Goal: Register for event/course

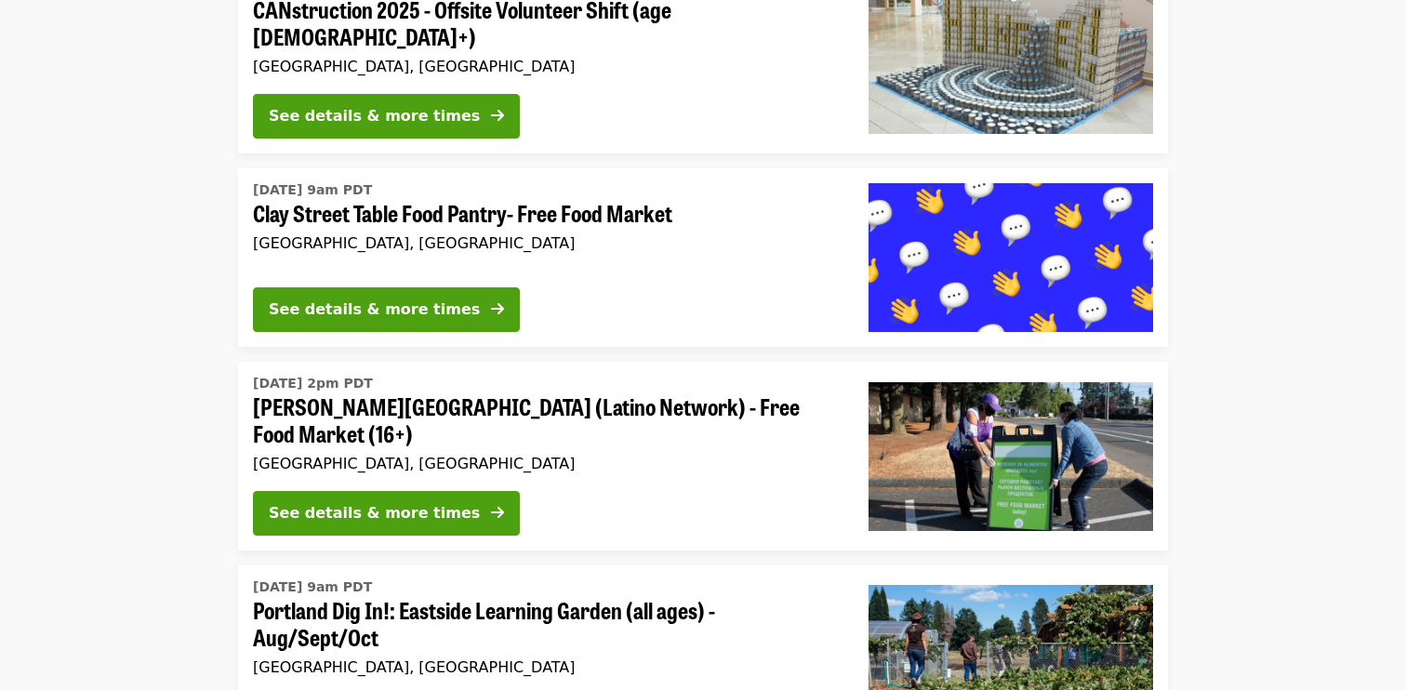
scroll to position [1239, 0]
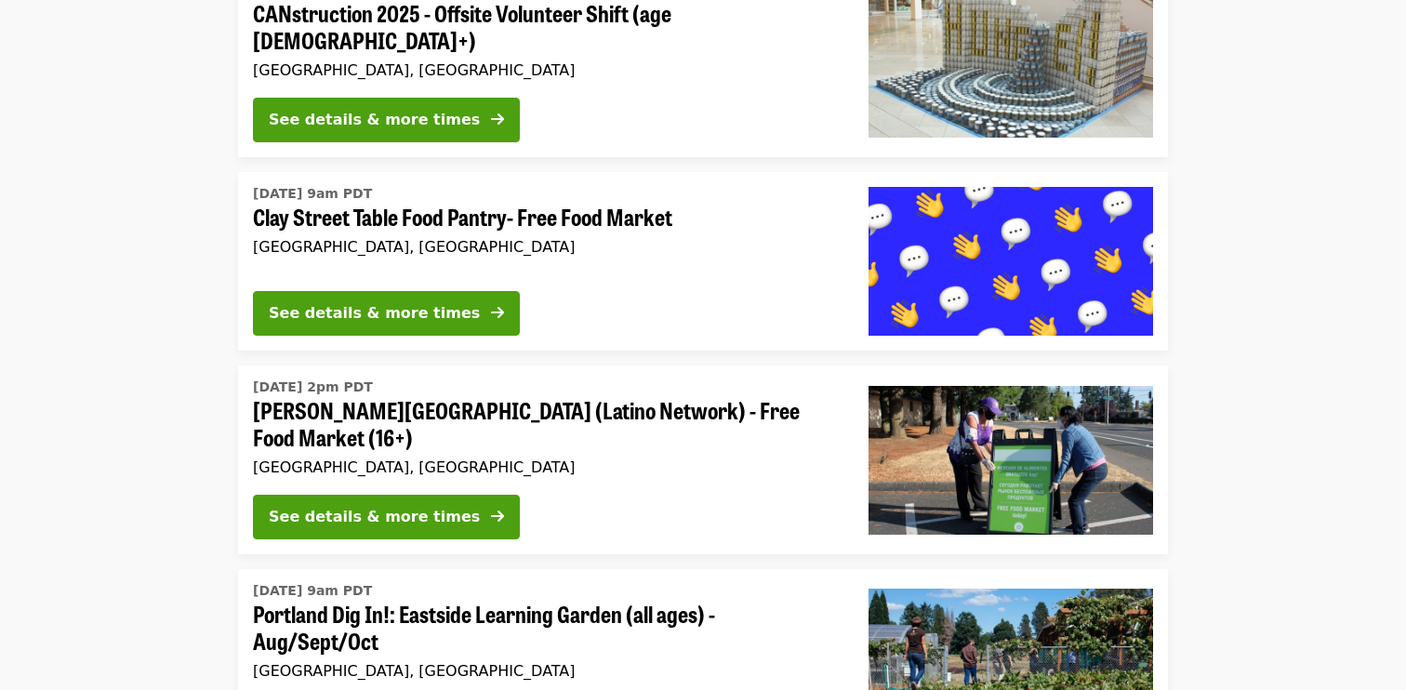
click at [347, 218] on span "Clay Street Table Food Pantry- Free Food Market" at bounding box center [546, 217] width 586 height 27
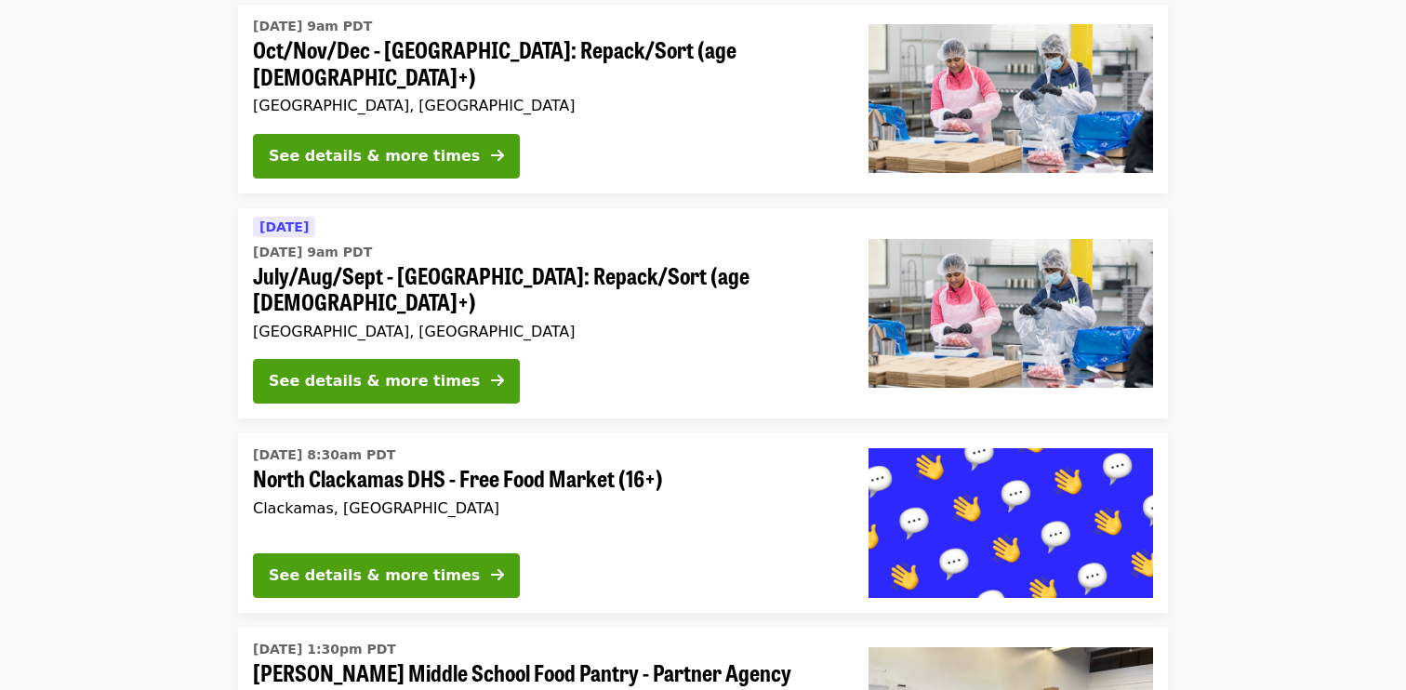
scroll to position [4049, 0]
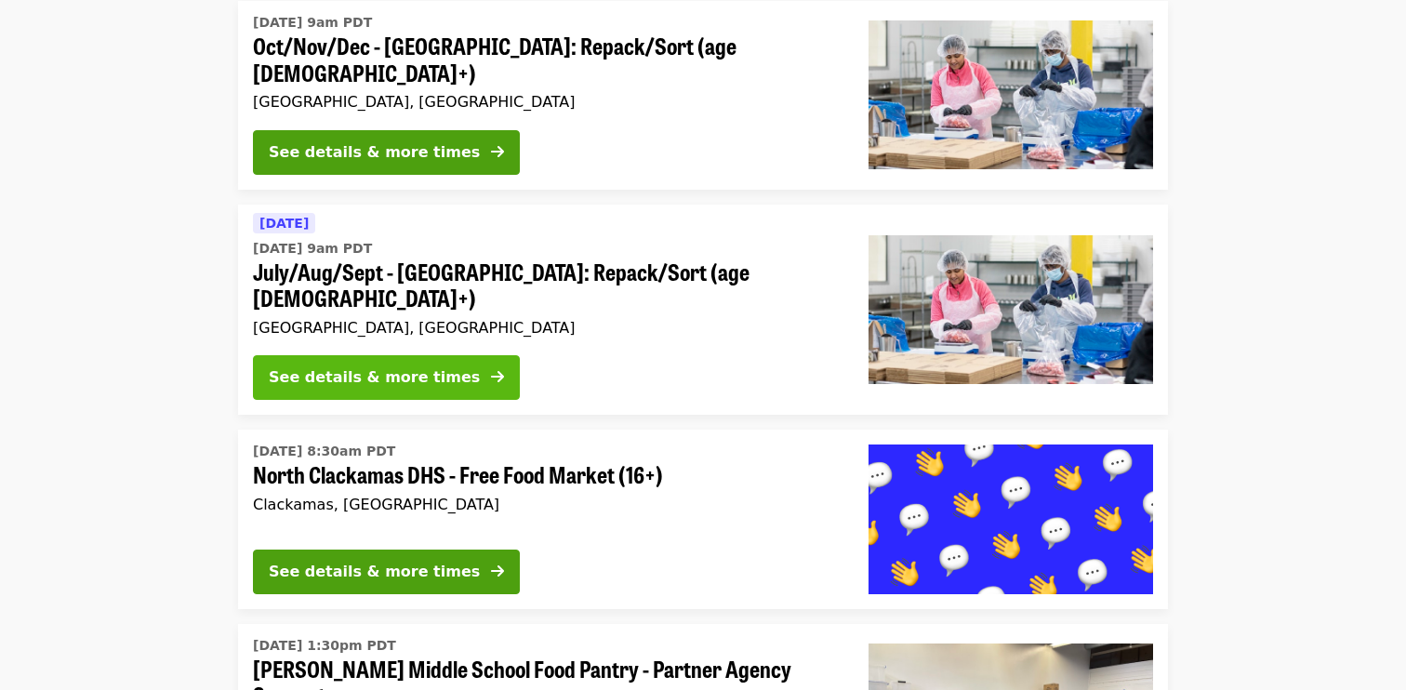
click at [491, 368] on icon "arrow-right icon" at bounding box center [497, 377] width 13 height 18
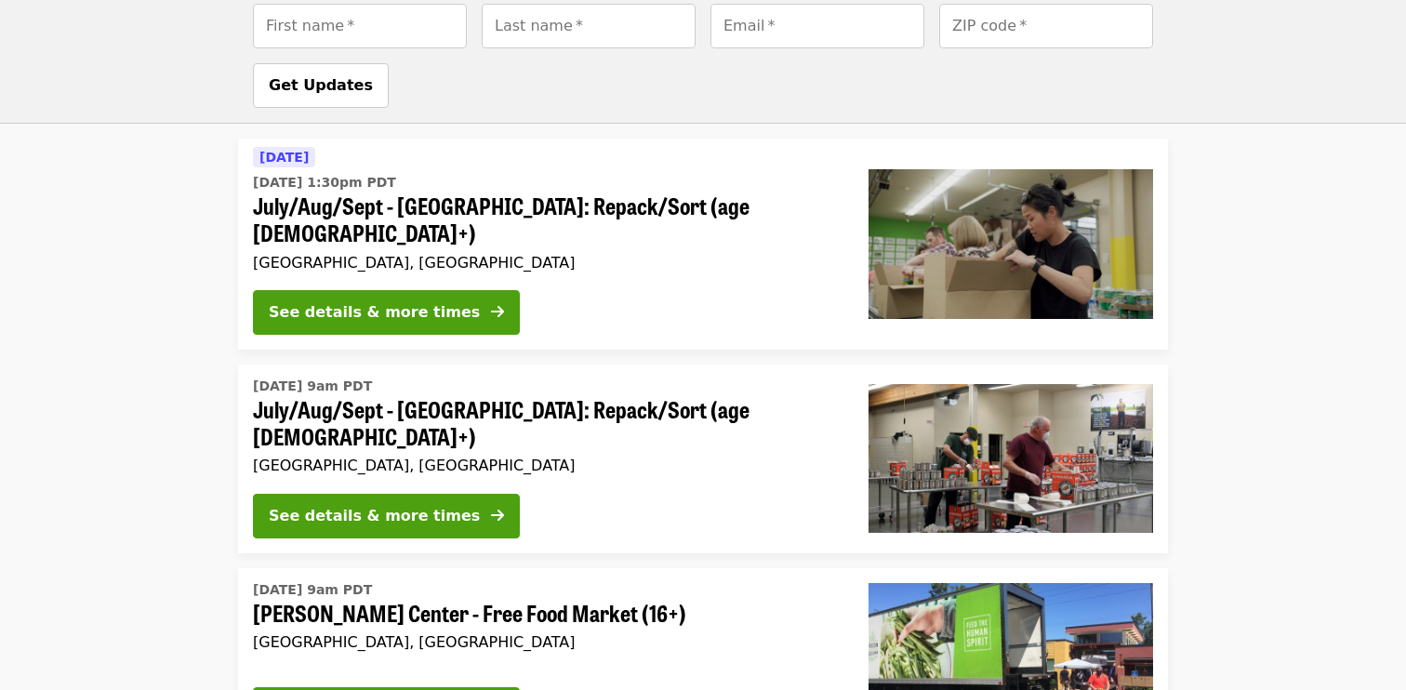
scroll to position [2494, 0]
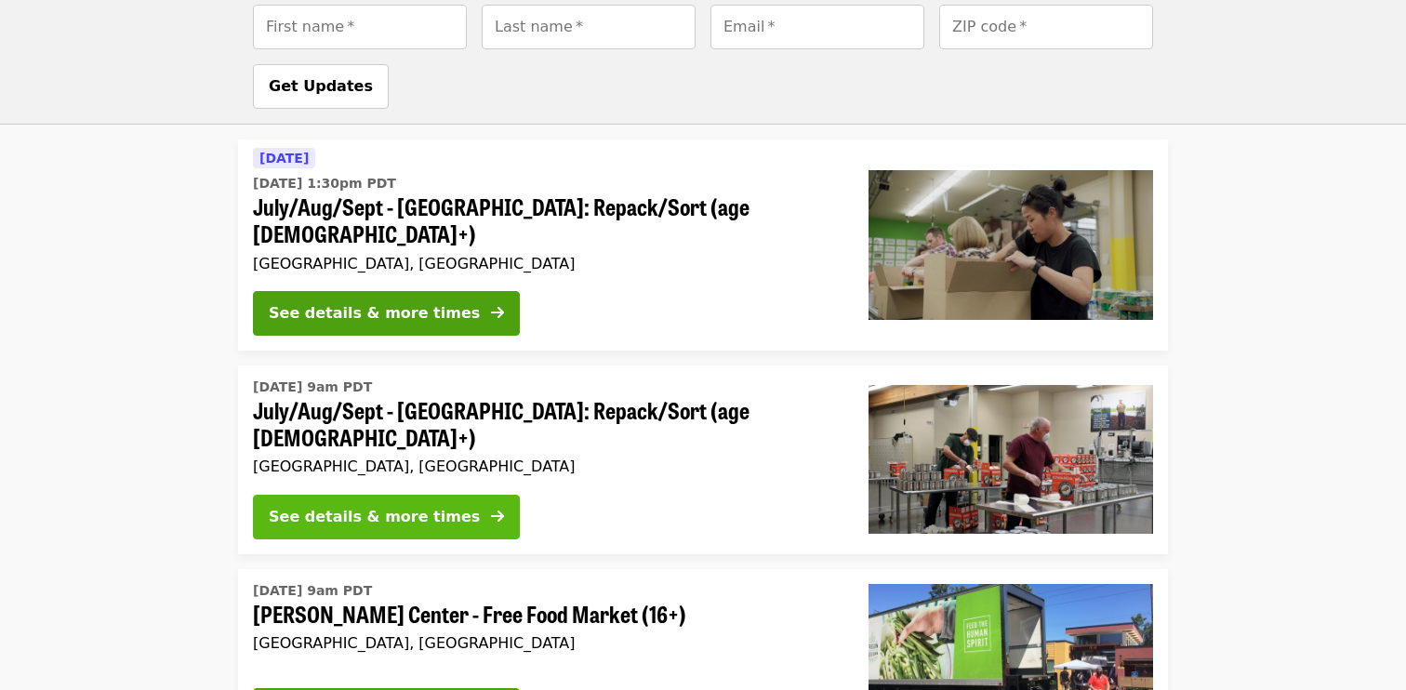
click at [395, 495] on button "See details & more times" at bounding box center [386, 517] width 267 height 45
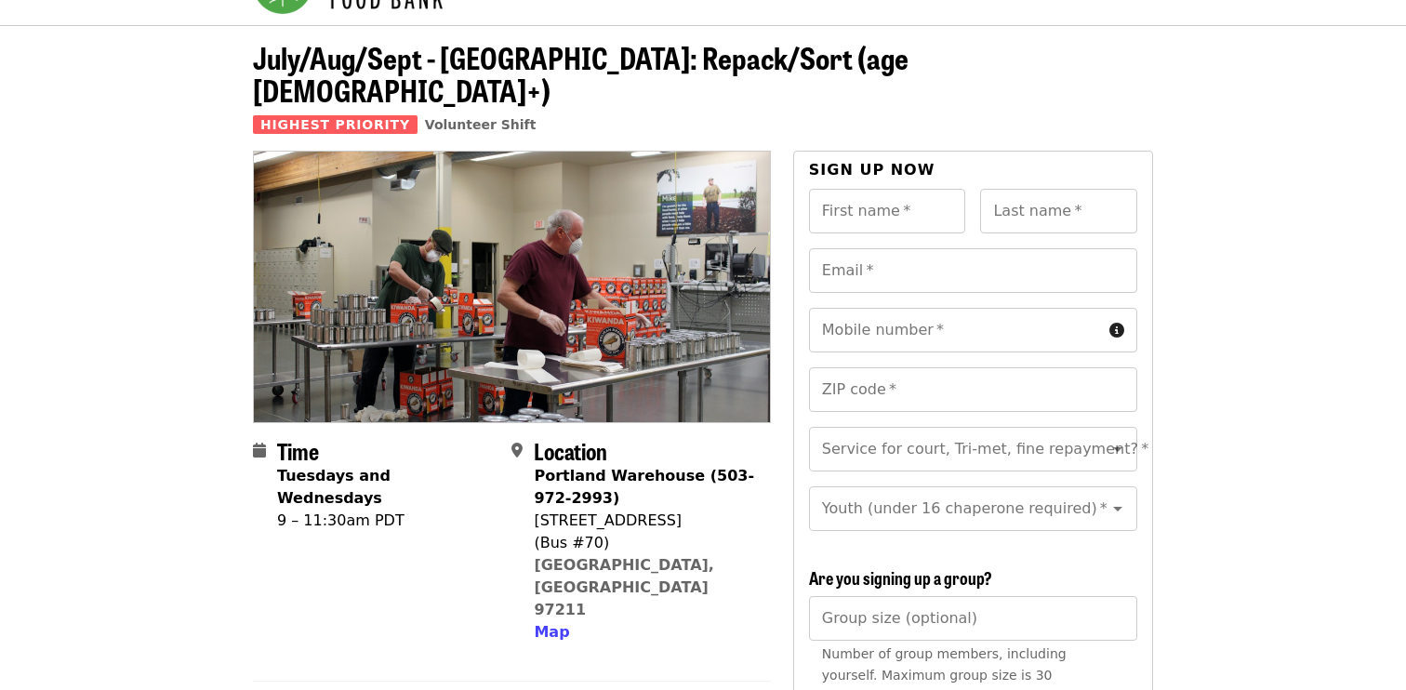
scroll to position [61, 0]
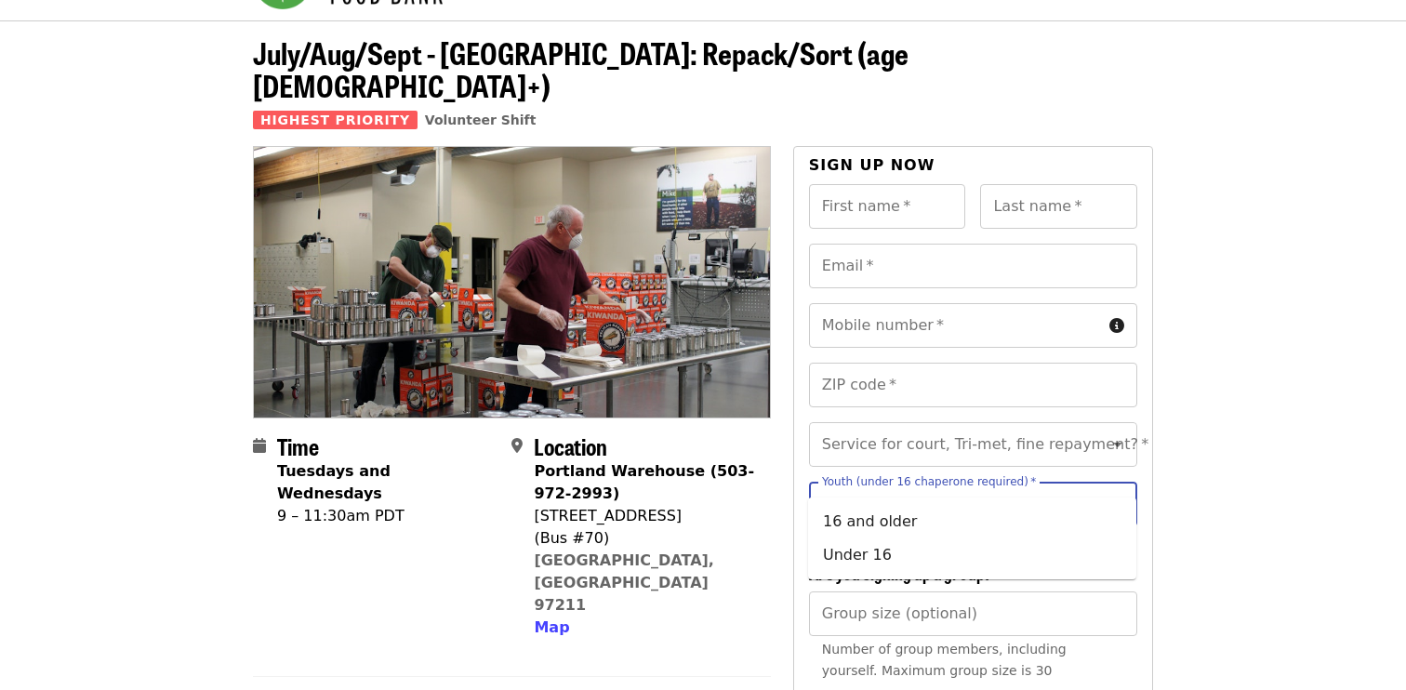
click at [969, 486] on input "Youth (under 16 chaperone required)   *" at bounding box center [950, 503] width 253 height 35
click at [917, 517] on li "16 and older" at bounding box center [972, 521] width 328 height 33
type input "**********"
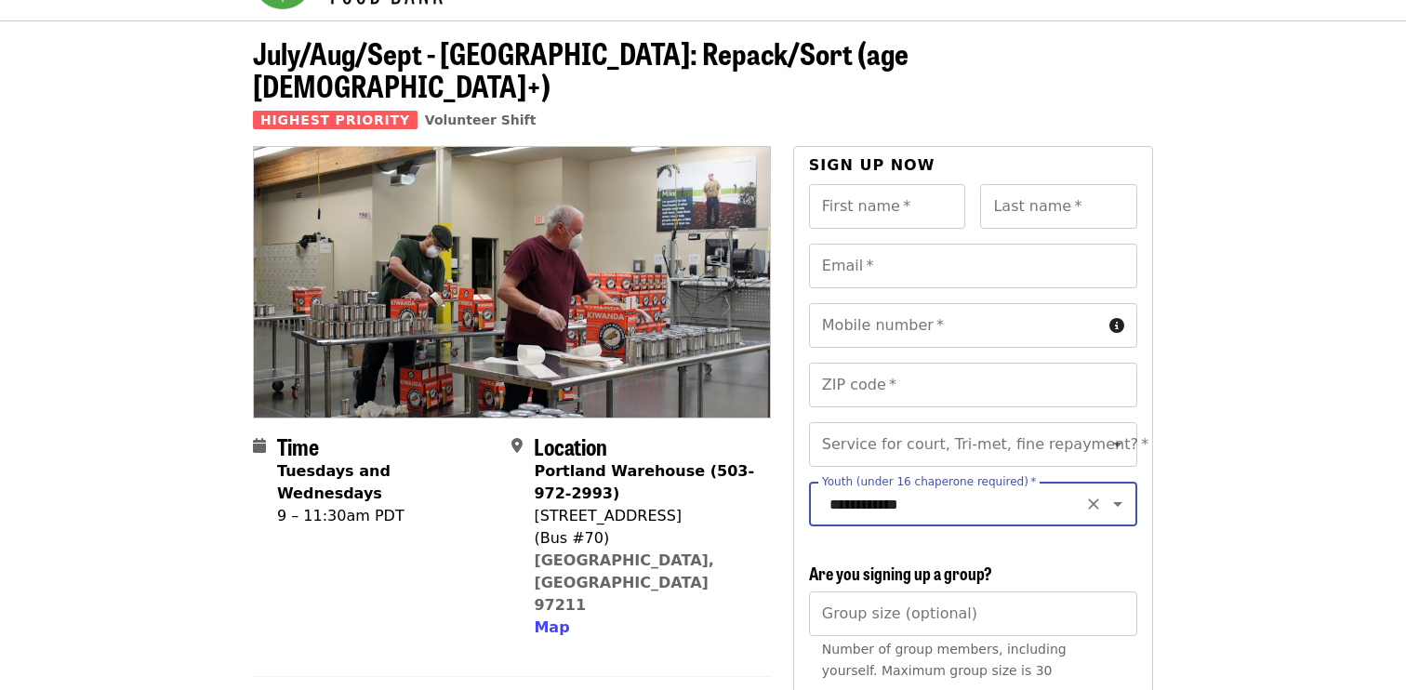
click at [763, 519] on section "Time Tuesdays and Wednesdays 9 – 11:30am PDT Location [GEOGRAPHIC_DATA] (503-97…" at bounding box center [512, 543] width 518 height 220
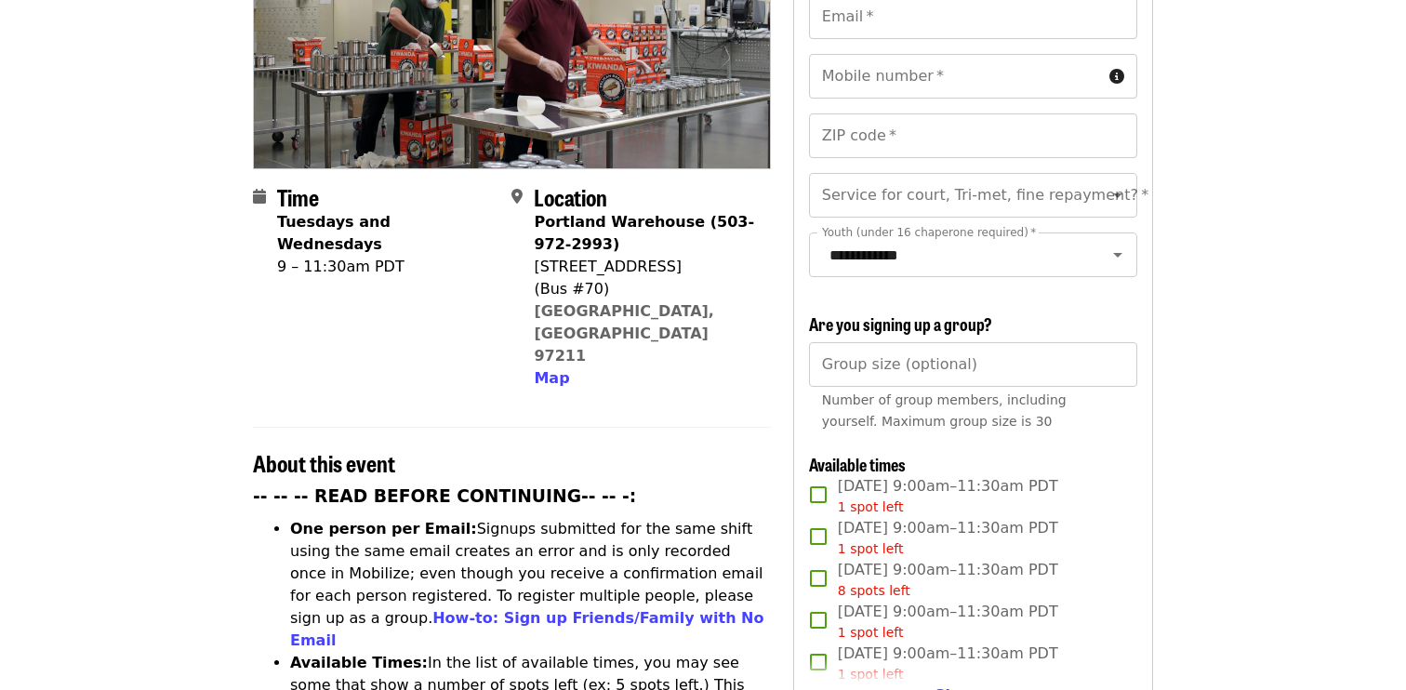
scroll to position [324, 0]
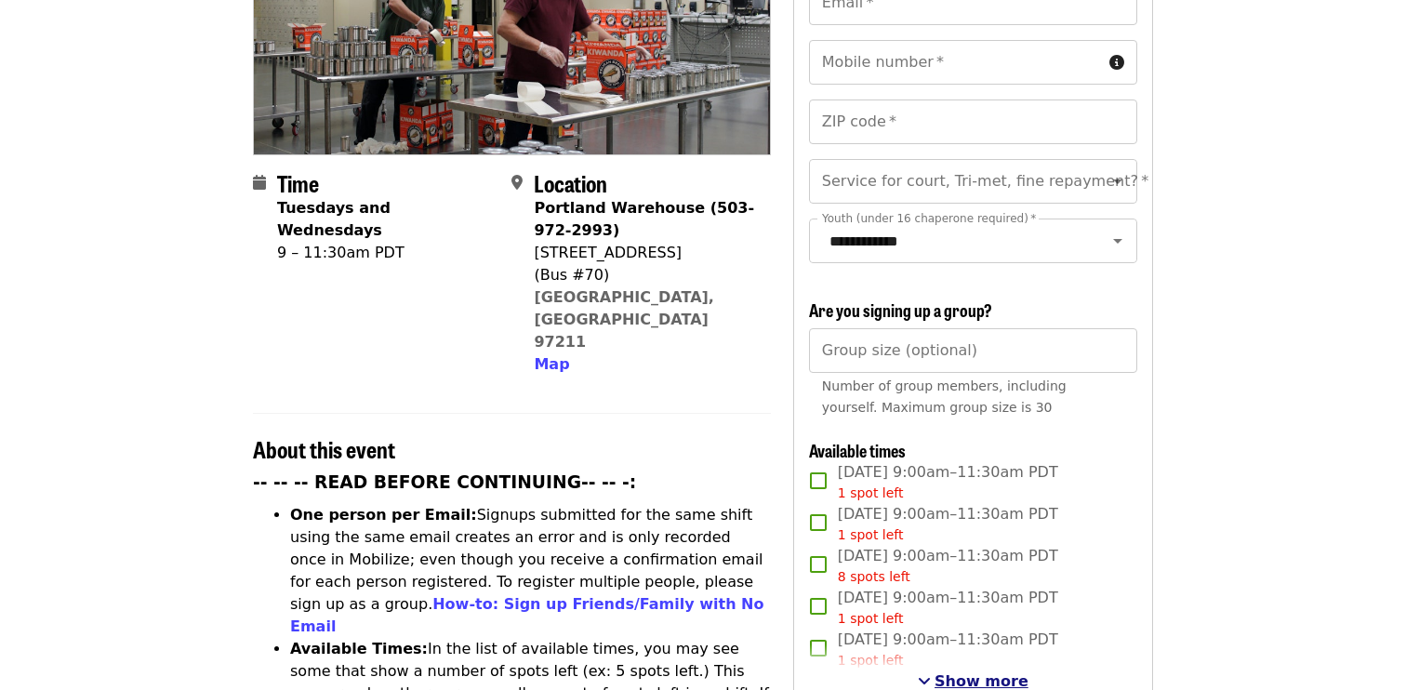
click at [954, 672] on span "Show more" at bounding box center [981, 681] width 94 height 18
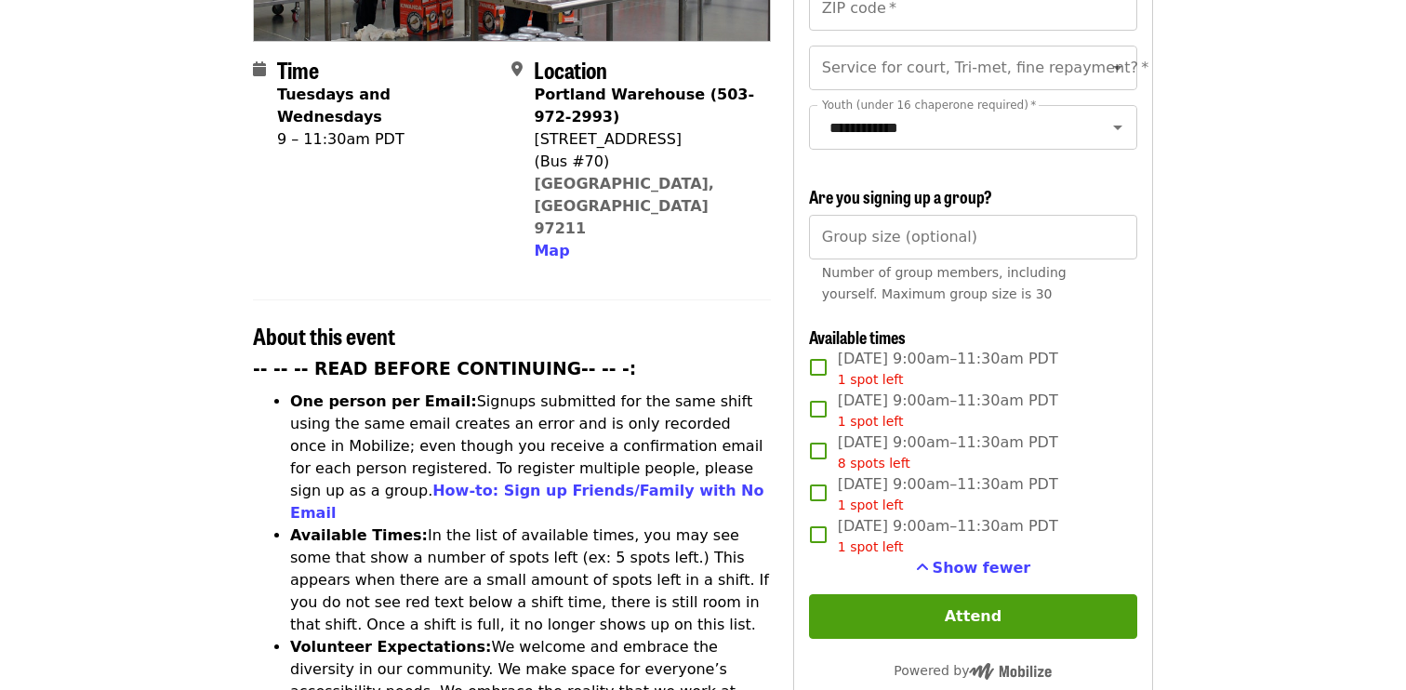
scroll to position [436, 0]
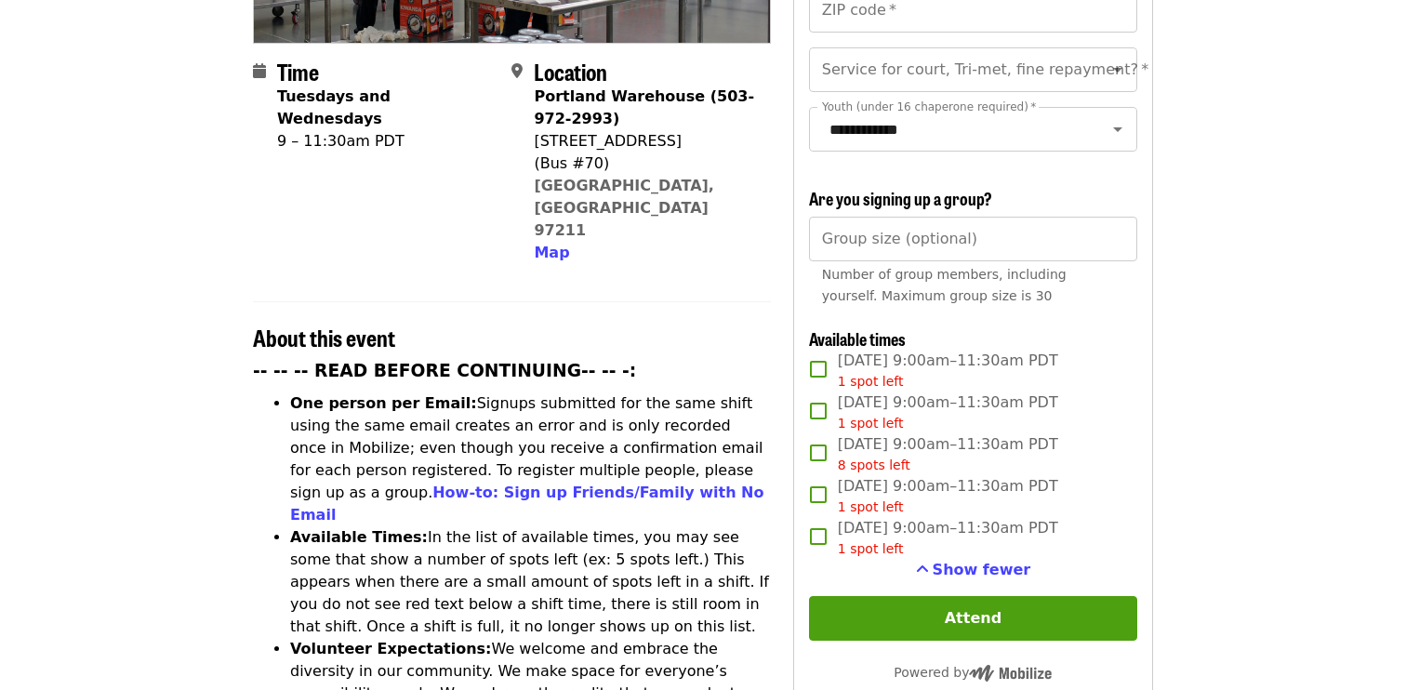
click at [739, 526] on li "Available Times: In the list of available times, you may see some that show a n…" at bounding box center [530, 582] width 481 height 112
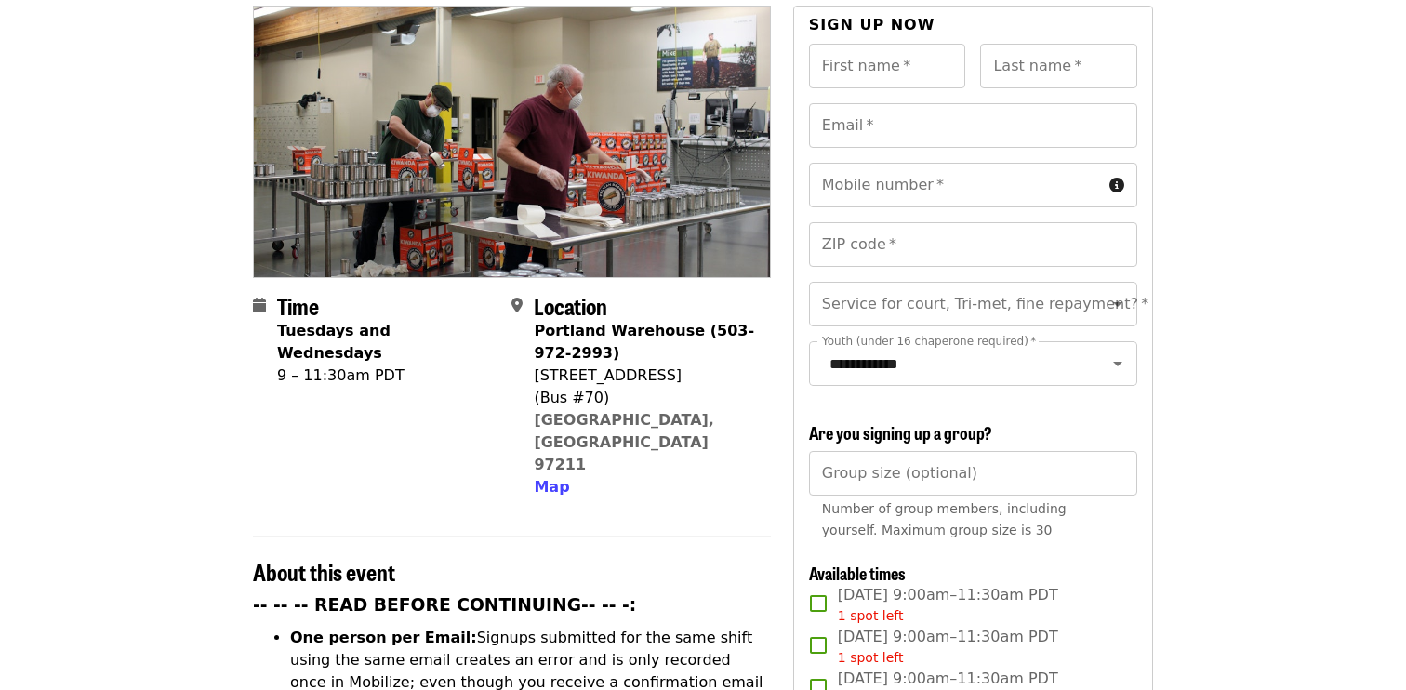
scroll to position [0, 0]
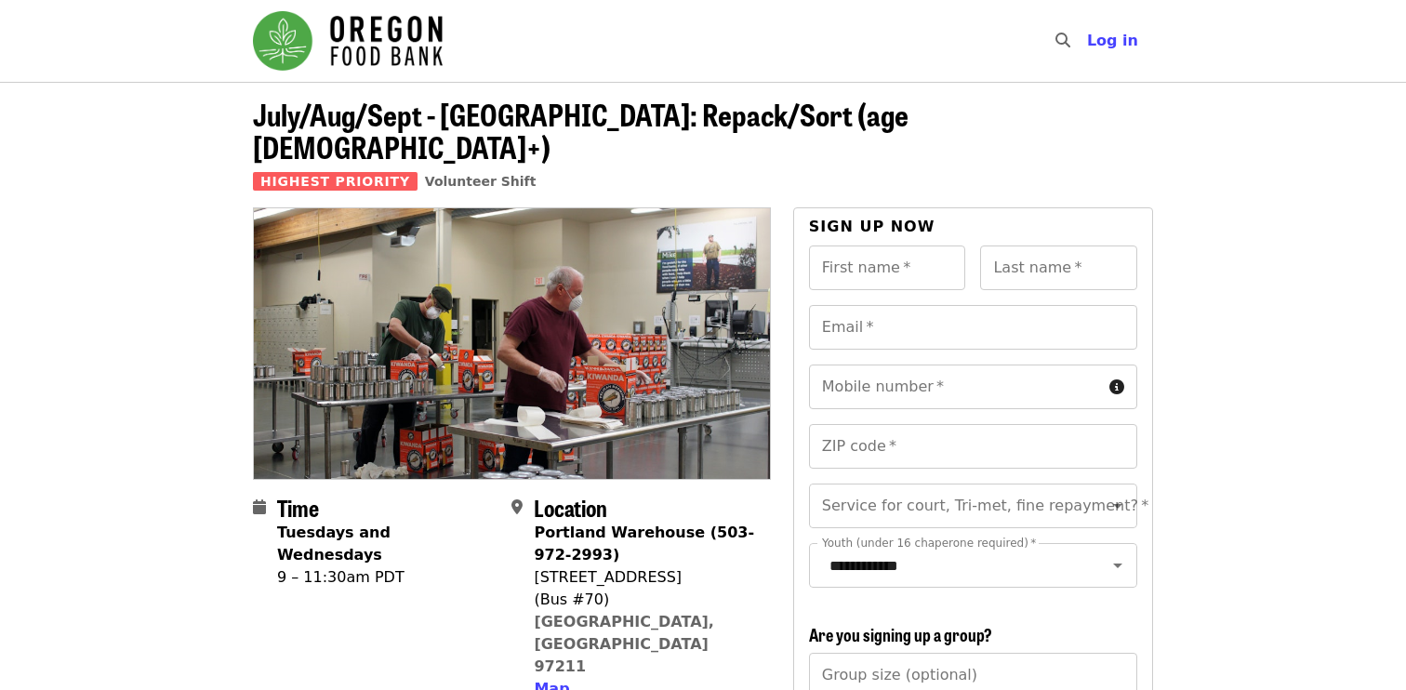
click at [627, 163] on div "July/Aug/Sept - [GEOGRAPHIC_DATA]: Repack/Sort (age [DEMOGRAPHIC_DATA]+) Highes…" at bounding box center [703, 153] width 900 height 110
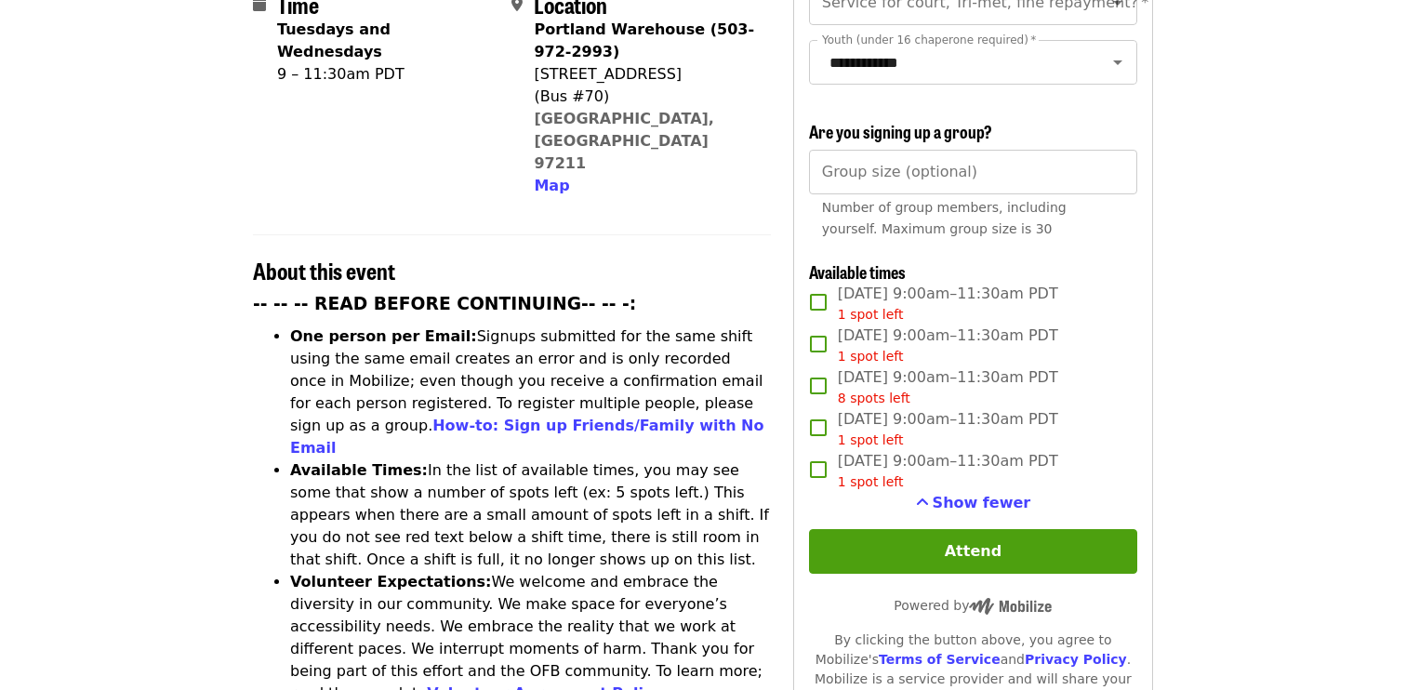
scroll to position [510, 0]
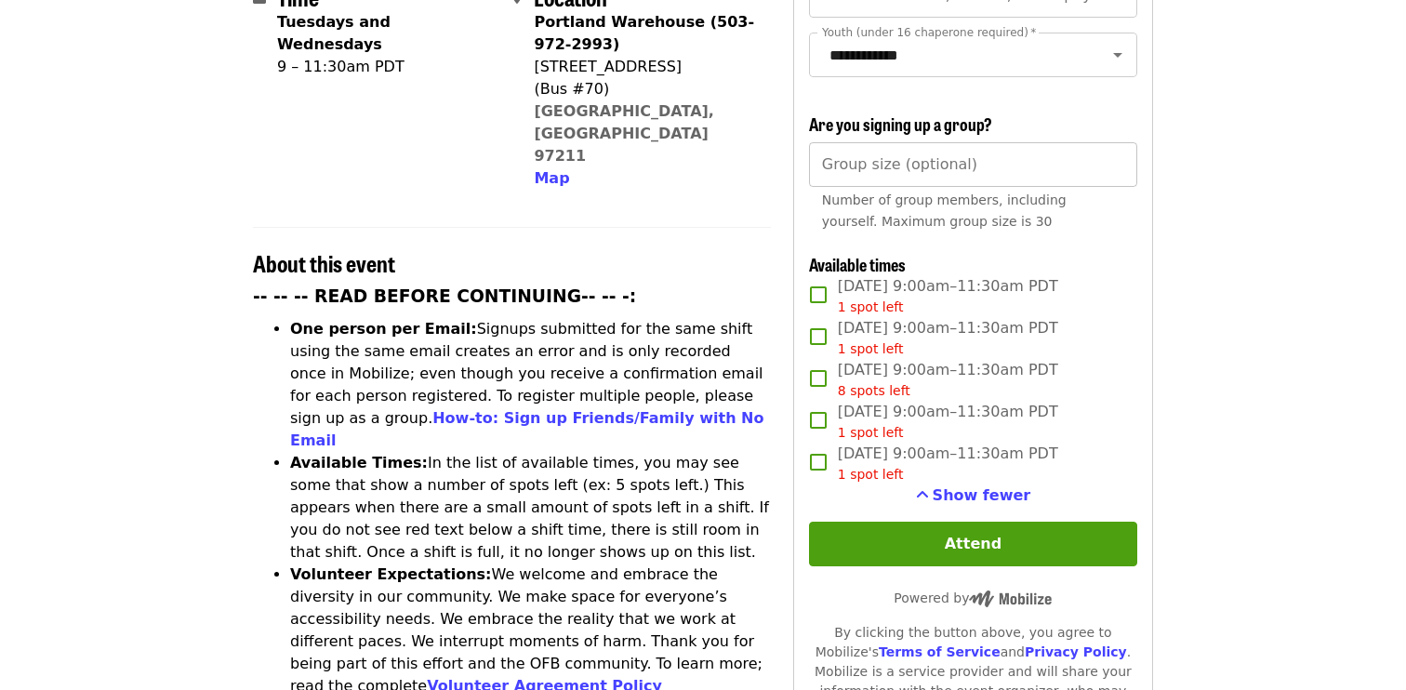
click at [950, 142] on input "Group size (optional)" at bounding box center [973, 164] width 328 height 45
click at [1122, 142] on input "Group size (optional)" at bounding box center [973, 164] width 328 height 45
click at [1114, 142] on input "*" at bounding box center [973, 164] width 328 height 45
type input "*"
click at [1114, 142] on input "*" at bounding box center [973, 164] width 328 height 45
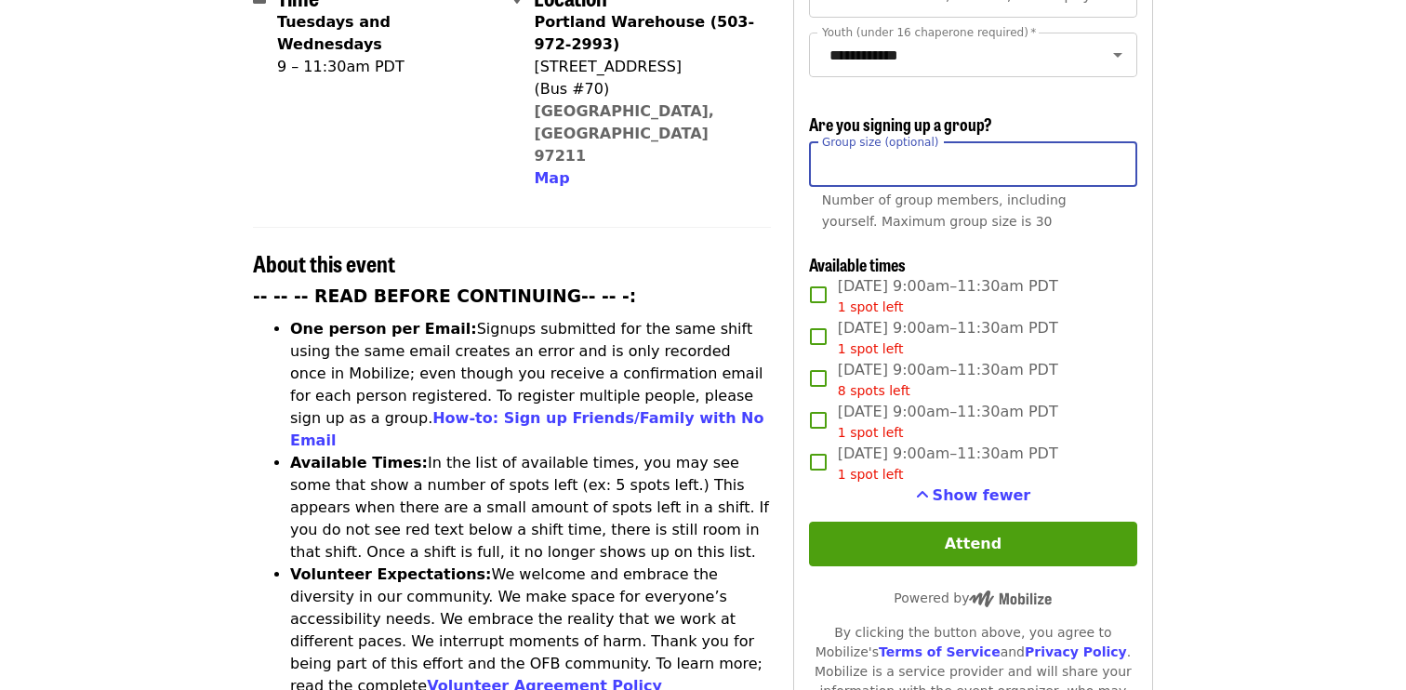
click at [1152, 178] on div "**********" at bounding box center [973, 261] width 360 height 1128
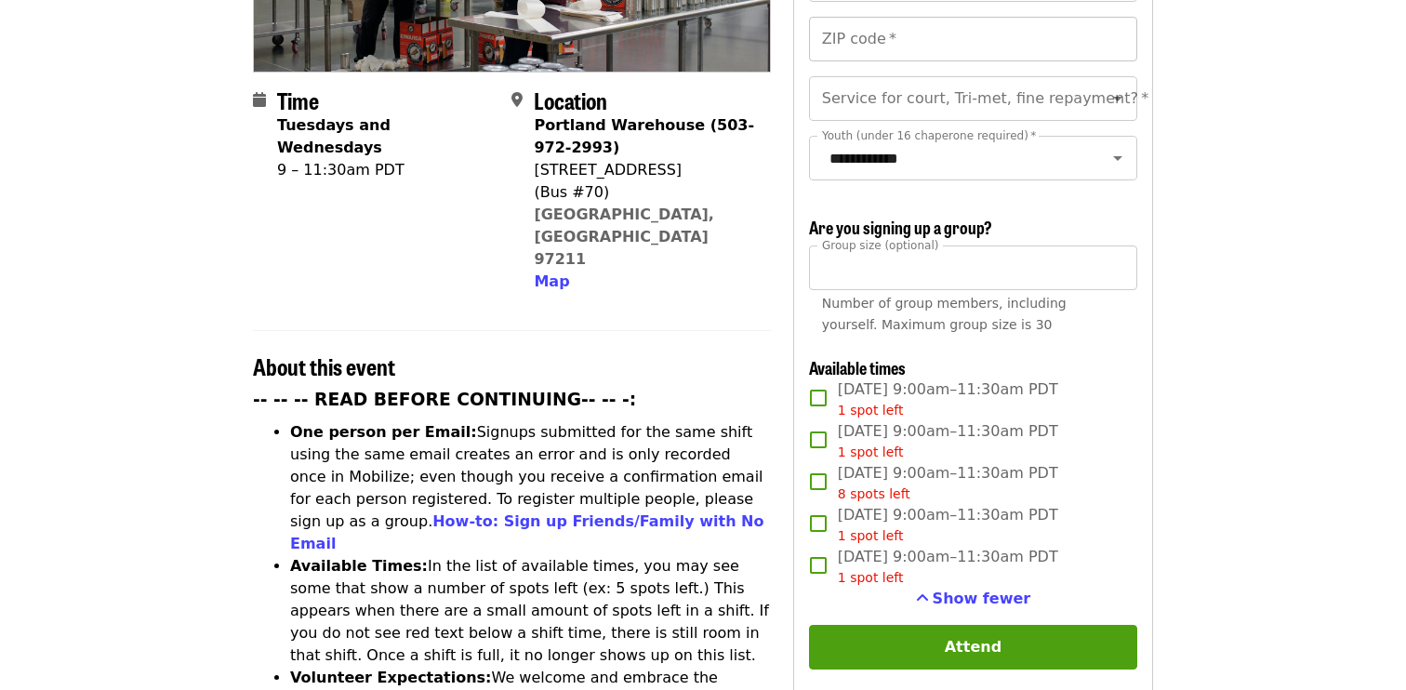
scroll to position [409, 0]
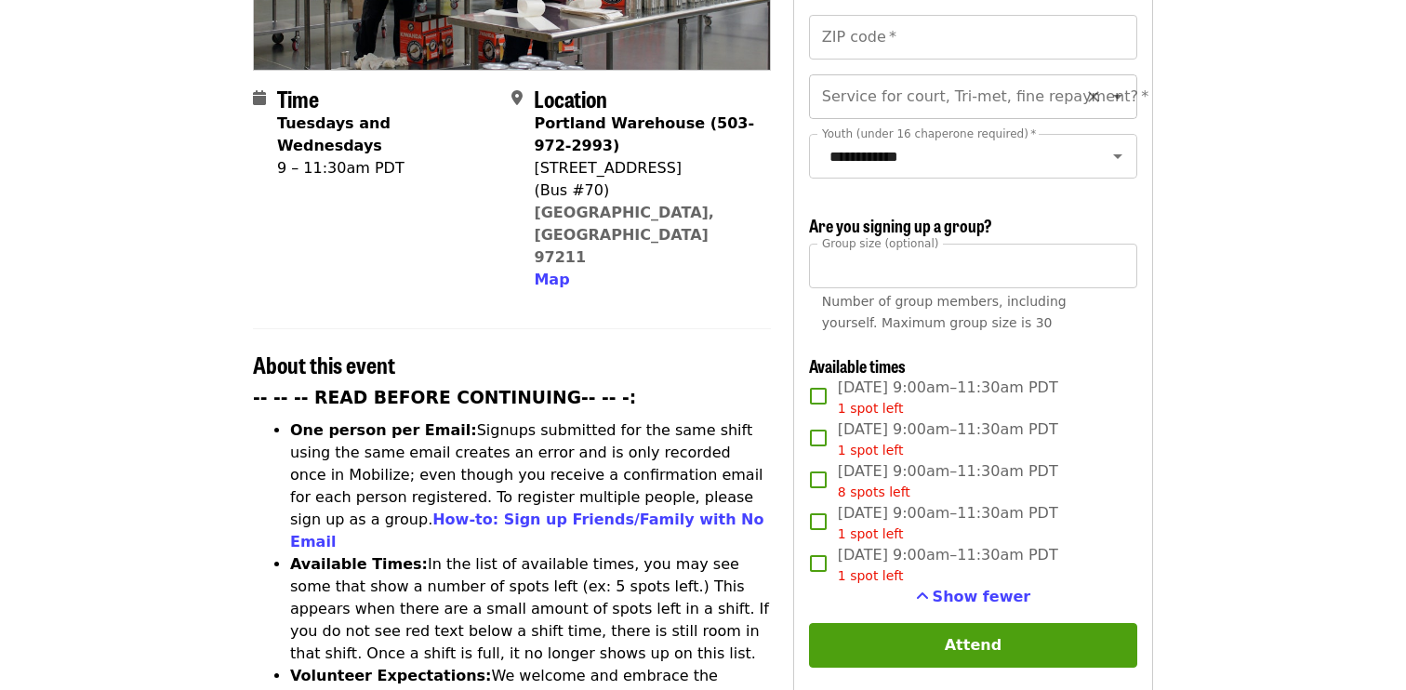
click at [1114, 86] on icon "Open" at bounding box center [1117, 97] width 22 height 22
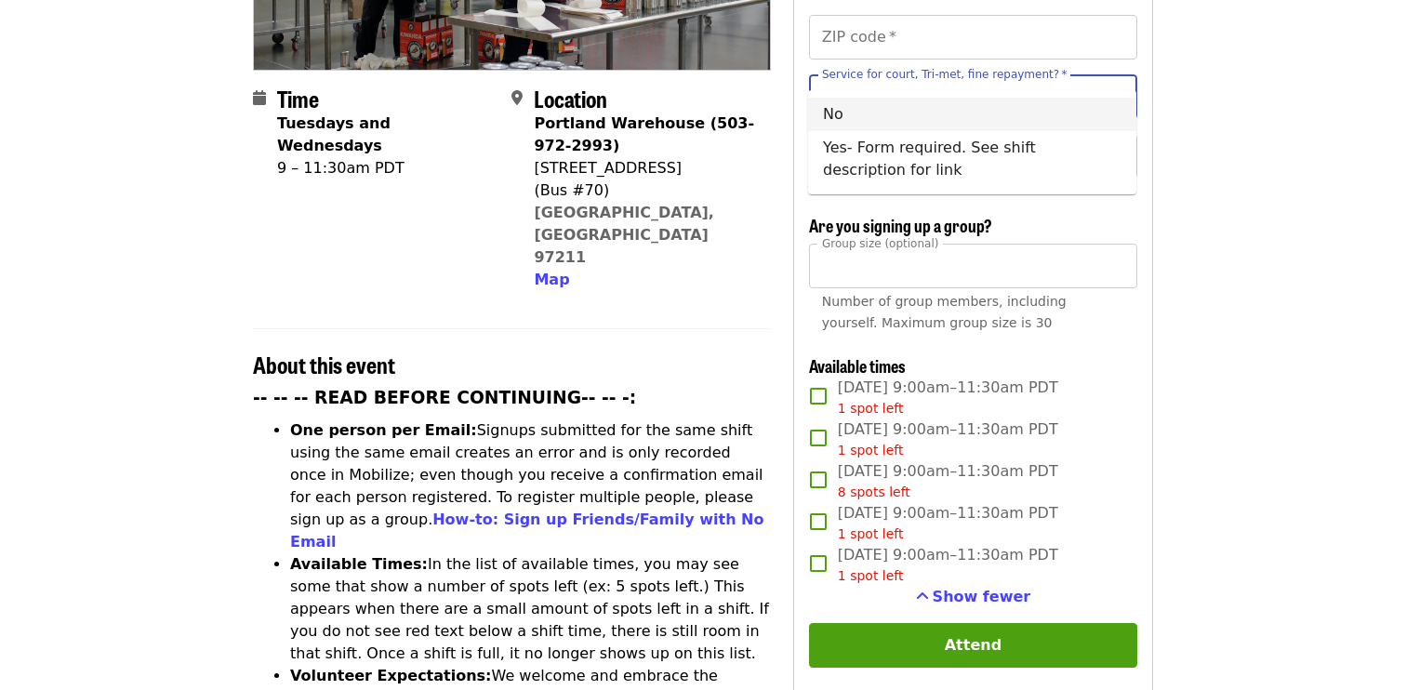
click at [1078, 103] on li "No" at bounding box center [972, 114] width 328 height 33
type input "**"
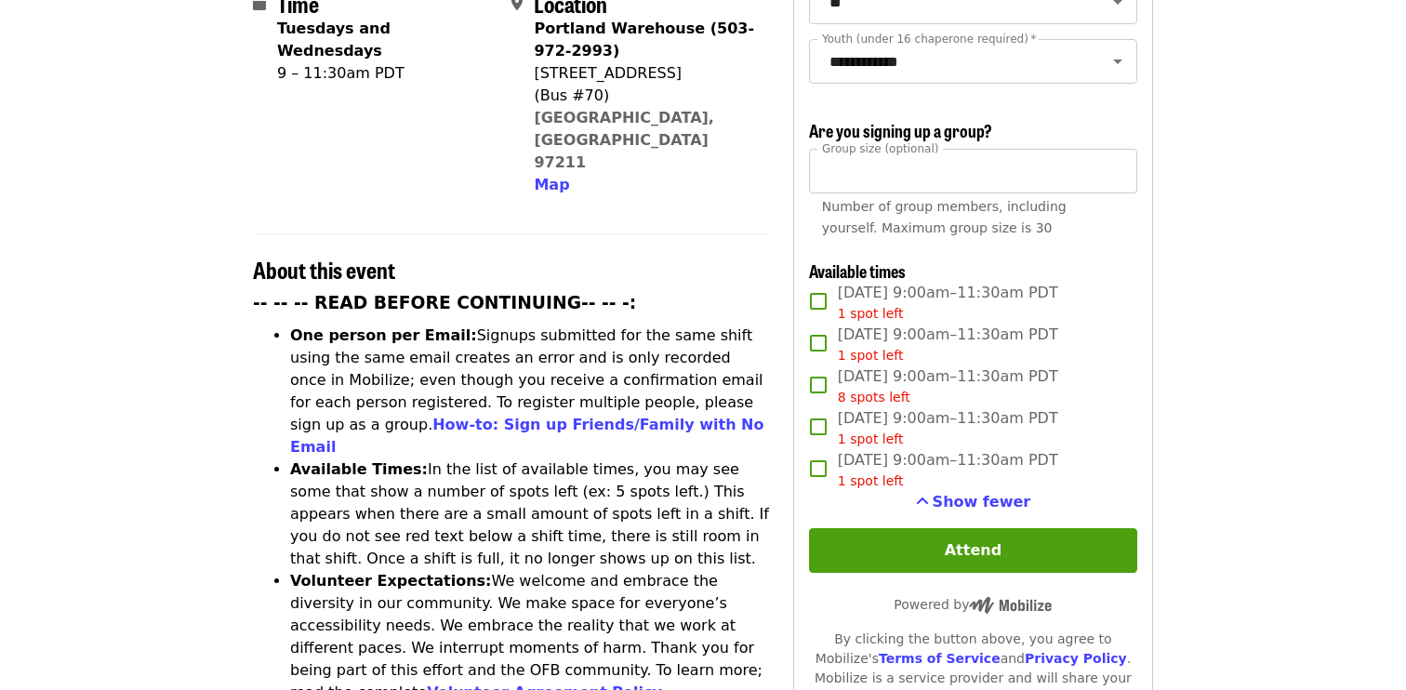
scroll to position [0, 0]
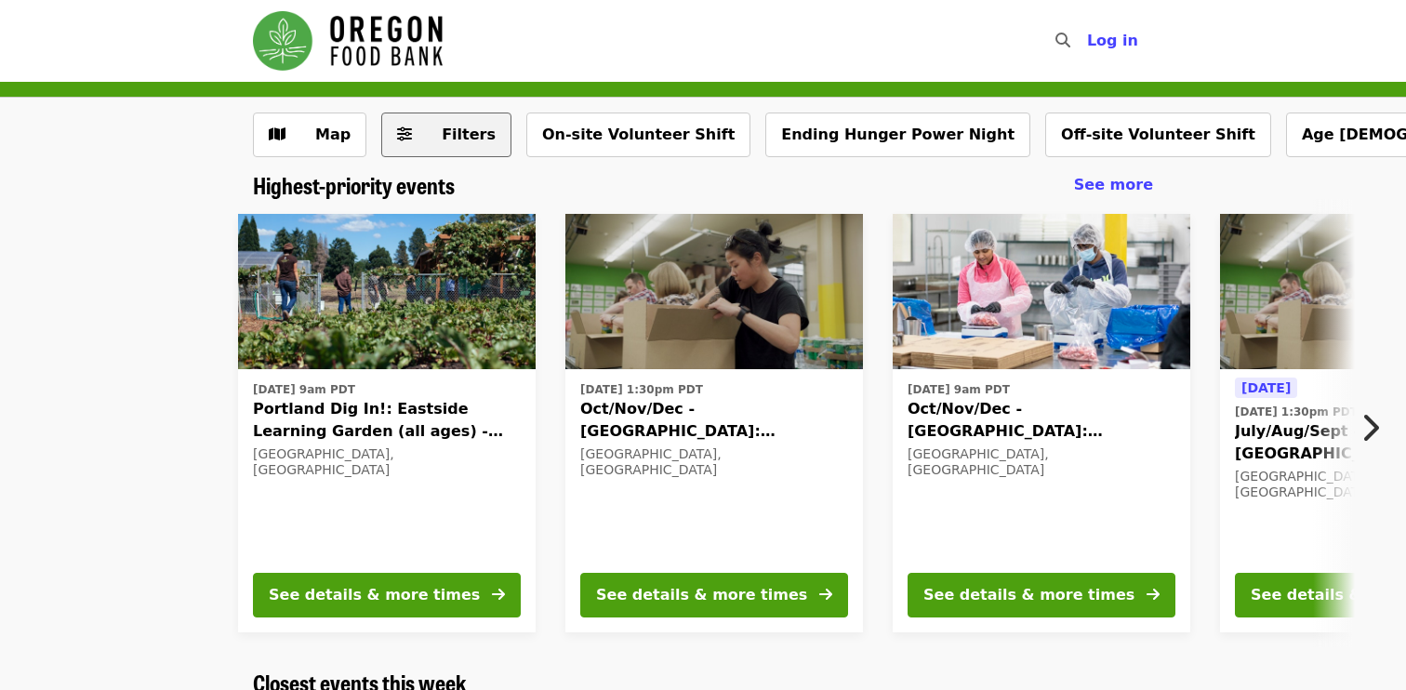
click at [446, 152] on button "Filters" at bounding box center [446, 134] width 130 height 45
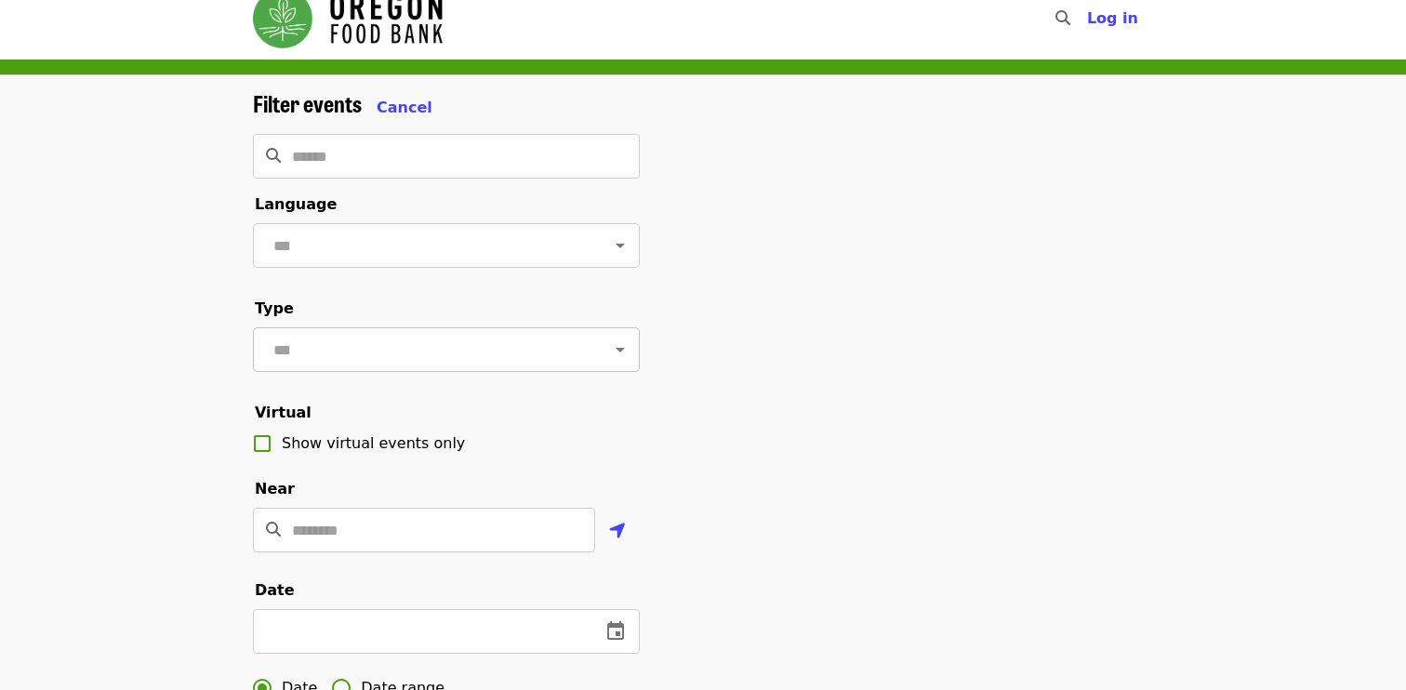
scroll to position [14, 0]
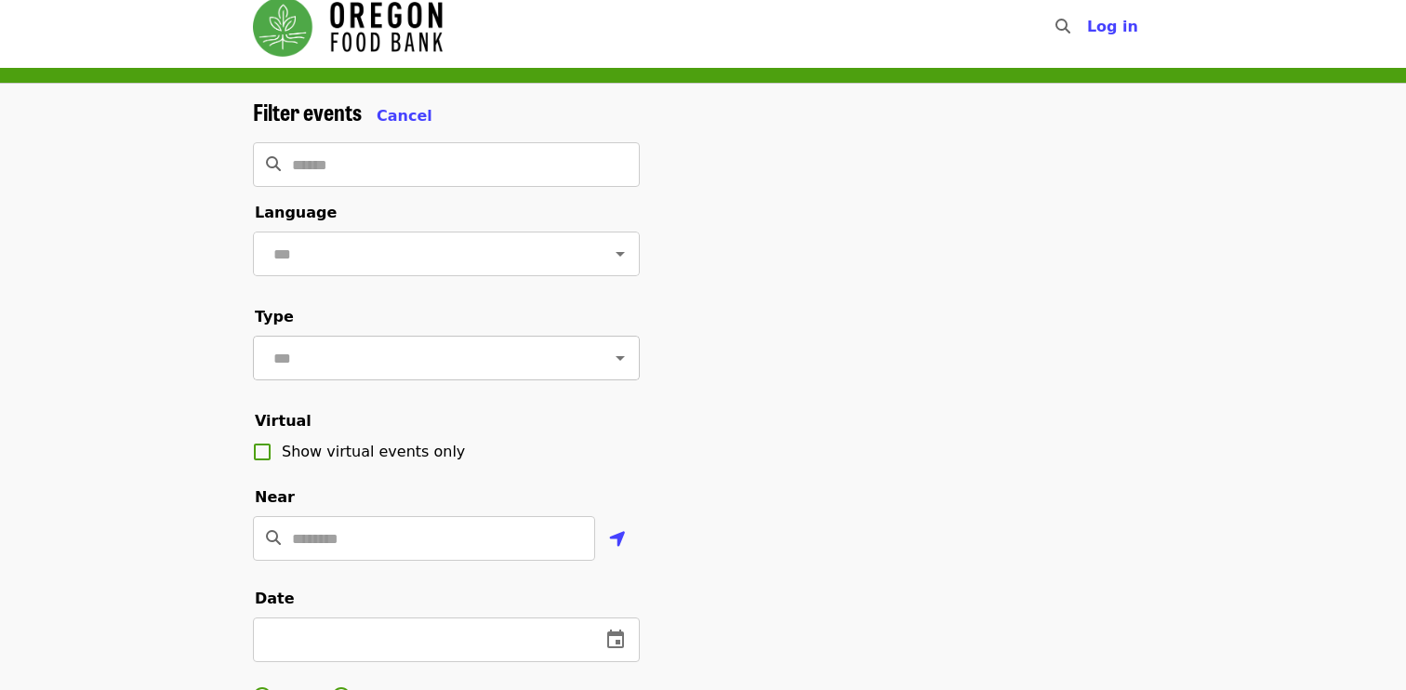
click at [403, 346] on input "text" at bounding box center [423, 357] width 311 height 35
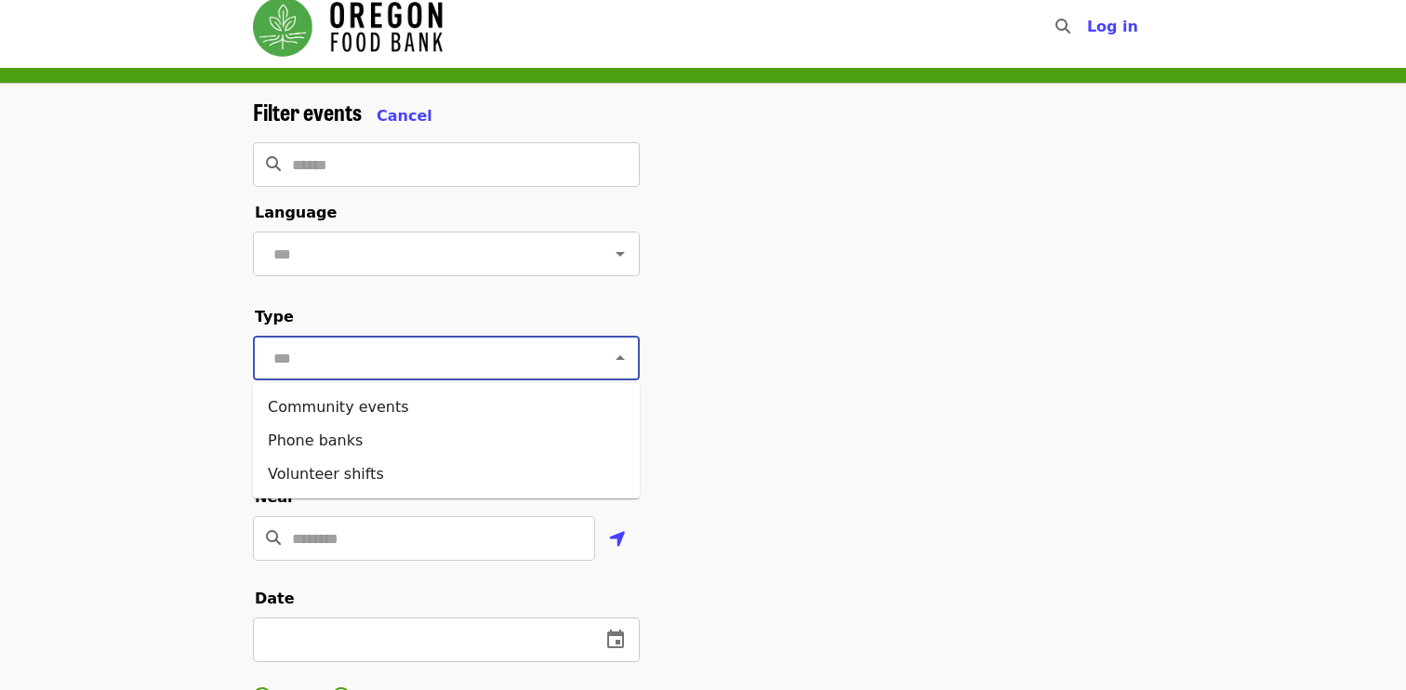
click at [307, 337] on div "​" at bounding box center [446, 358] width 387 height 45
click at [390, 114] on span "Cancel" at bounding box center [404, 116] width 56 height 18
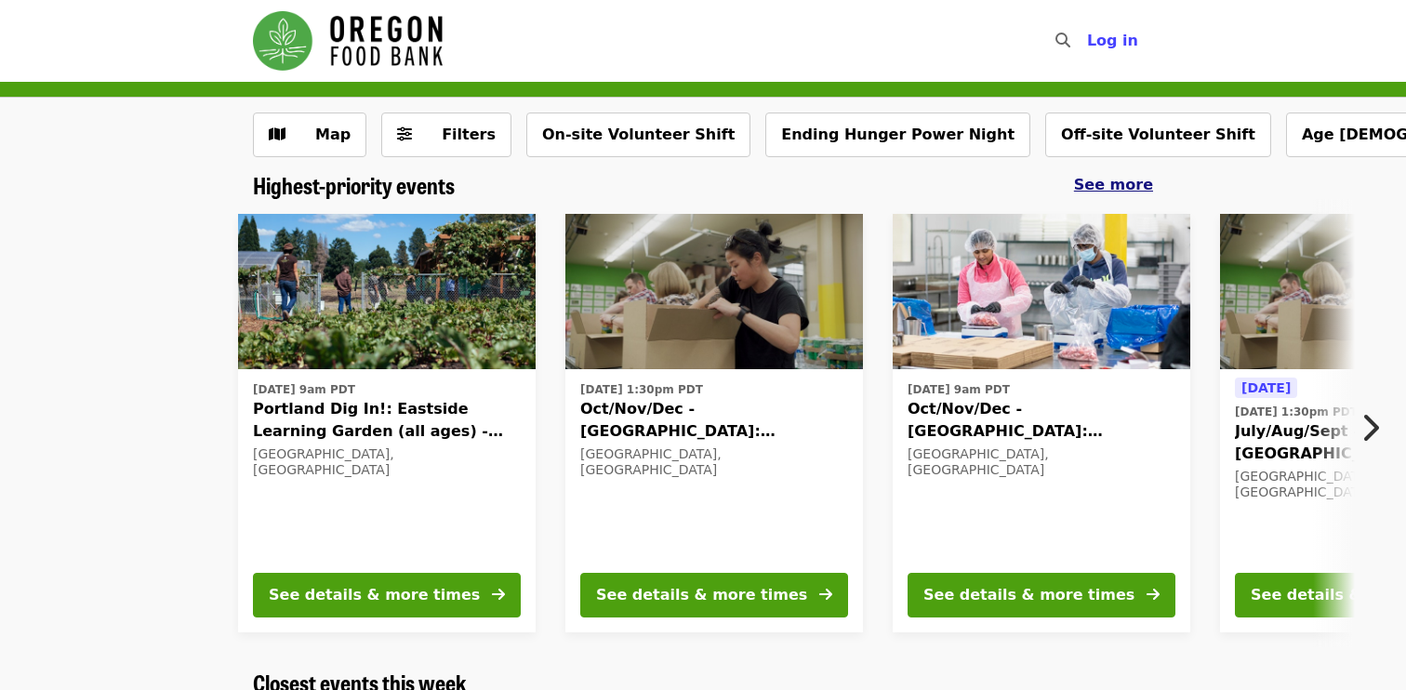
scroll to position [36, 0]
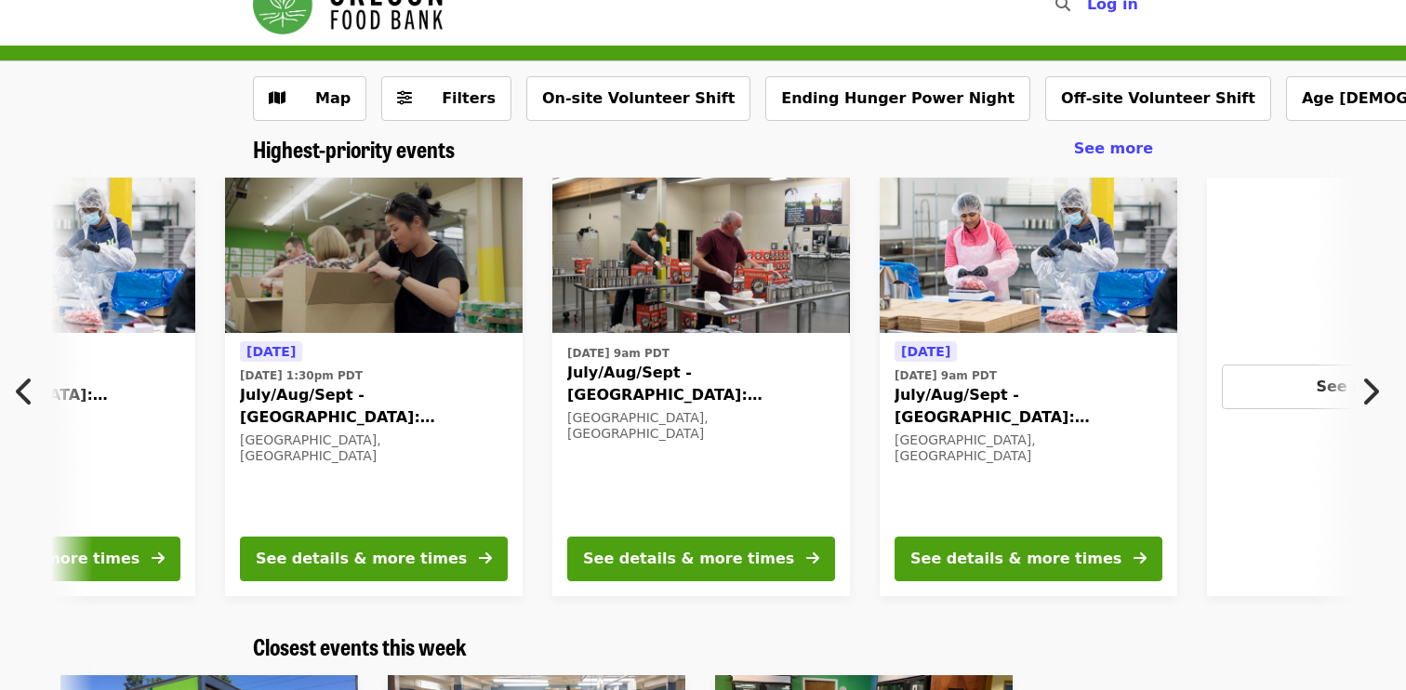
scroll to position [0, 1000]
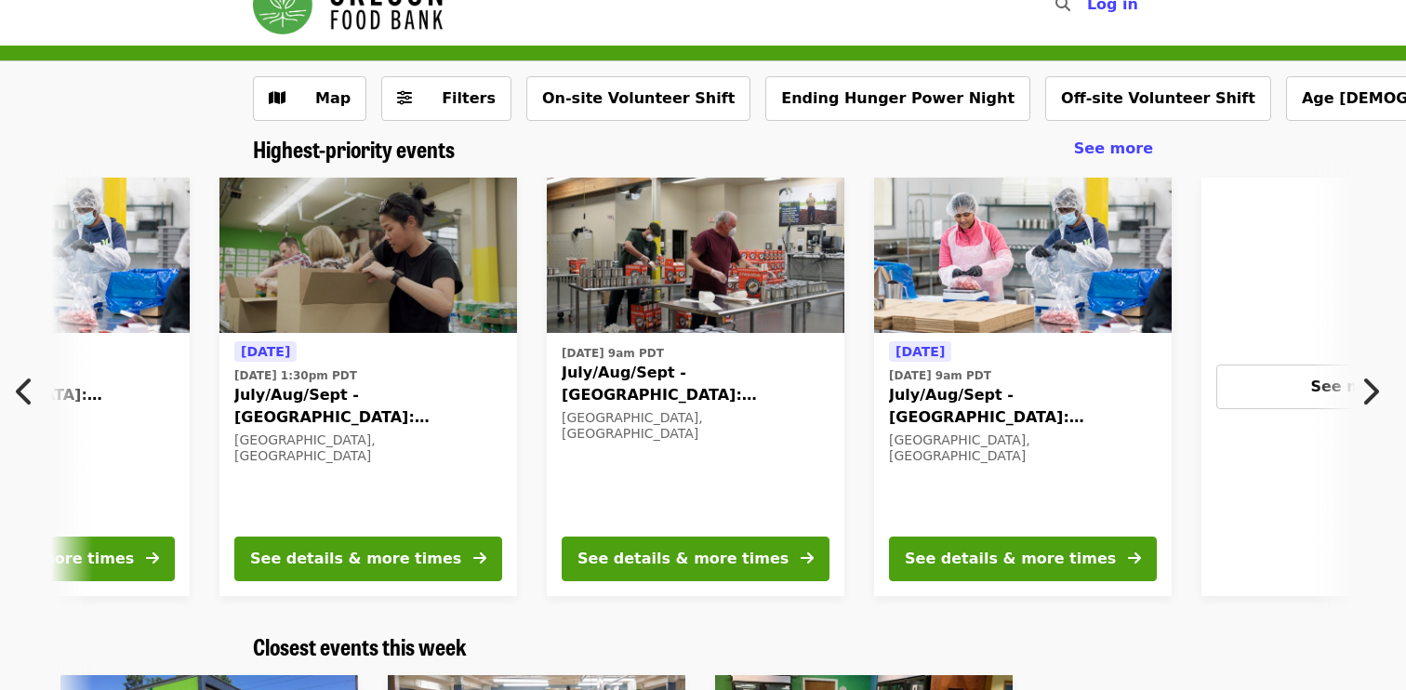
click at [469, 442] on div "[GEOGRAPHIC_DATA], [GEOGRAPHIC_DATA]" at bounding box center [368, 448] width 268 height 32
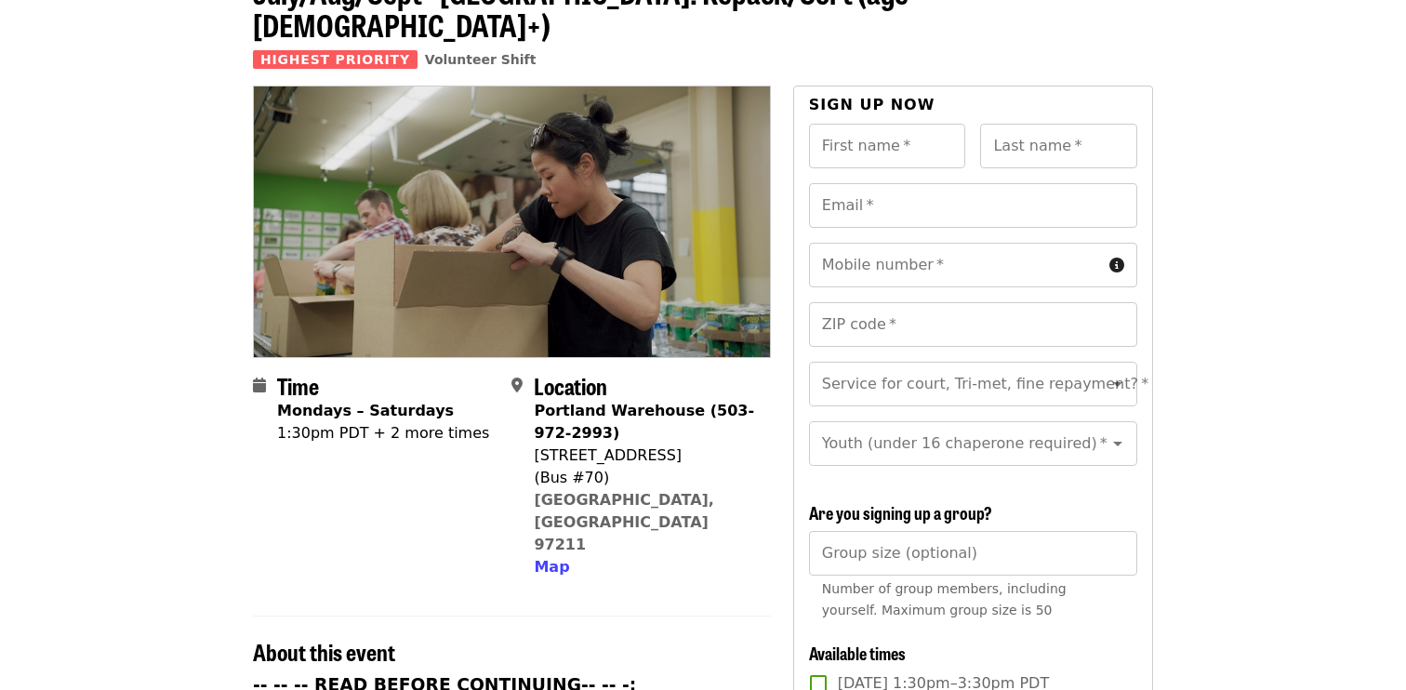
scroll to position [138, 0]
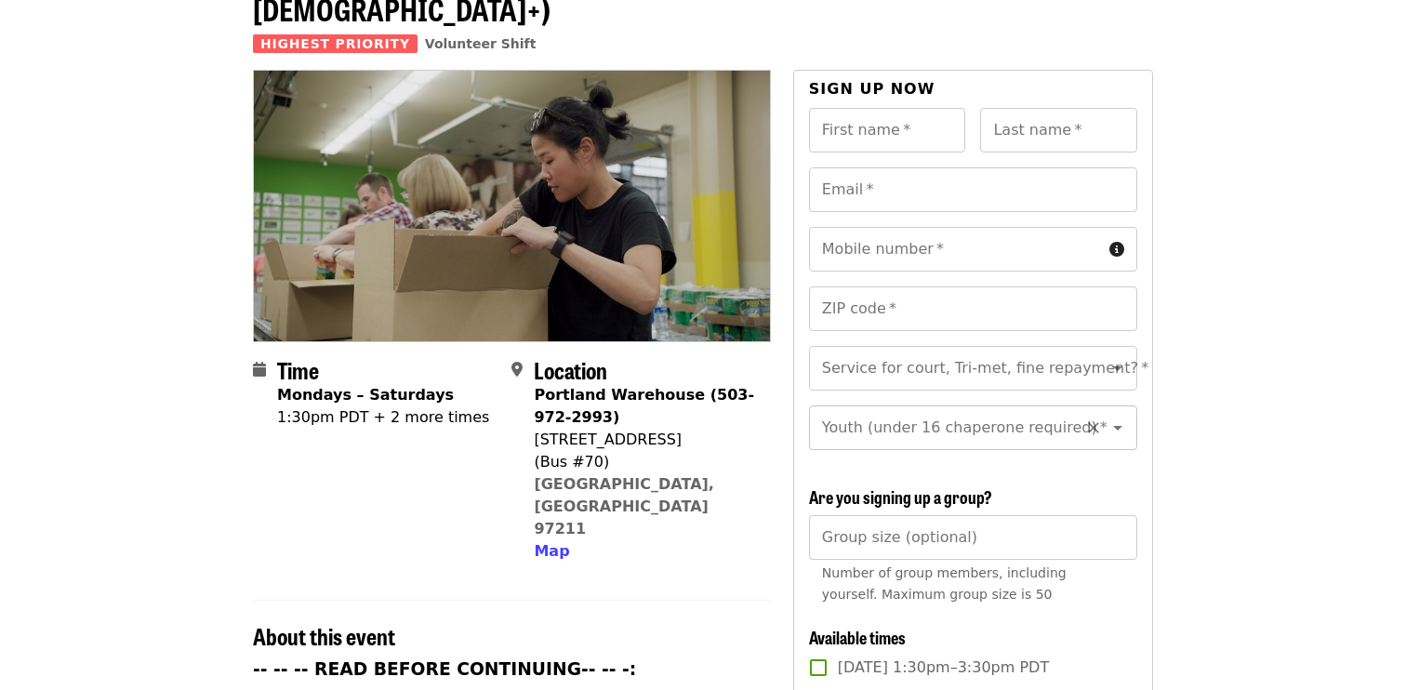
click at [901, 405] on div "Youth (under 16 chaperone required)   * Youth (under 16 chaperone required) *" at bounding box center [973, 427] width 328 height 45
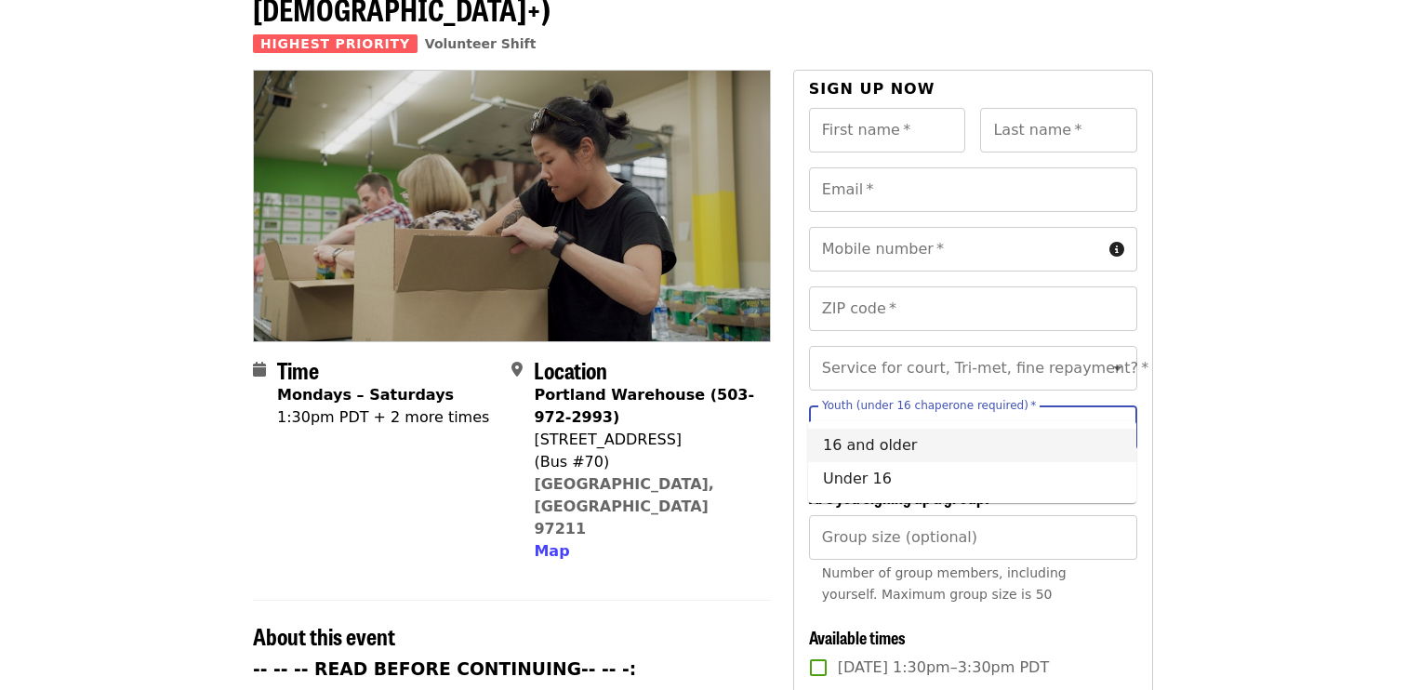
click at [887, 449] on li "16 and older" at bounding box center [972, 445] width 328 height 33
type input "**********"
click at [822, 484] on span "Are you signing up a group?" at bounding box center [900, 496] width 183 height 24
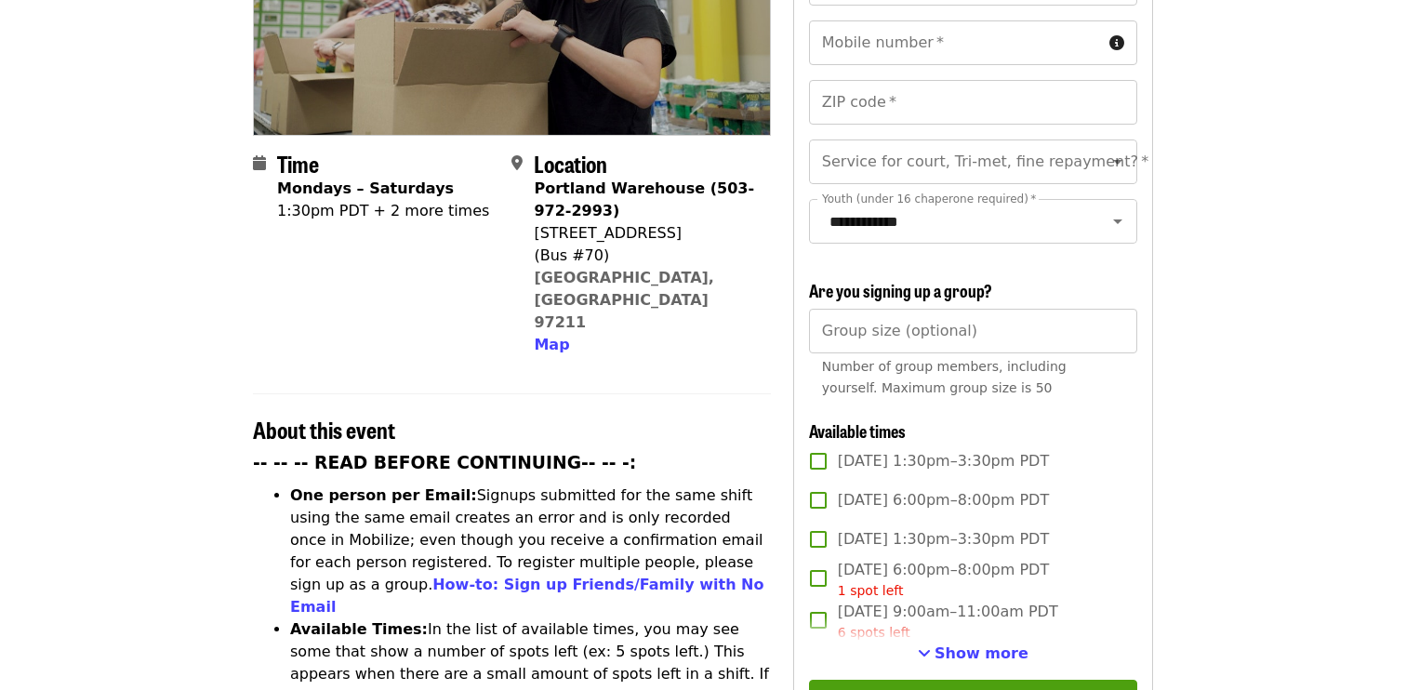
scroll to position [356, 0]
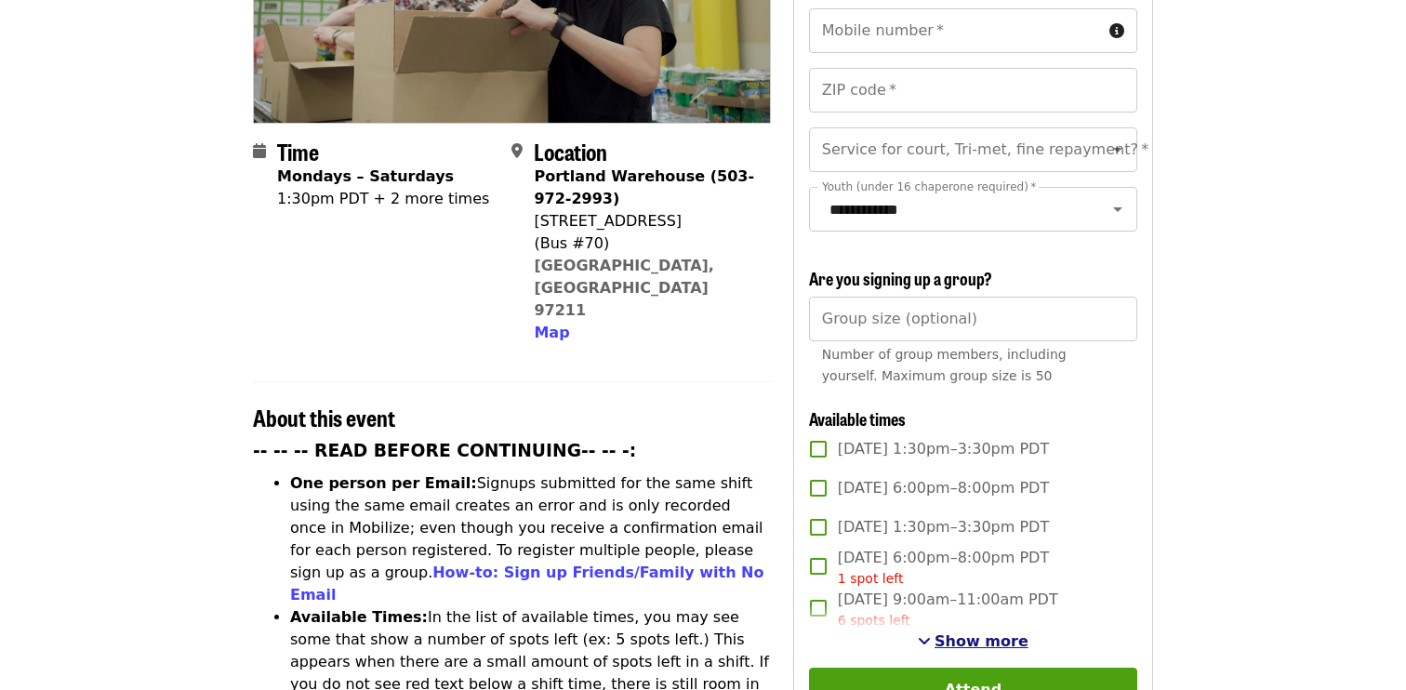
click at [948, 632] on span "Show more" at bounding box center [981, 641] width 94 height 18
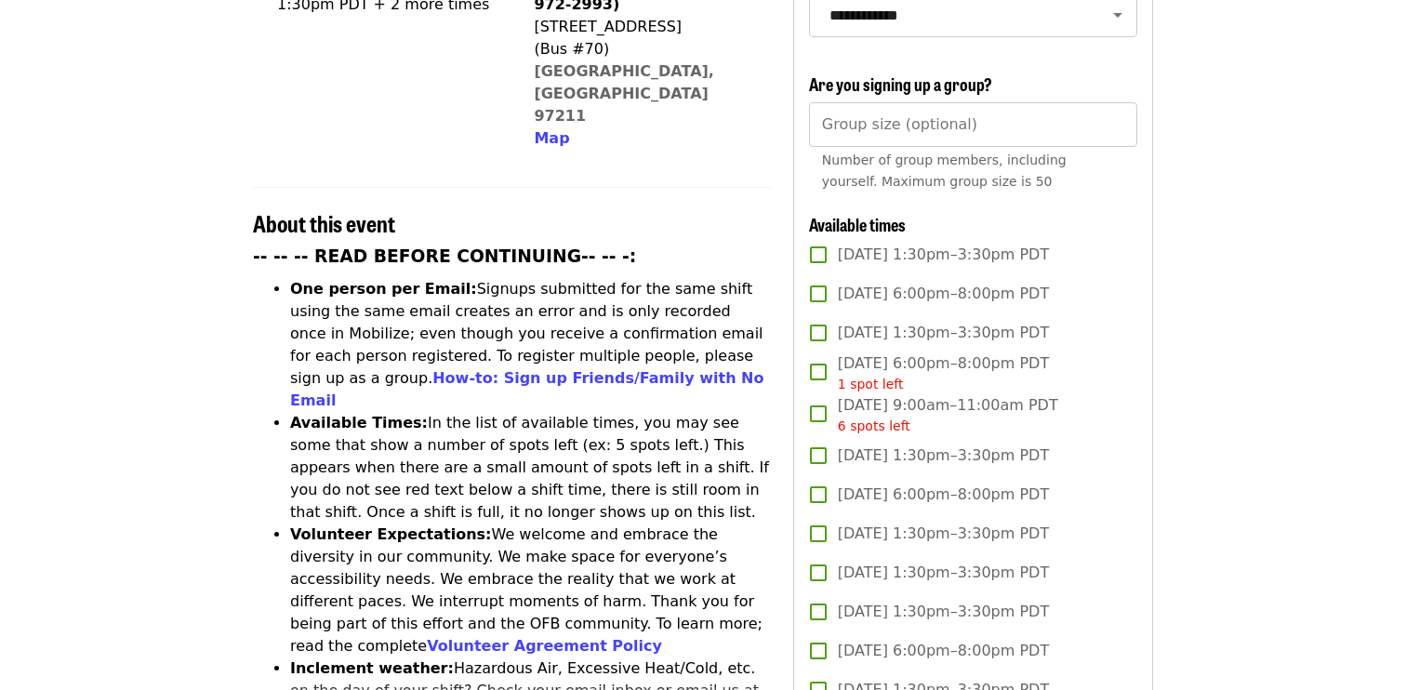
scroll to position [549, 0]
click at [760, 286] on li "One person per Email: Signups submitted for the same shift using the same email…" at bounding box center [530, 346] width 481 height 134
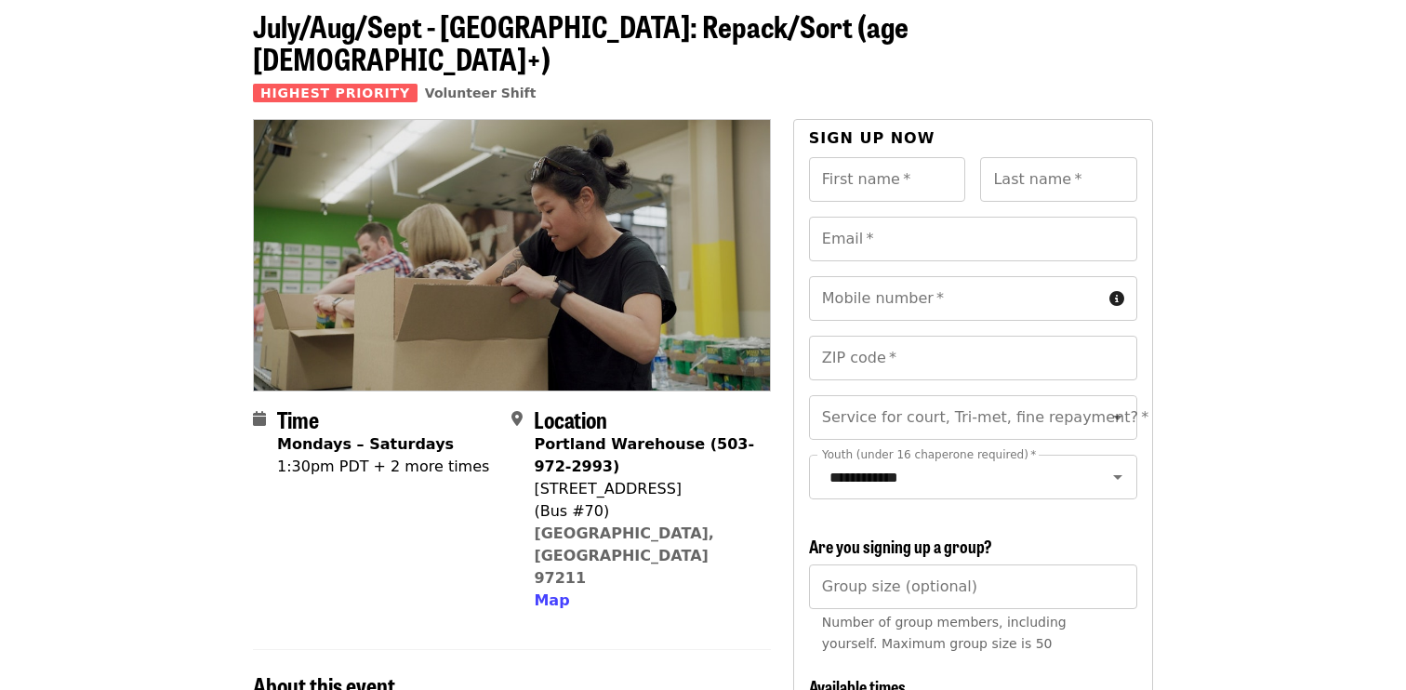
scroll to position [0, 0]
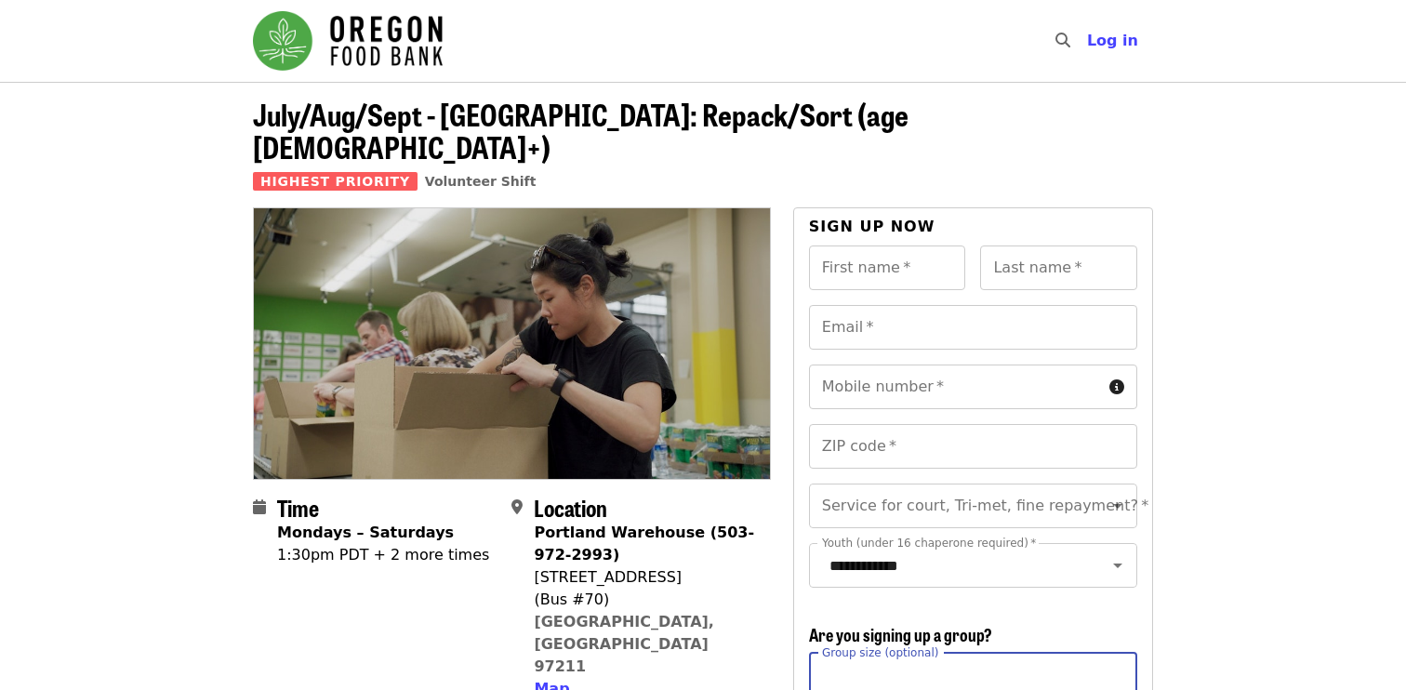
click at [971, 653] on input "Group size (optional)" at bounding box center [973, 675] width 328 height 45
type input "*"
click at [924, 622] on span "Are you signing up a group?" at bounding box center [900, 634] width 183 height 24
click at [854, 247] on input "First name   *" at bounding box center [887, 267] width 157 height 45
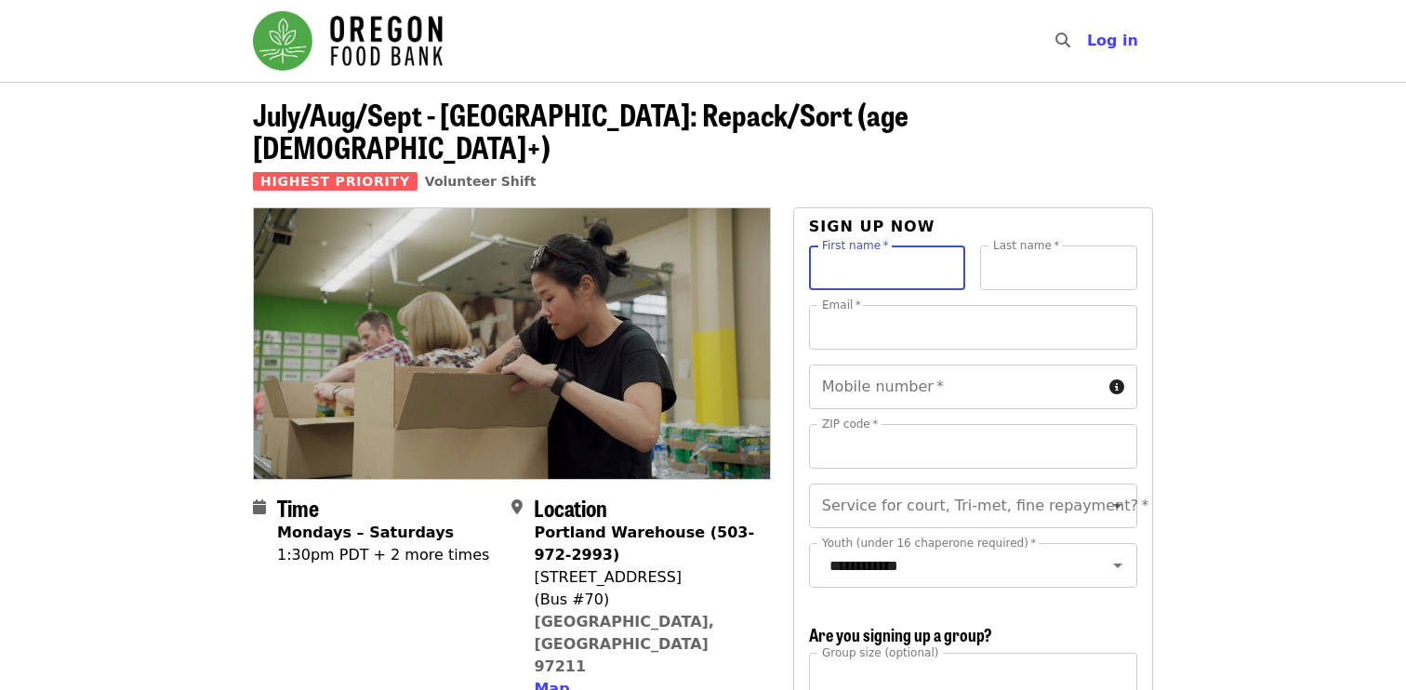
type input "******"
type input "**********"
type input "*****"
click at [924, 263] on div "First name   * ****** First name * Last name   * ****** Last name *" at bounding box center [973, 274] width 328 height 59
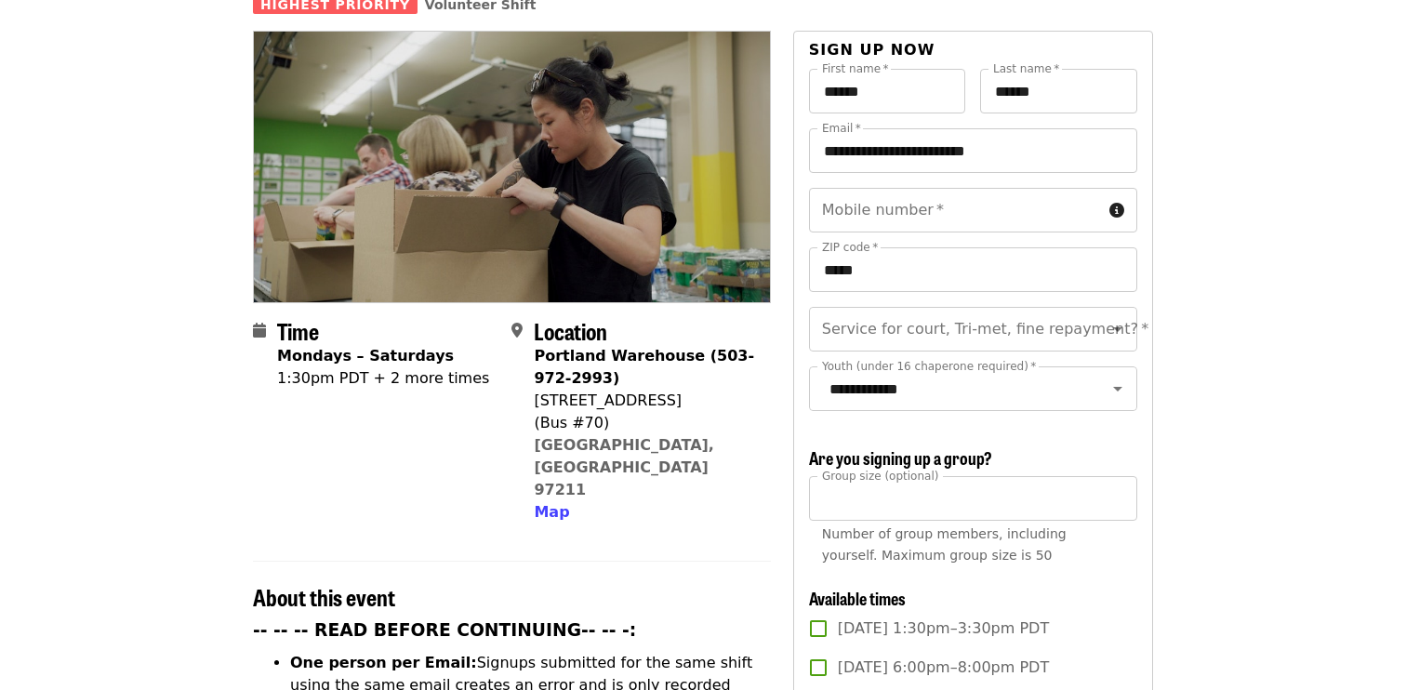
scroll to position [186, 0]
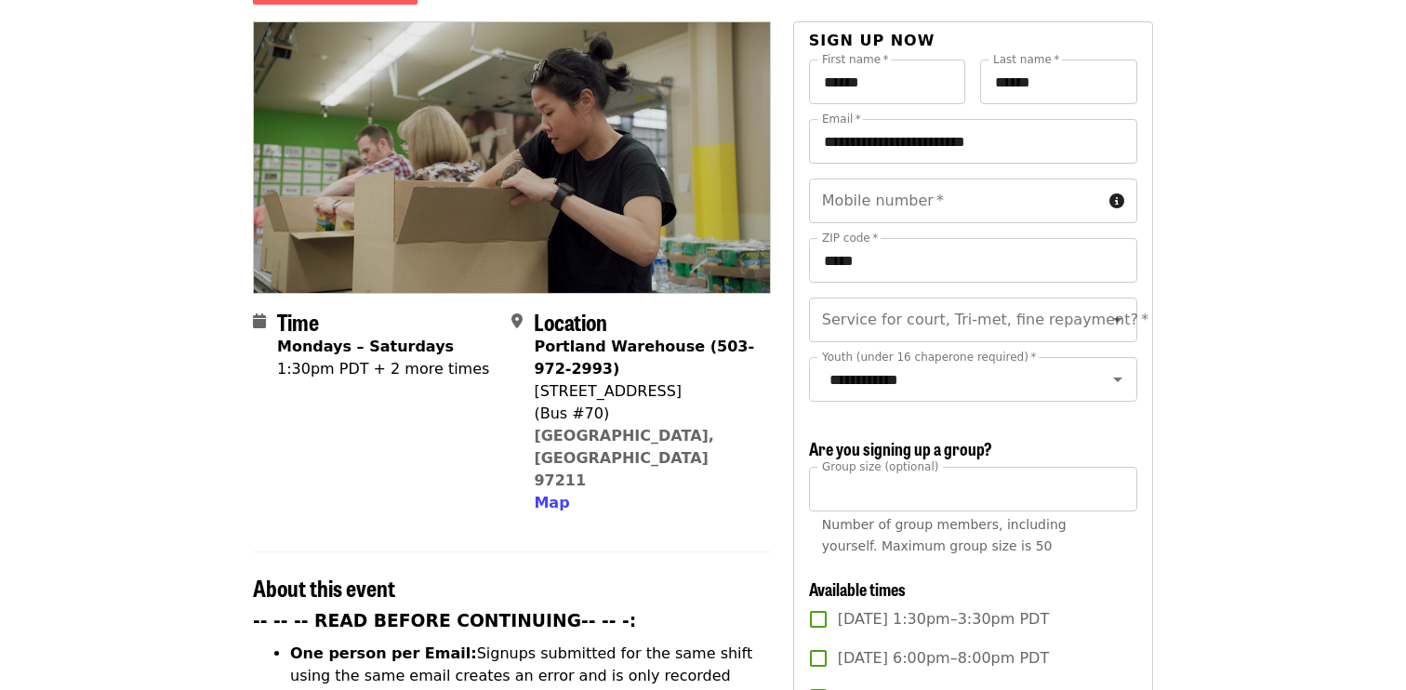
click at [953, 178] on input "Mobile number   *" at bounding box center [955, 200] width 293 height 45
type input "**********"
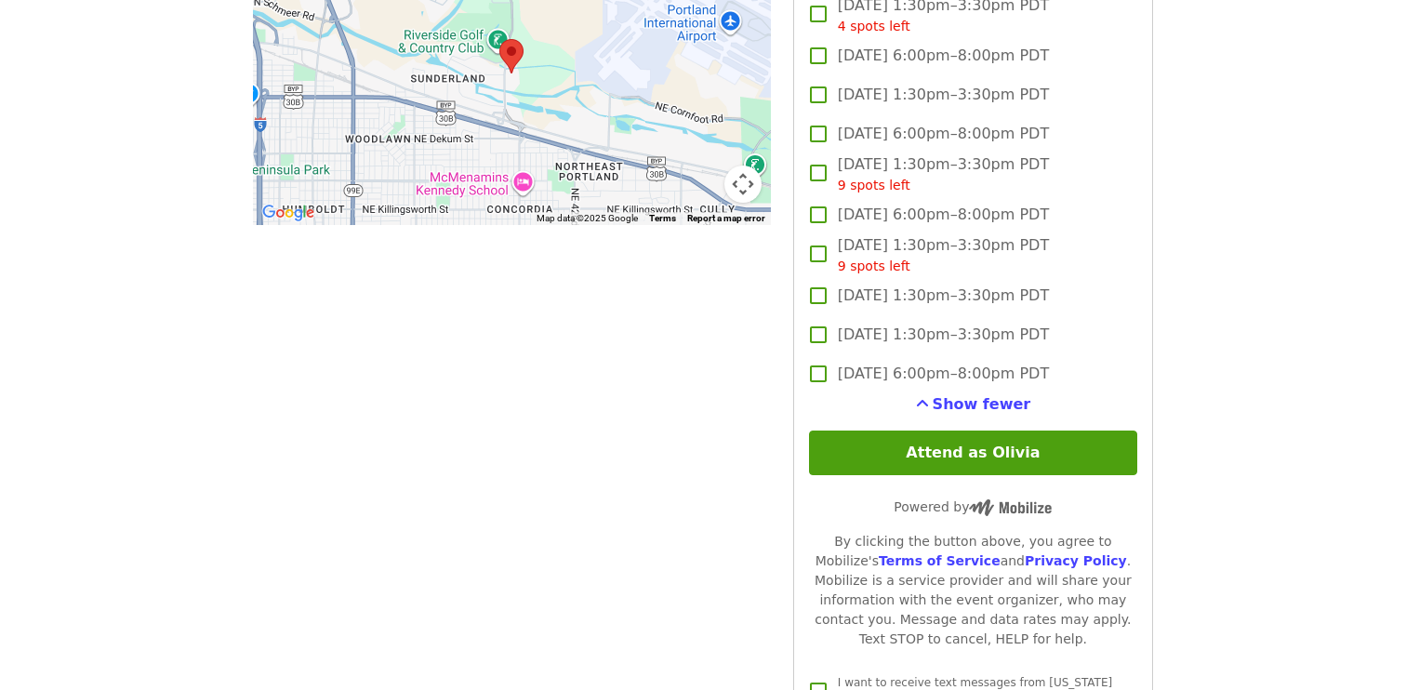
scroll to position [1824, 0]
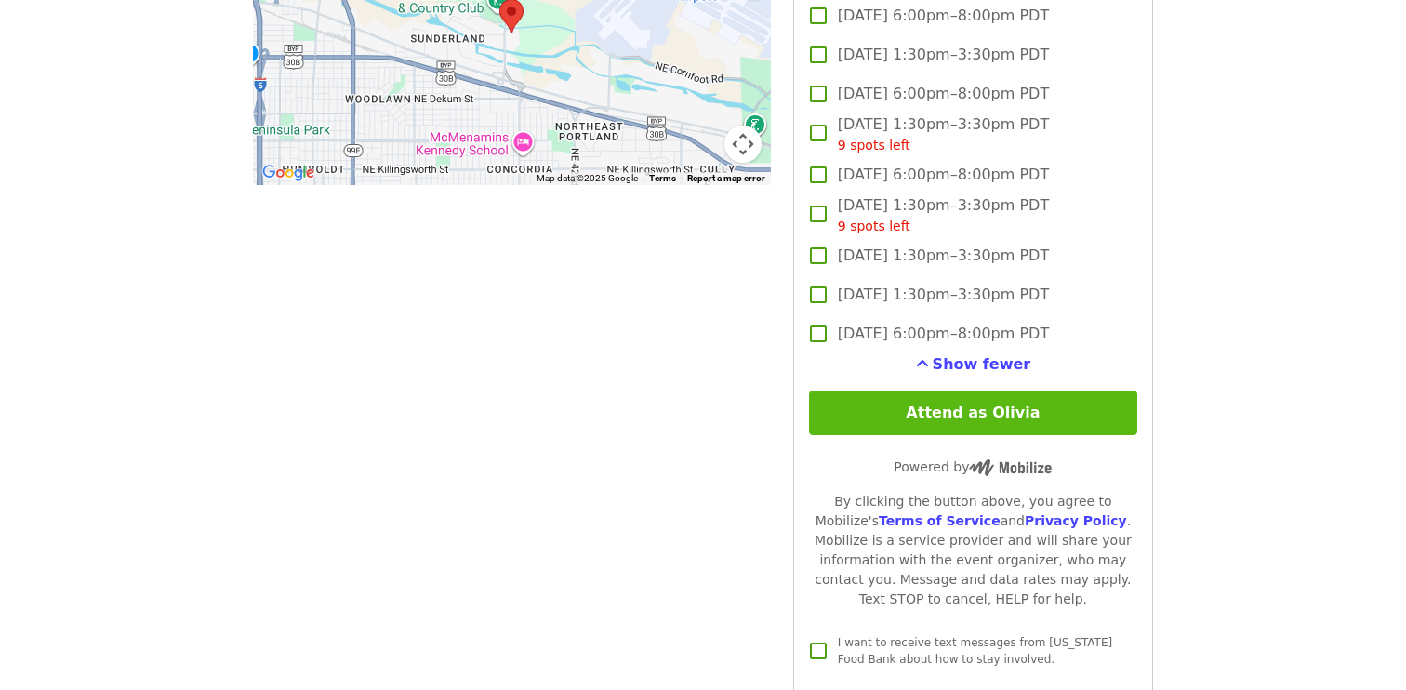
click at [901, 390] on button "Attend as Olivia" at bounding box center [973, 412] width 328 height 45
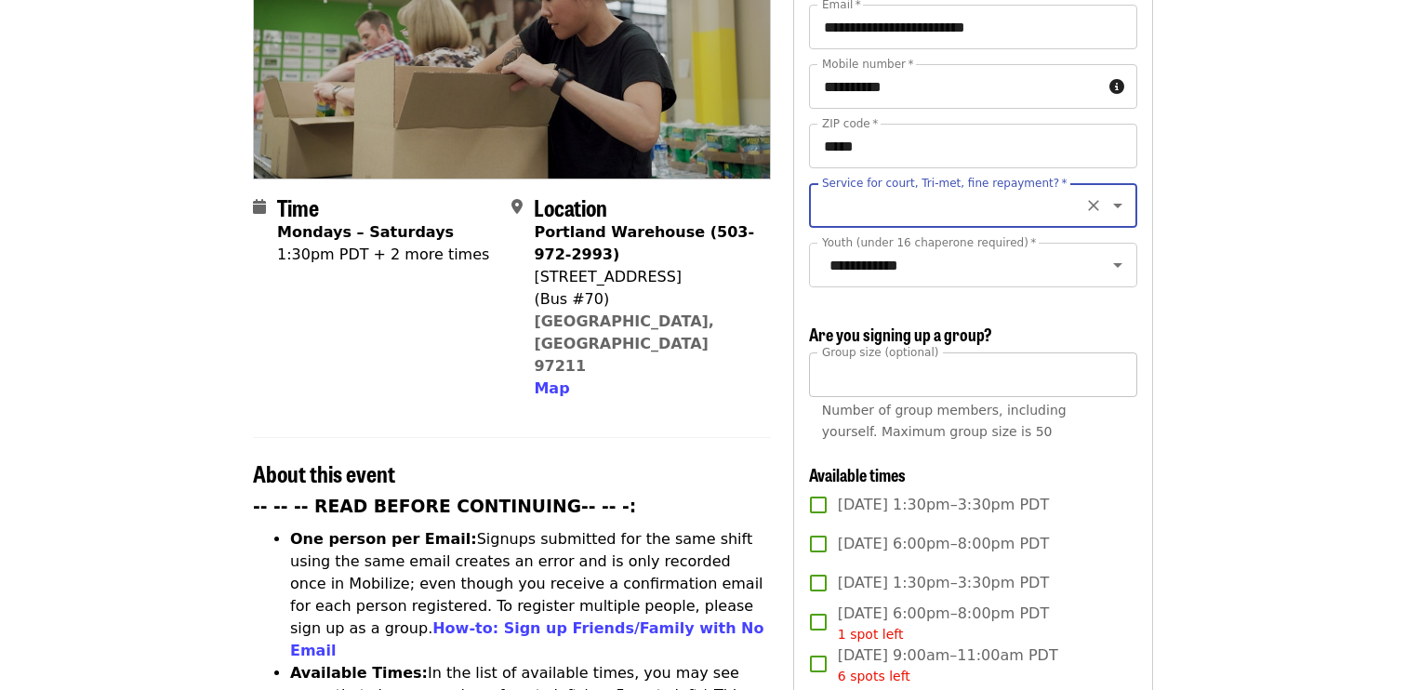
scroll to position [255, 0]
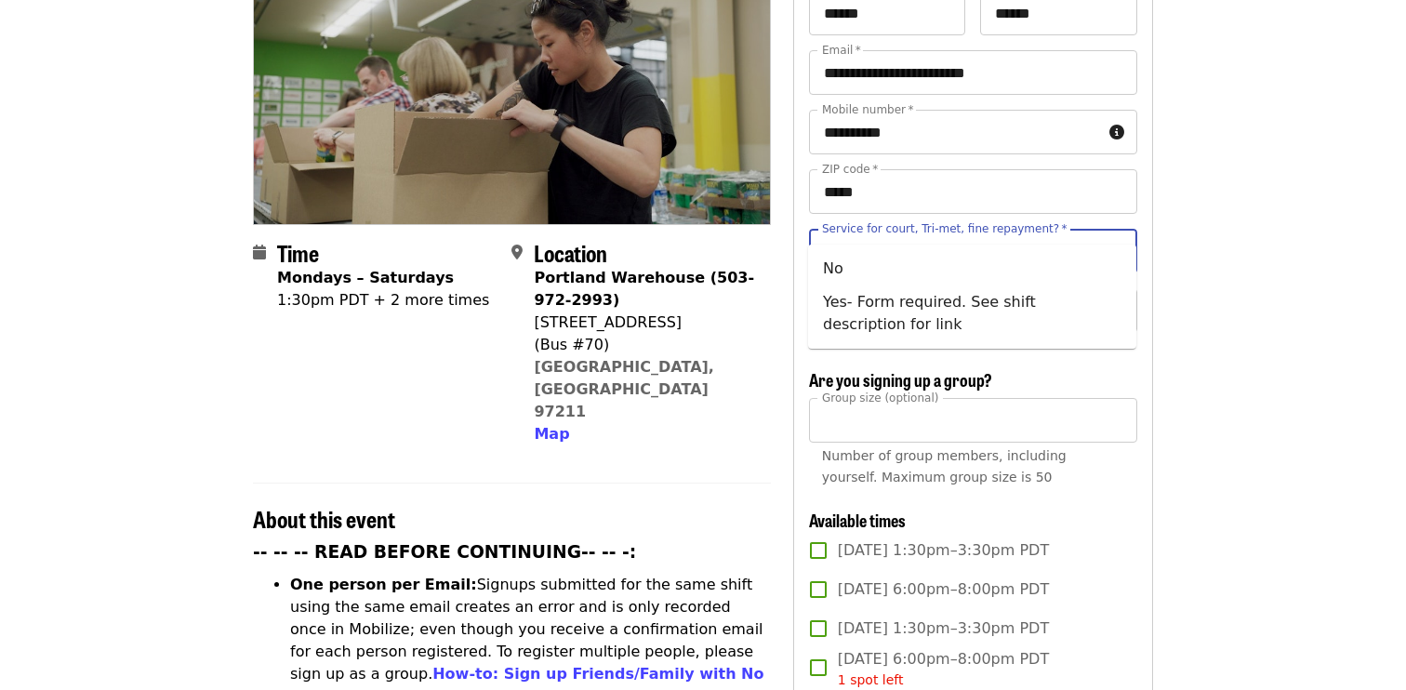
click at [997, 233] on input "Service for court, Tri-met, fine repayment?   *" at bounding box center [950, 250] width 253 height 35
click at [1041, 262] on li "No" at bounding box center [972, 268] width 328 height 33
type input "**"
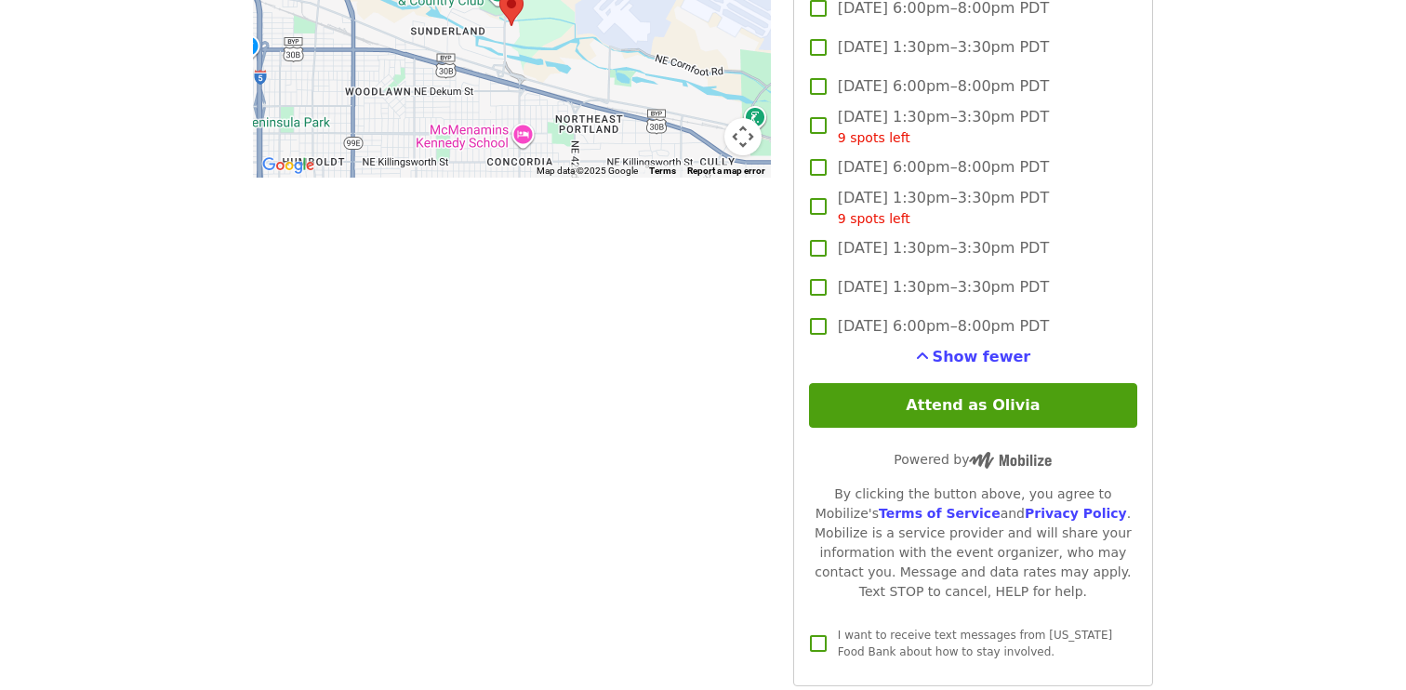
scroll to position [1863, 0]
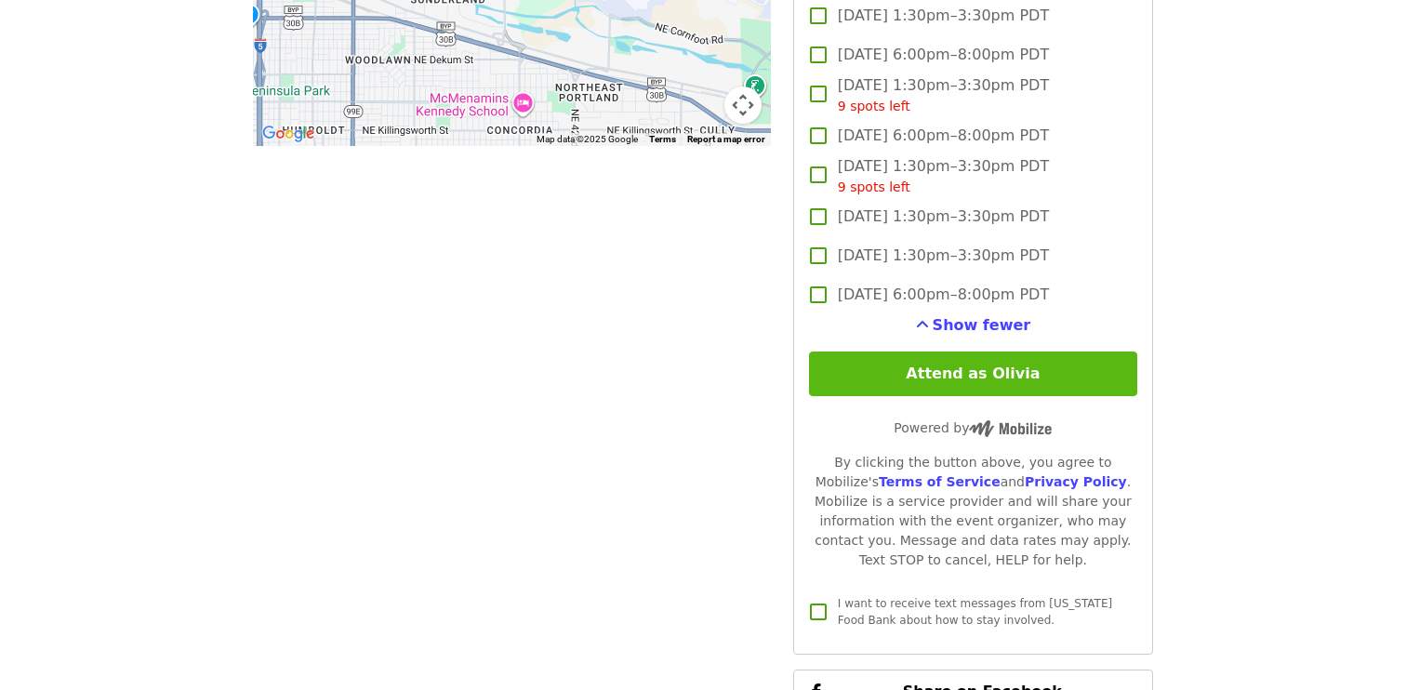
click at [1102, 351] on button "Attend as Olivia" at bounding box center [973, 373] width 328 height 45
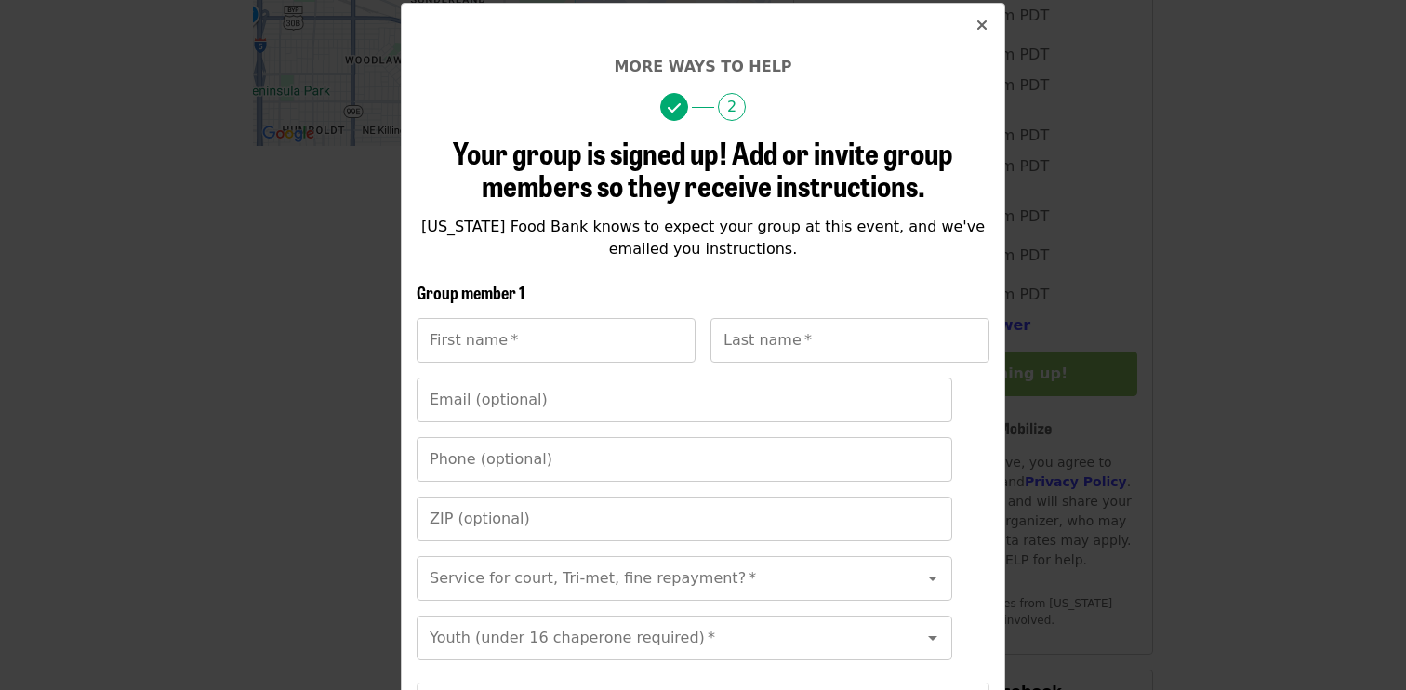
scroll to position [108, 0]
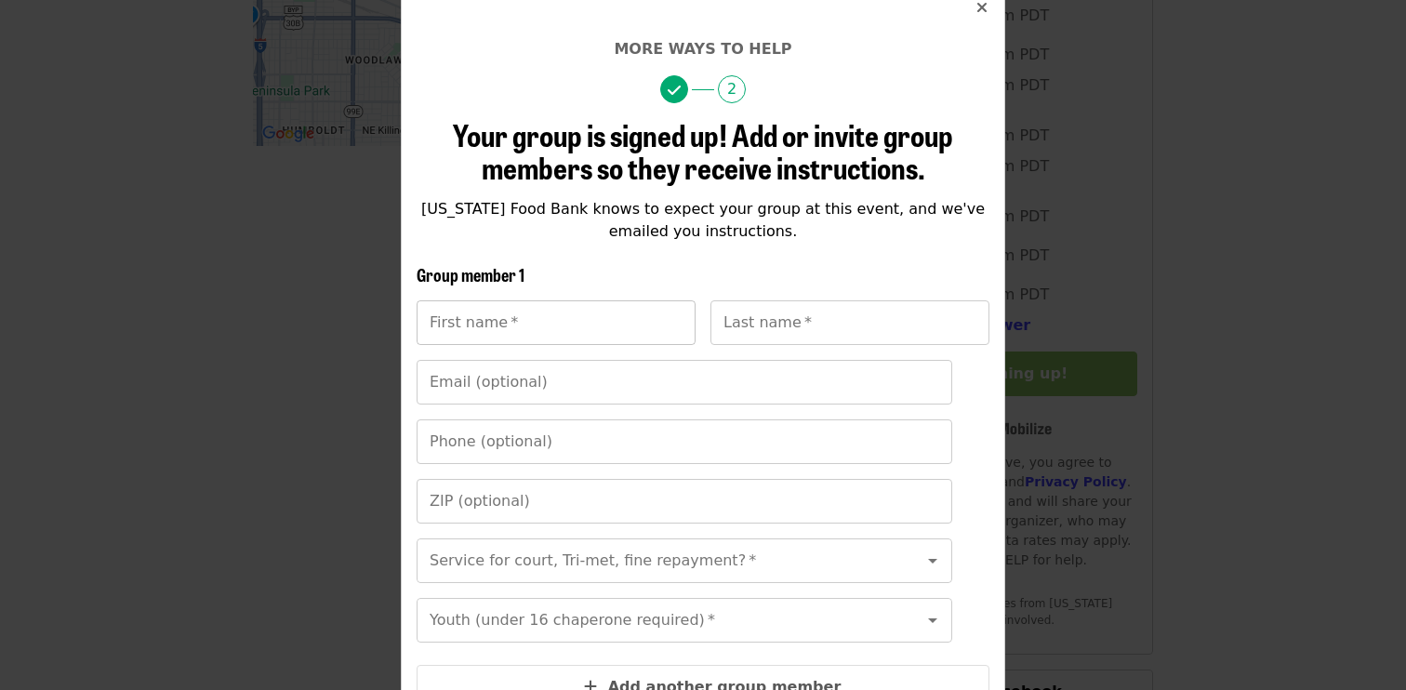
click at [639, 310] on input "First name   *" at bounding box center [555, 322] width 279 height 45
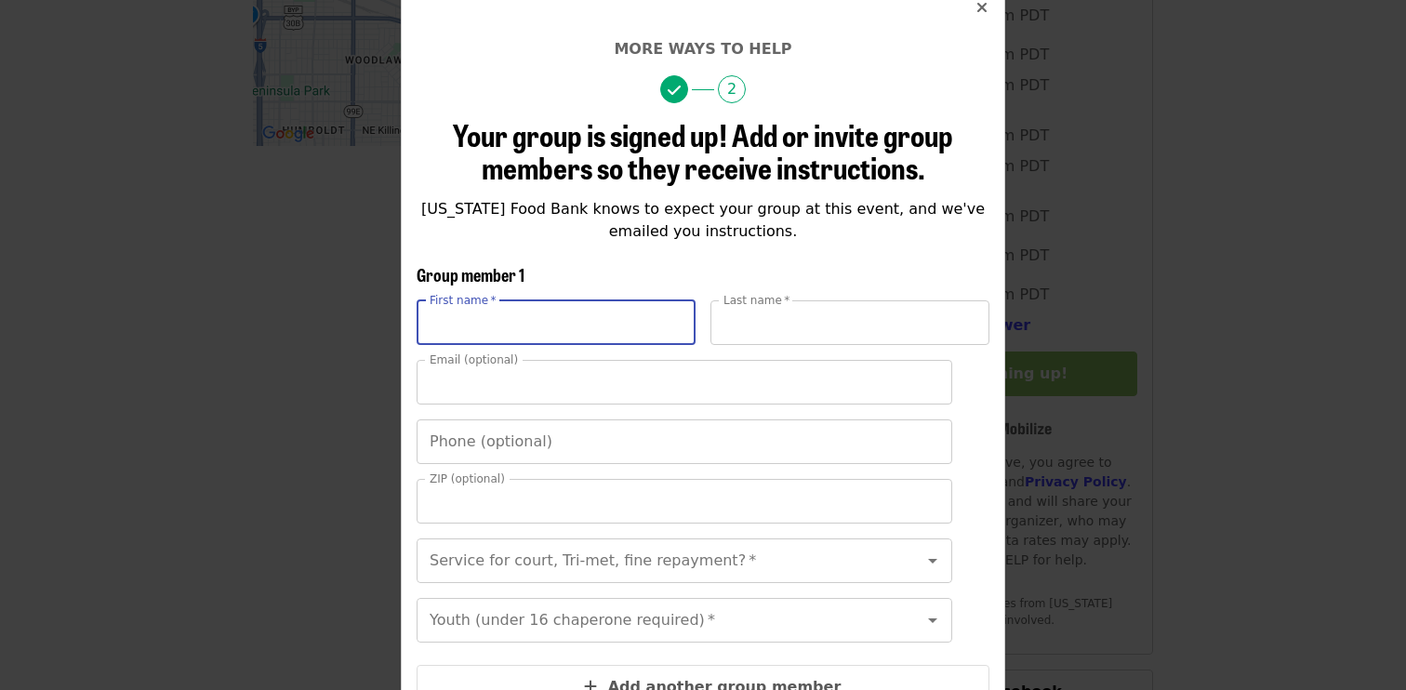
type input "******"
type input "**********"
type input "*****"
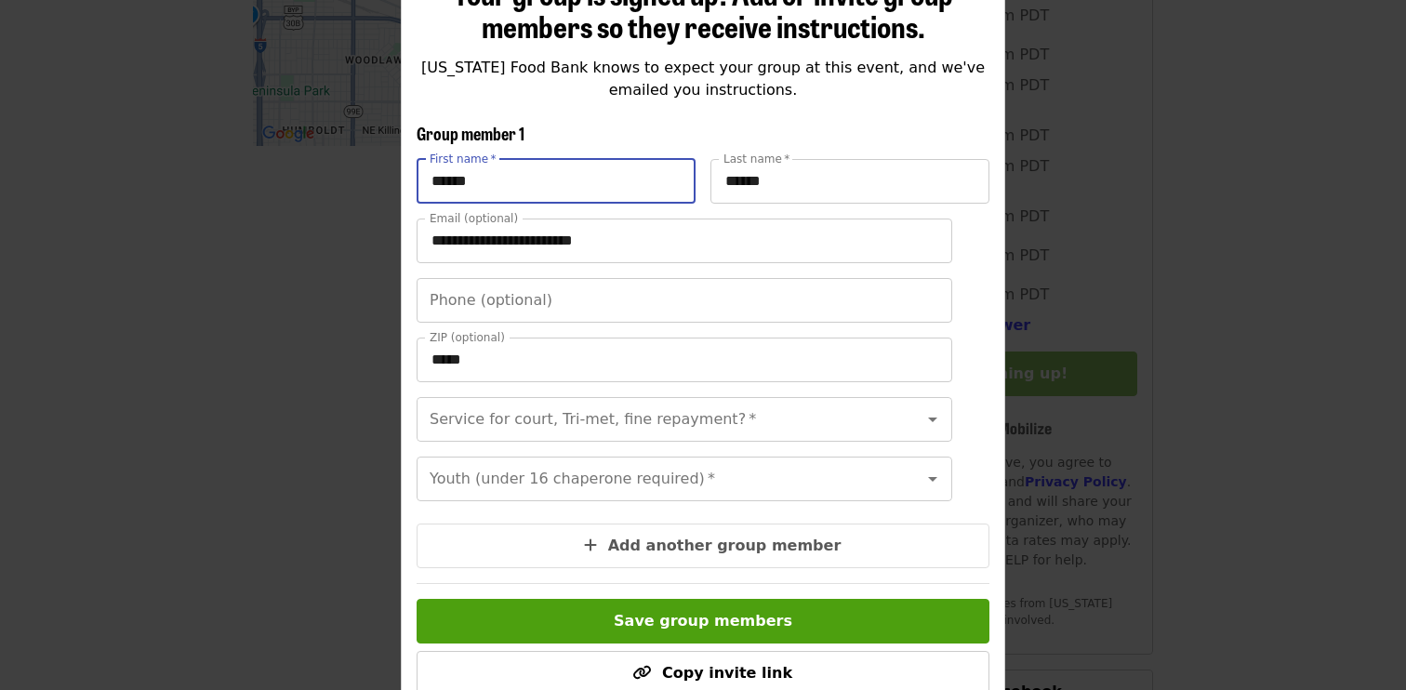
scroll to position [252, 0]
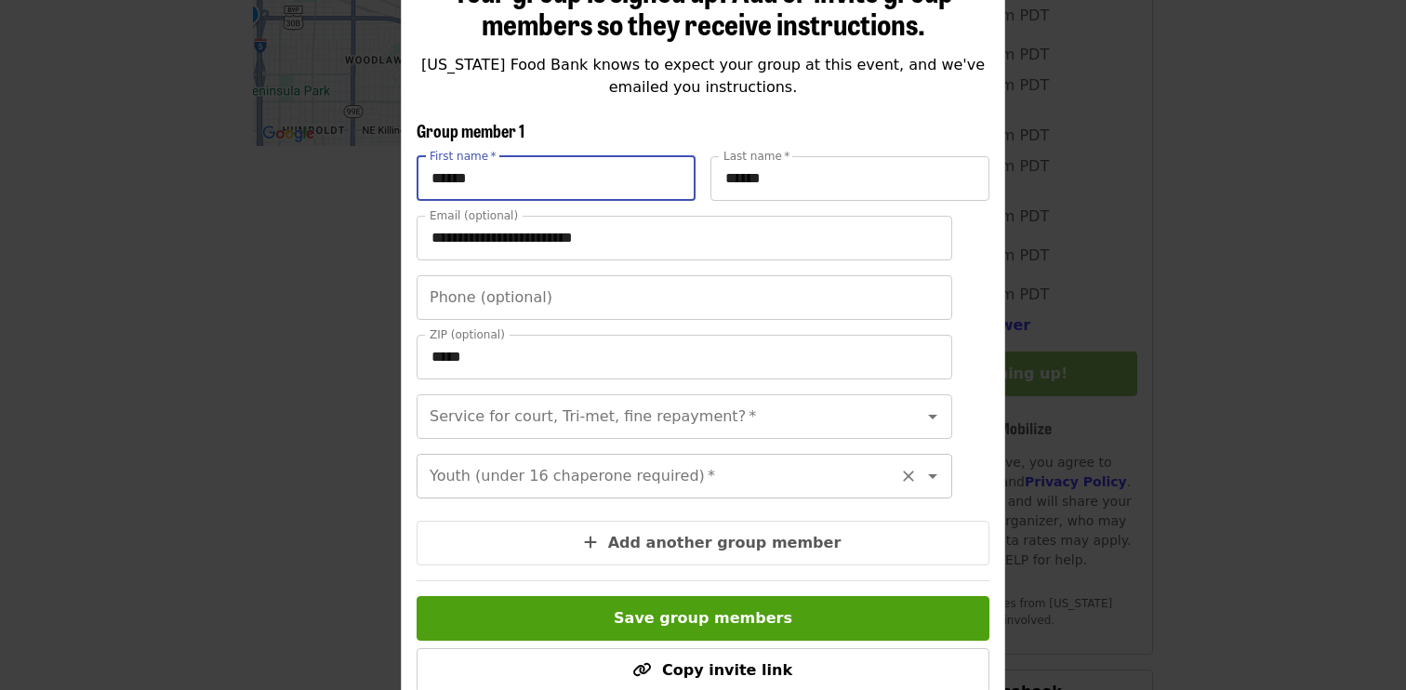
click at [669, 461] on input "Youth (under 16 chaperone required)   *" at bounding box center [661, 475] width 460 height 35
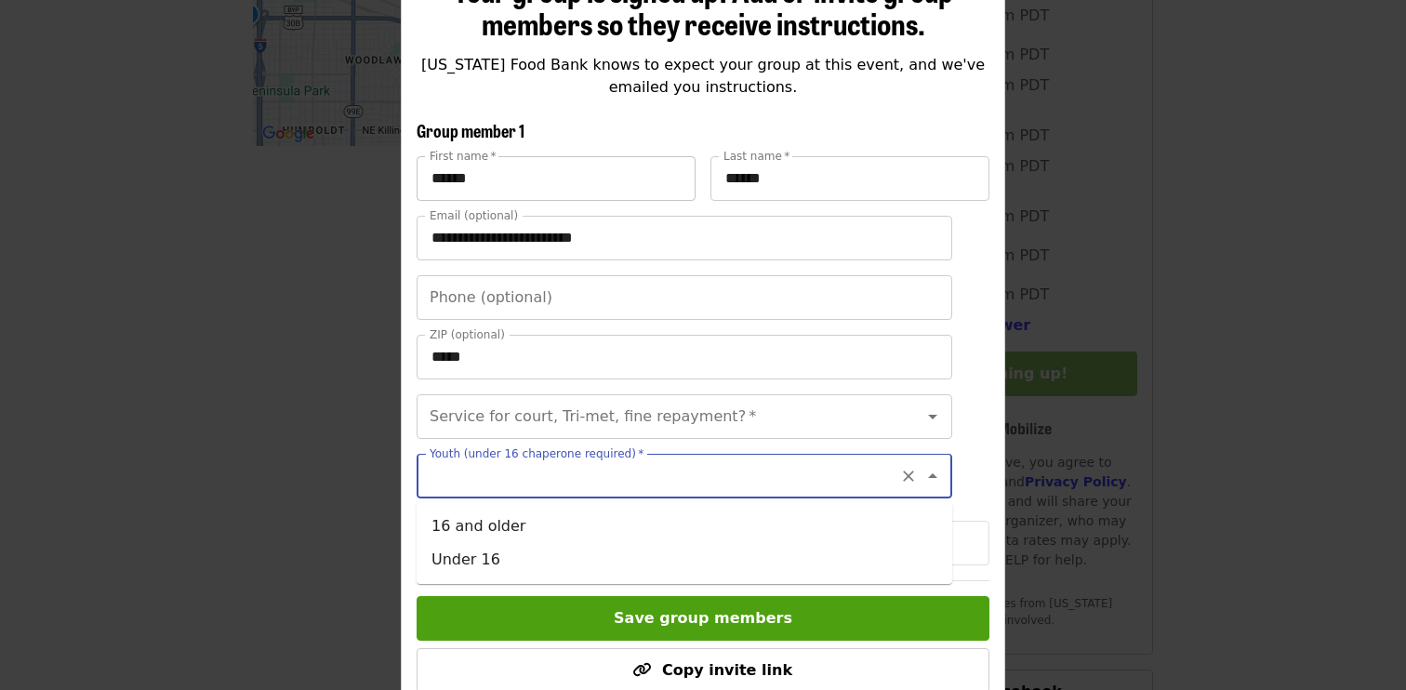
click at [601, 173] on input "******" at bounding box center [555, 178] width 279 height 45
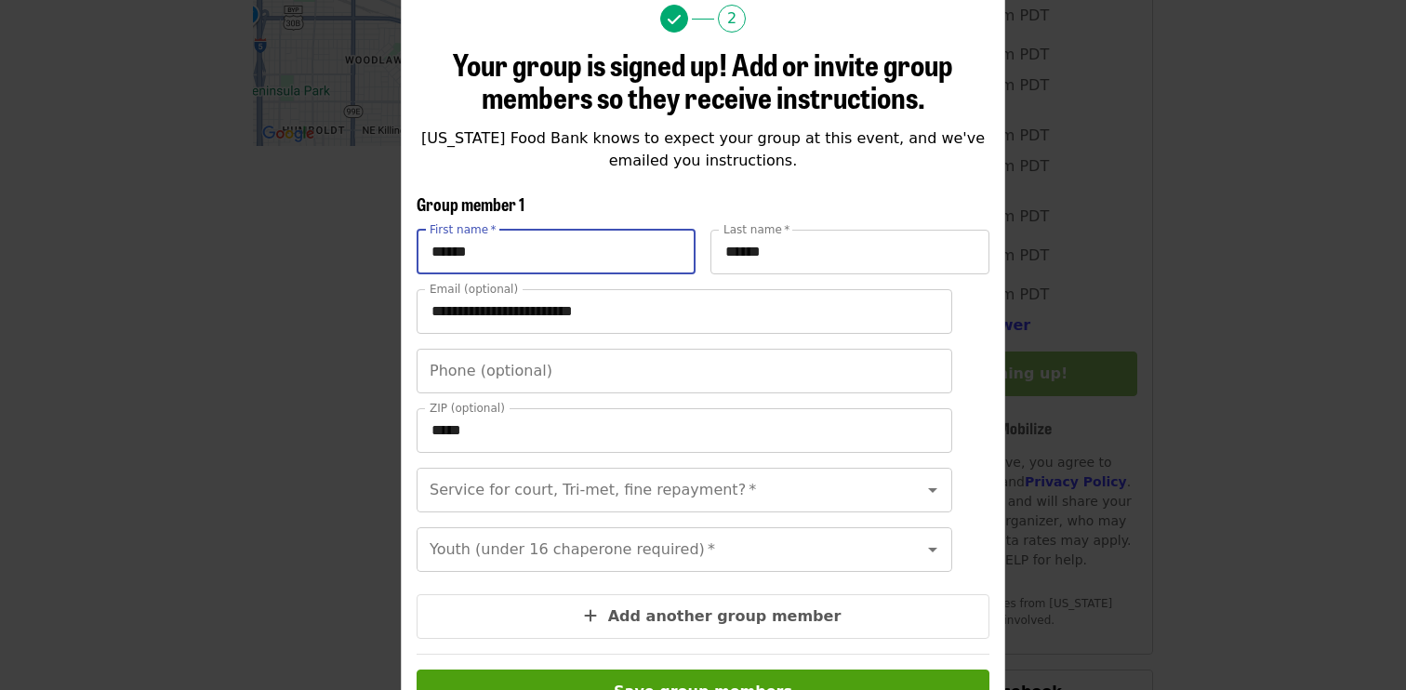
scroll to position [177, 0]
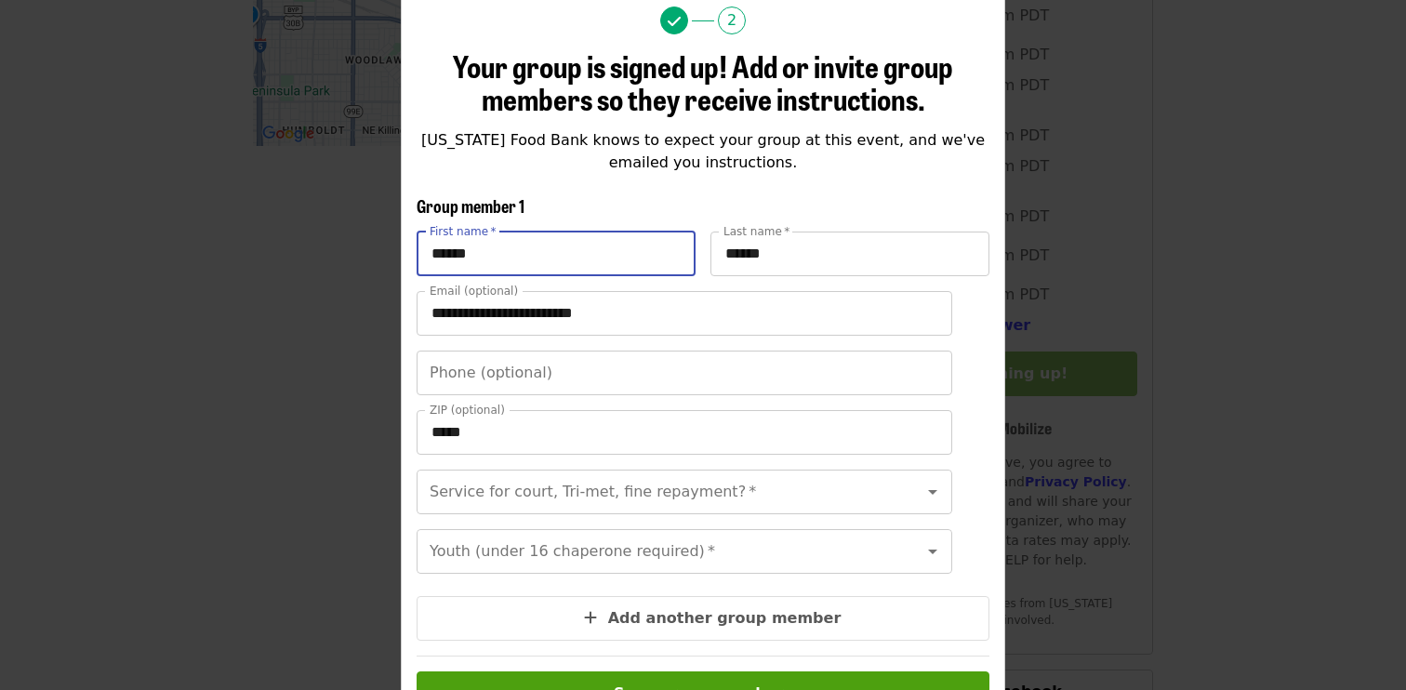
click at [627, 166] on p "[US_STATE] Food Bank knows to expect your group at this event, and we've emaile…" at bounding box center [702, 151] width 573 height 45
drag, startPoint x: 568, startPoint y: 257, endPoint x: 351, endPoint y: 245, distance: 216.9
click at [351, 245] on div "**********" at bounding box center [703, 345] width 1406 height 690
type input "***"
click at [662, 287] on div "First name   * *** First name * Last name   * ****** Last name *" at bounding box center [702, 260] width 573 height 59
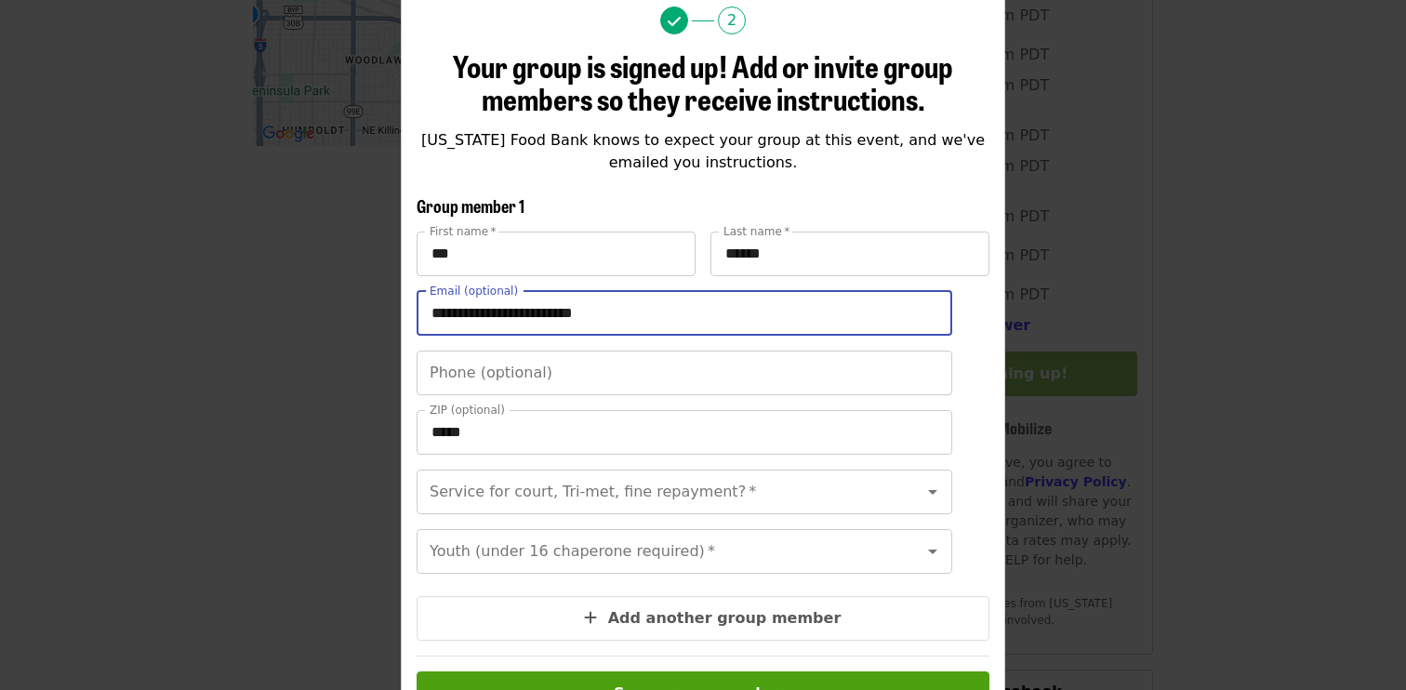
drag, startPoint x: 658, startPoint y: 309, endPoint x: 432, endPoint y: 311, distance: 225.9
click at [431, 311] on input "**********" at bounding box center [683, 313] width 535 height 45
click at [432, 311] on input "**********" at bounding box center [683, 313] width 535 height 45
drag, startPoint x: 432, startPoint y: 311, endPoint x: 447, endPoint y: 310, distance: 14.9
click at [447, 310] on input "**********" at bounding box center [683, 313] width 535 height 45
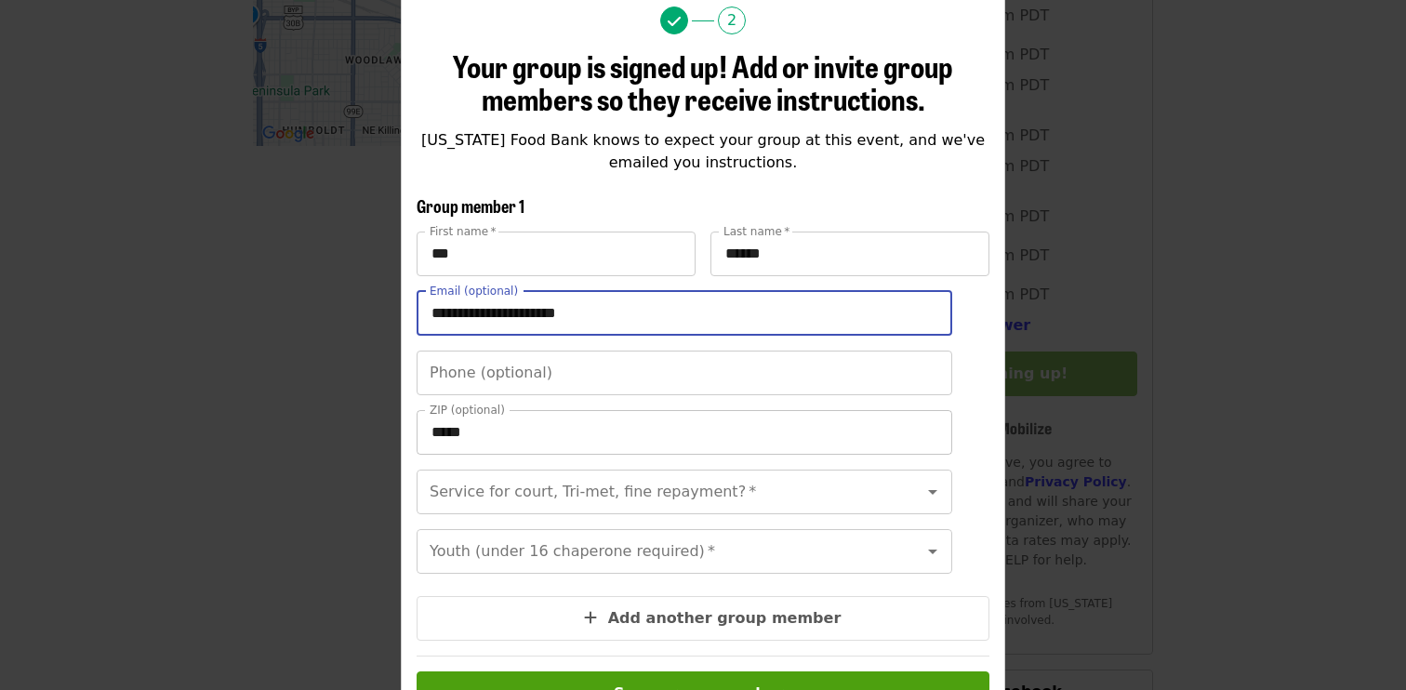
type input "**********"
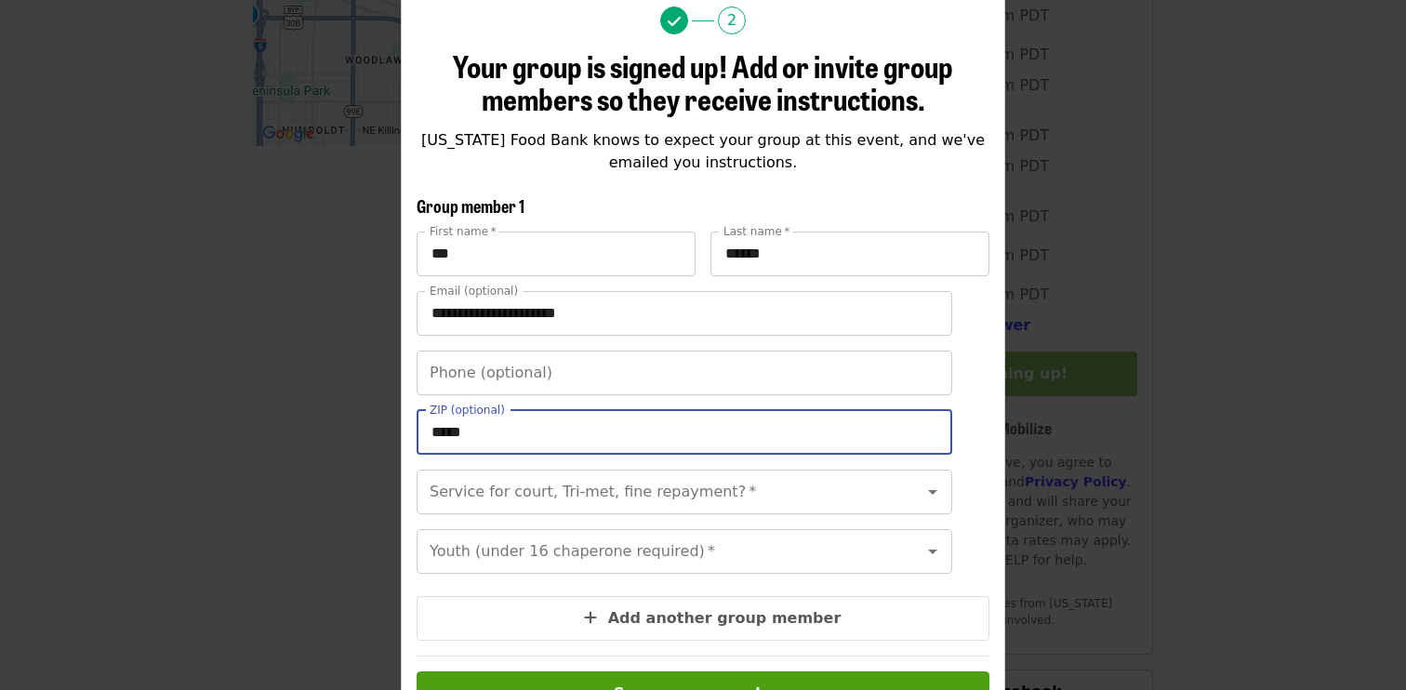
drag, startPoint x: 489, startPoint y: 452, endPoint x: 447, endPoint y: 439, distance: 43.8
click at [447, 439] on input "*****" at bounding box center [683, 432] width 535 height 45
click at [493, 375] on input "Phone (optional)" at bounding box center [683, 372] width 535 height 45
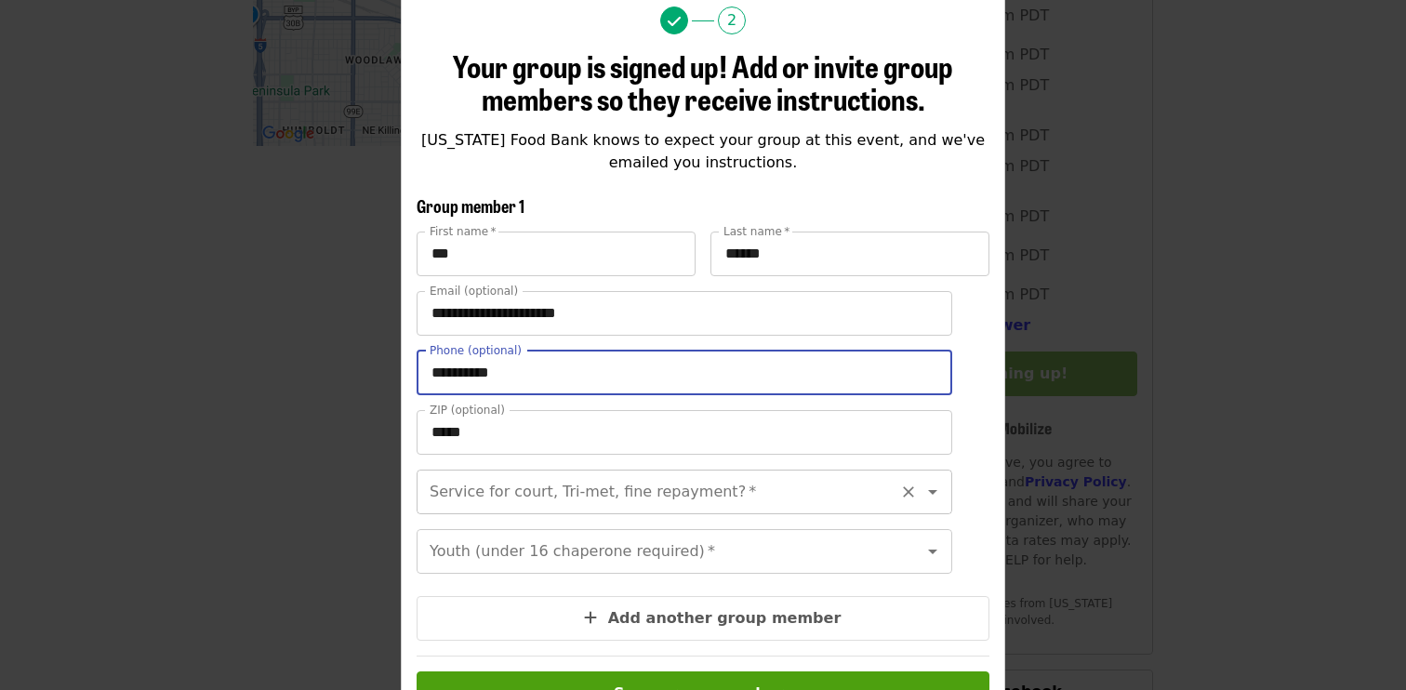
type input "**********"
click at [495, 507] on input "Service for court, Tri-met, fine repayment?   *" at bounding box center [661, 491] width 460 height 35
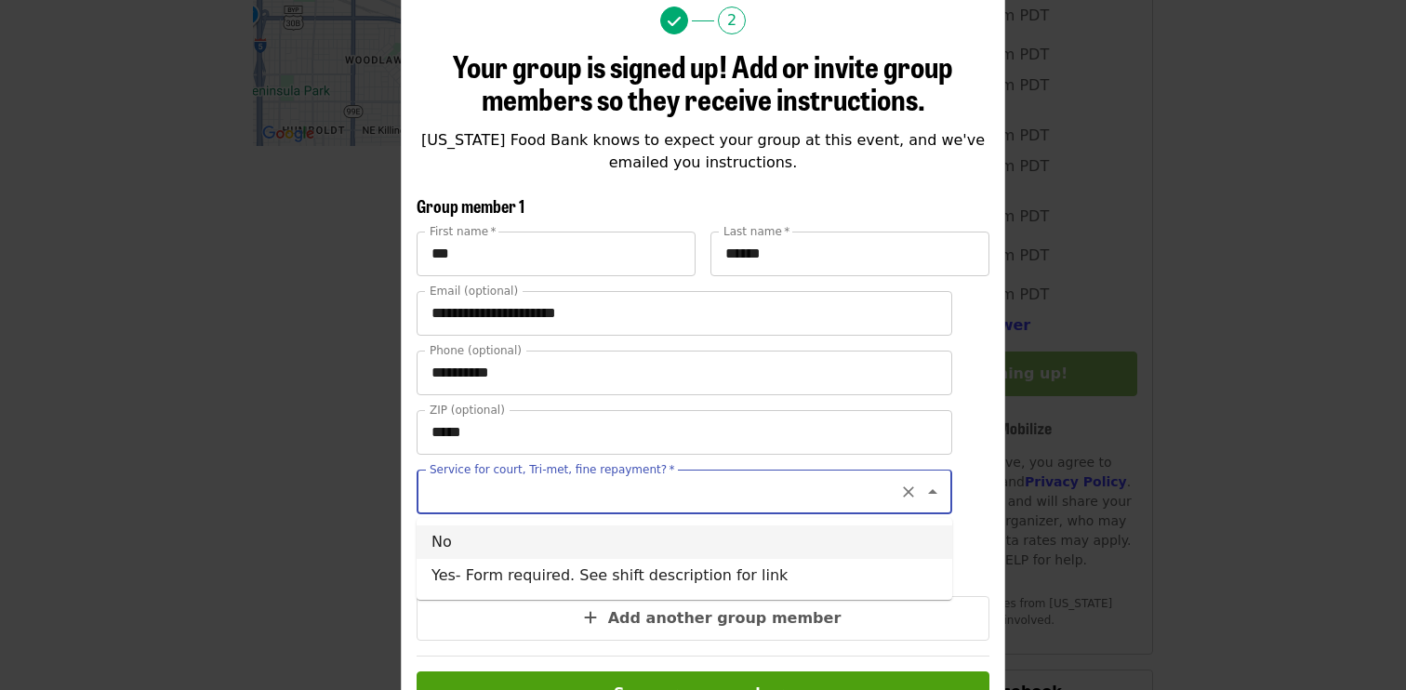
click at [495, 548] on li "No" at bounding box center [683, 541] width 535 height 33
type input "**"
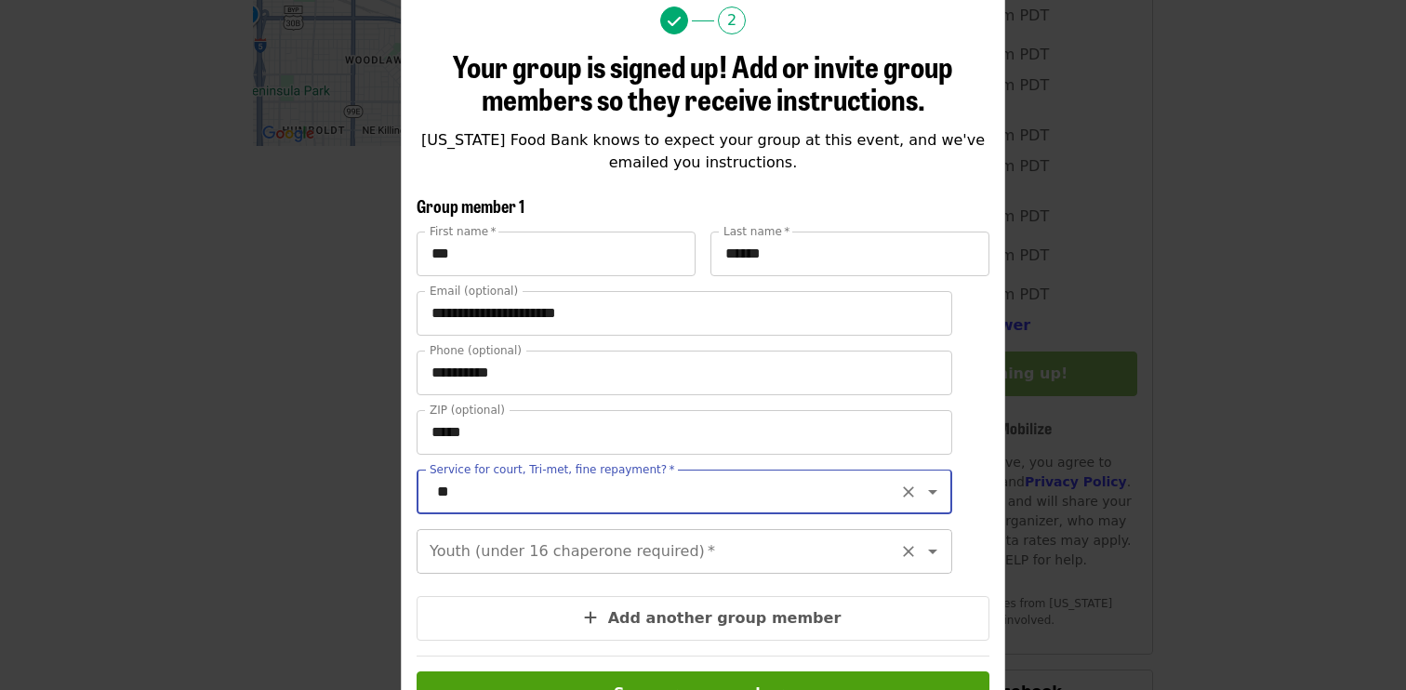
click at [500, 553] on input "Youth (under 16 chaperone required)   *" at bounding box center [661, 551] width 460 height 35
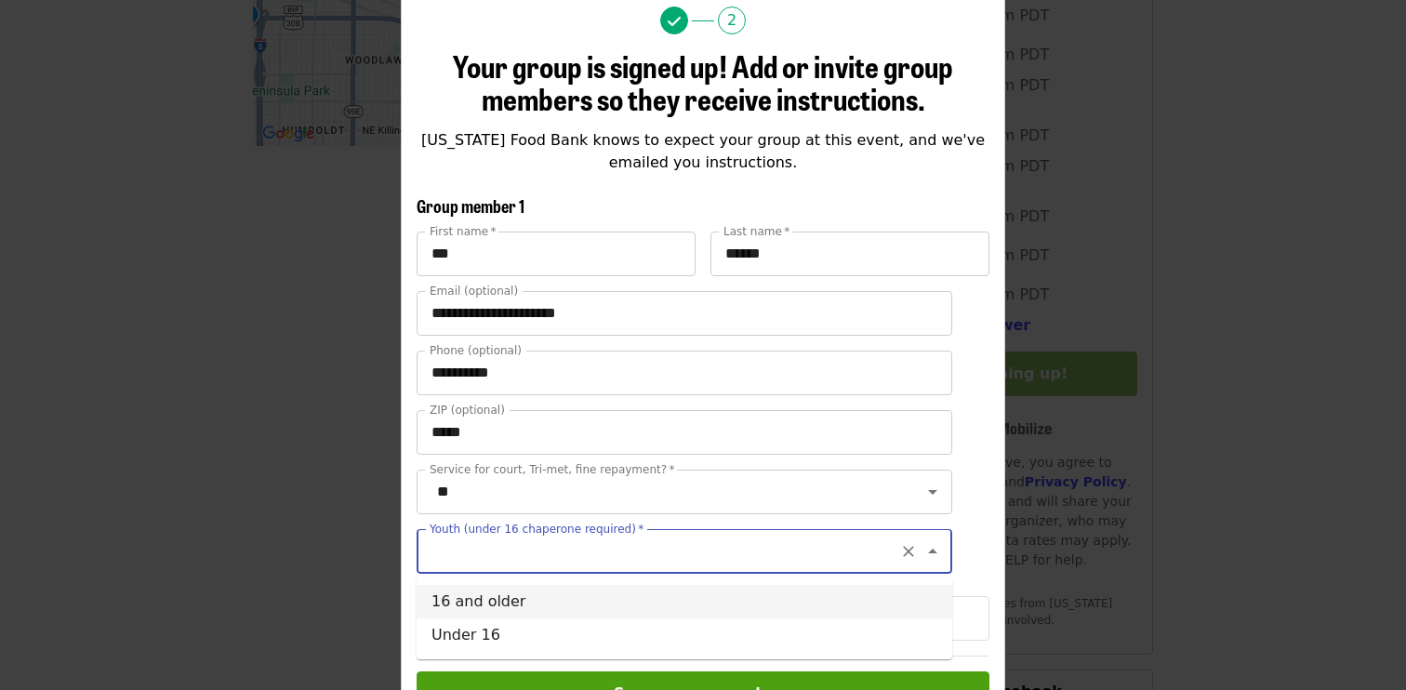
click at [488, 592] on li "16 and older" at bounding box center [683, 601] width 535 height 33
type input "**********"
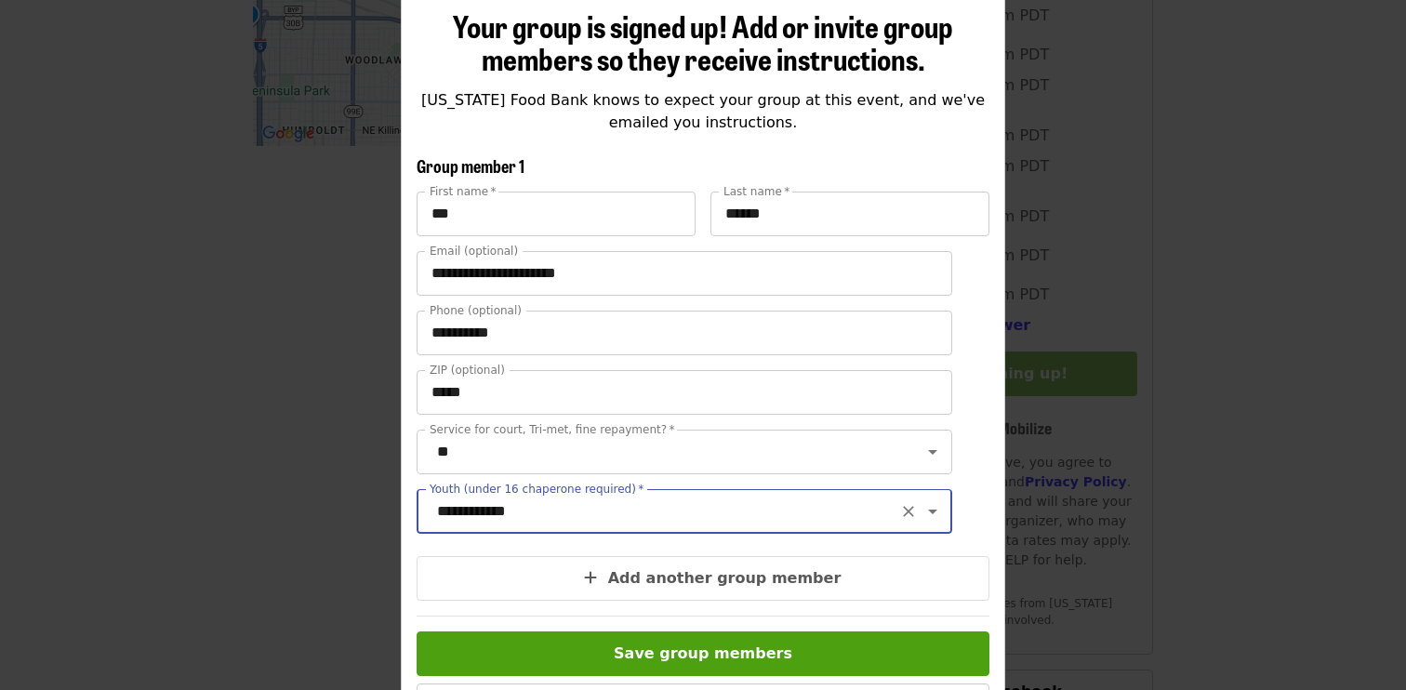
scroll to position [234, 0]
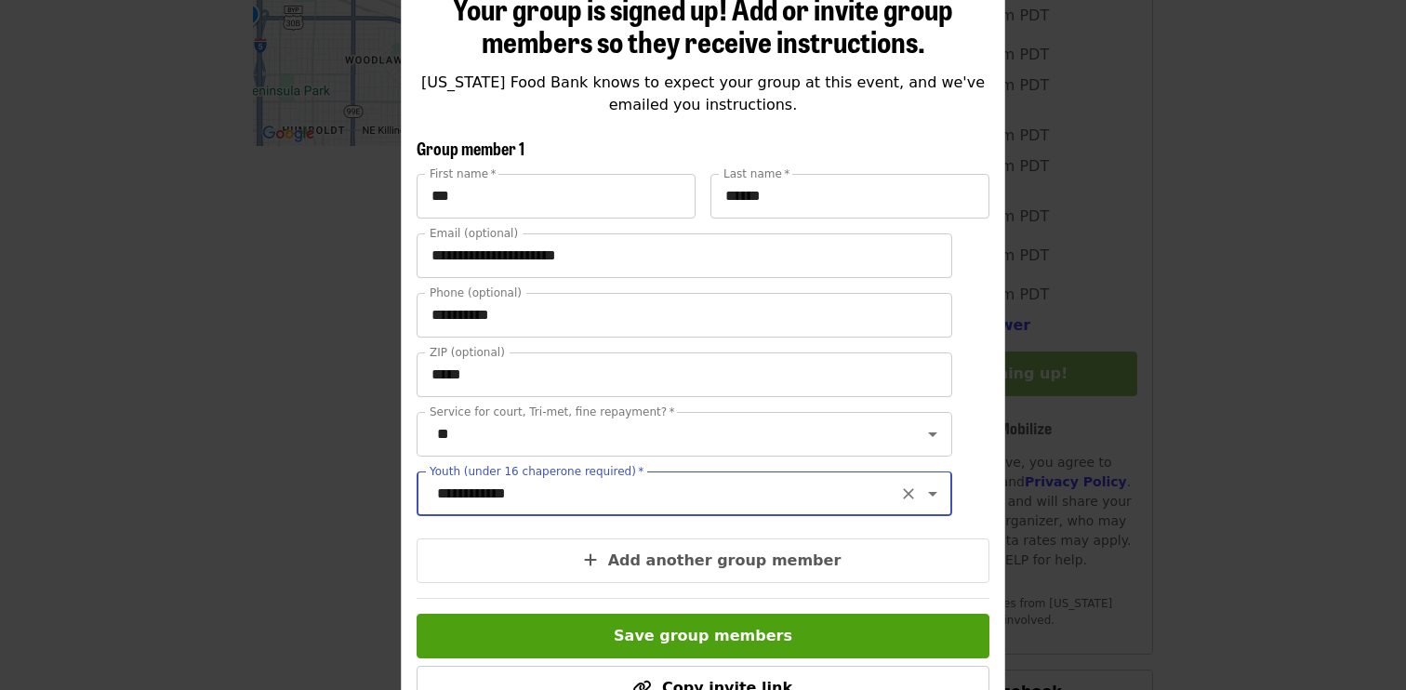
click at [922, 116] on div "**********" at bounding box center [702, 393] width 573 height 802
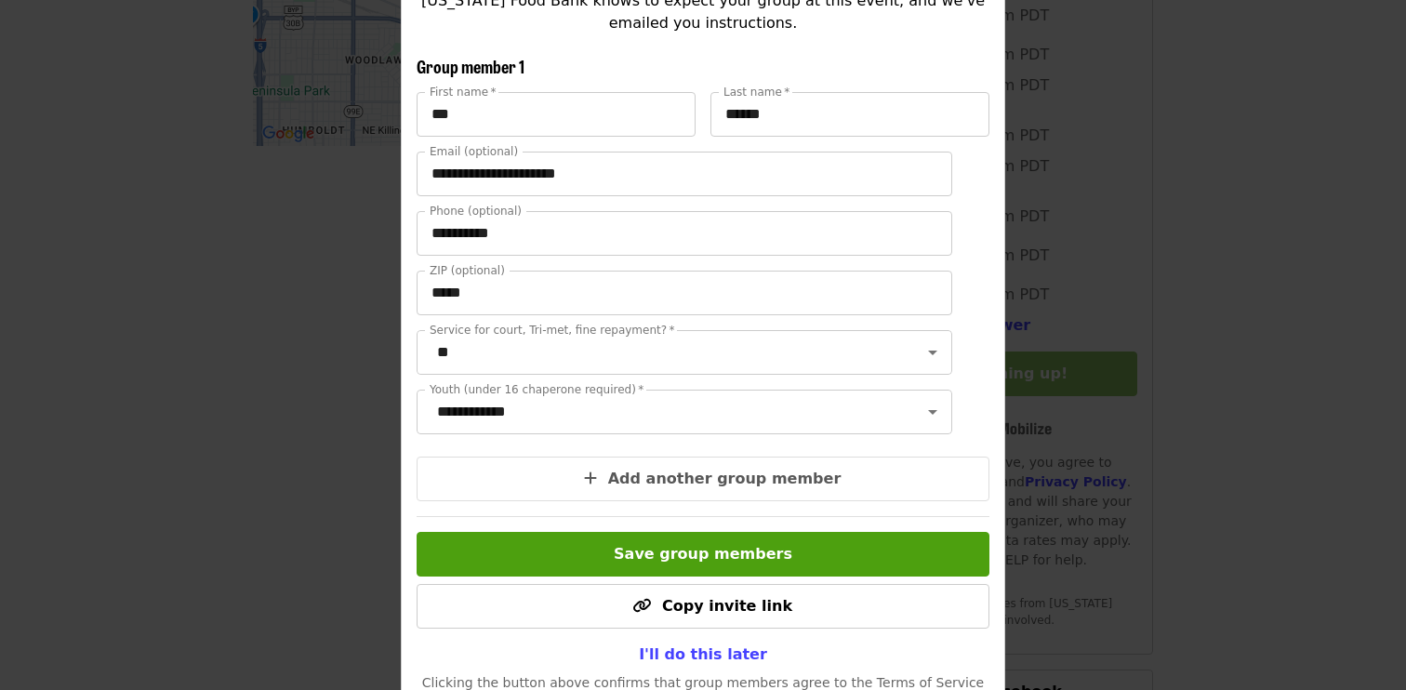
scroll to position [317, 0]
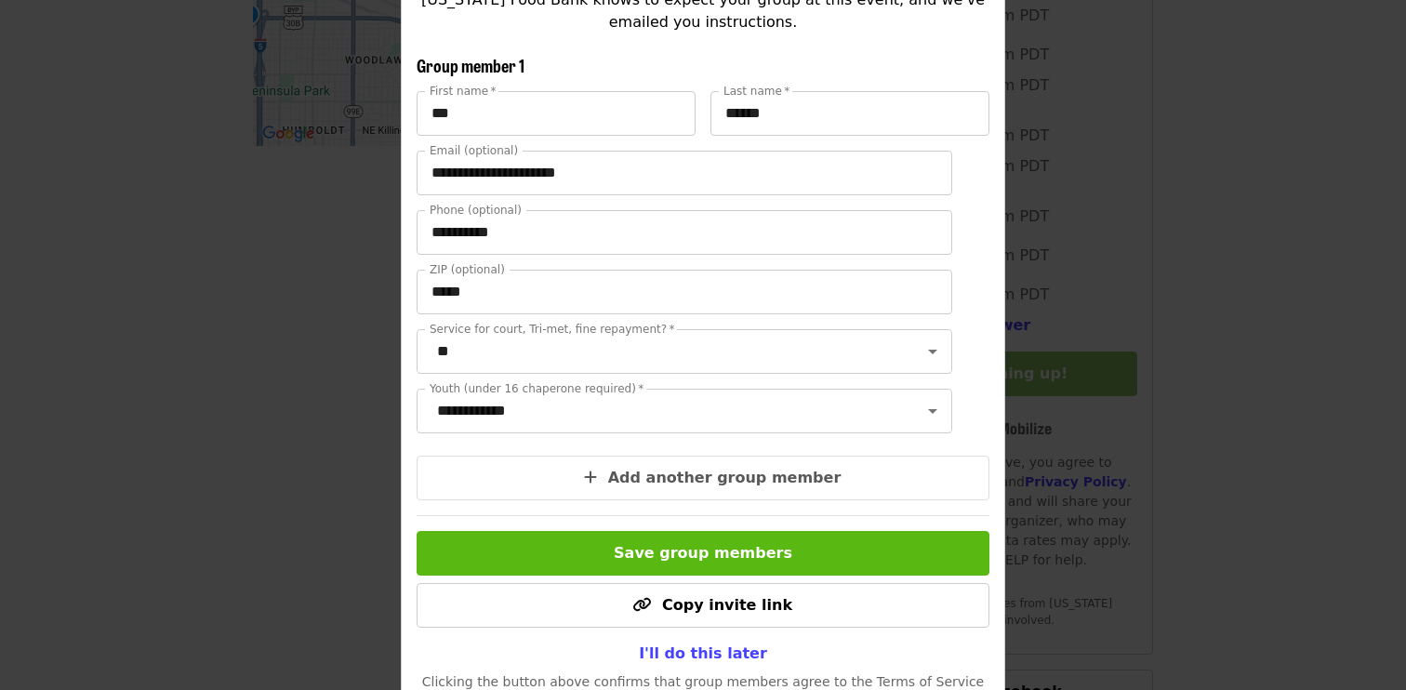
click at [749, 548] on span "Save group members" at bounding box center [703, 553] width 178 height 18
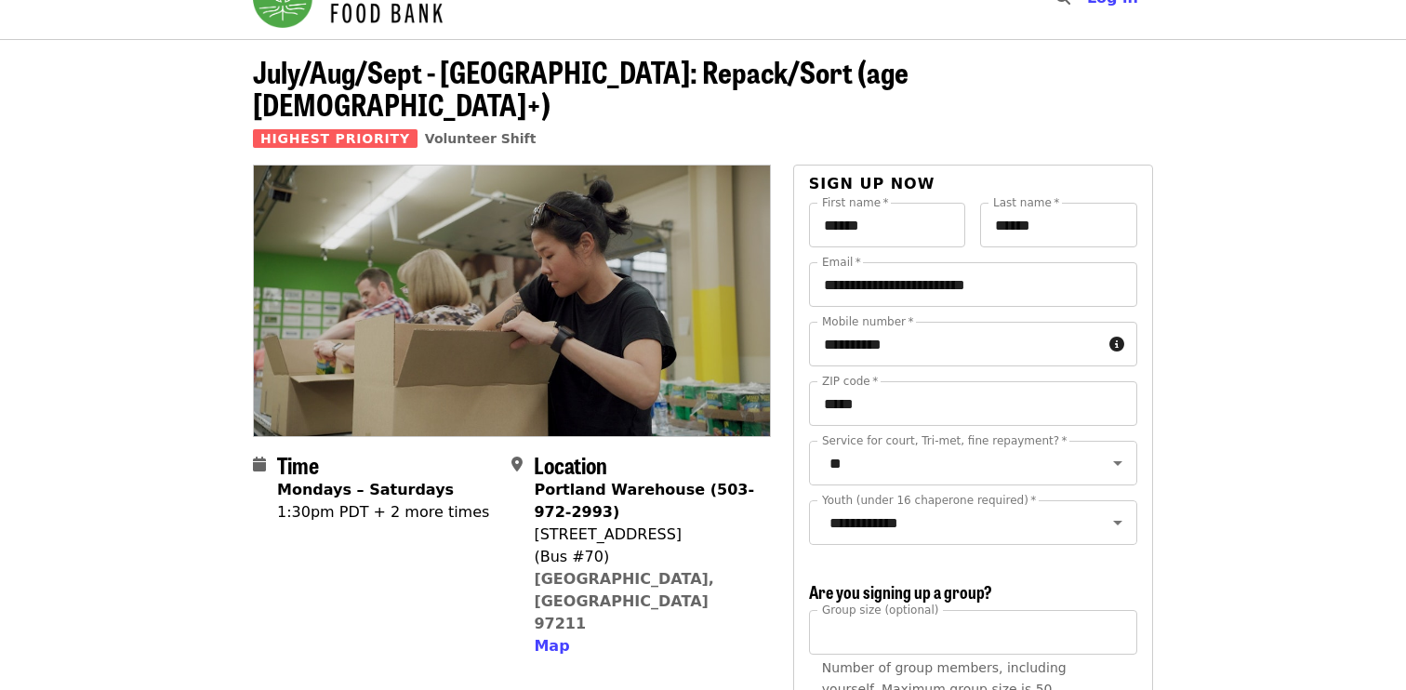
scroll to position [0, 0]
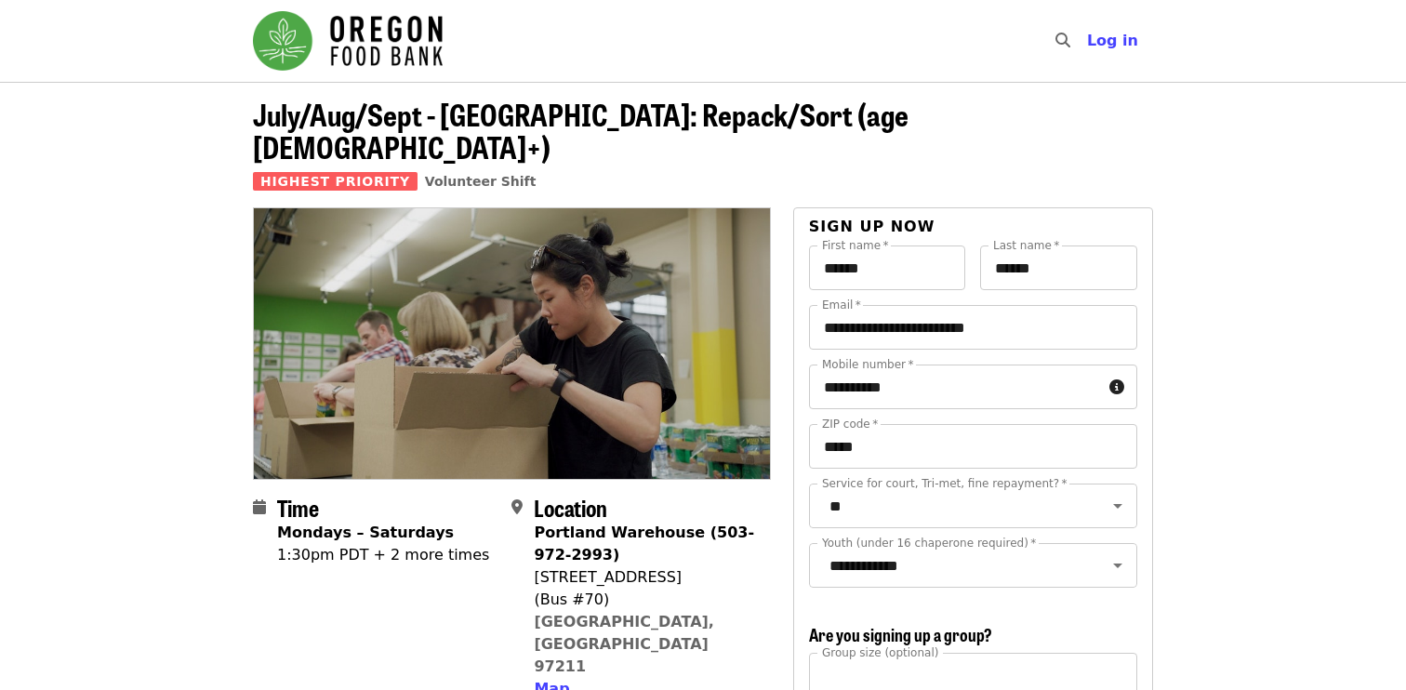
click at [303, 29] on img "Main navigation" at bounding box center [348, 40] width 190 height 59
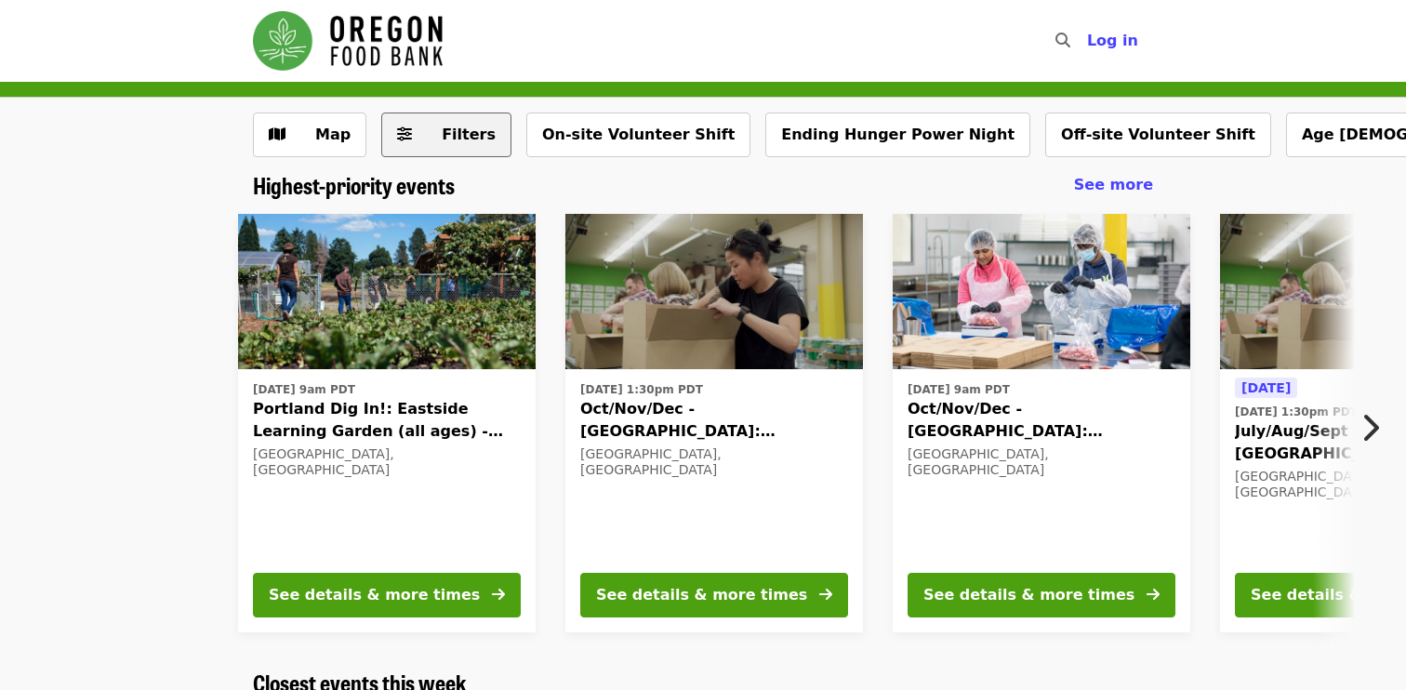
click at [475, 132] on span "Filters" at bounding box center [469, 134] width 54 height 18
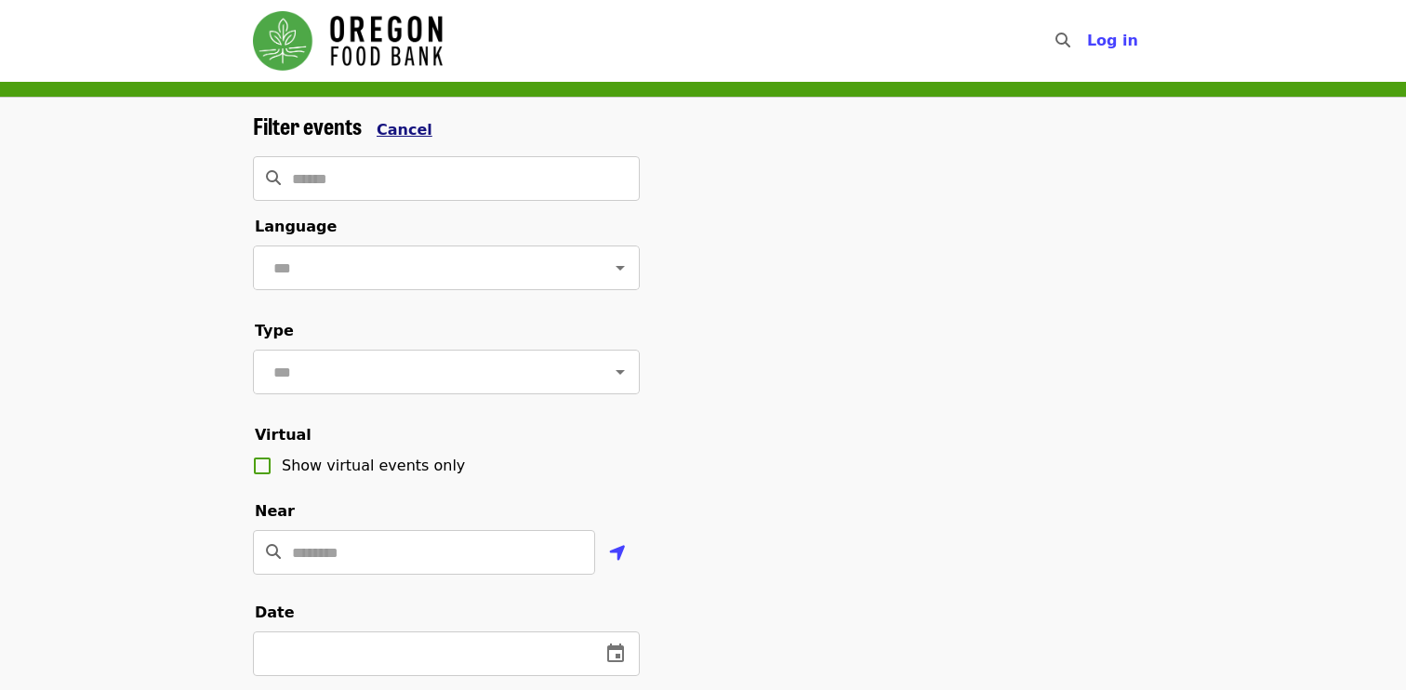
click at [389, 130] on span "Cancel" at bounding box center [404, 130] width 56 height 18
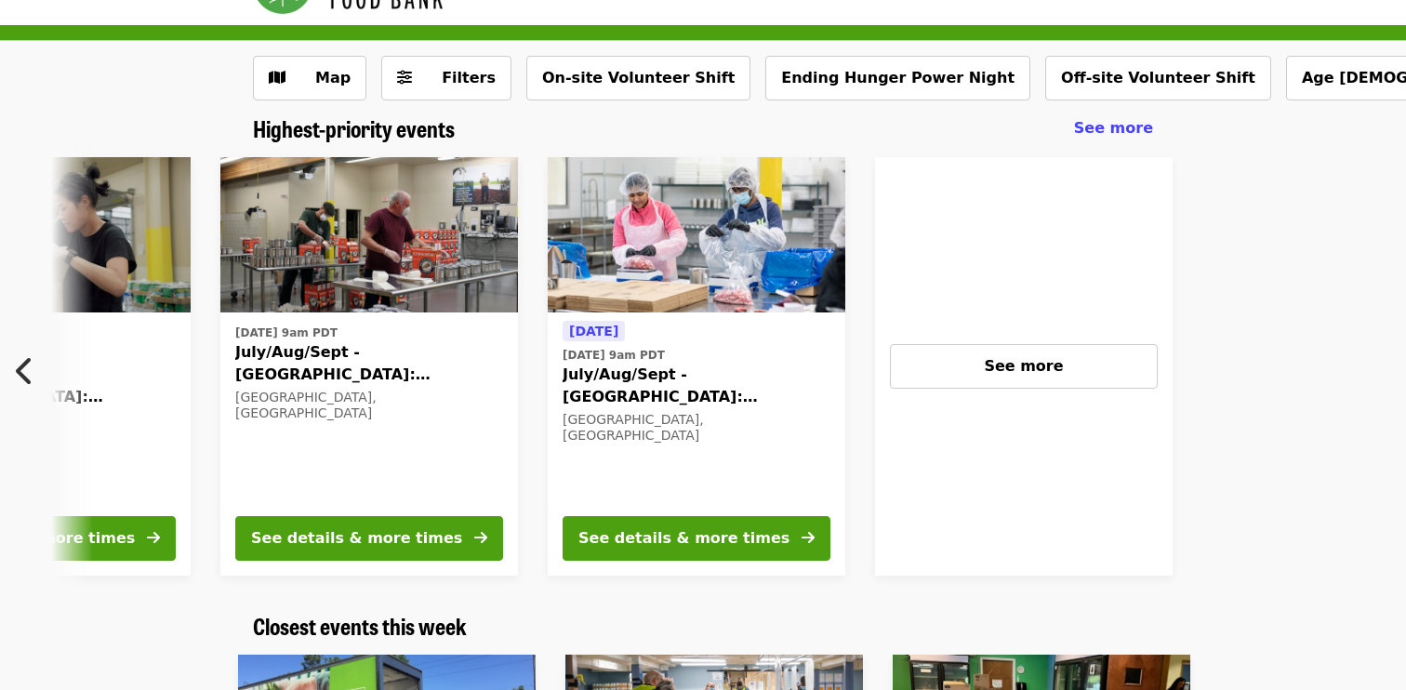
scroll to position [0, 1327]
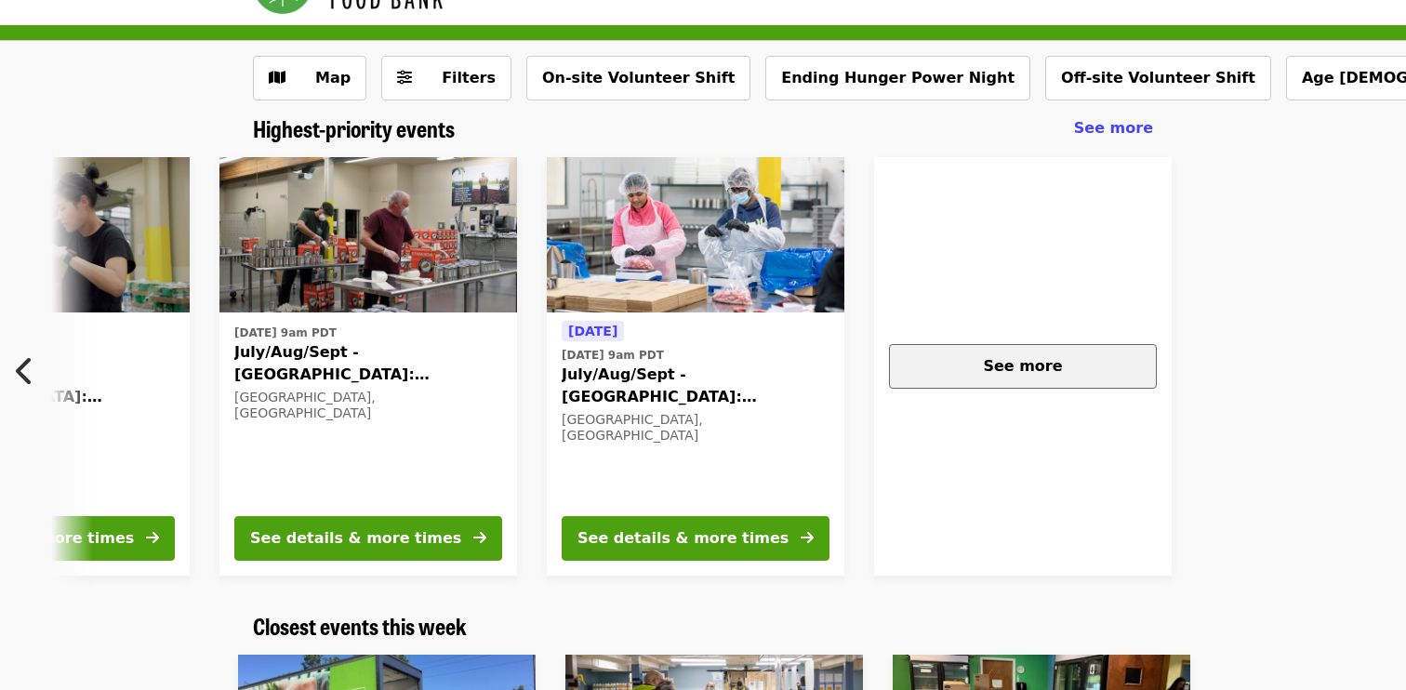
click at [1007, 356] on div "See more" at bounding box center [1022, 366] width 236 height 22
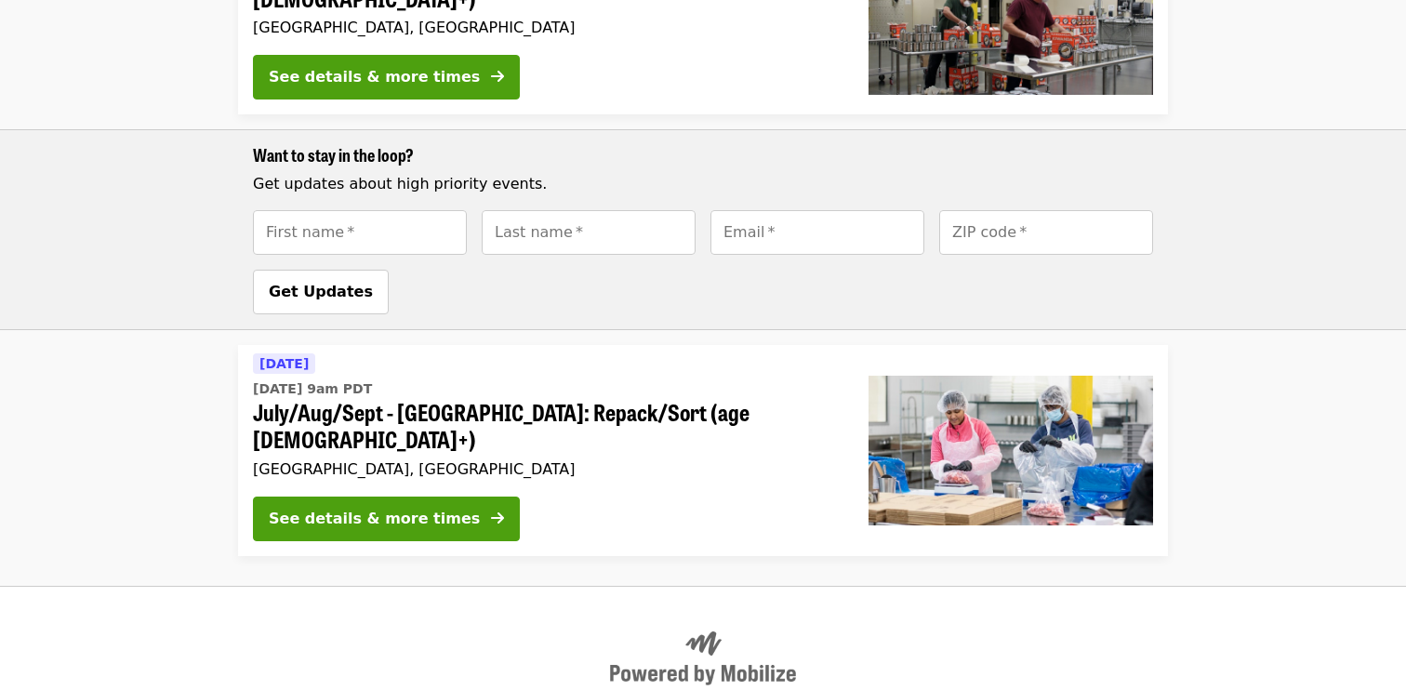
scroll to position [1337, 0]
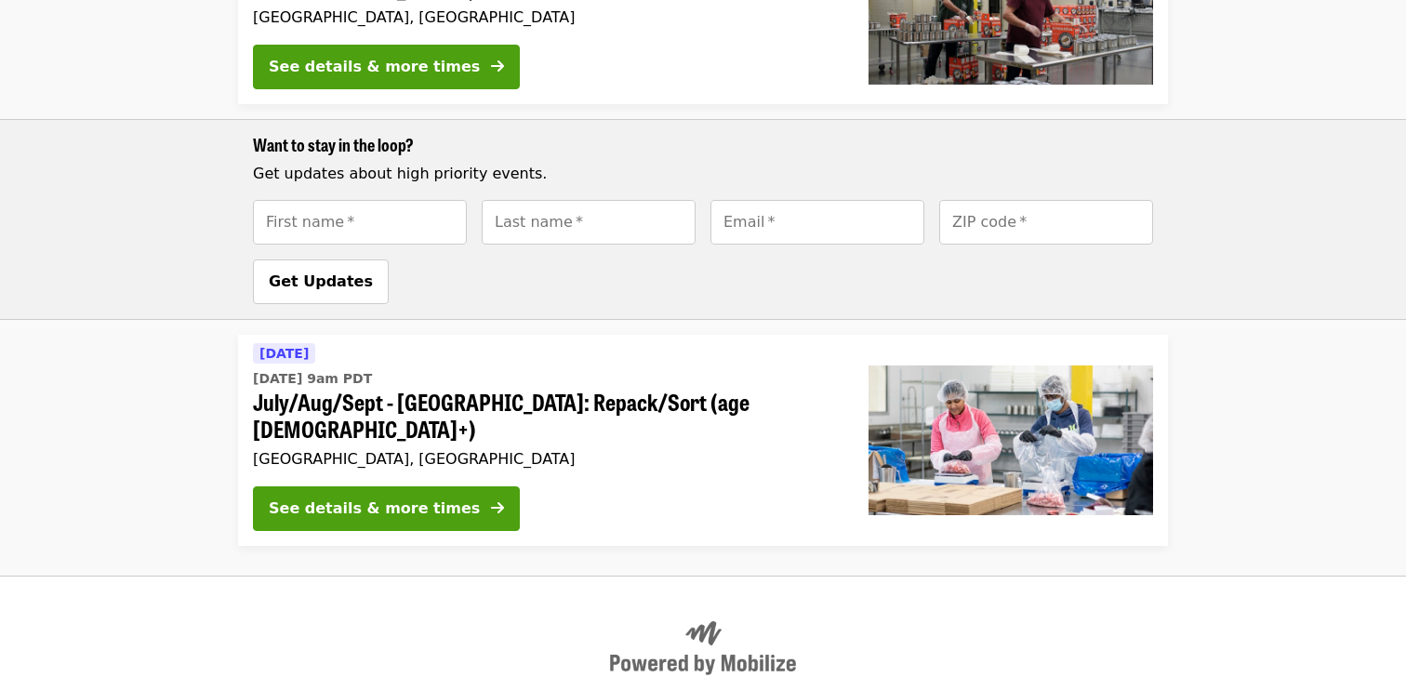
click at [784, 389] on span "July/Aug/Sept - [GEOGRAPHIC_DATA]: Repack/Sort (age [DEMOGRAPHIC_DATA]+)" at bounding box center [546, 416] width 586 height 54
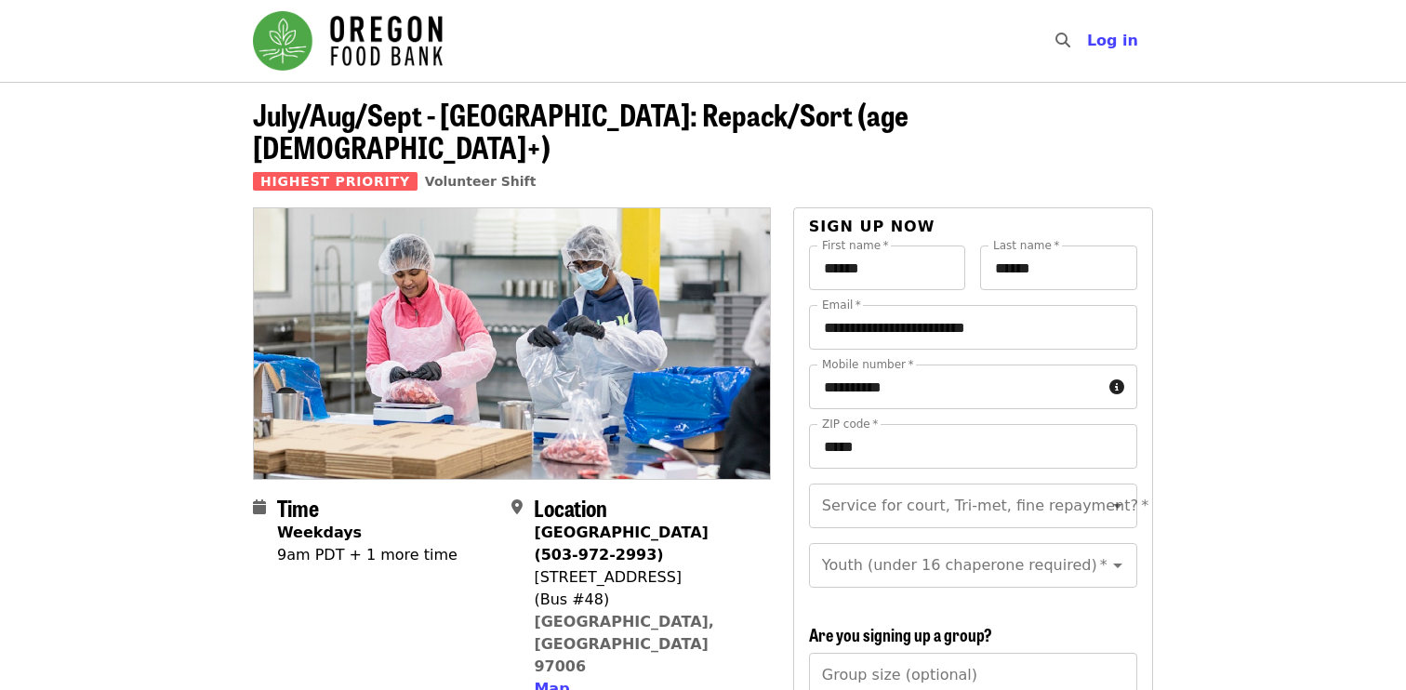
click at [316, 35] on img "Main navigation" at bounding box center [348, 40] width 190 height 59
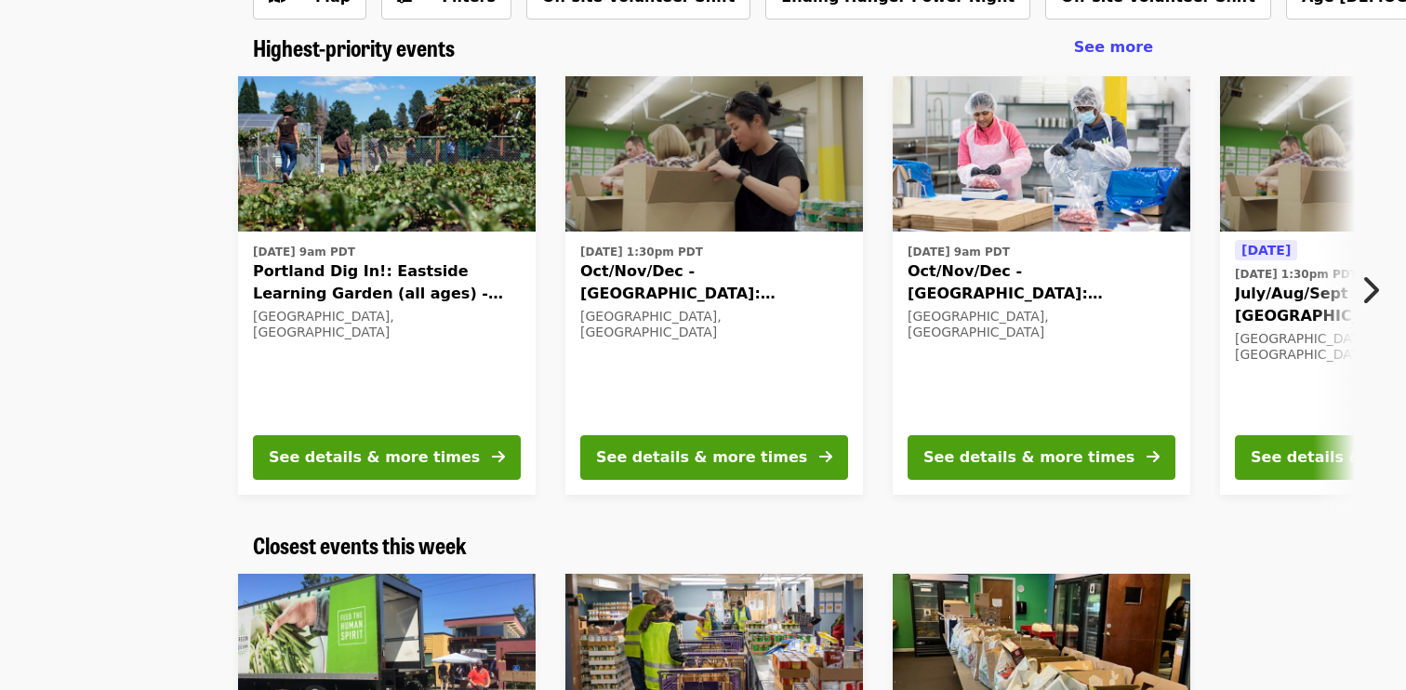
scroll to position [150, 0]
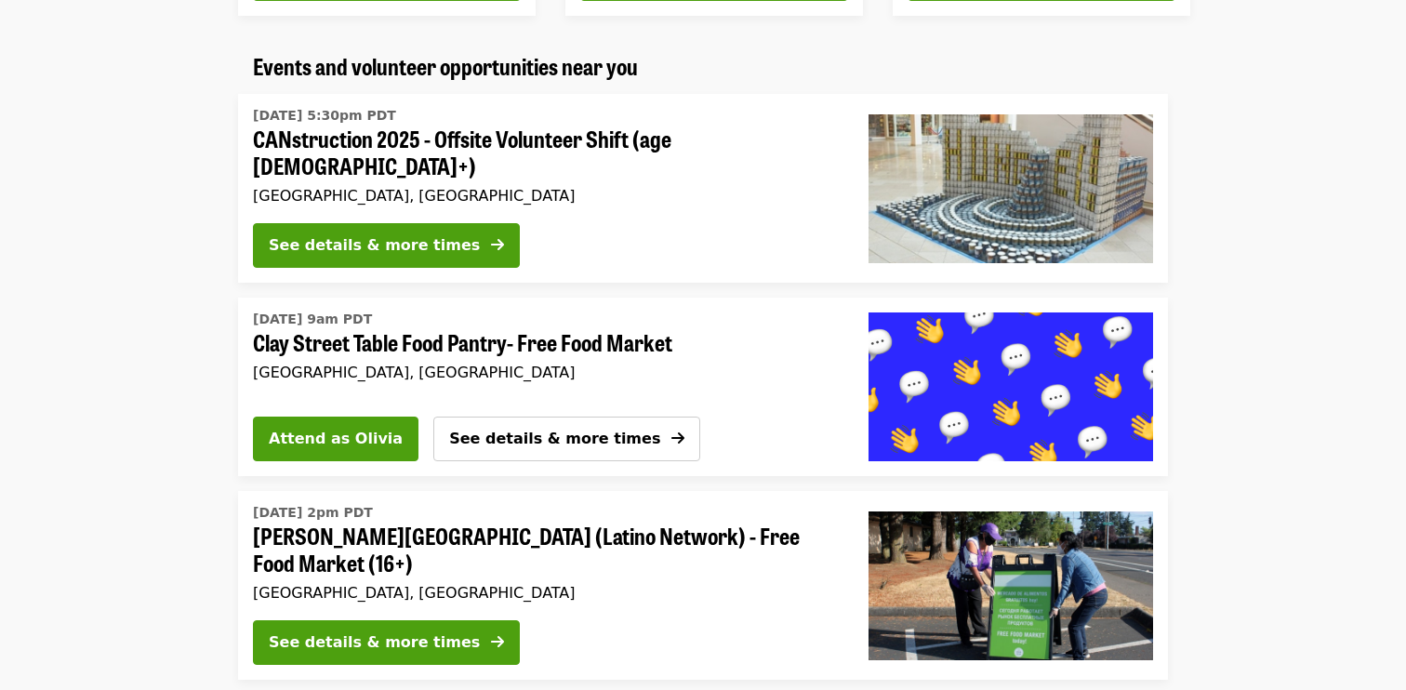
scroll to position [1119, 0]
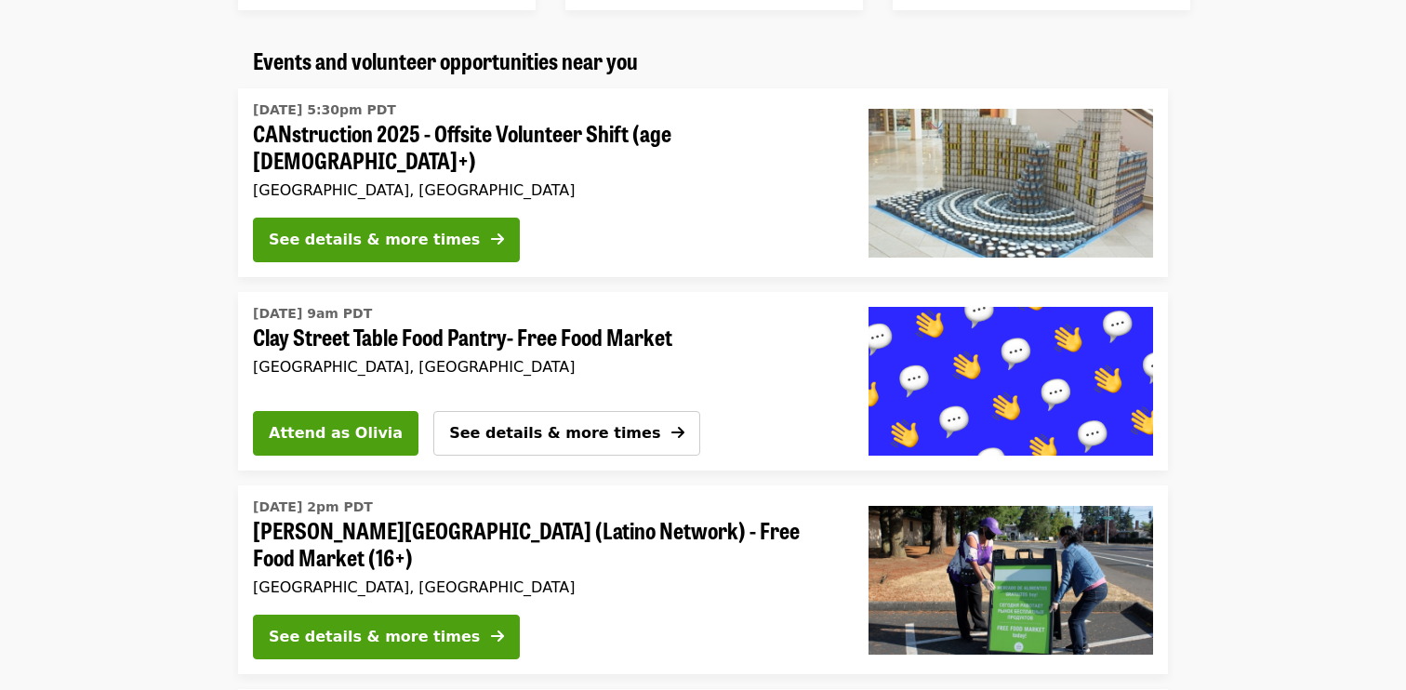
click at [695, 368] on link "Thu, Sep 18 @ 9am PDT Clay Street Table Food Pantry- Free Food Market Portland,…" at bounding box center [538, 339] width 571 height 80
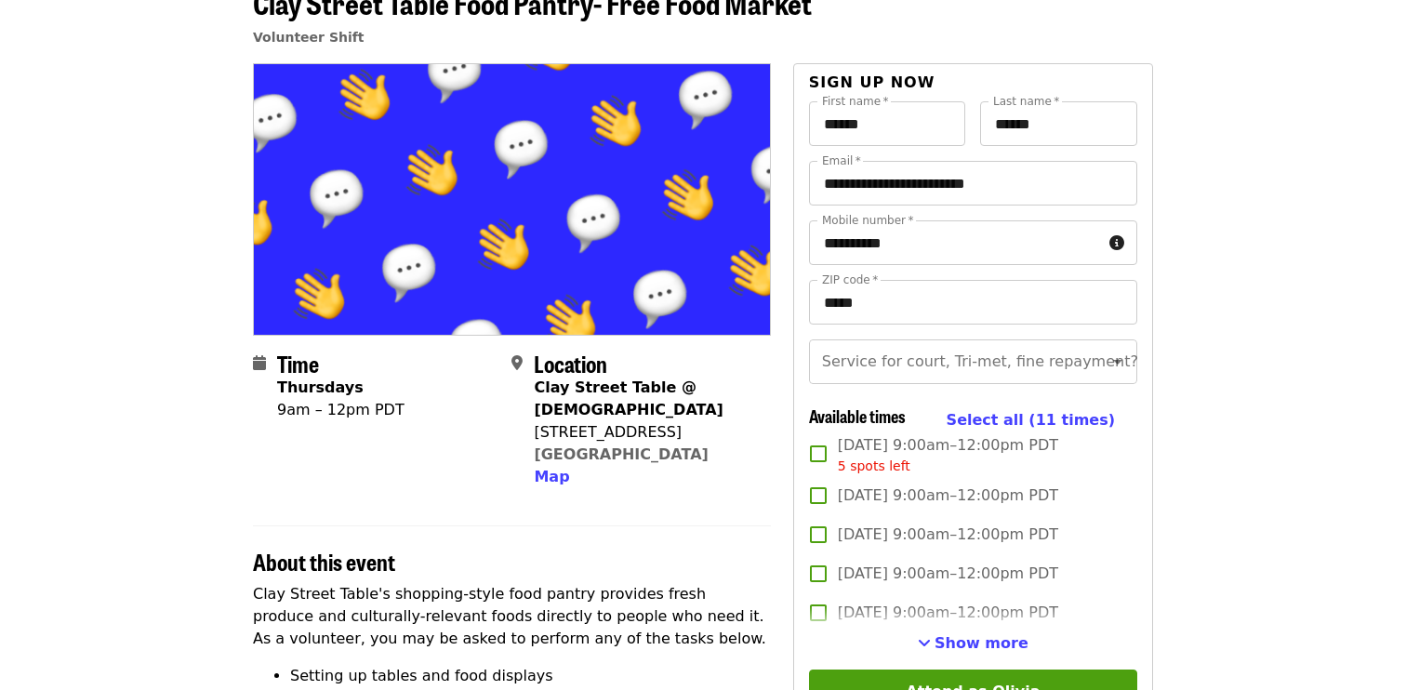
scroll to position [118, 0]
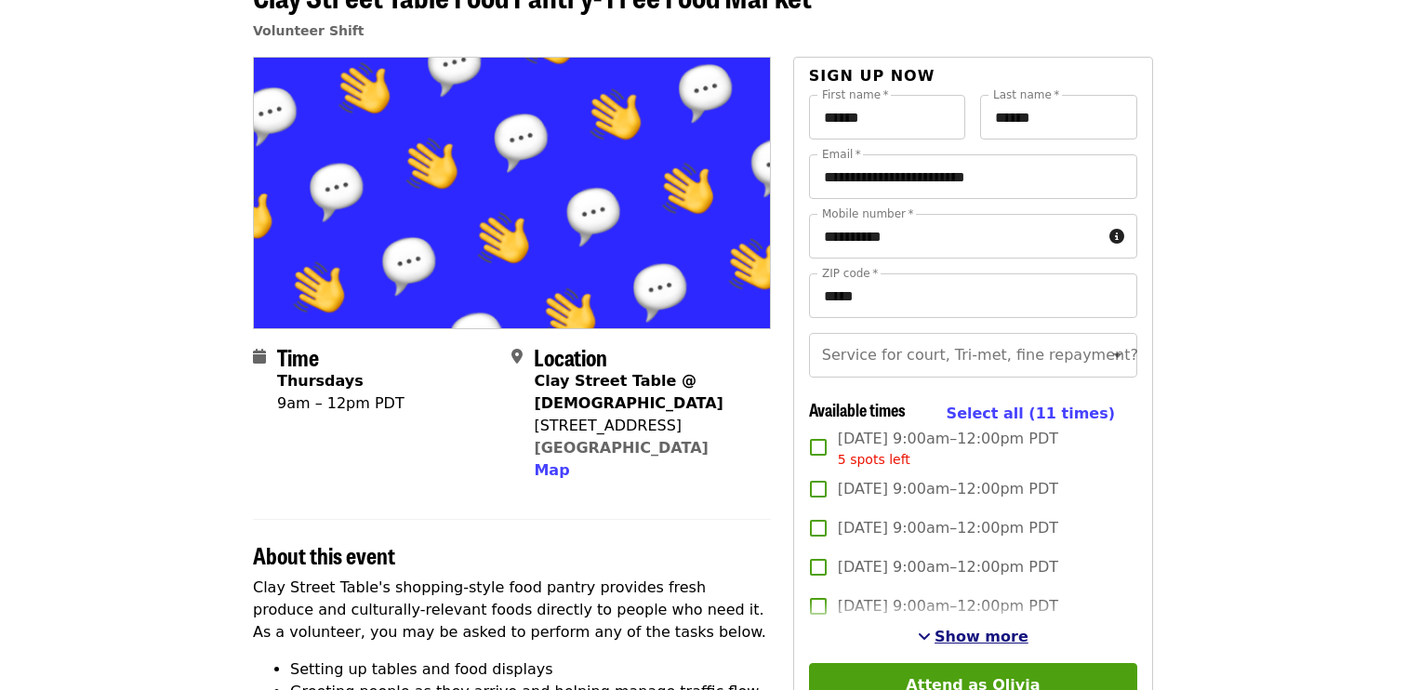
click at [968, 639] on span "Show more" at bounding box center [981, 636] width 94 height 18
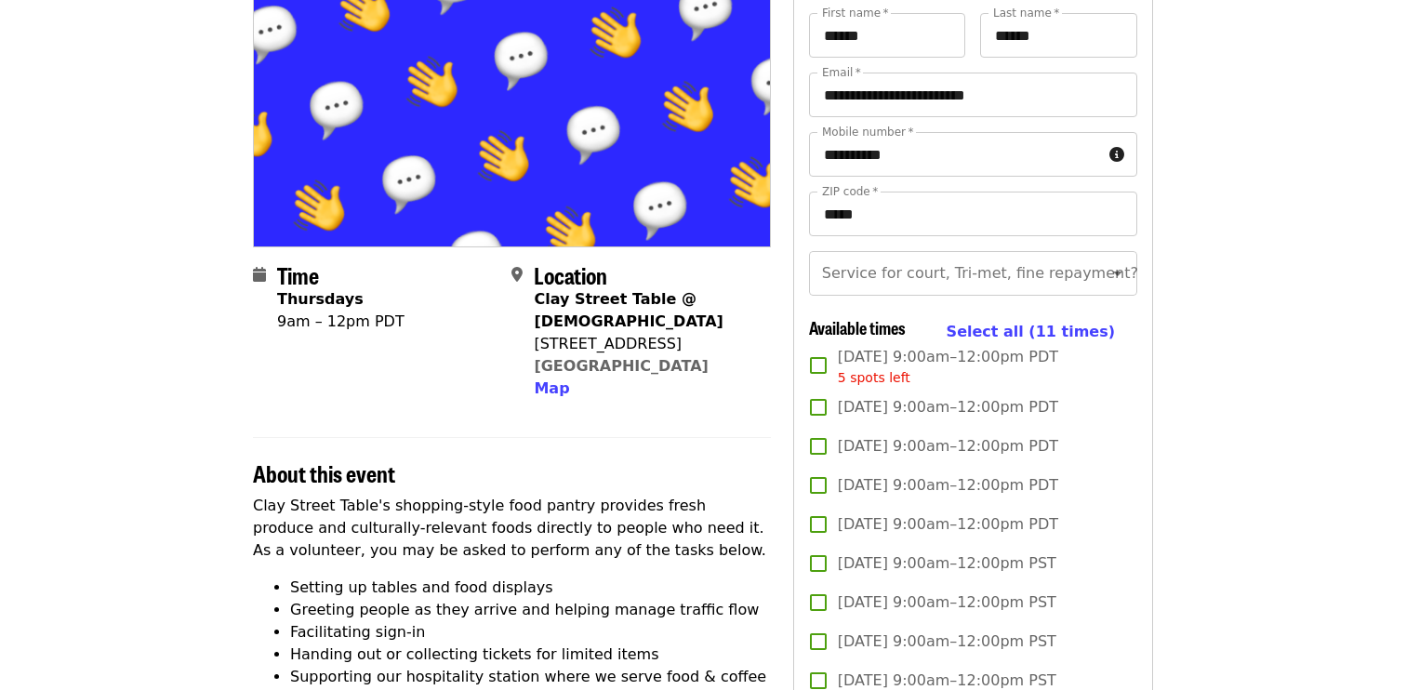
scroll to position [193, 0]
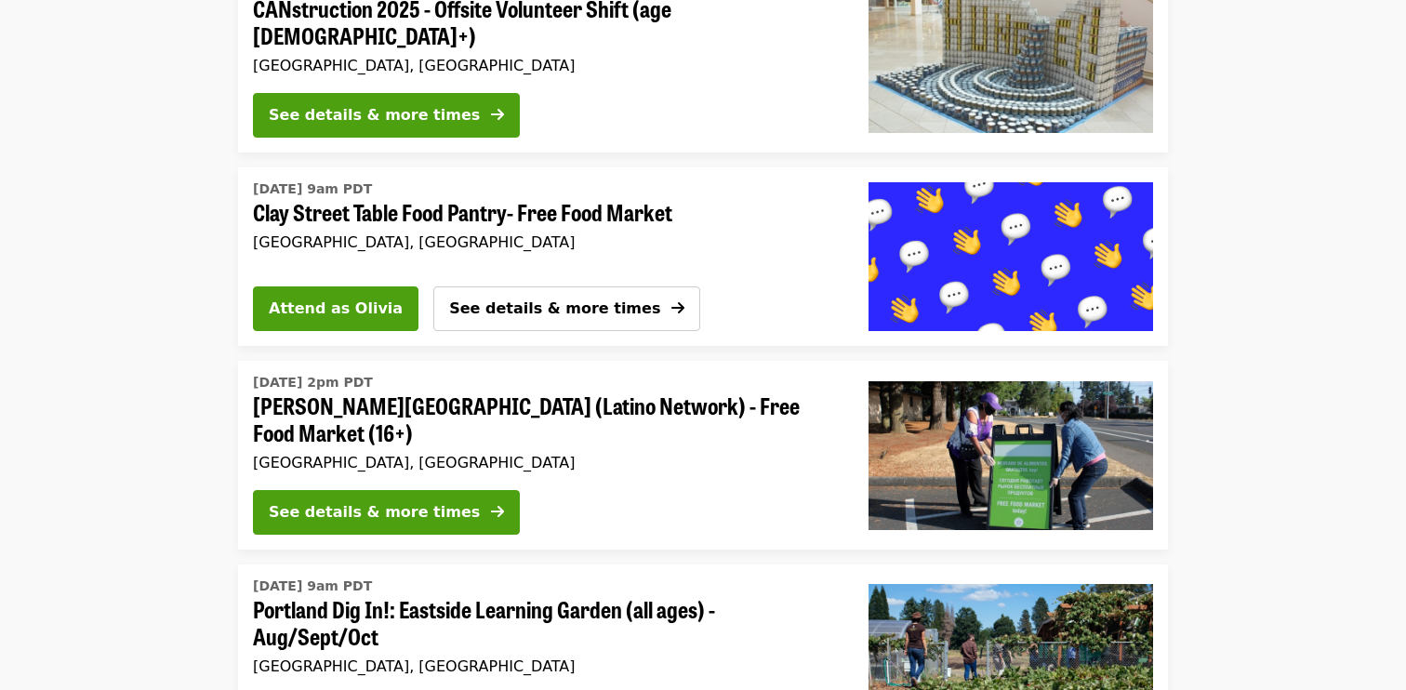
scroll to position [1258, 0]
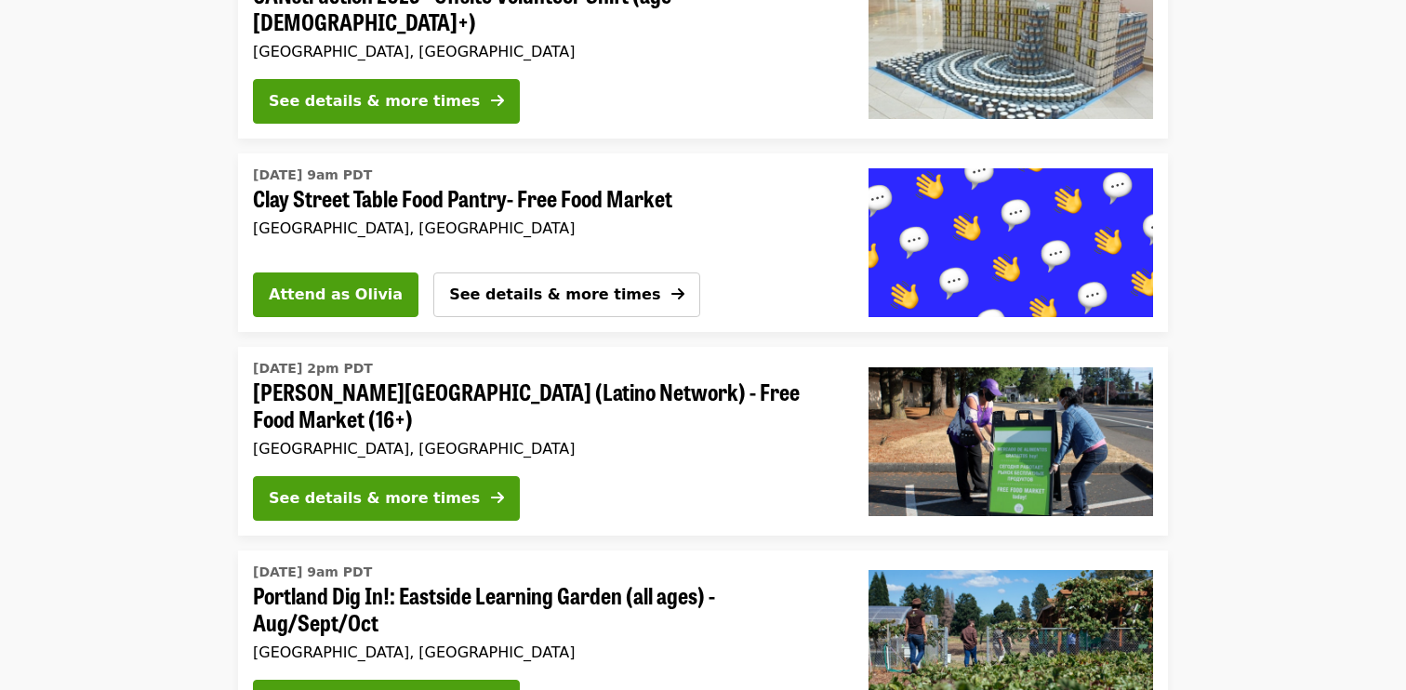
click at [772, 422] on span "[PERSON_NAME][GEOGRAPHIC_DATA] (Latino Network) - Free Food Market (16+)" at bounding box center [546, 405] width 586 height 54
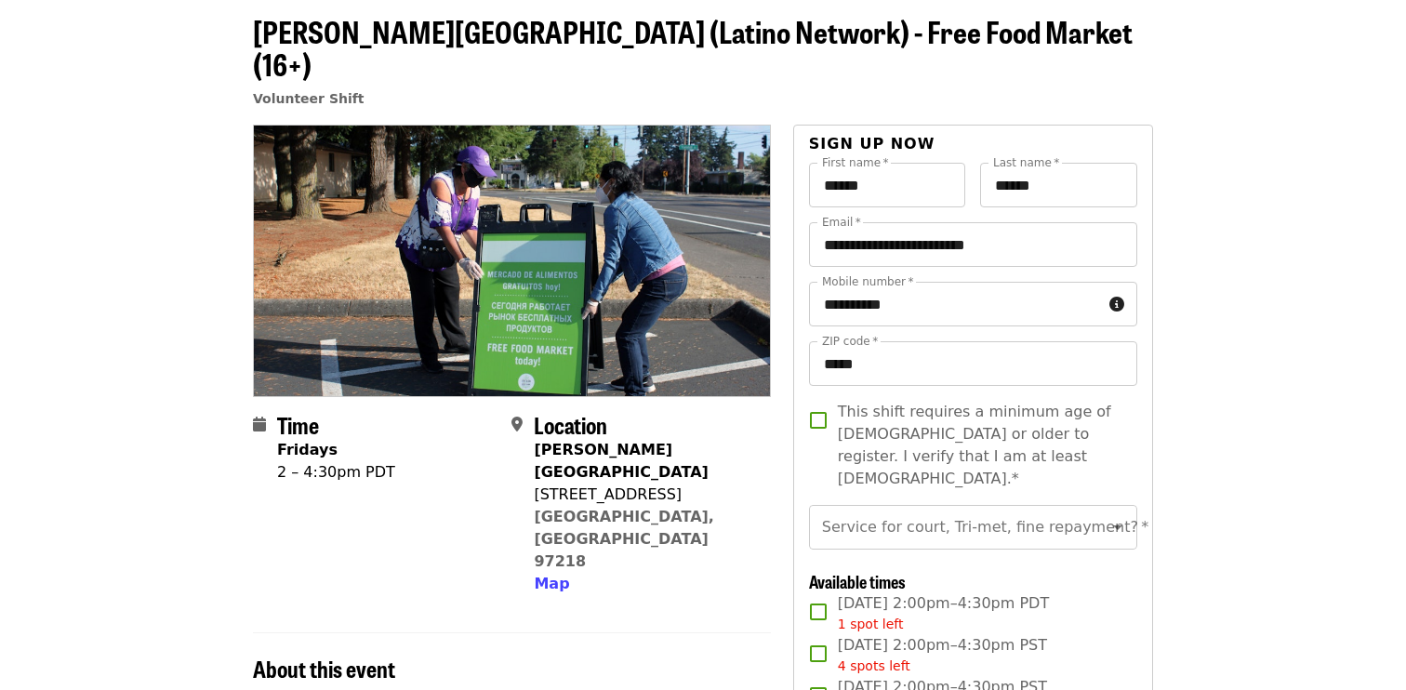
scroll to position [85, 0]
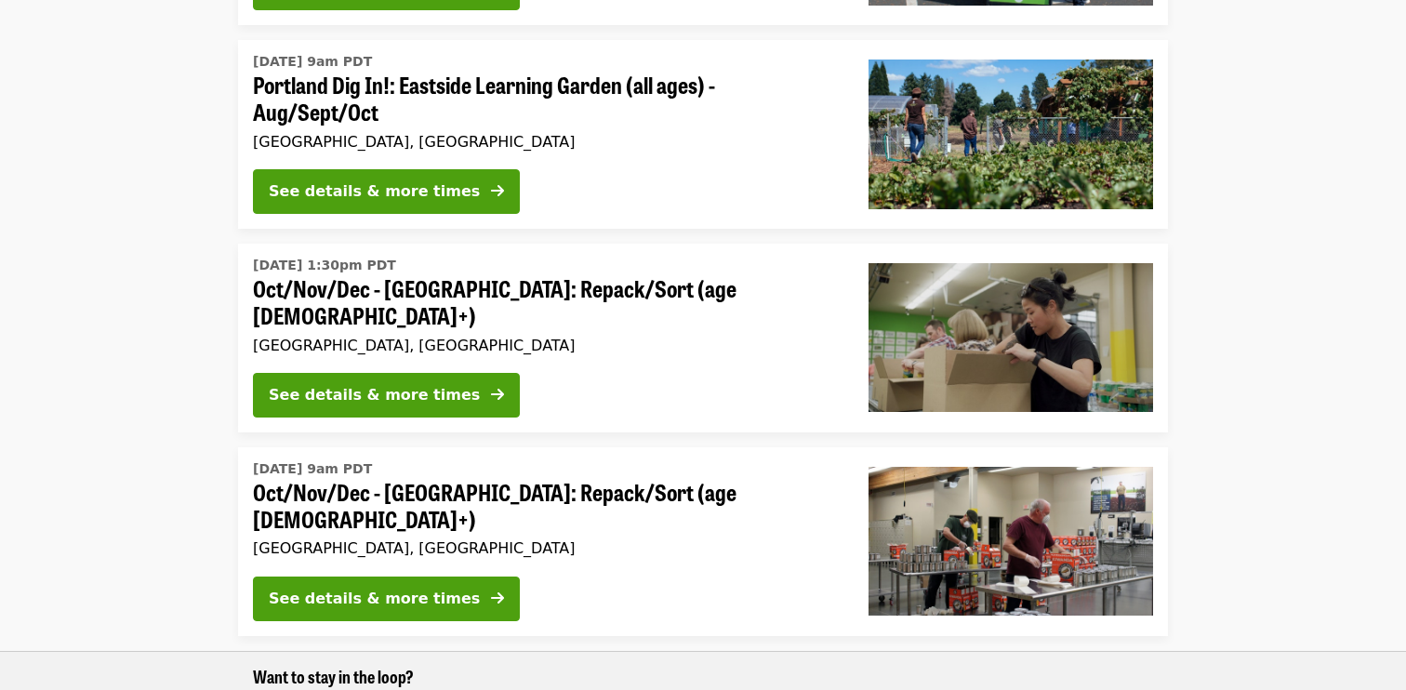
scroll to position [1742, 0]
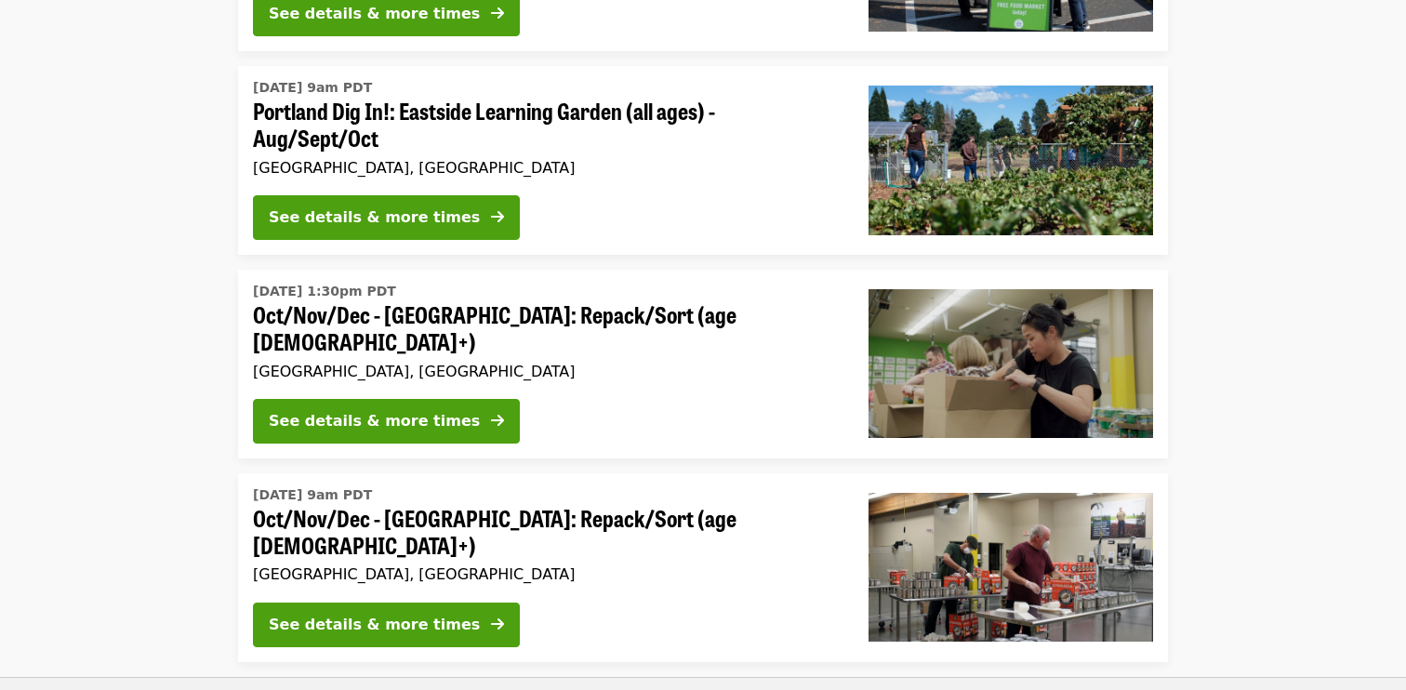
click at [565, 112] on span "Portland Dig In!: Eastside Learning Garden (all ages) - Aug/Sept/Oct" at bounding box center [546, 125] width 586 height 54
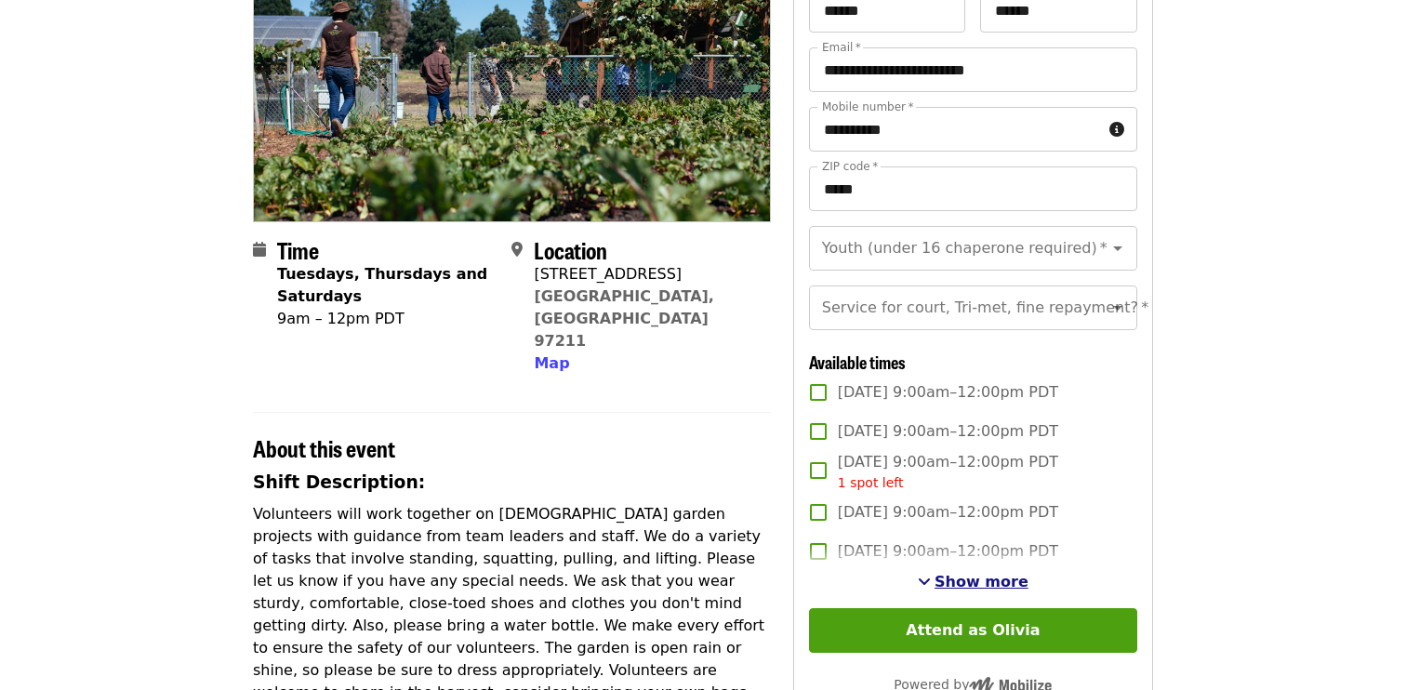
scroll to position [228, 0]
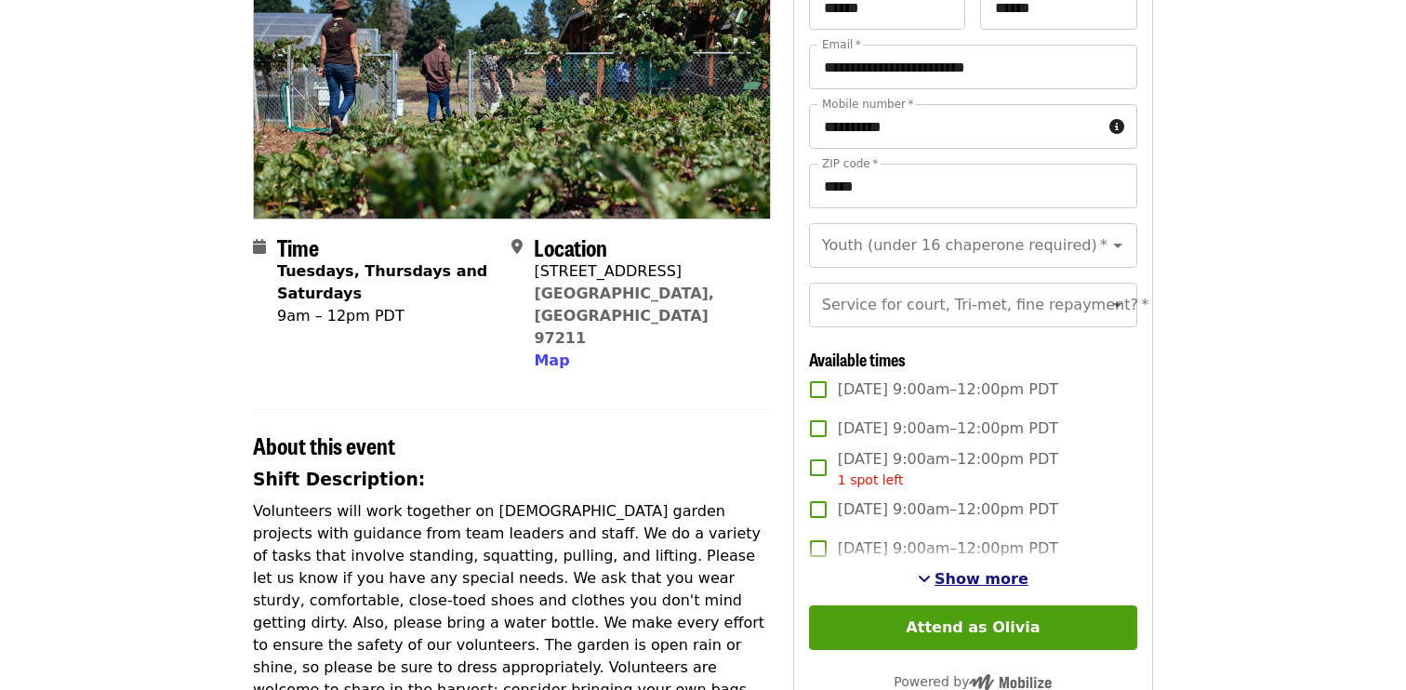
click at [999, 579] on span "Show more" at bounding box center [981, 579] width 94 height 18
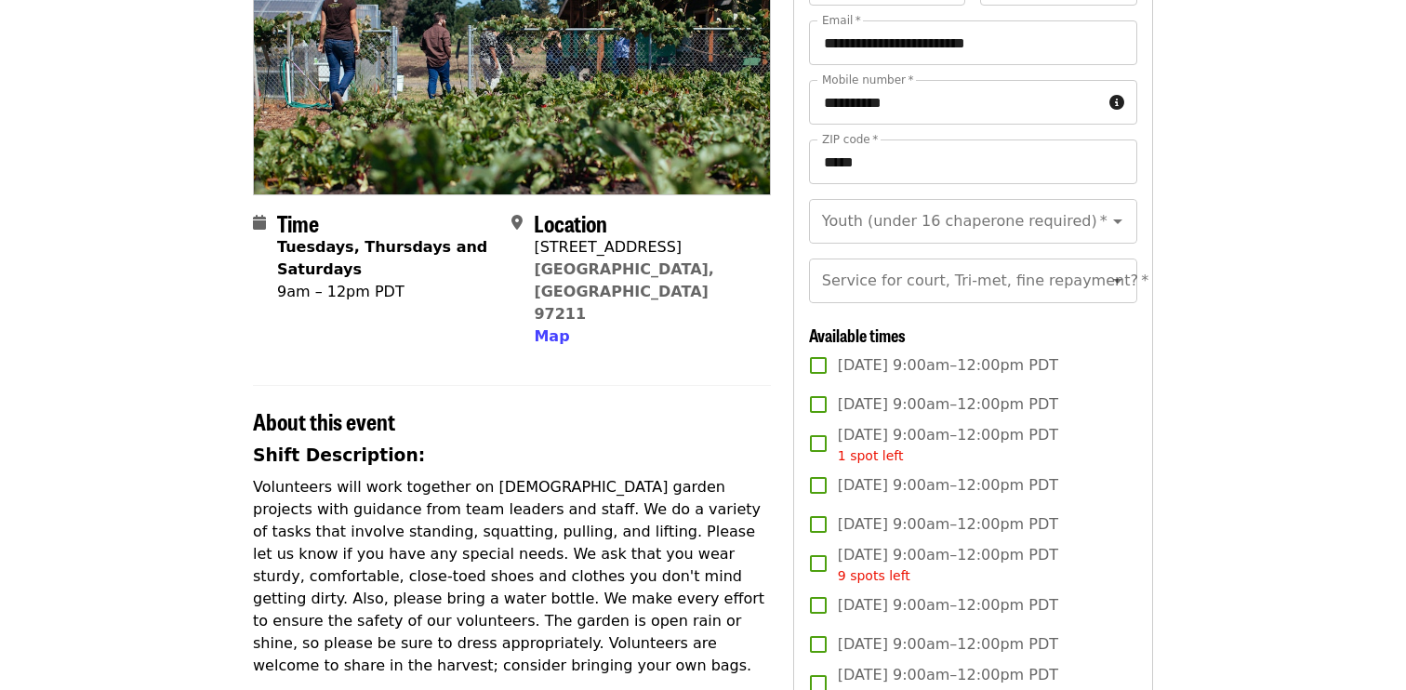
scroll to position [255, 0]
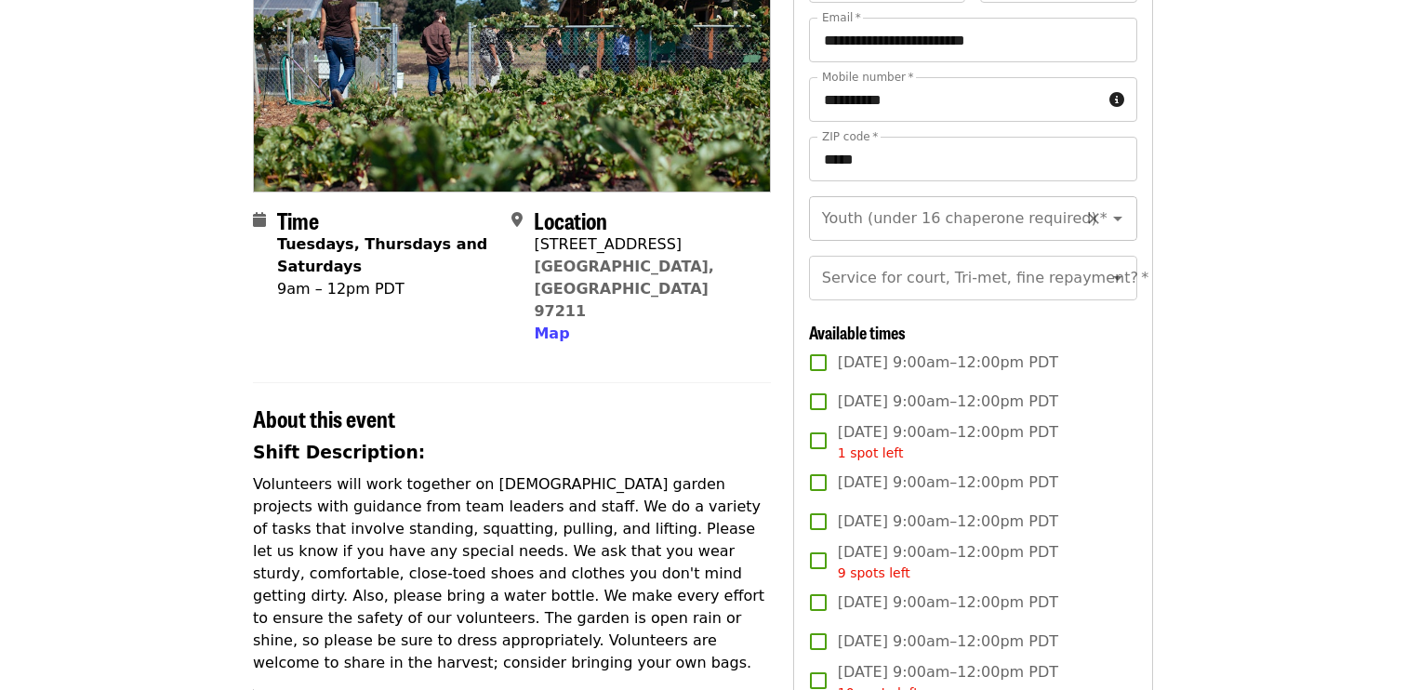
click at [809, 231] on div "Youth (under 16 chaperone required) *" at bounding box center [973, 218] width 328 height 45
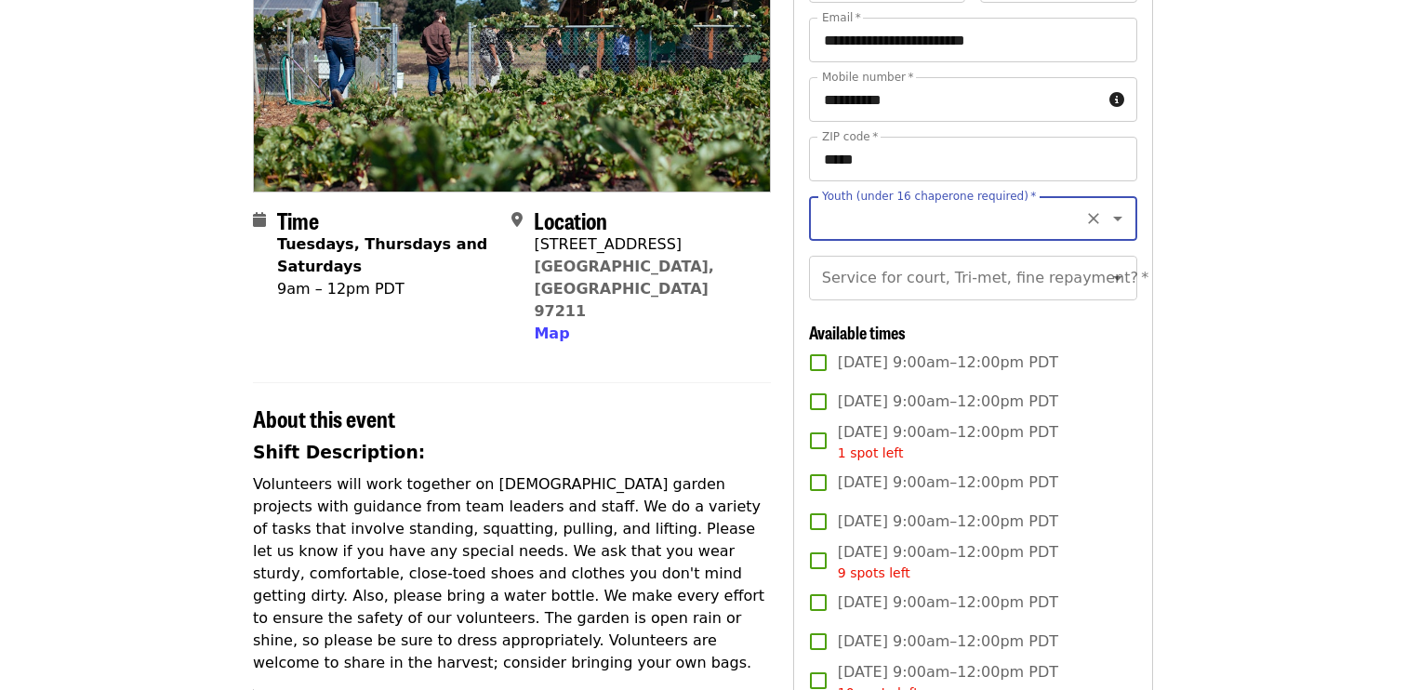
click at [954, 225] on input "Youth (under 16 chaperone required)   *" at bounding box center [950, 218] width 253 height 35
click at [943, 269] on li "16 and older" at bounding box center [972, 268] width 328 height 33
type input "**********"
click at [932, 272] on div "Service for court, Tri-met, fine repayment?   * Service for court, Tri-met, fin…" at bounding box center [973, 278] width 328 height 45
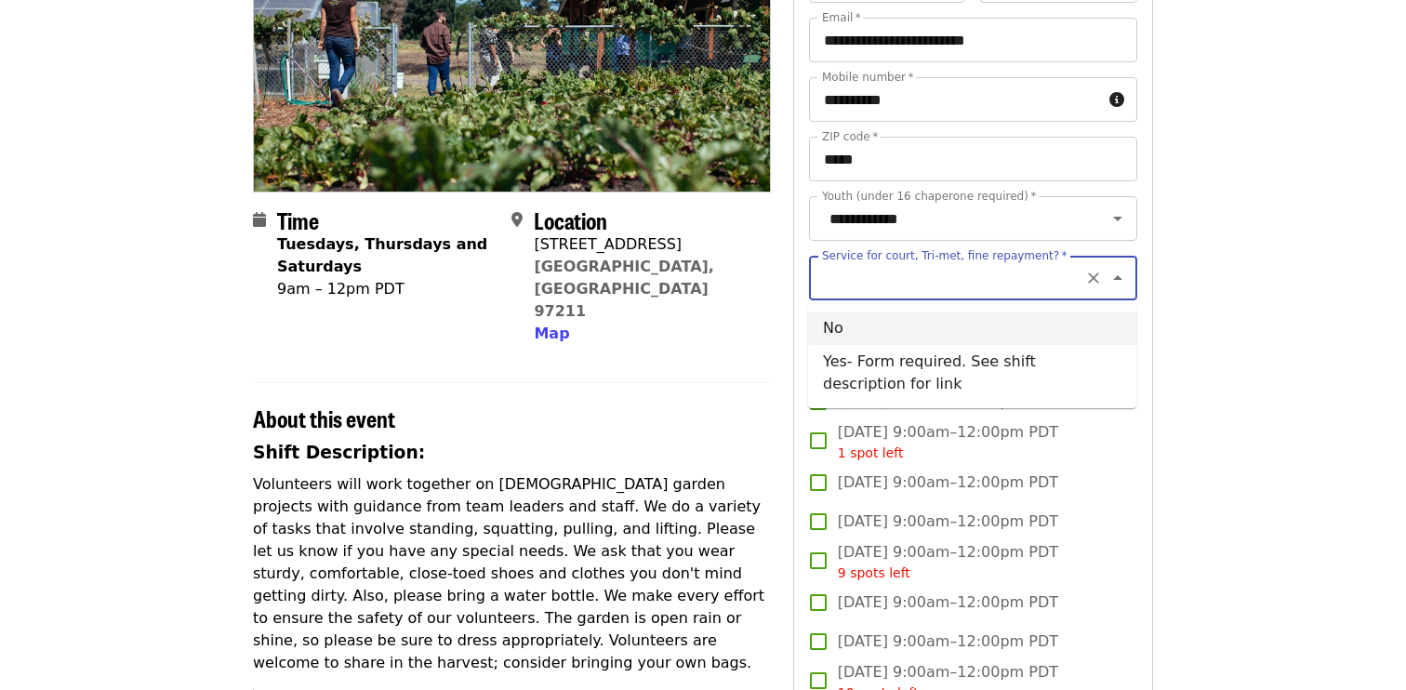
click at [881, 324] on li "No" at bounding box center [972, 327] width 328 height 33
type input "**"
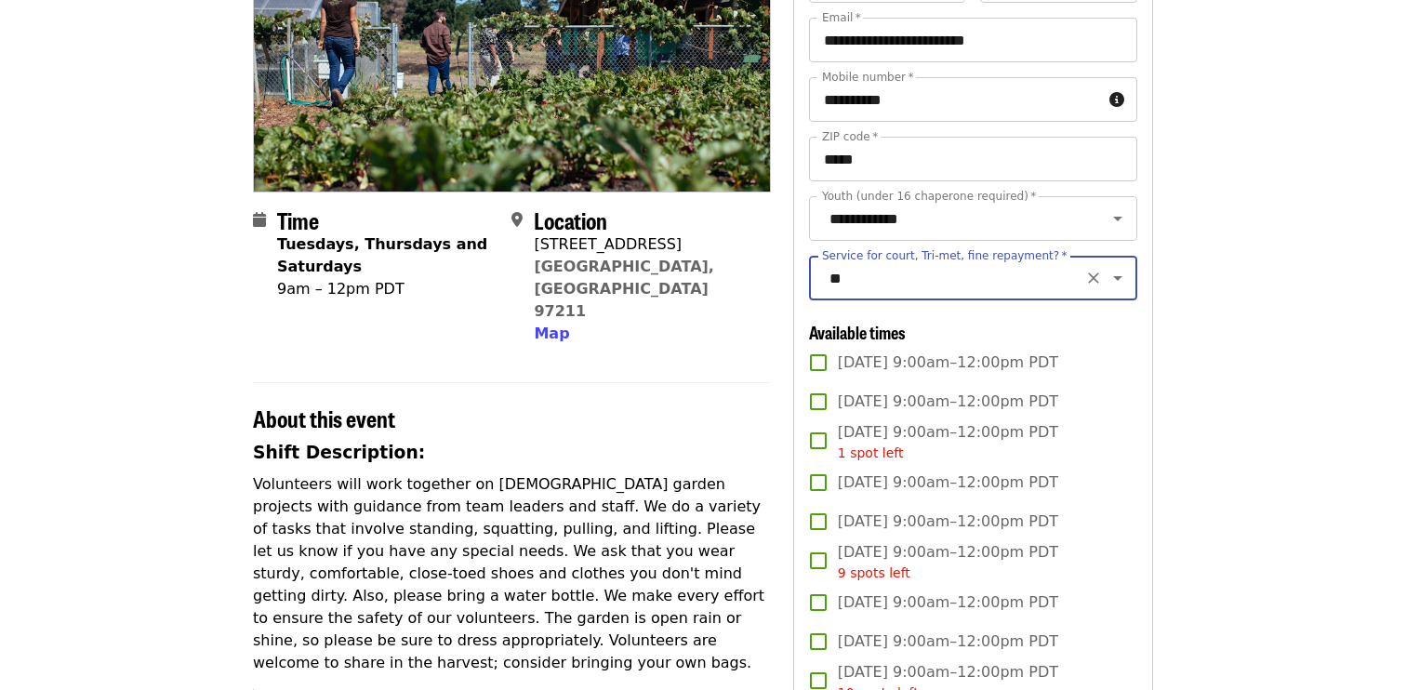
click at [759, 382] on div "About this event" at bounding box center [512, 407] width 518 height 50
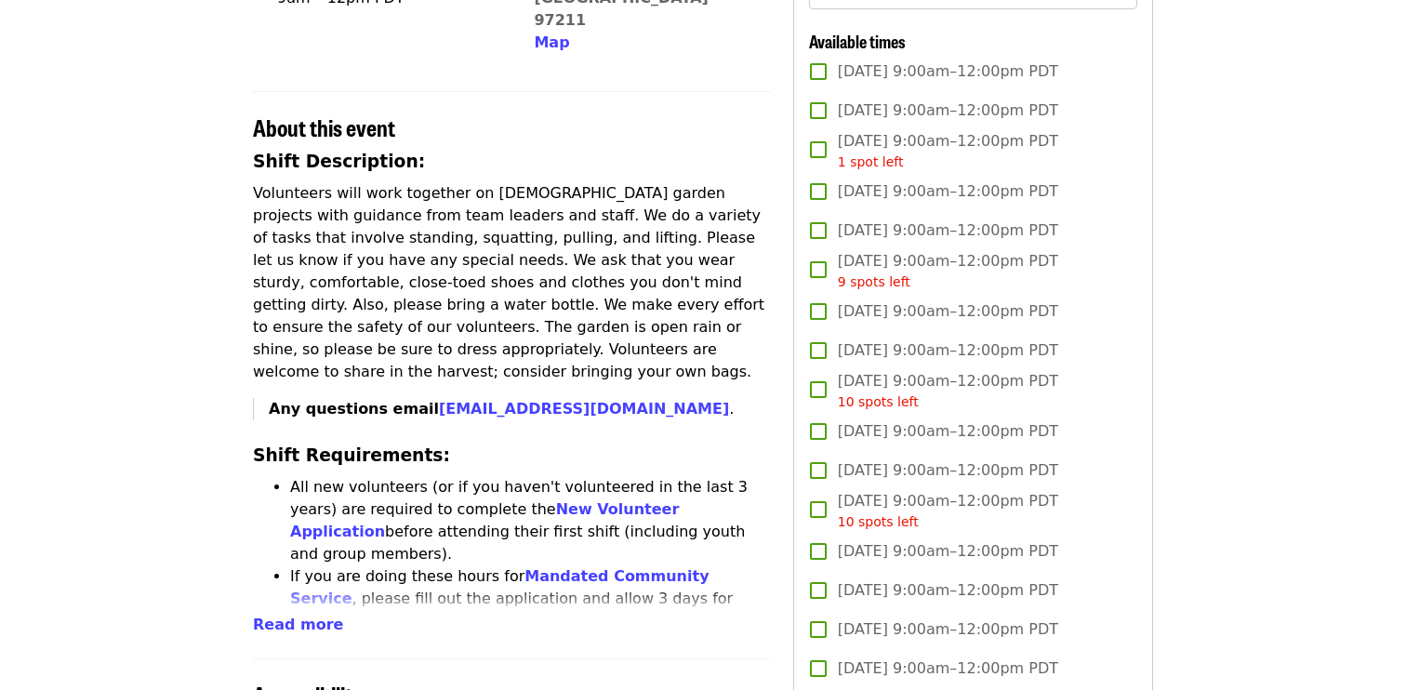
scroll to position [535, 0]
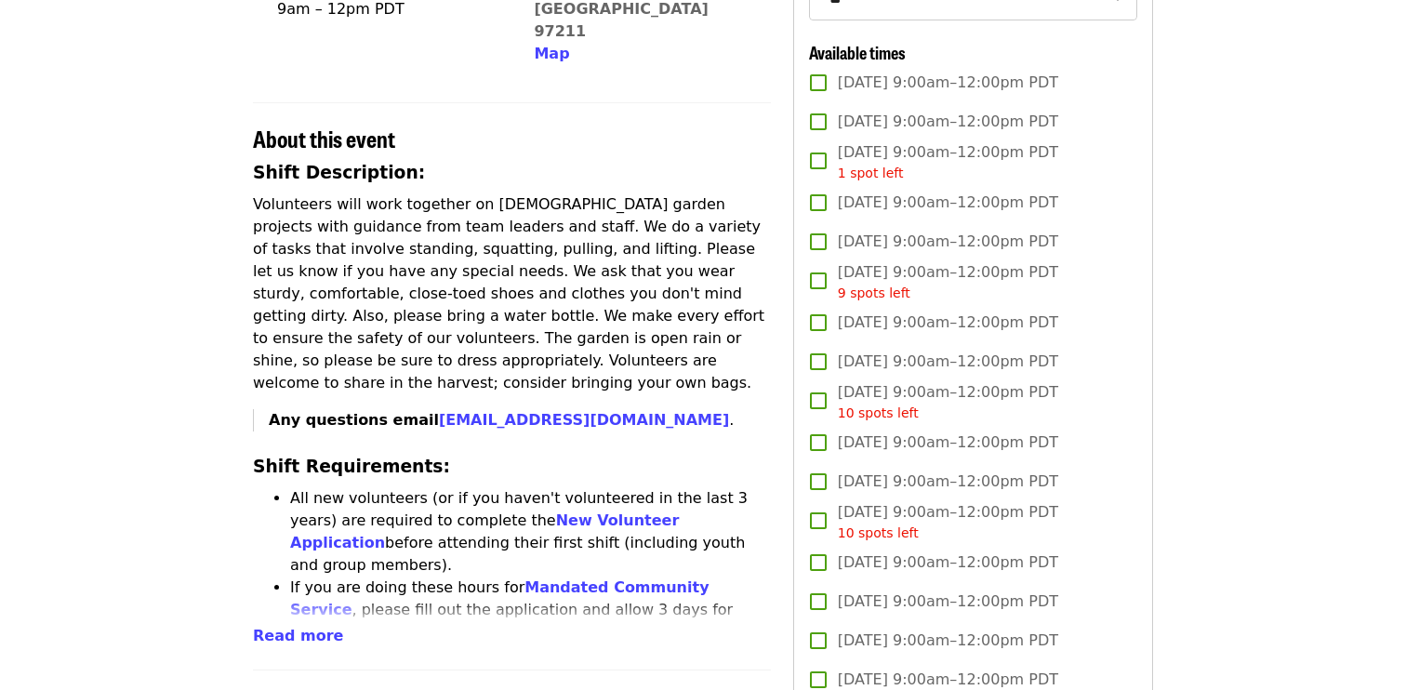
click at [739, 317] on p "Volunteers will work together on seasonal garden projects with guidance from te…" at bounding box center [512, 293] width 518 height 201
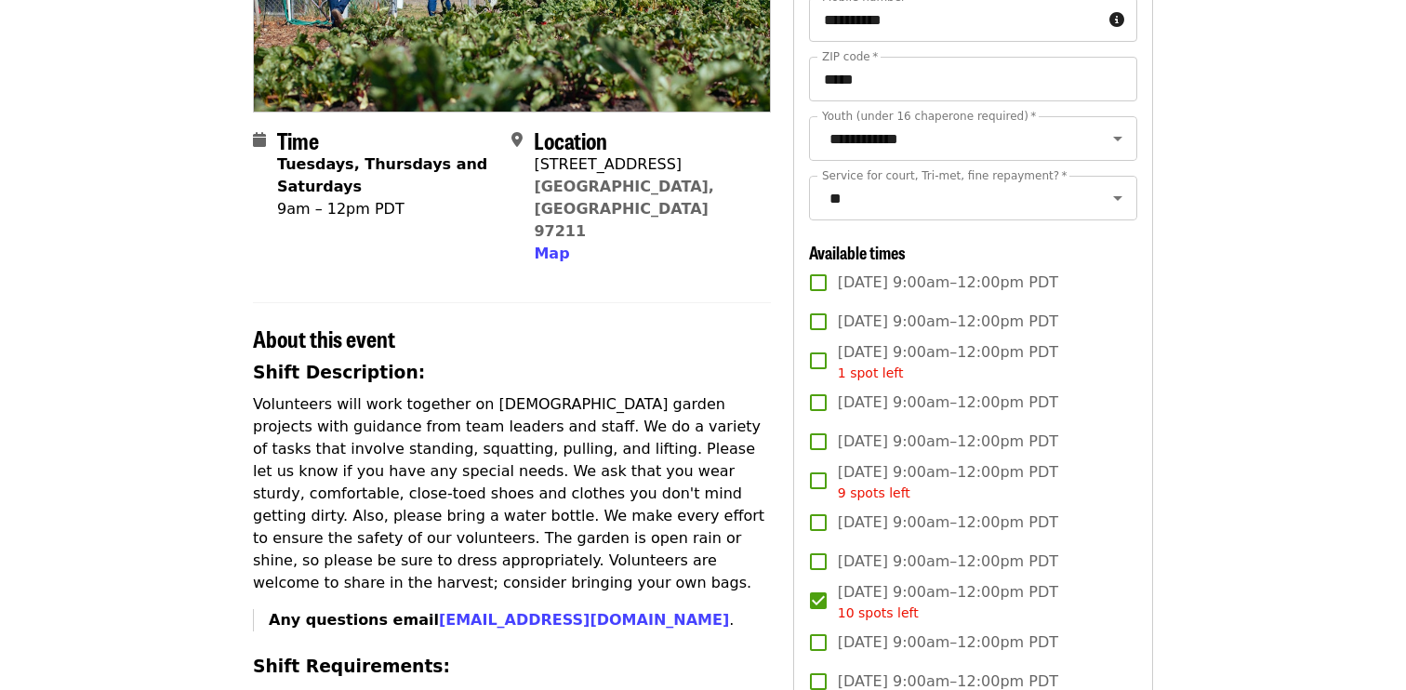
scroll to position [0, 0]
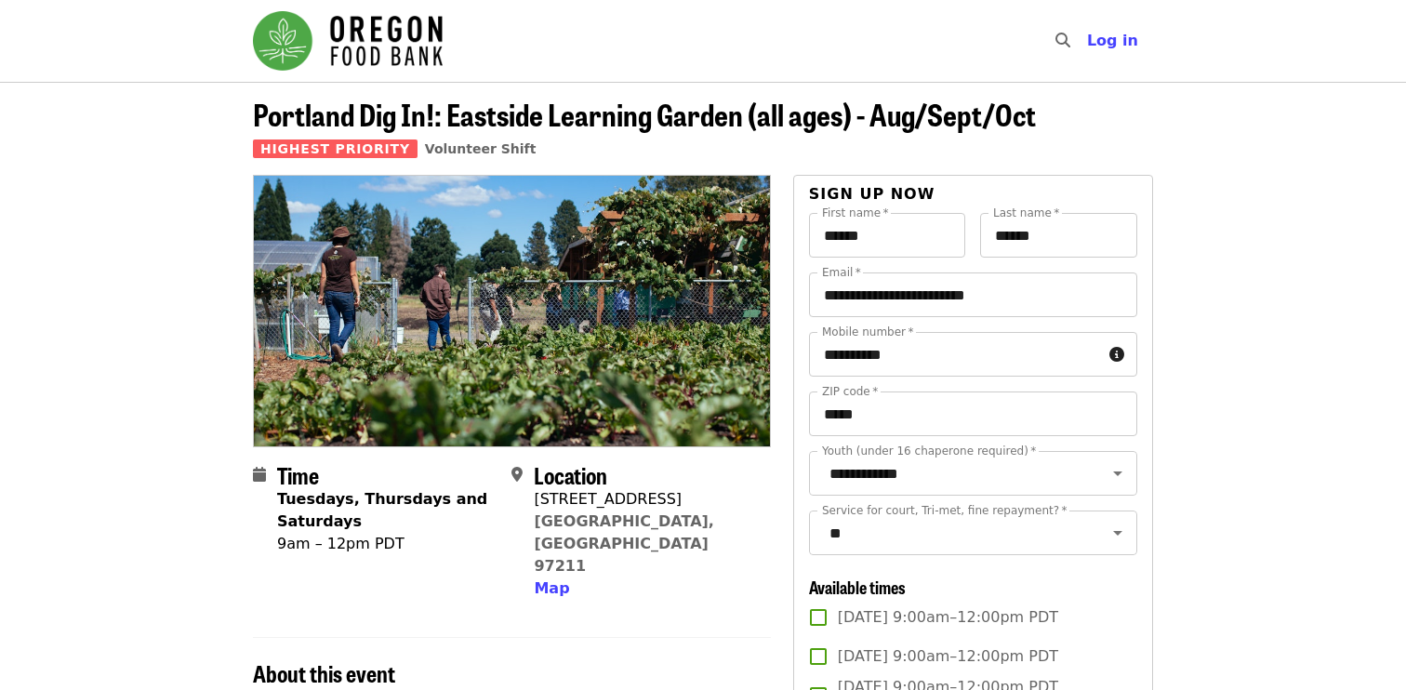
click at [285, 57] on img "Main navigation" at bounding box center [348, 40] width 190 height 59
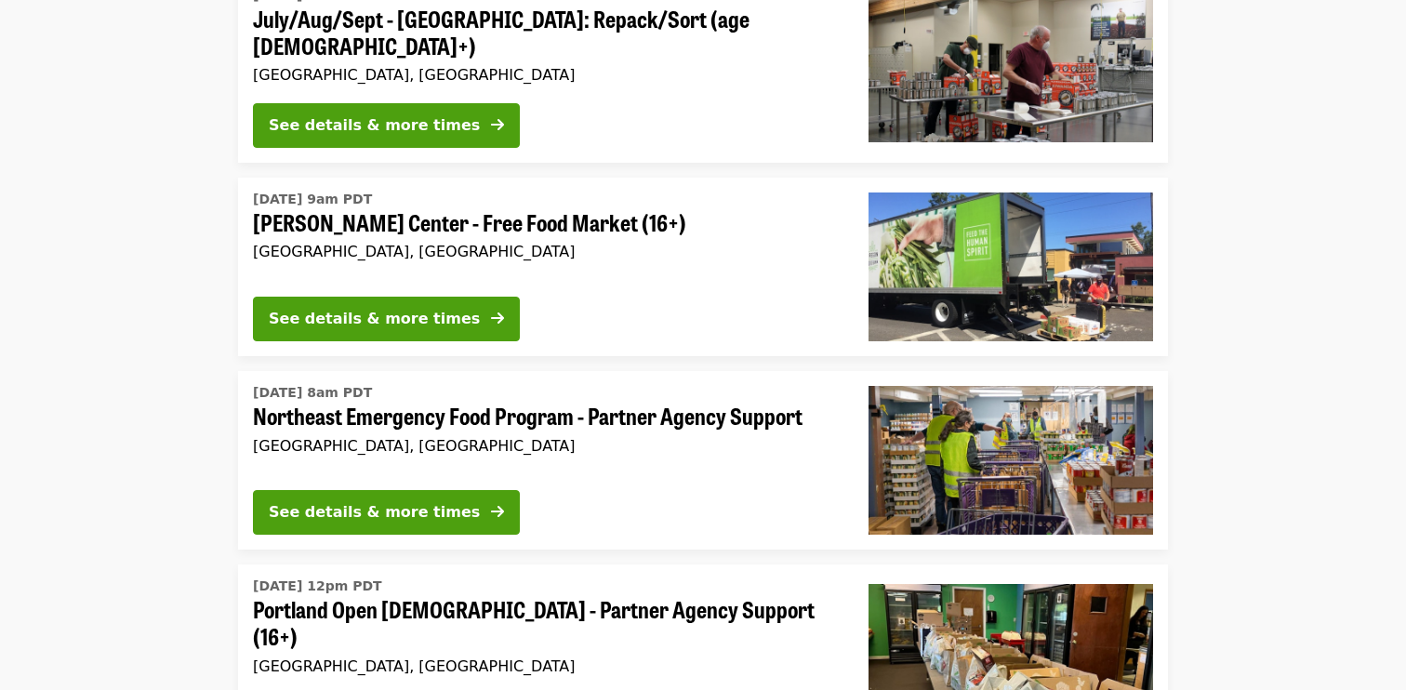
scroll to position [2887, 0]
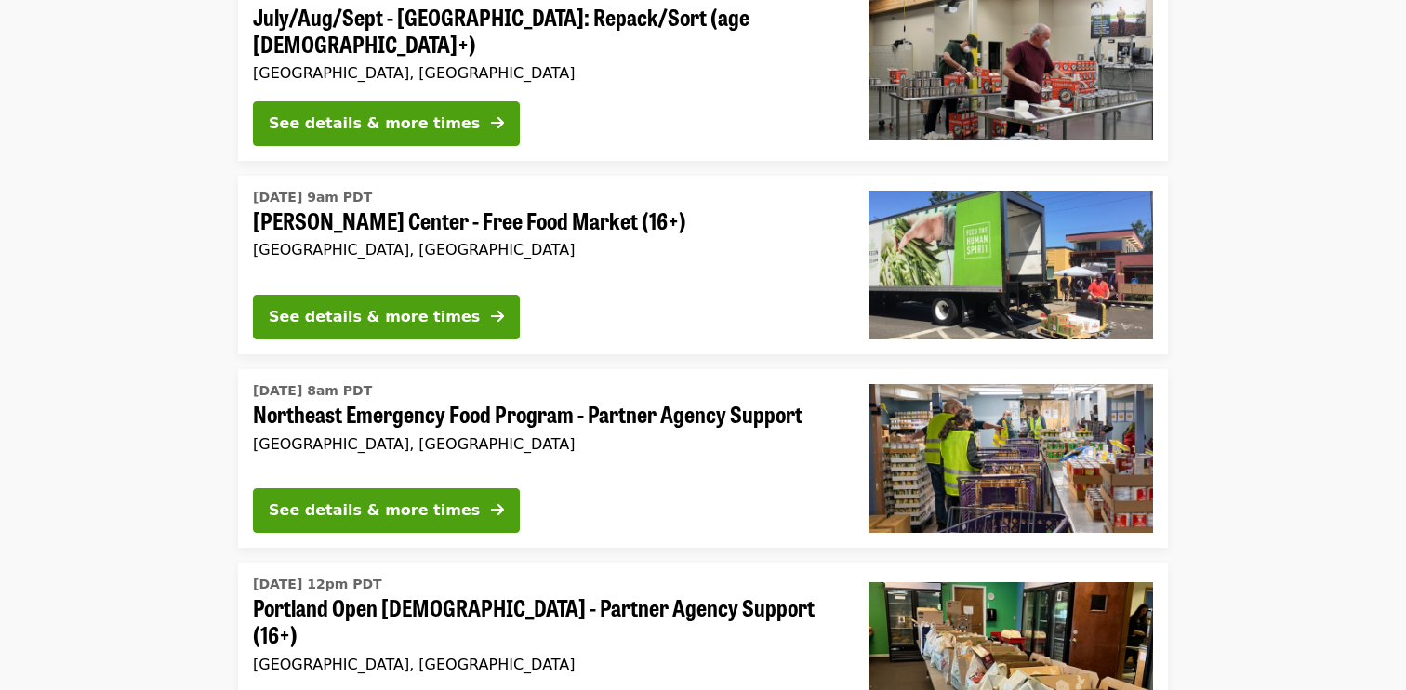
click at [622, 488] on div "See details & more times" at bounding box center [546, 514] width 586 height 52
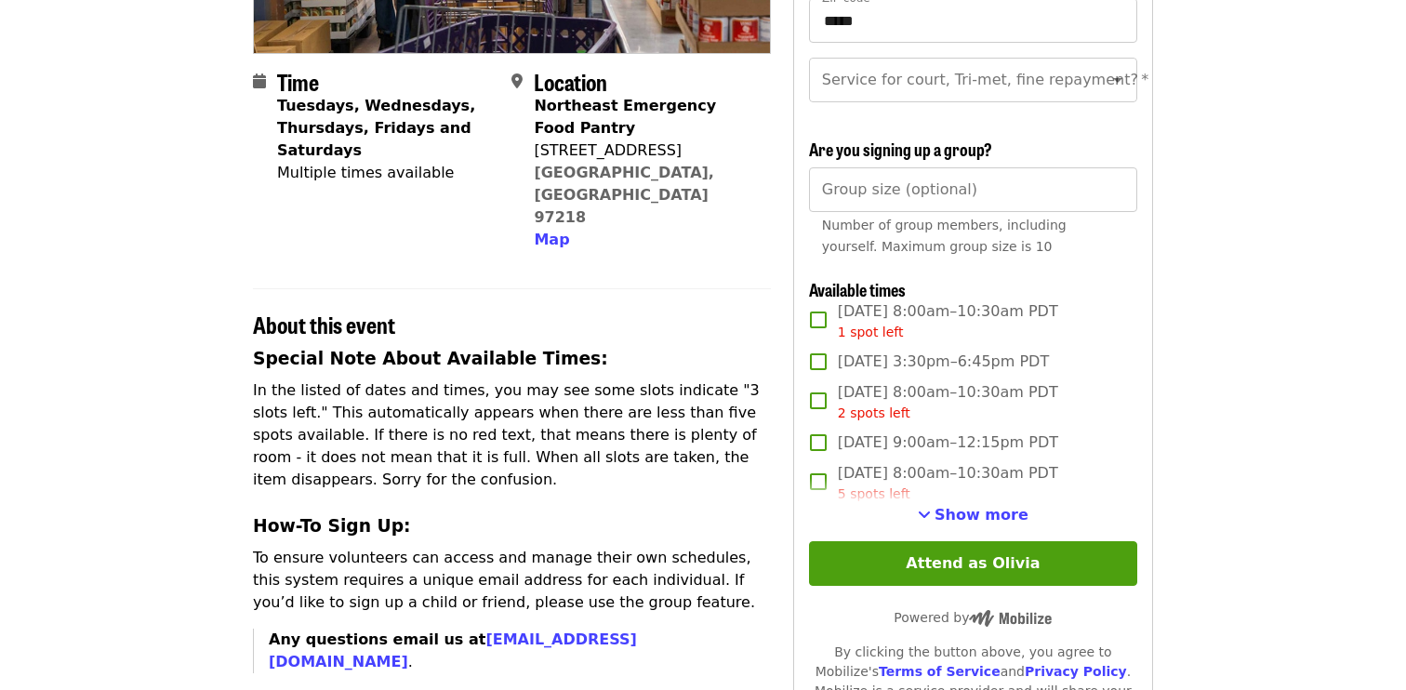
scroll to position [418, 0]
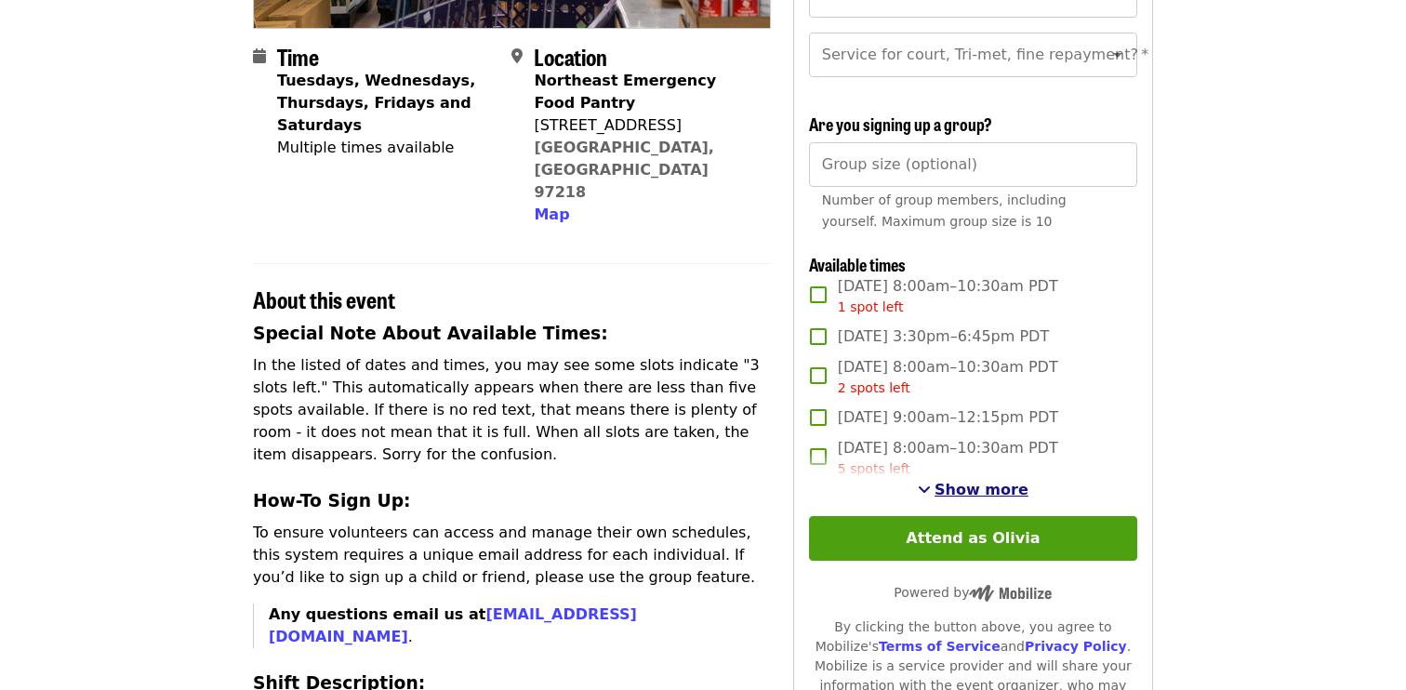
click at [992, 488] on span "Show more" at bounding box center [981, 490] width 94 height 18
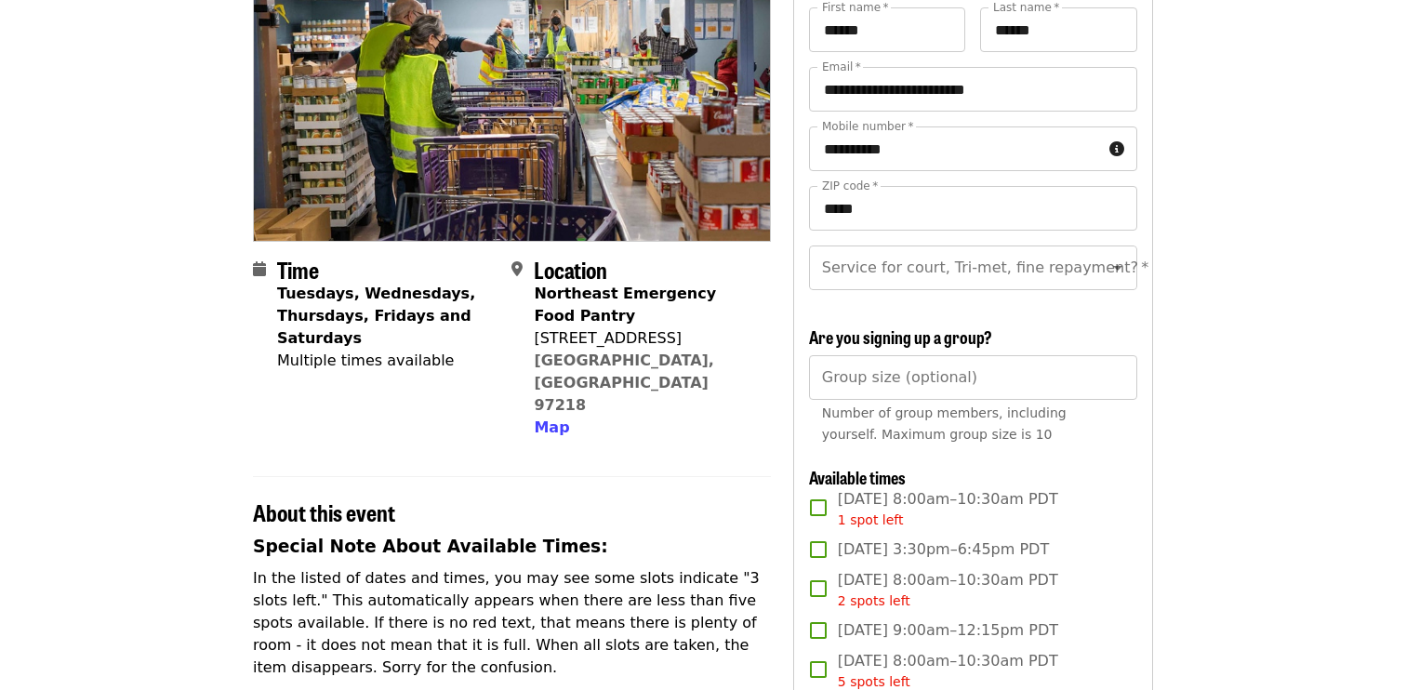
scroll to position [216, 0]
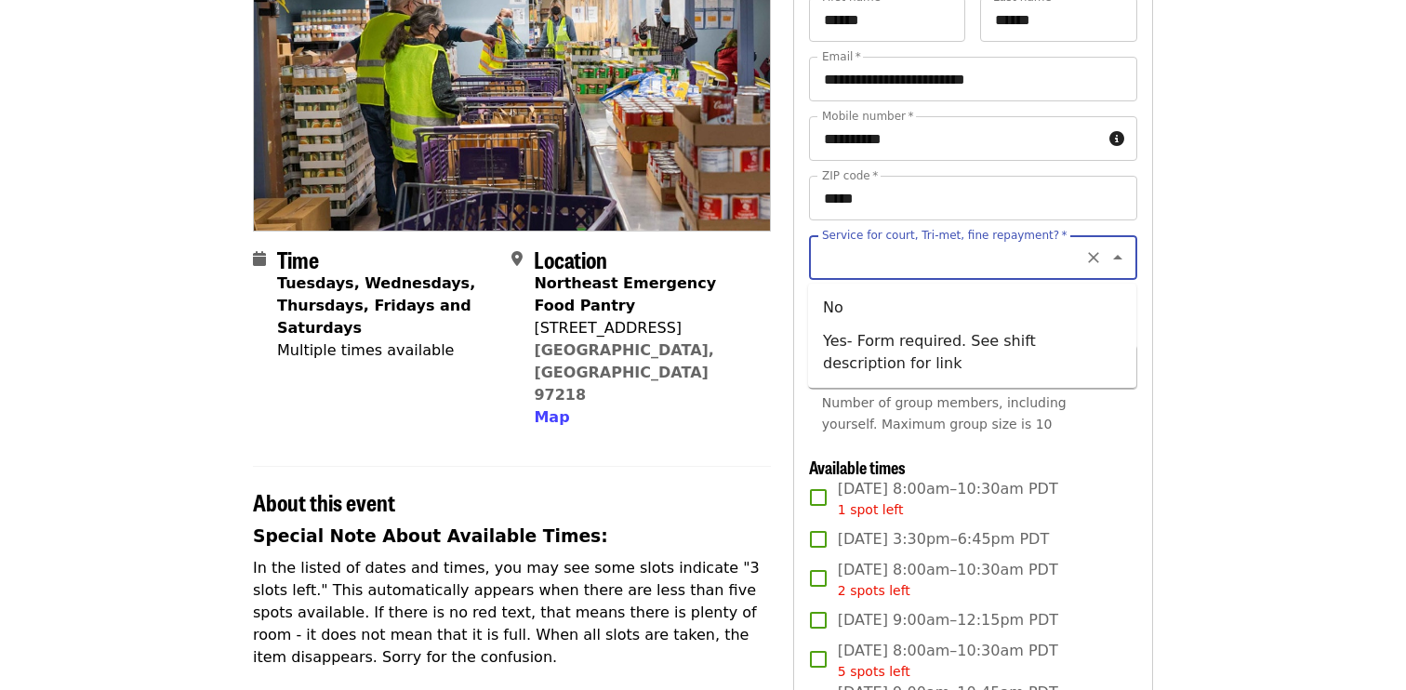
click at [892, 257] on input "Service for court, Tri-met, fine repayment?   *" at bounding box center [950, 257] width 253 height 35
click at [854, 303] on li "No" at bounding box center [972, 307] width 328 height 33
type input "**"
click at [862, 361] on div "Group size (optional) Group size (optional) Number of group members, including …" at bounding box center [973, 394] width 328 height 98
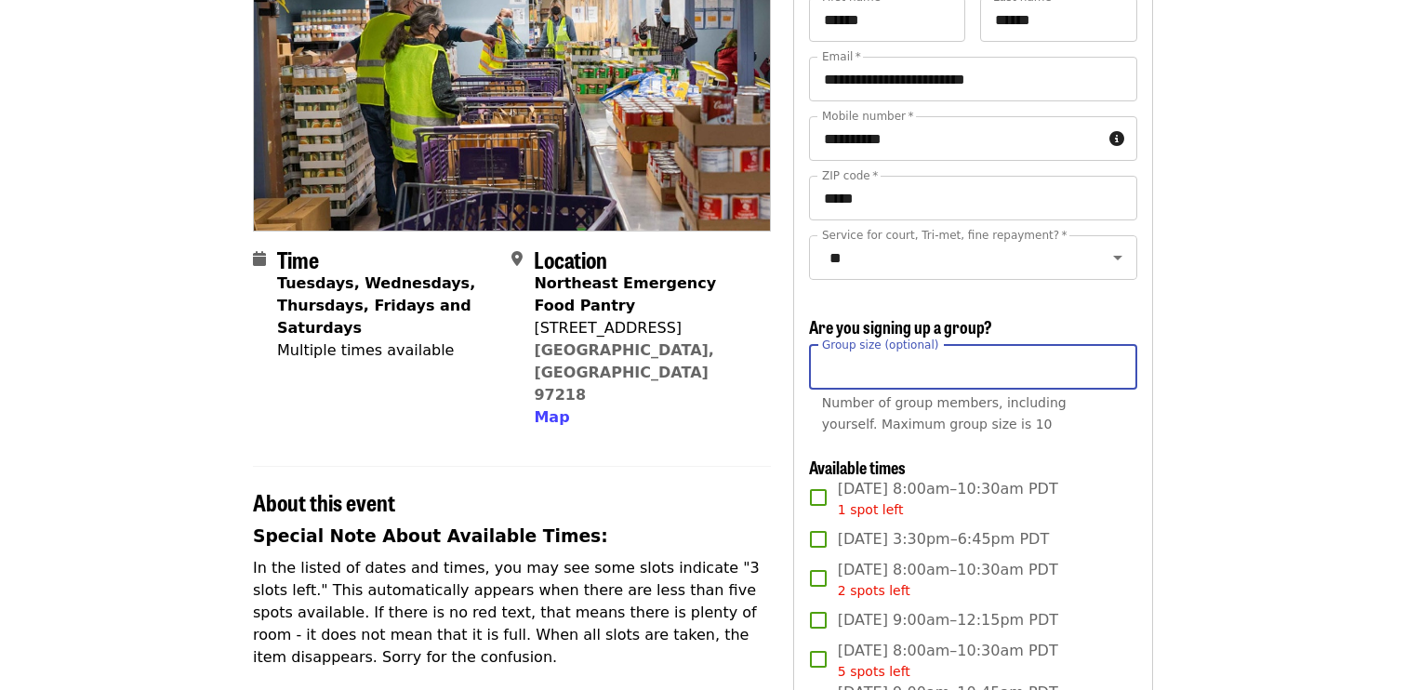
type input "*"
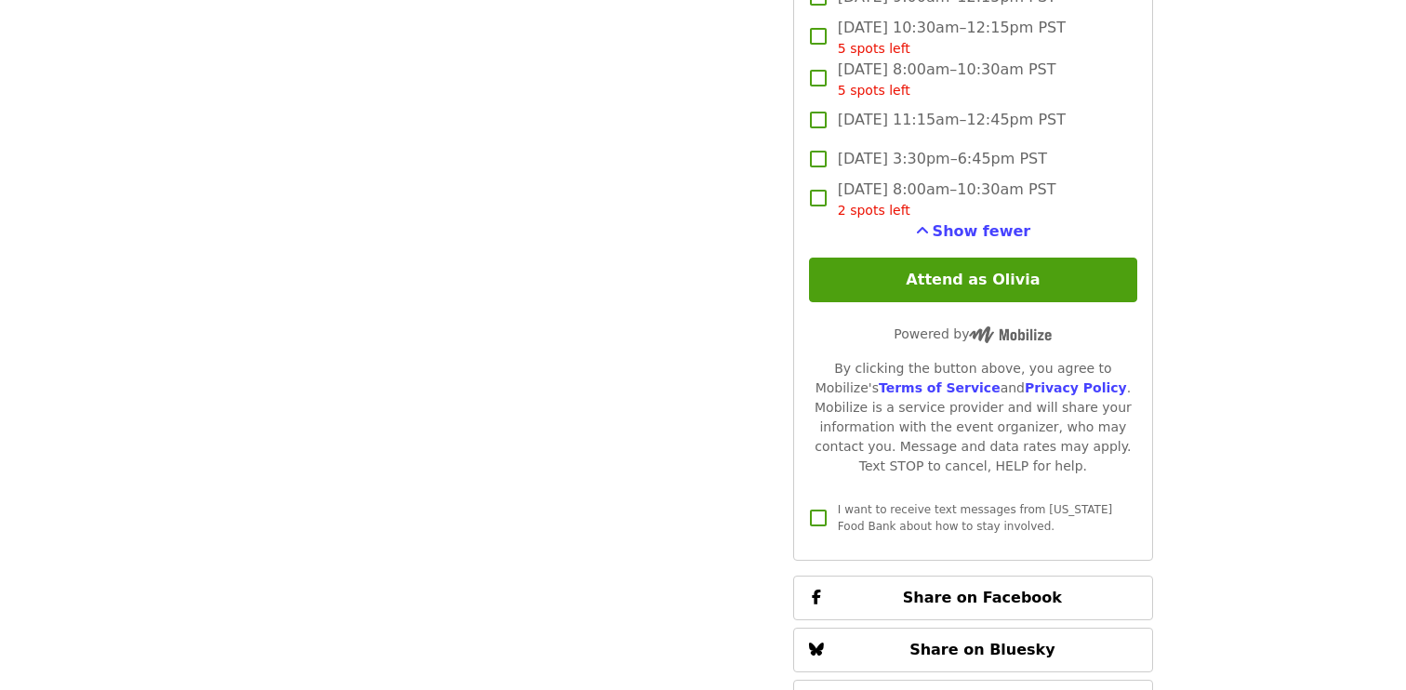
scroll to position [4502, 0]
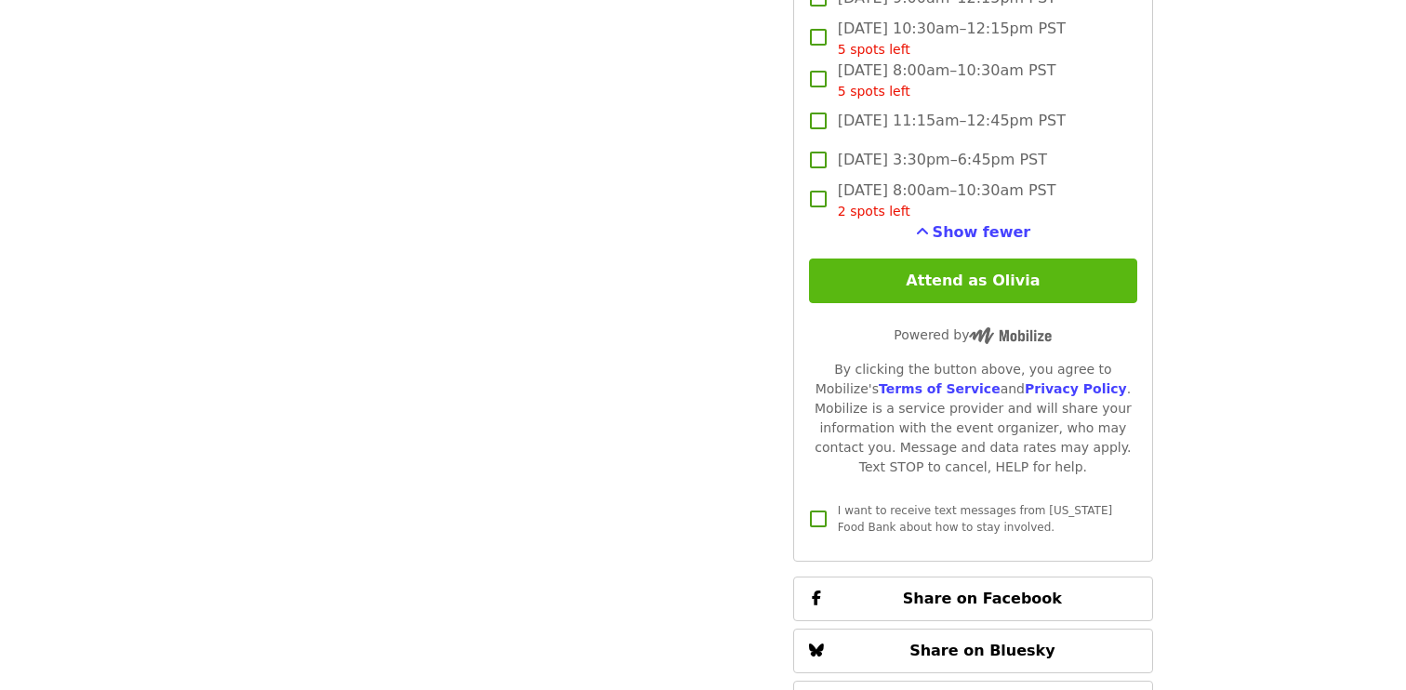
click at [903, 282] on button "Attend as Olivia" at bounding box center [973, 280] width 328 height 45
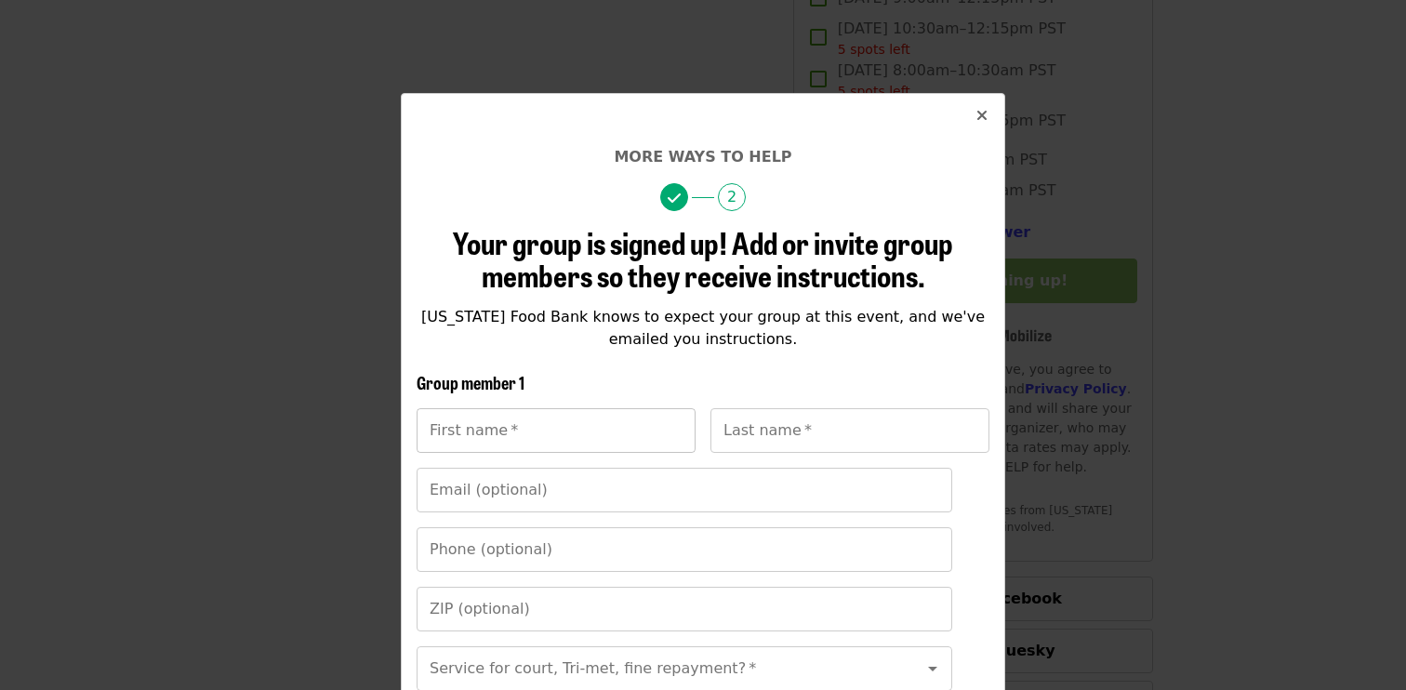
click at [606, 426] on input "First name   *" at bounding box center [555, 430] width 279 height 45
type input "***"
type input "******"
drag, startPoint x: 475, startPoint y: 448, endPoint x: 424, endPoint y: 434, distance: 53.0
click at [424, 434] on input "***" at bounding box center [555, 430] width 279 height 45
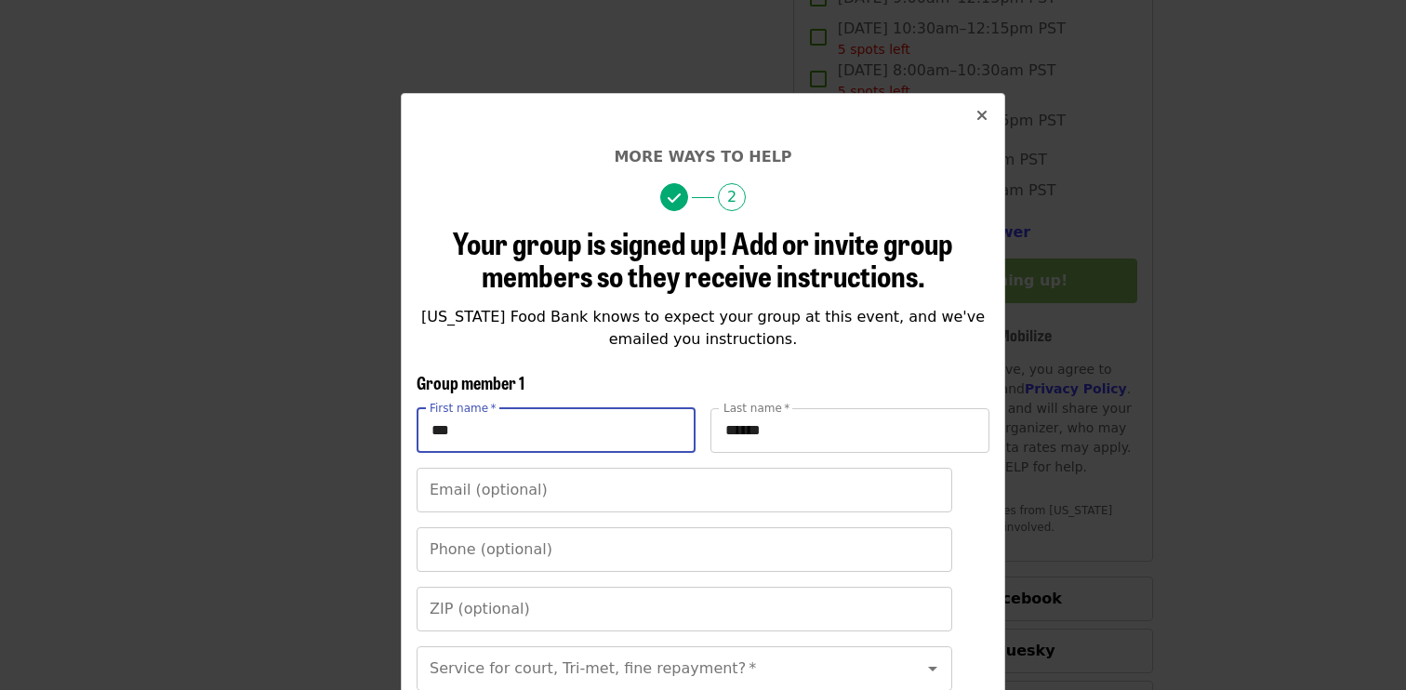
type input "***"
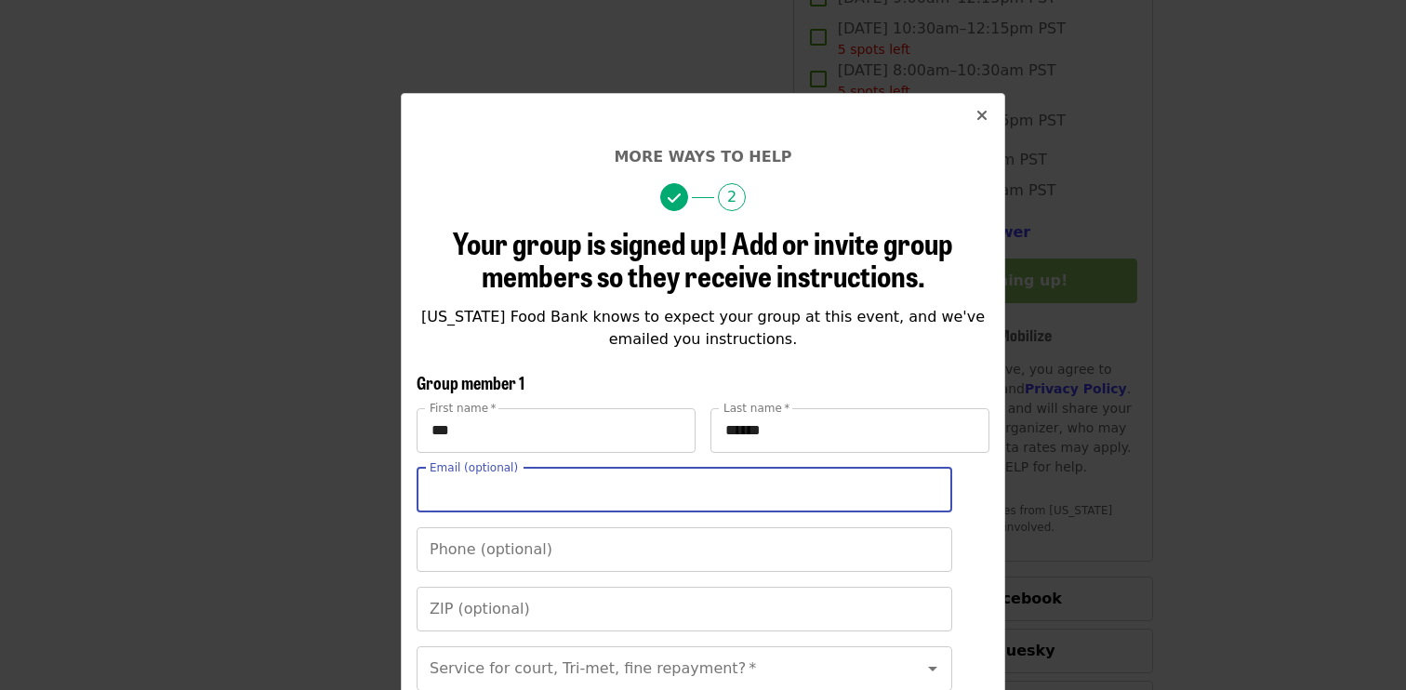
click at [454, 486] on input "Email (optional)" at bounding box center [683, 490] width 535 height 45
type input "**********"
click at [546, 552] on input "Phone (optional)" at bounding box center [683, 549] width 535 height 45
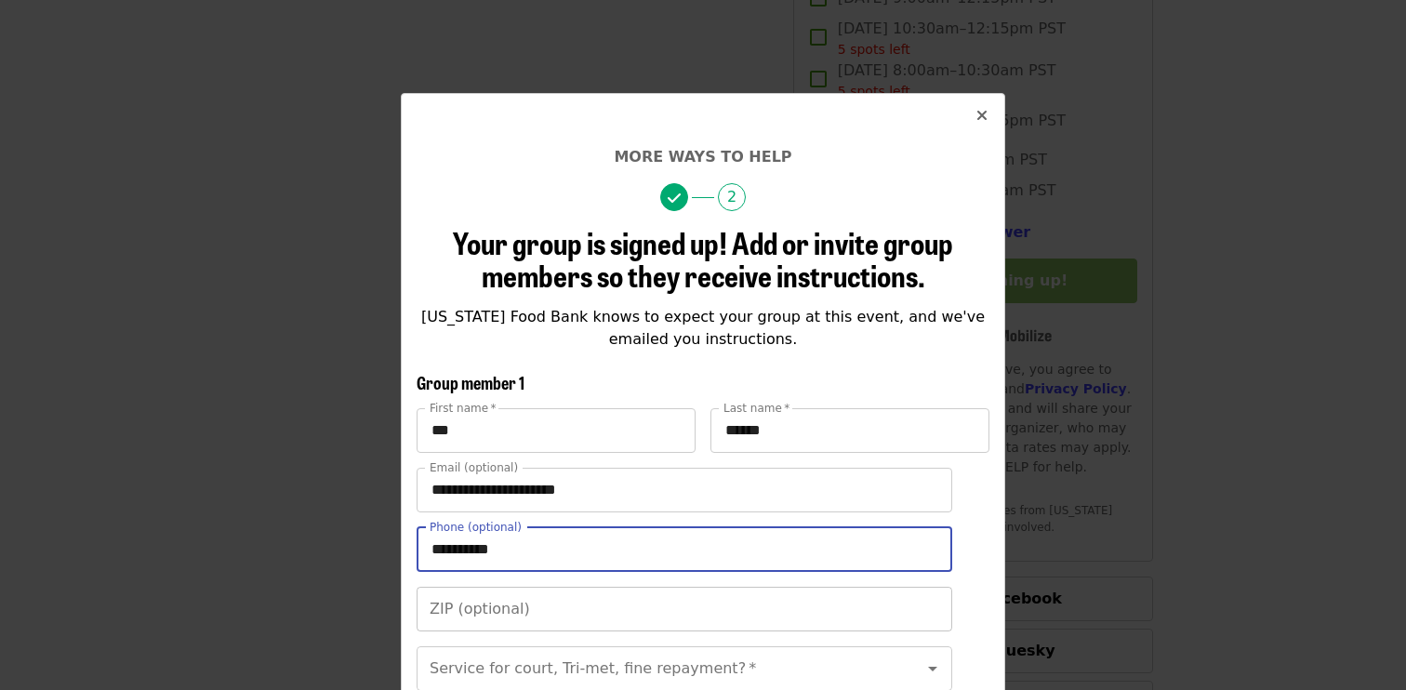
type input "**********"
click at [579, 616] on input "ZIP (optional)" at bounding box center [683, 609] width 535 height 45
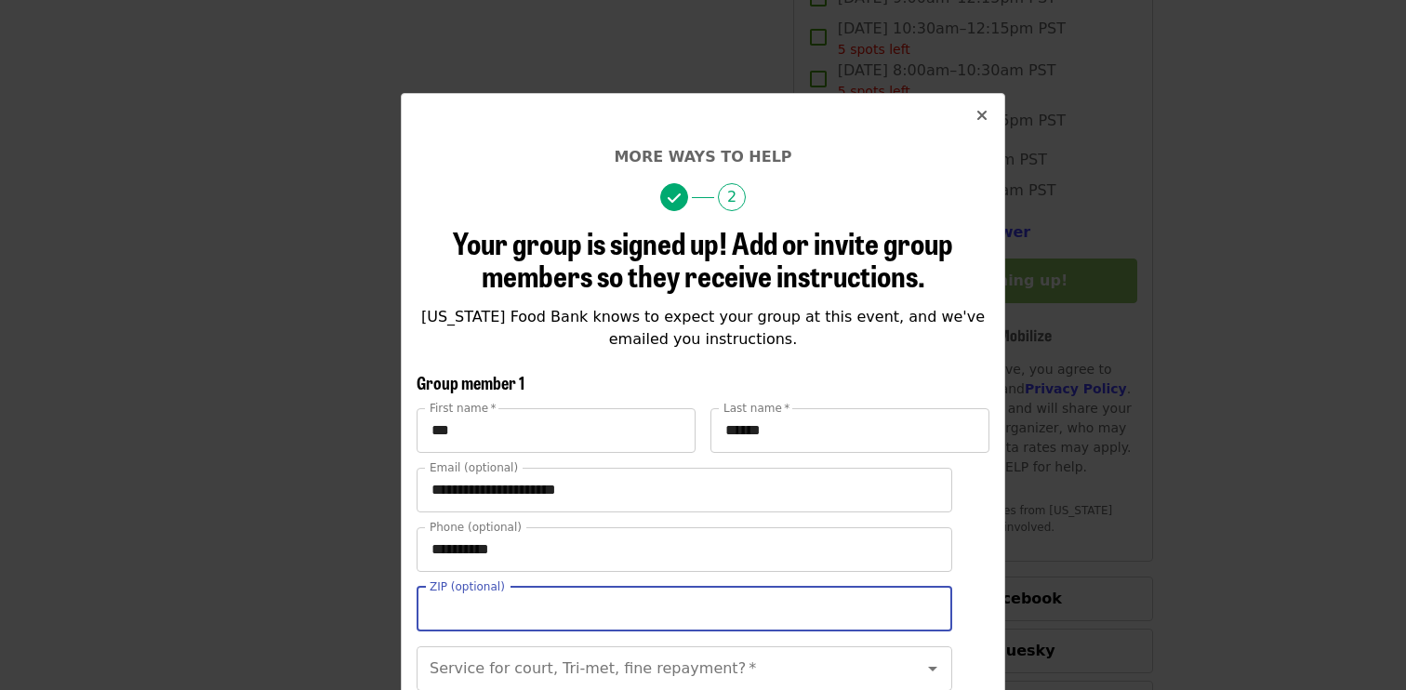
type input "*****"
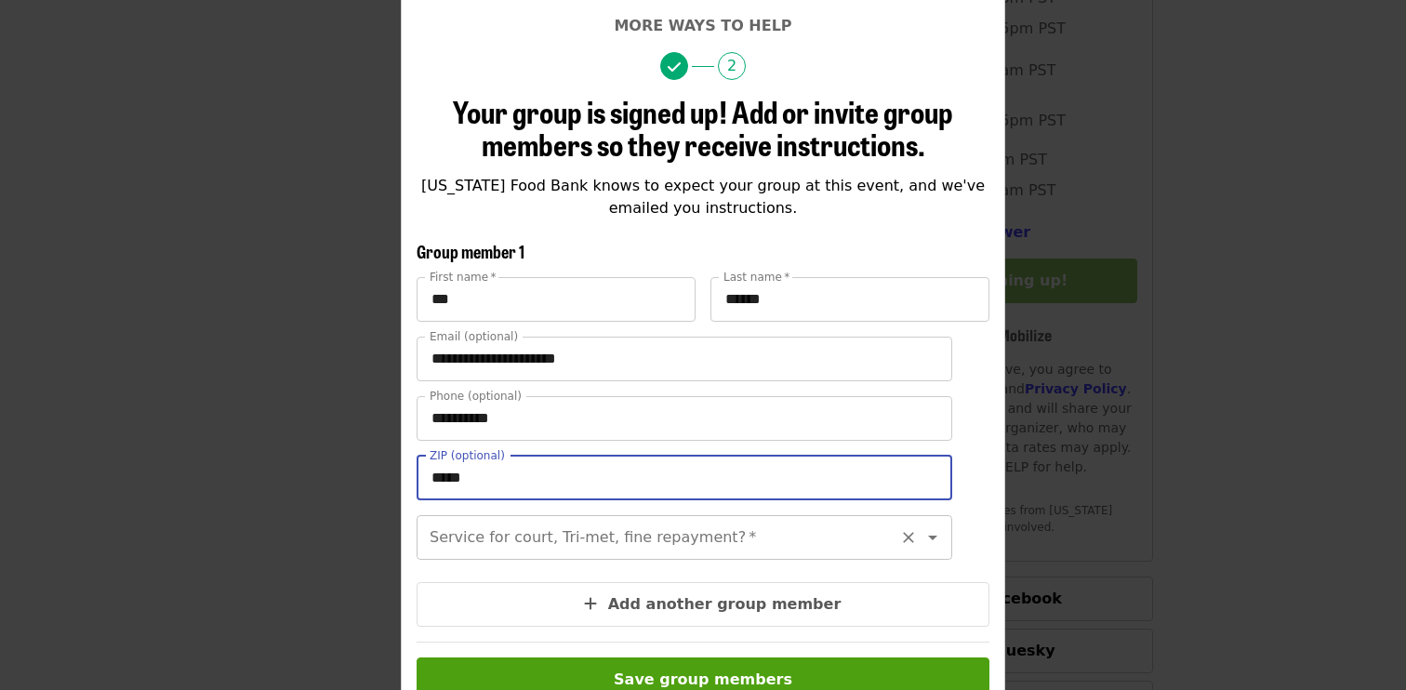
scroll to position [140, 0]
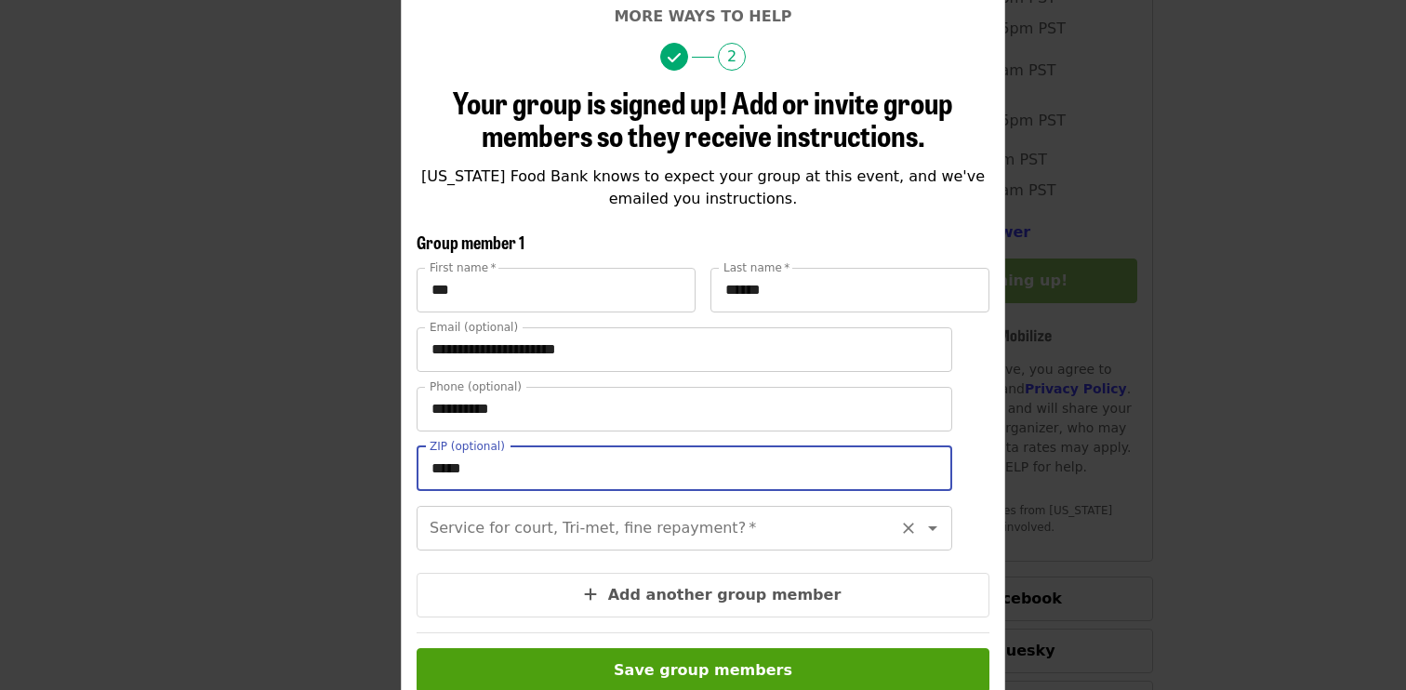
click at [555, 536] on input "Service for court, Tri-met, fine repayment?   *" at bounding box center [661, 527] width 460 height 35
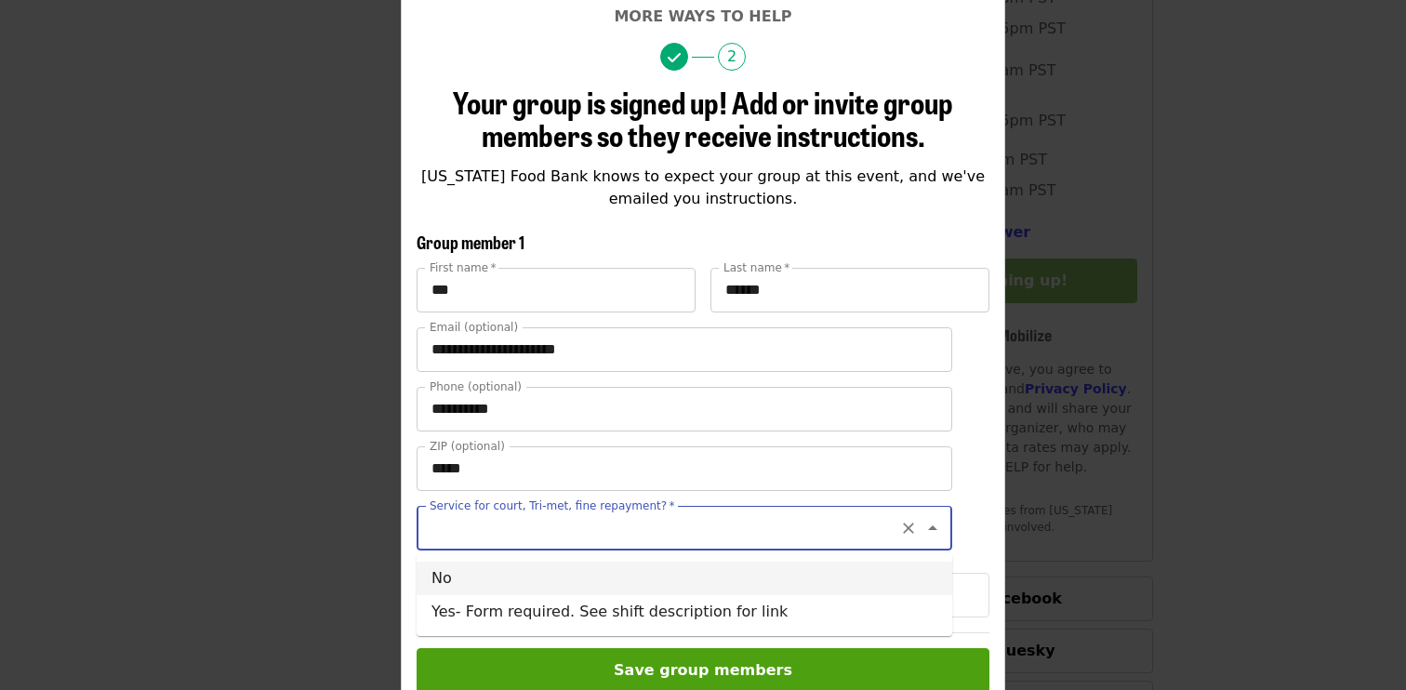
click at [514, 571] on li "No" at bounding box center [683, 577] width 535 height 33
type input "**"
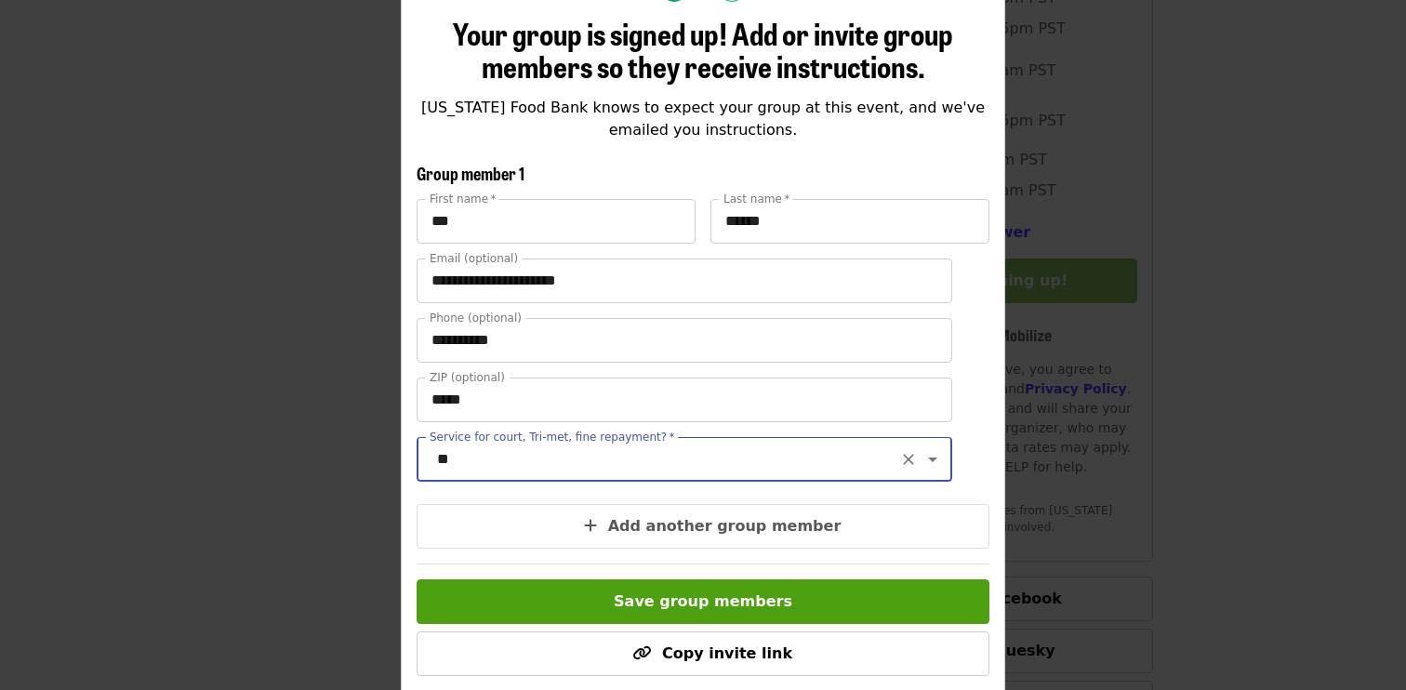
scroll to position [214, 0]
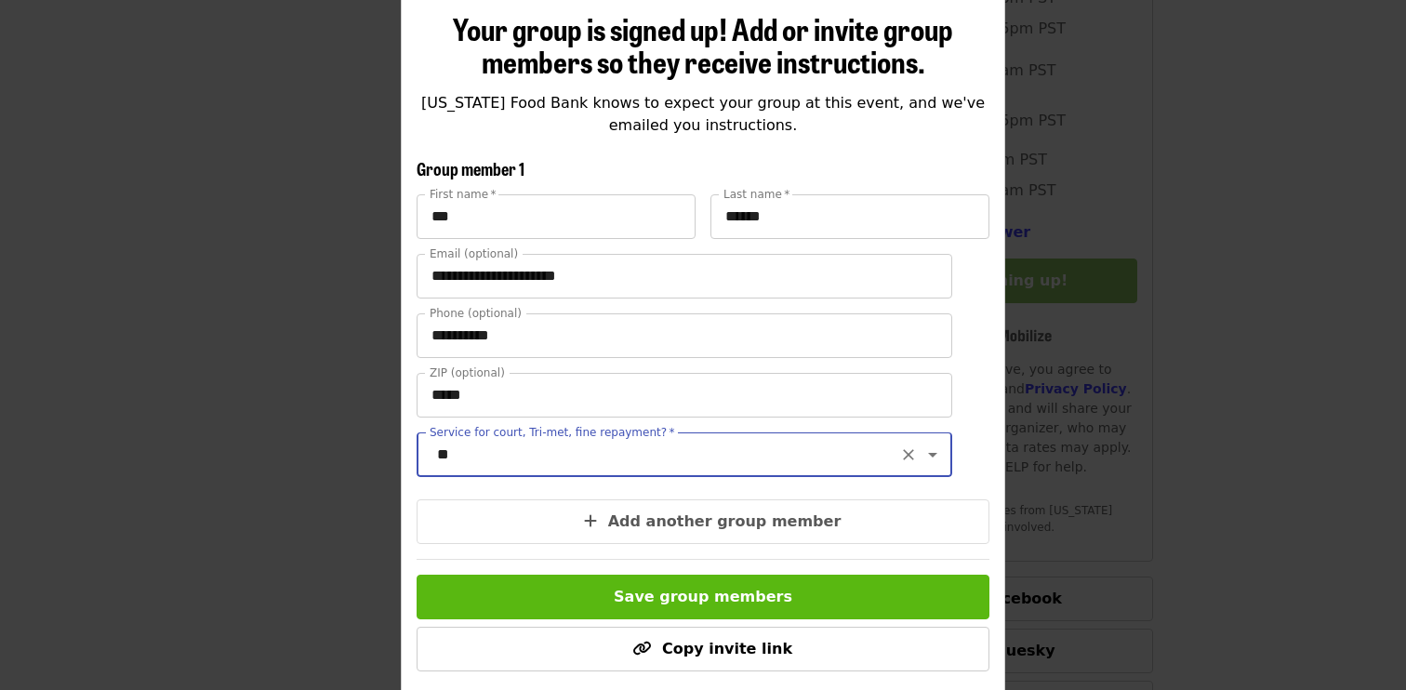
click at [510, 584] on button "Save group members" at bounding box center [702, 596] width 573 height 45
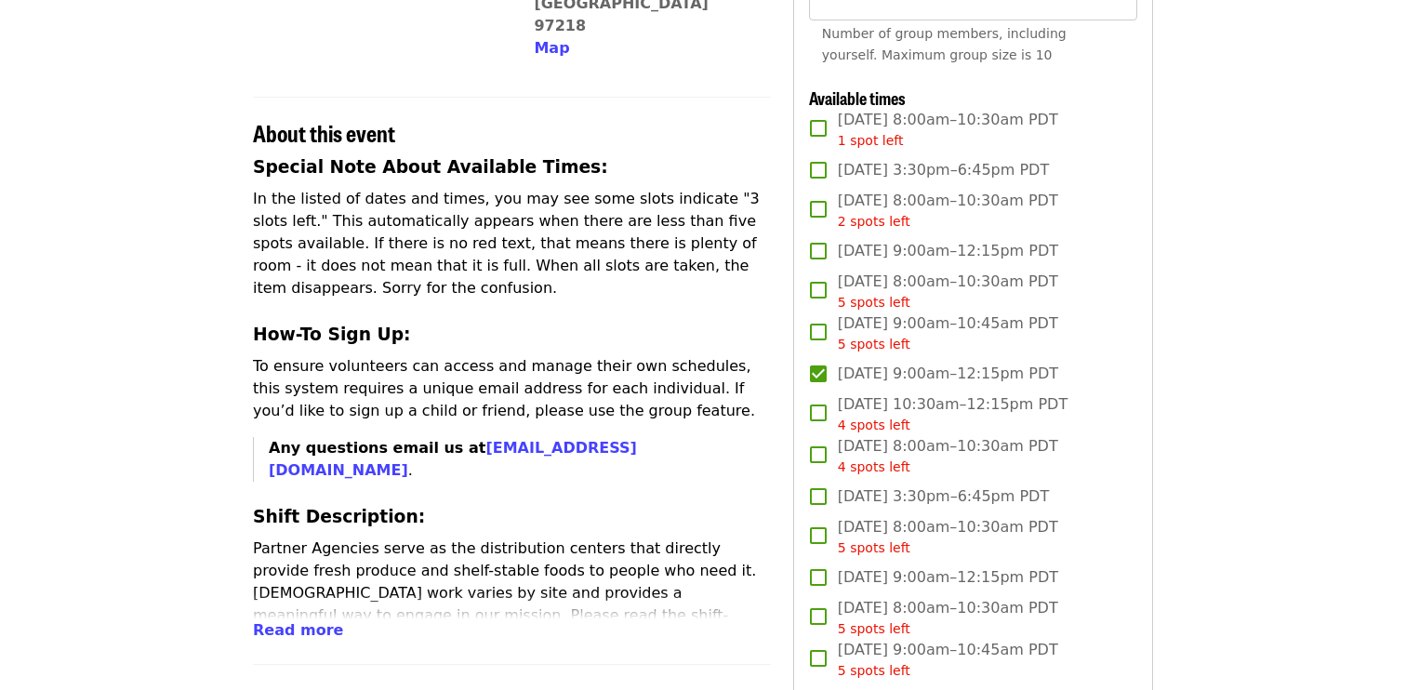
scroll to position [0, 0]
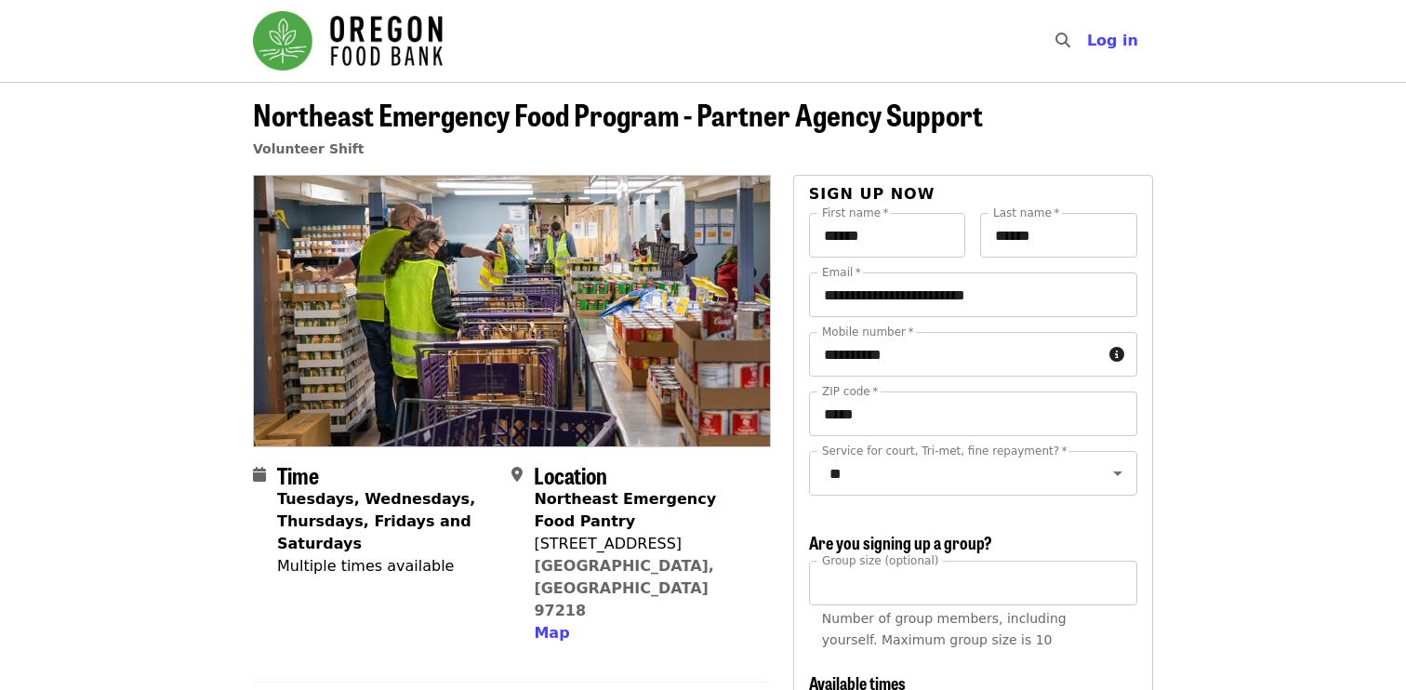
click at [410, 59] on img "Main navigation" at bounding box center [348, 40] width 190 height 59
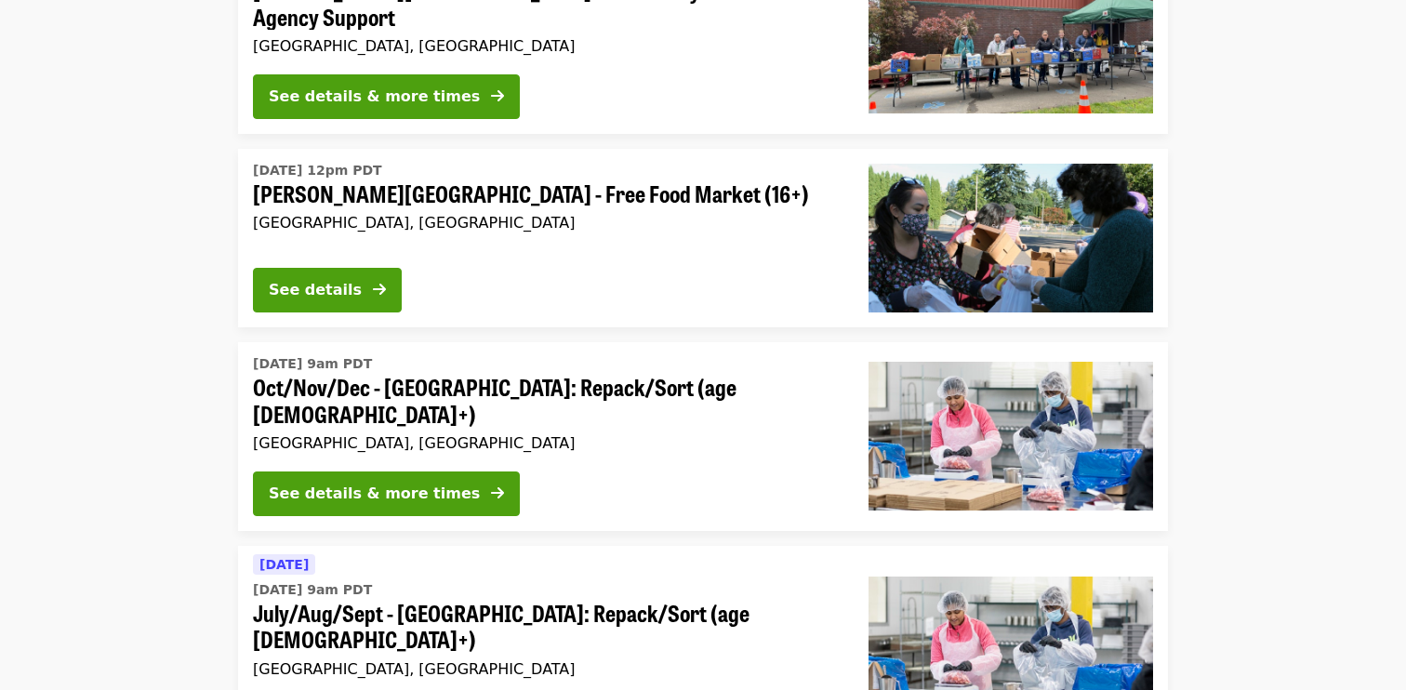
scroll to position [3709, 0]
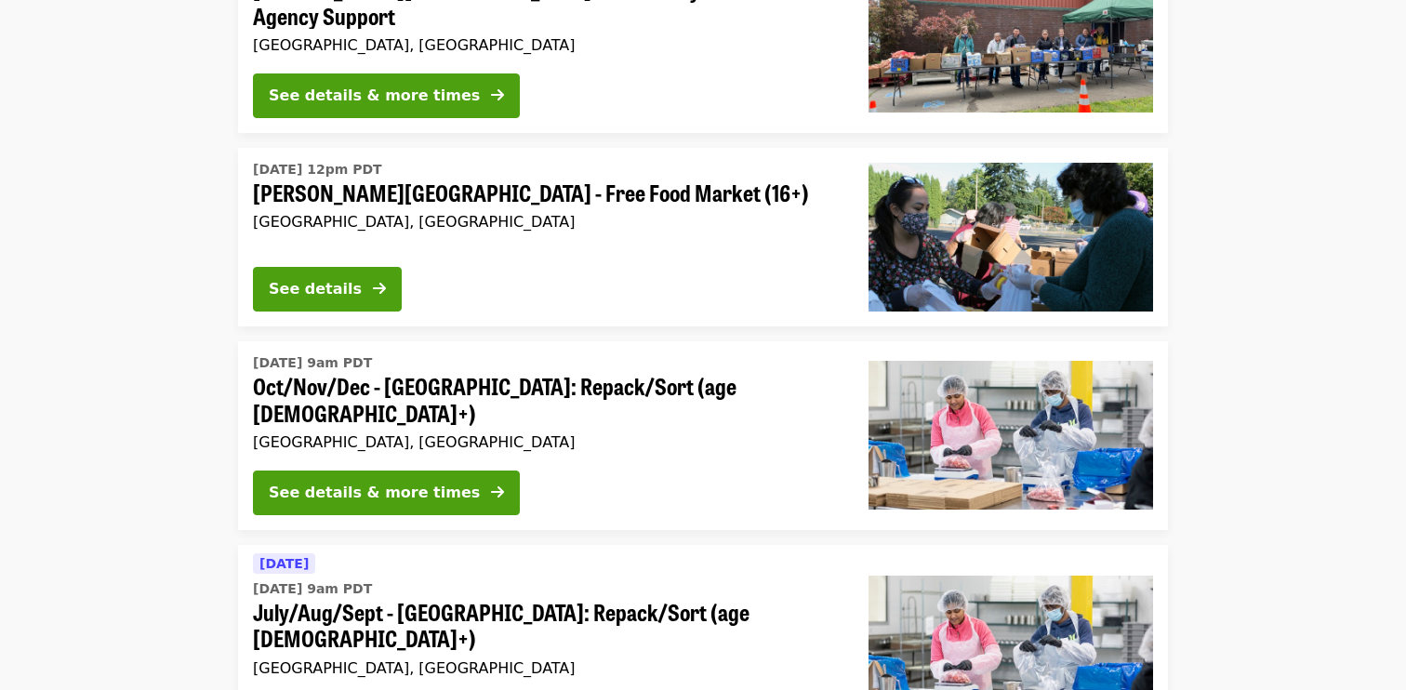
click at [805, 155] on div "Fri, Sep 5 @ 12pm PDT Sitton Elementary - Free Food Market (16+) Portland, OR" at bounding box center [546, 203] width 586 height 97
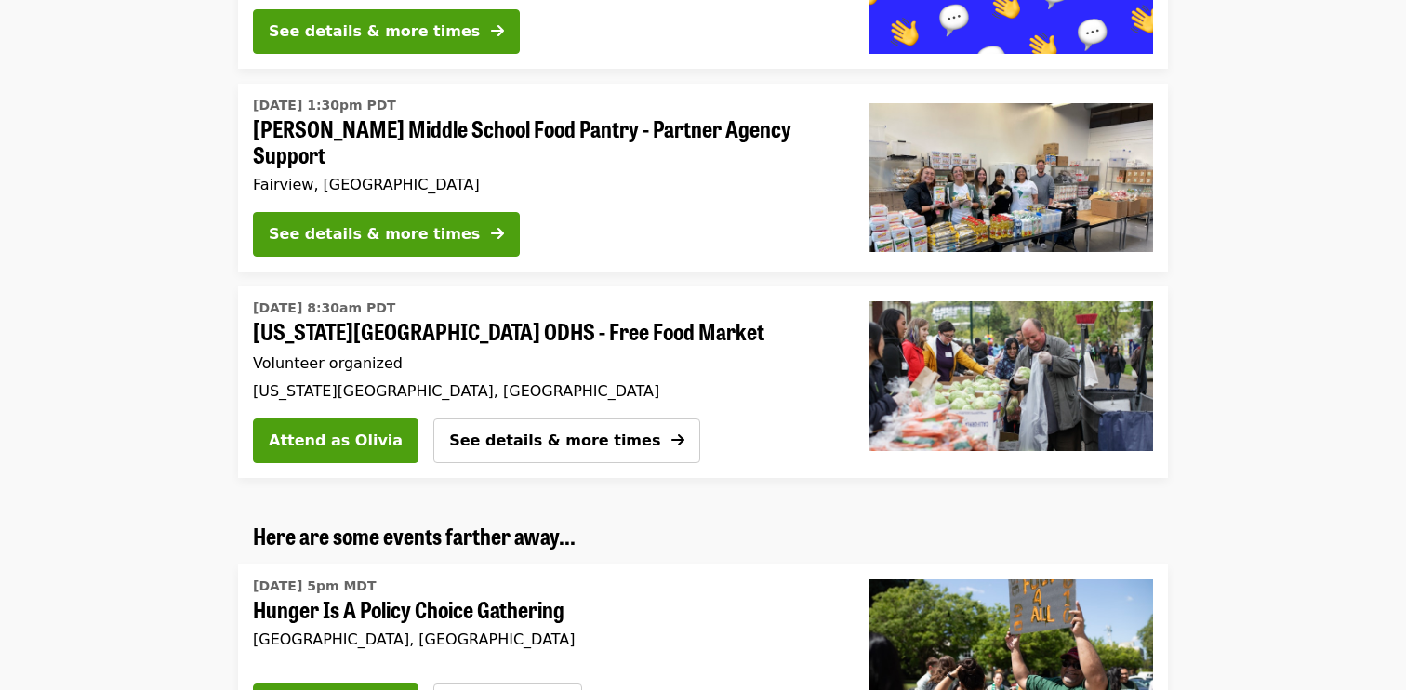
scroll to position [4596, 0]
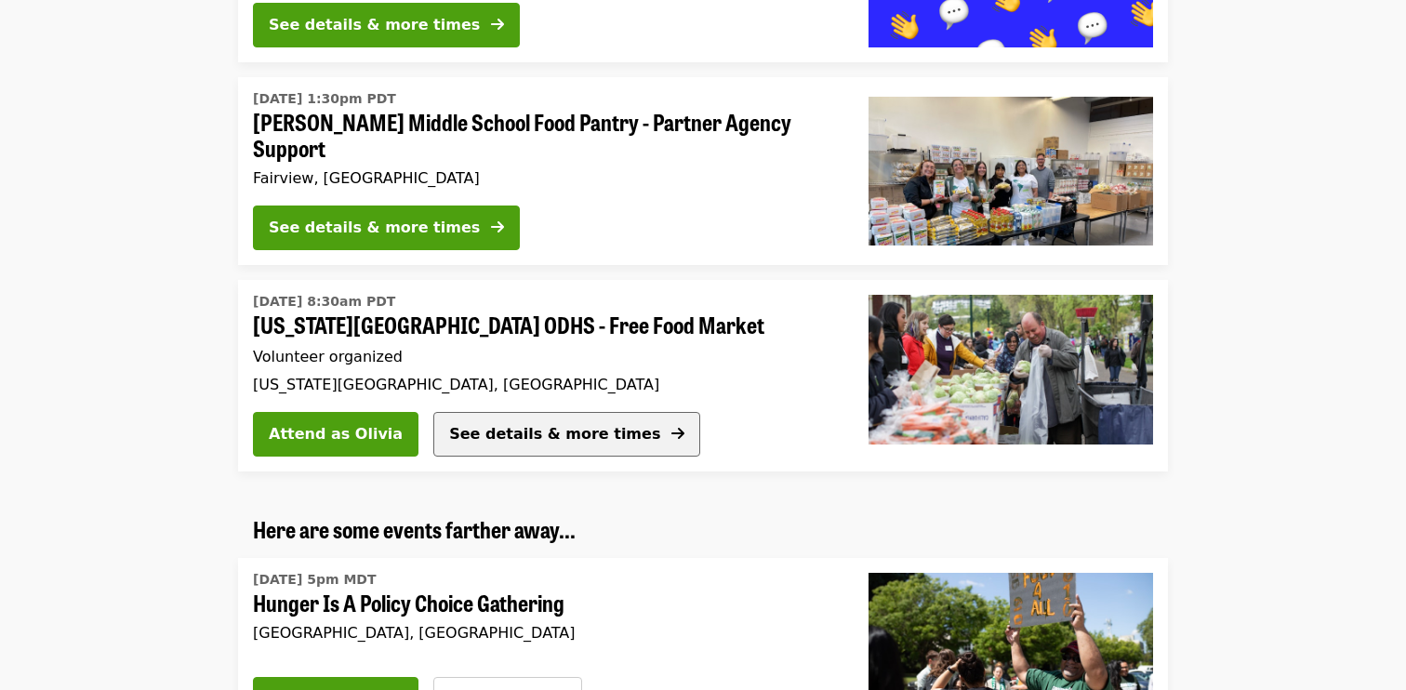
click at [592, 425] on span "See details & more times" at bounding box center [554, 434] width 211 height 18
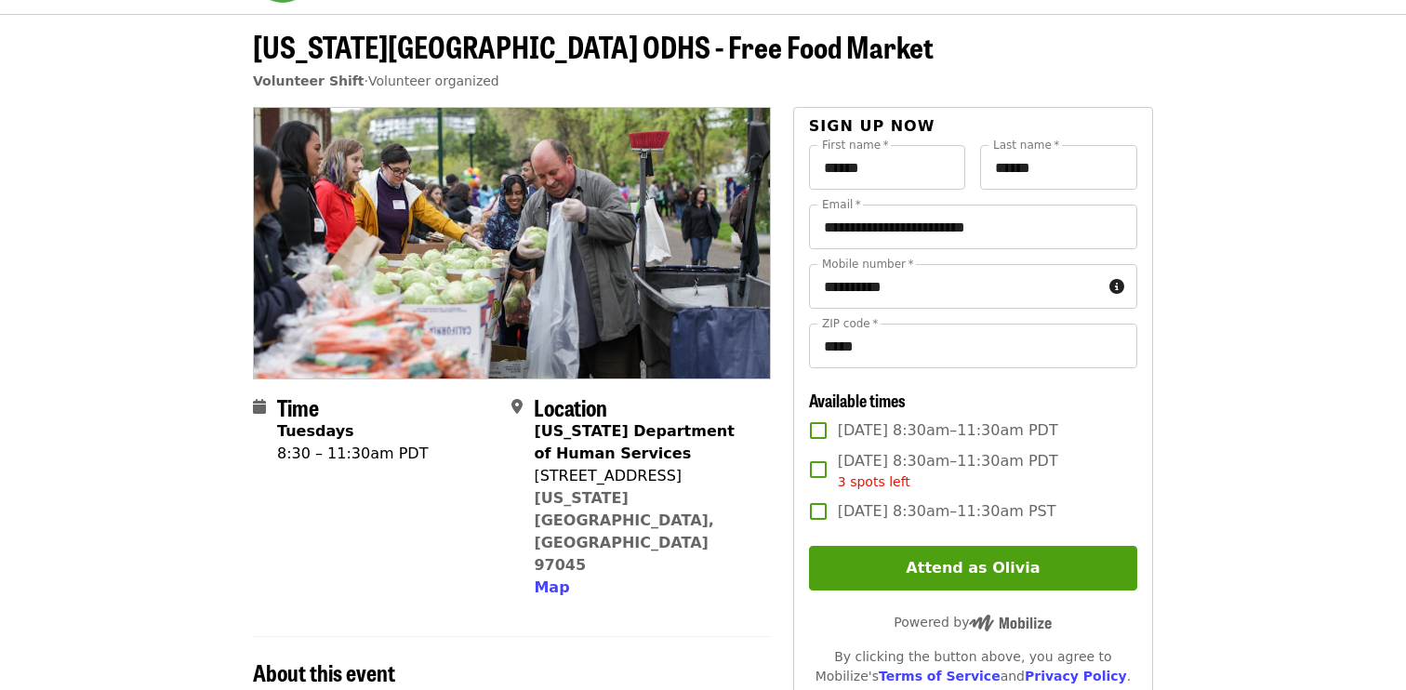
scroll to position [70, 0]
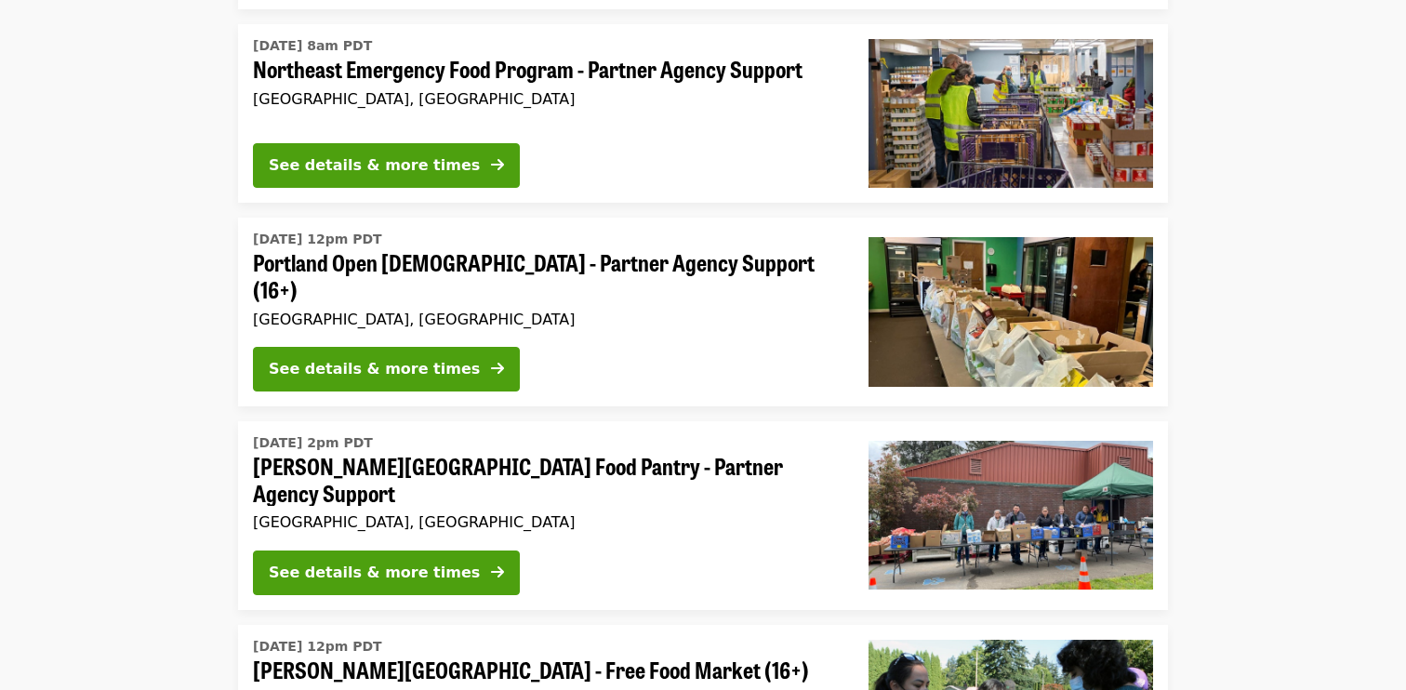
scroll to position [3241, 0]
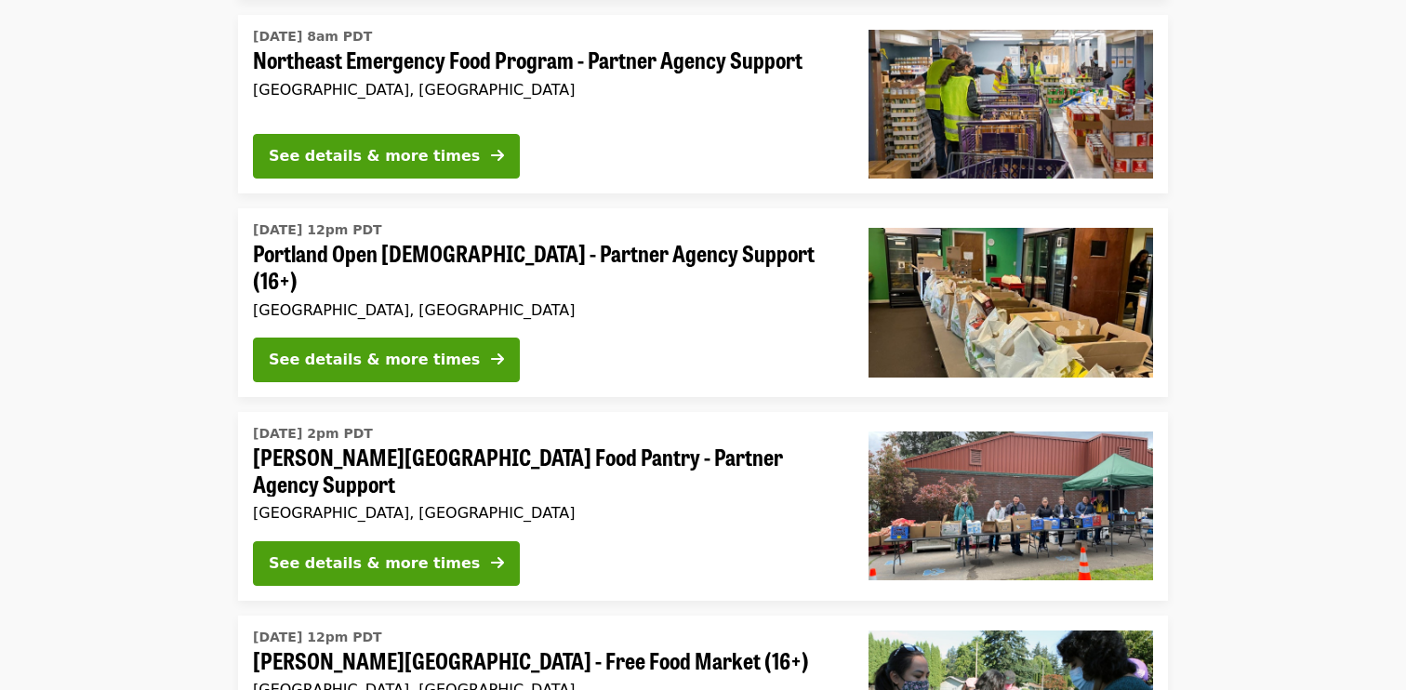
click at [444, 419] on div "Wed, Sep 3 @ 2pm PDT Kelly Elementary School Food Pantry - Partner Agency Suppo…" at bounding box center [546, 472] width 586 height 107
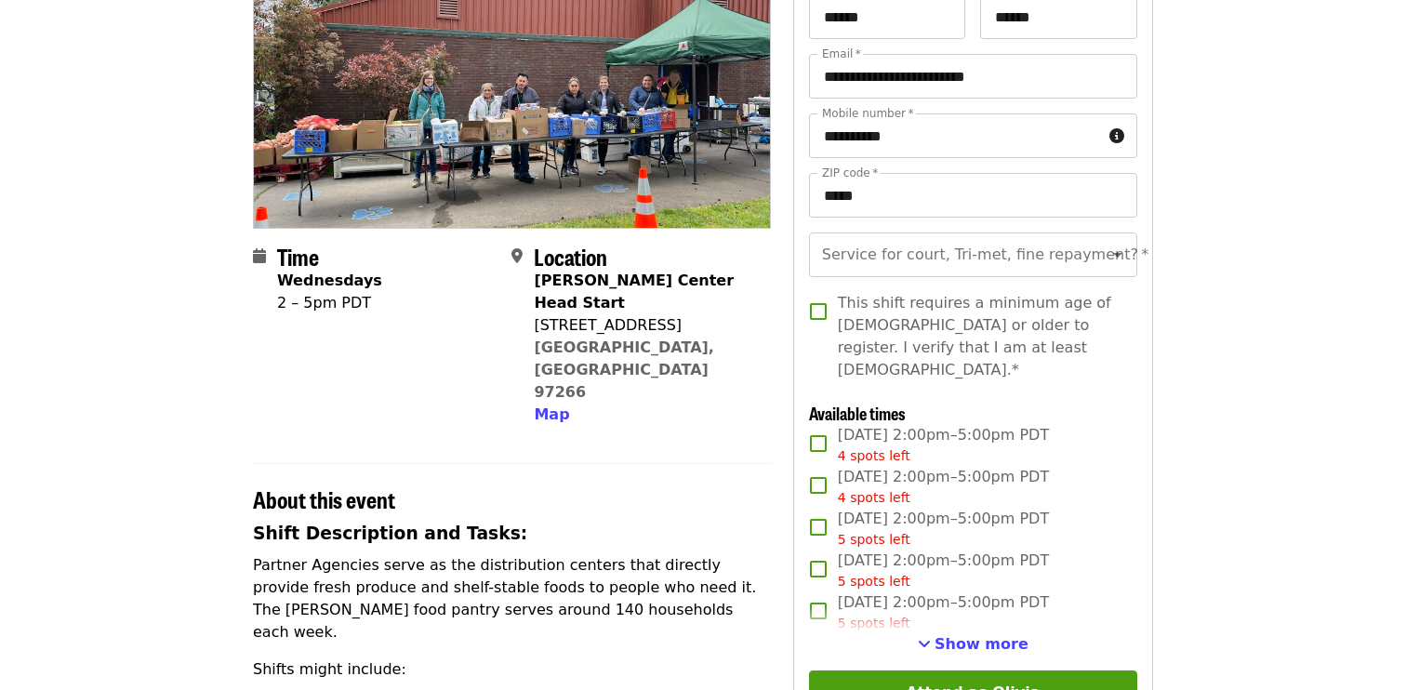
scroll to position [221, 0]
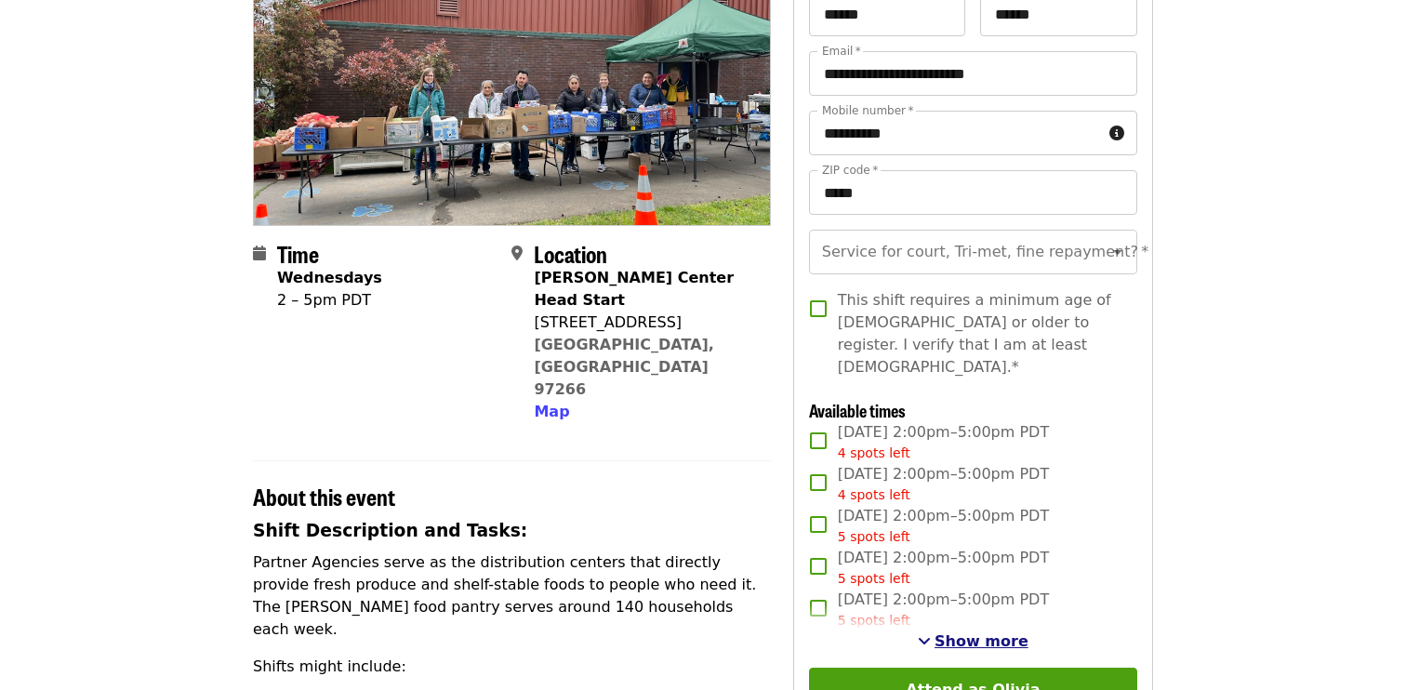
click at [945, 632] on span "Show more" at bounding box center [981, 641] width 94 height 18
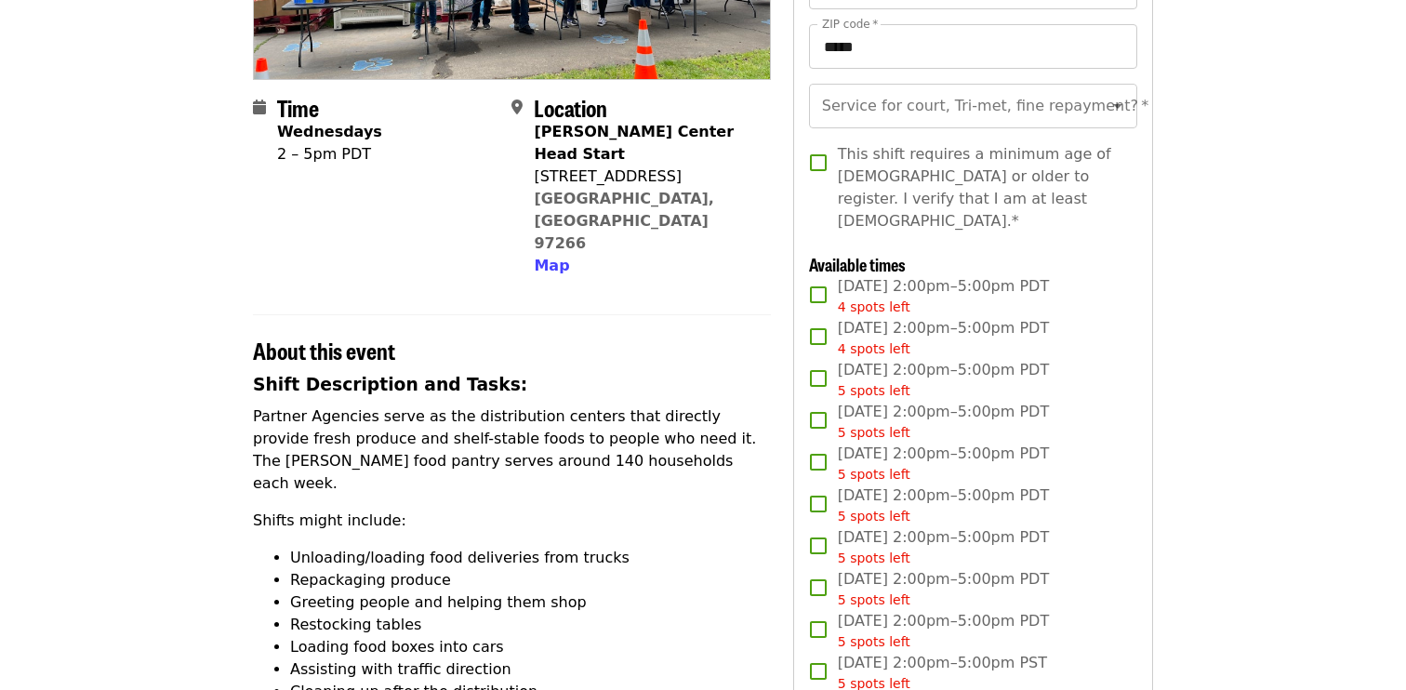
scroll to position [345, 0]
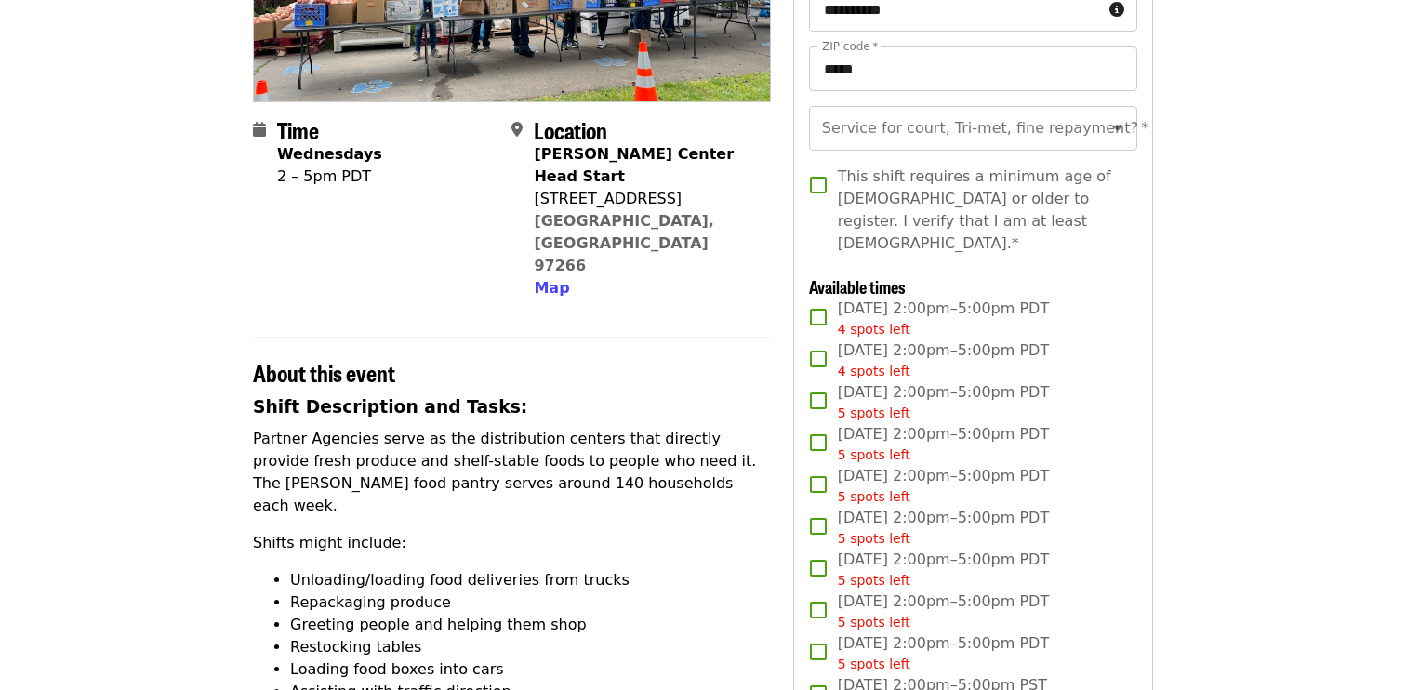
click at [980, 403] on div "5 spots left" at bounding box center [943, 413] width 211 height 20
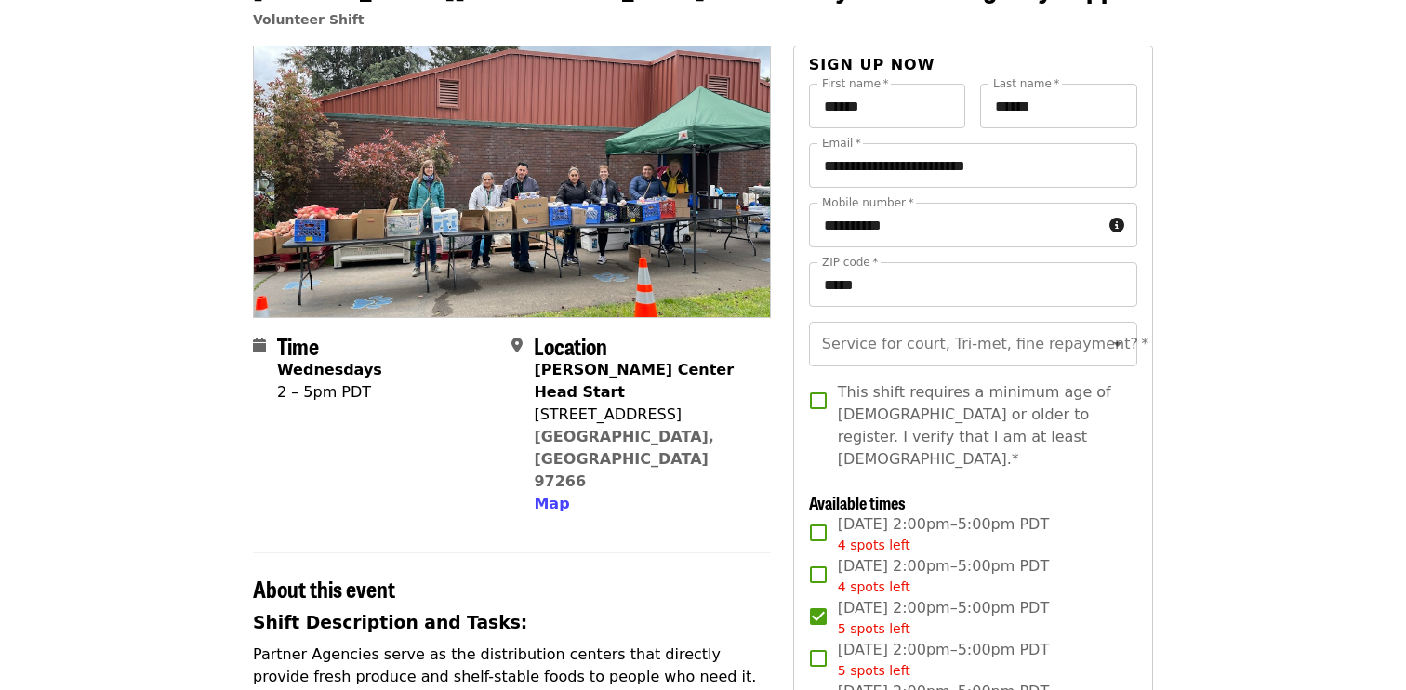
scroll to position [127, 0]
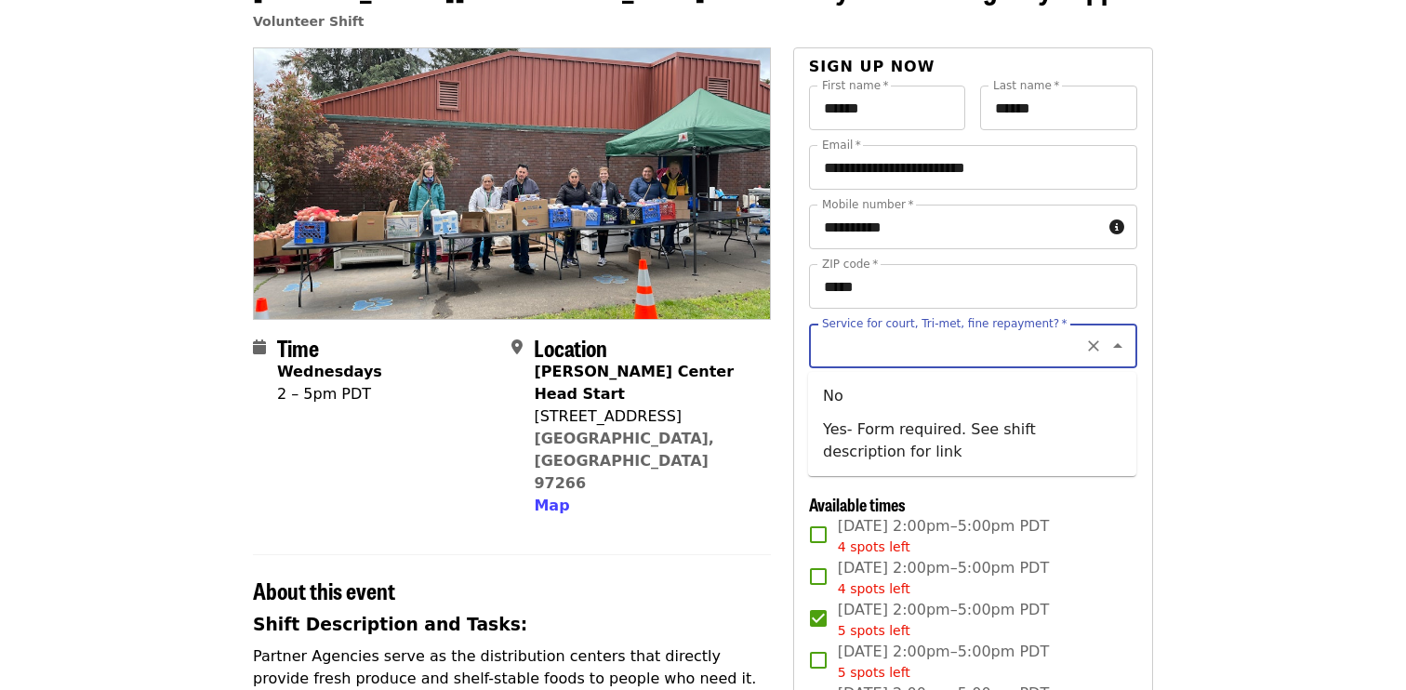
click at [900, 356] on input "Service for court, Tri-met, fine repayment?   *" at bounding box center [950, 345] width 253 height 35
click at [886, 386] on li "No" at bounding box center [972, 395] width 328 height 33
type input "**"
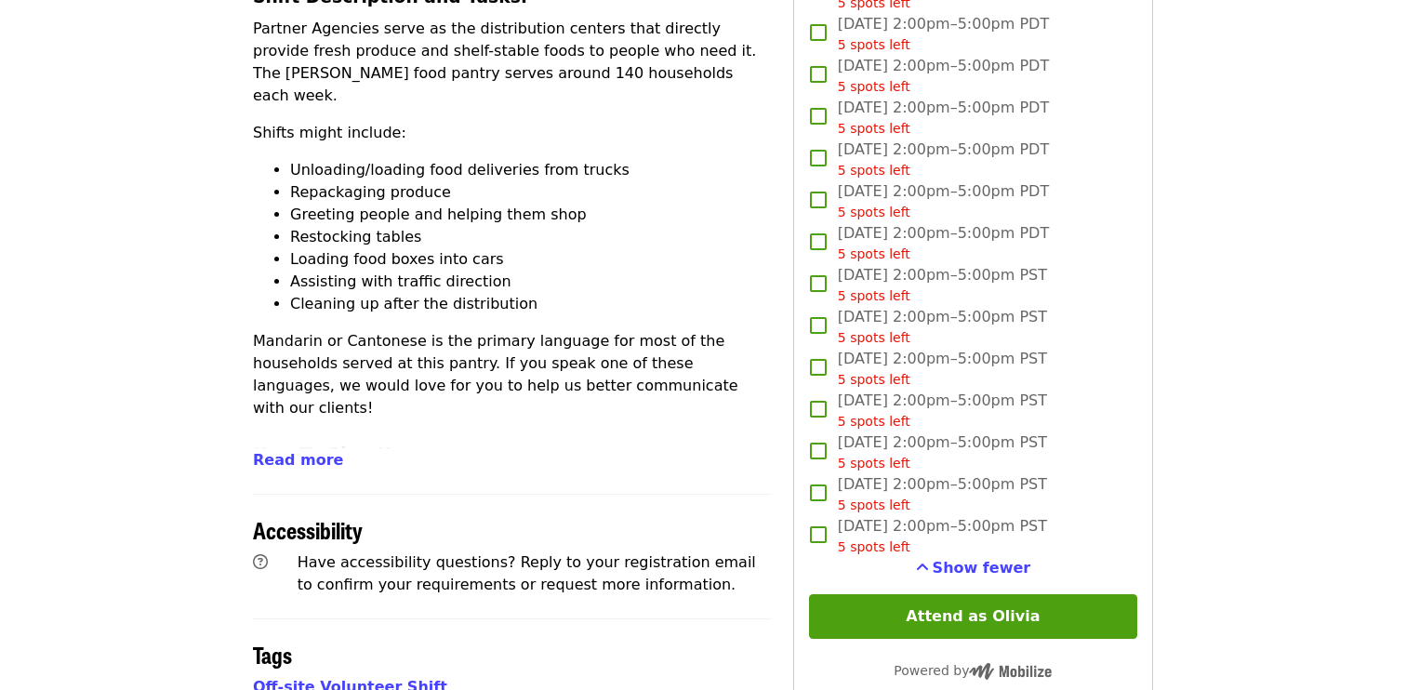
scroll to position [785, 0]
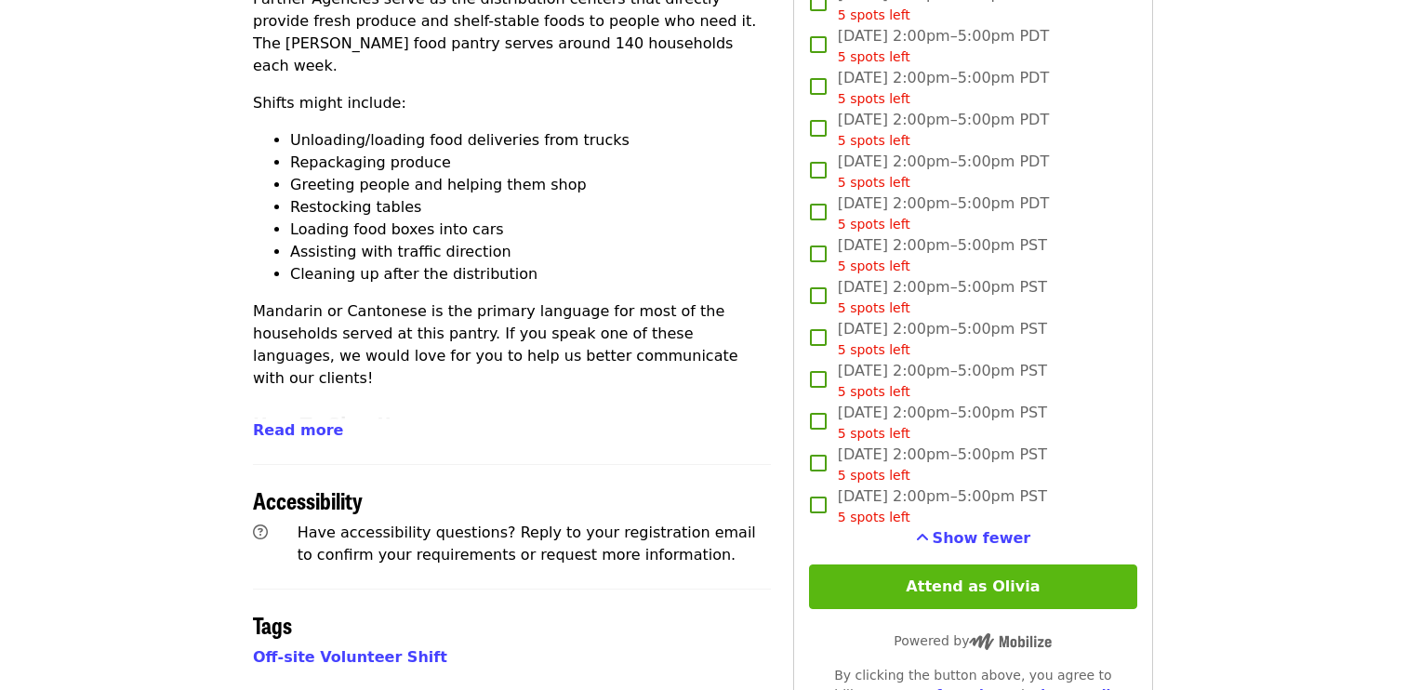
click at [858, 571] on button "Attend as Olivia" at bounding box center [973, 586] width 328 height 45
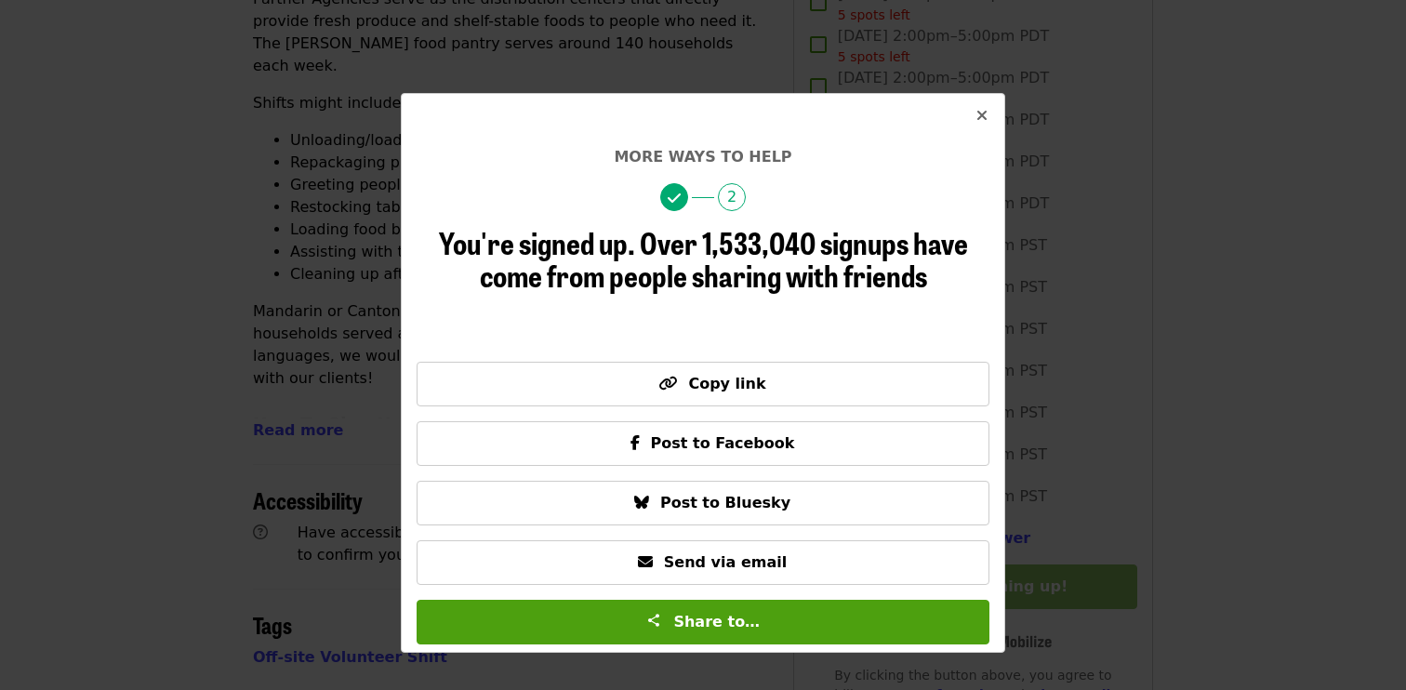
click at [722, 206] on span "2" at bounding box center [732, 197] width 28 height 28
click at [741, 201] on span "2" at bounding box center [732, 197] width 28 height 28
click at [987, 117] on button "Close" at bounding box center [981, 116] width 45 height 45
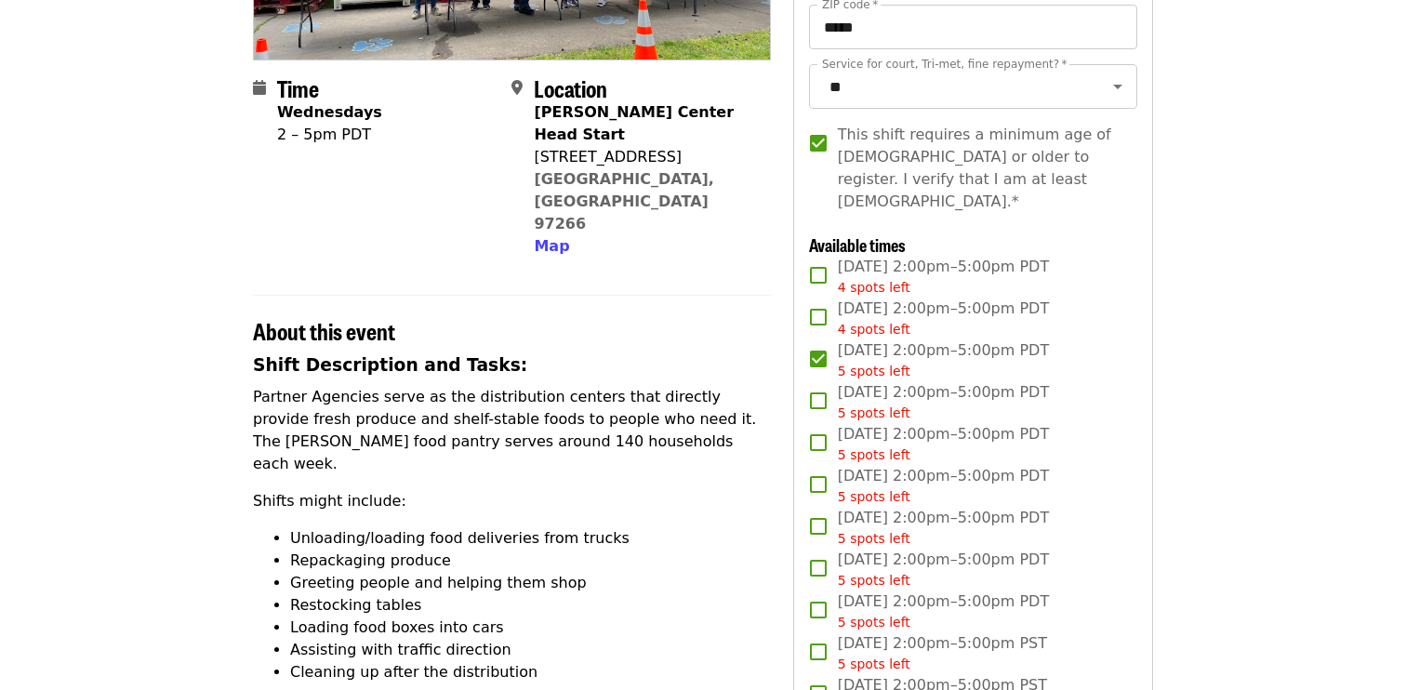
scroll to position [0, 0]
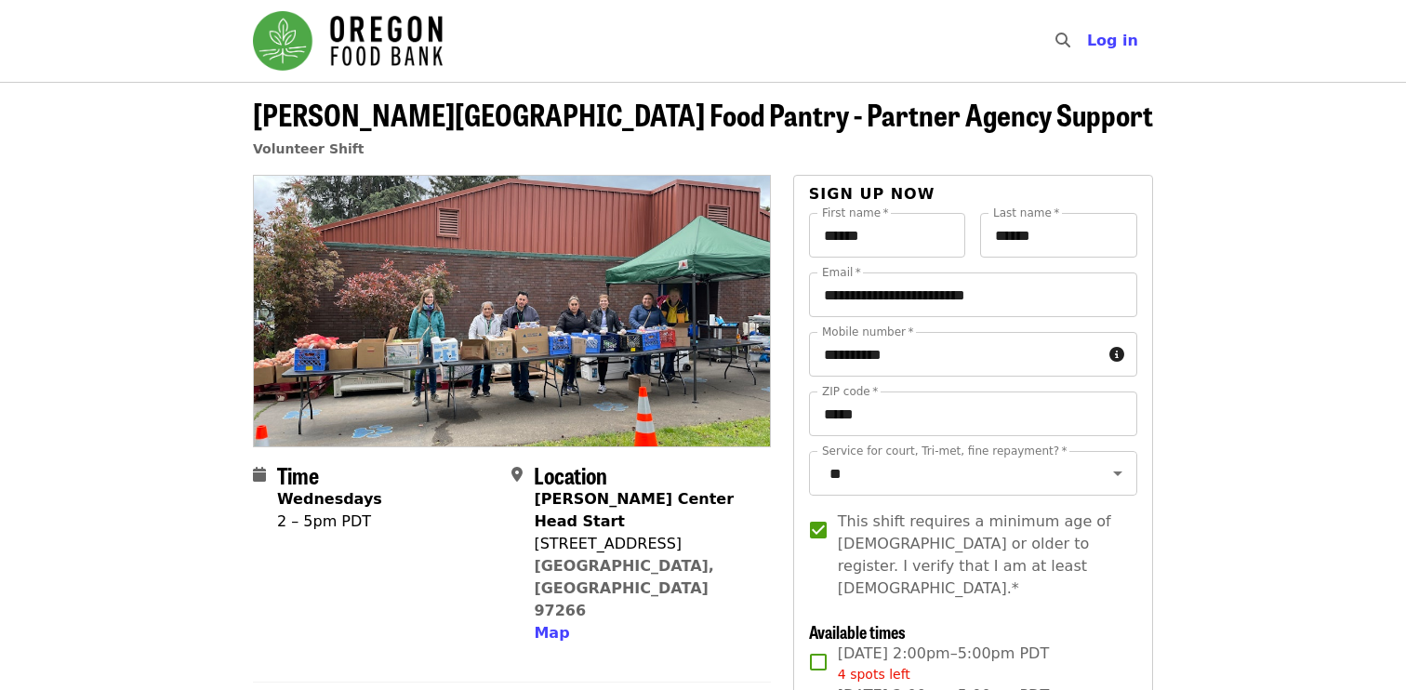
click at [301, 40] on img "Main navigation" at bounding box center [348, 40] width 190 height 59
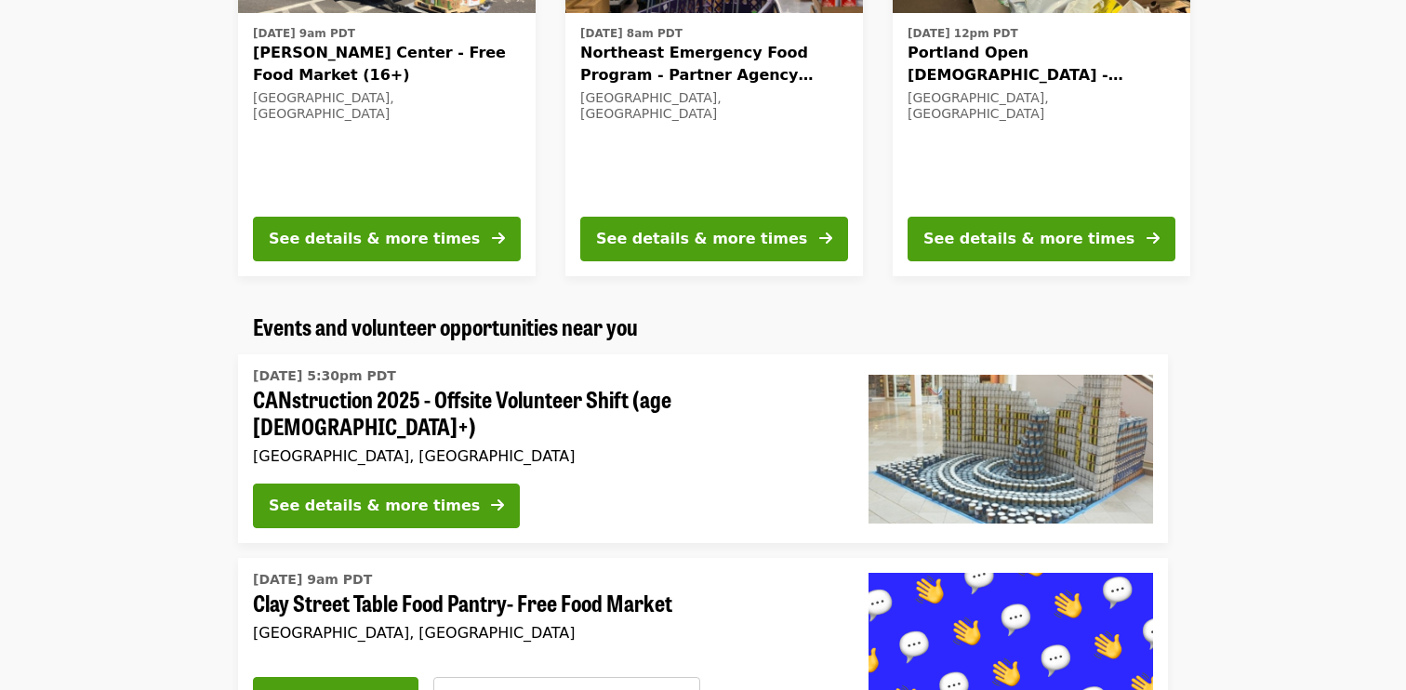
scroll to position [857, 0]
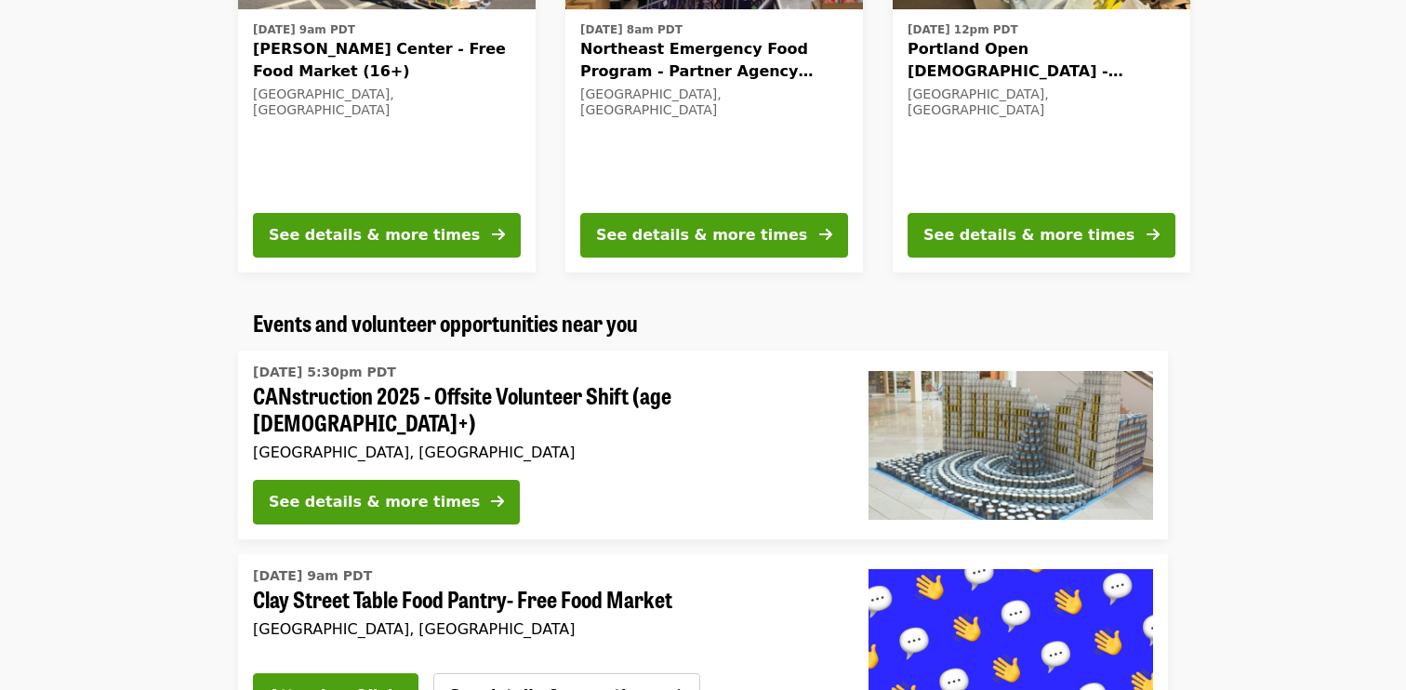
click at [1042, 190] on div "Tue, Sep 2 @ 12pm PDT Portland Open Bible - Partner Agency Support (16+) Portla…" at bounding box center [1041, 107] width 268 height 180
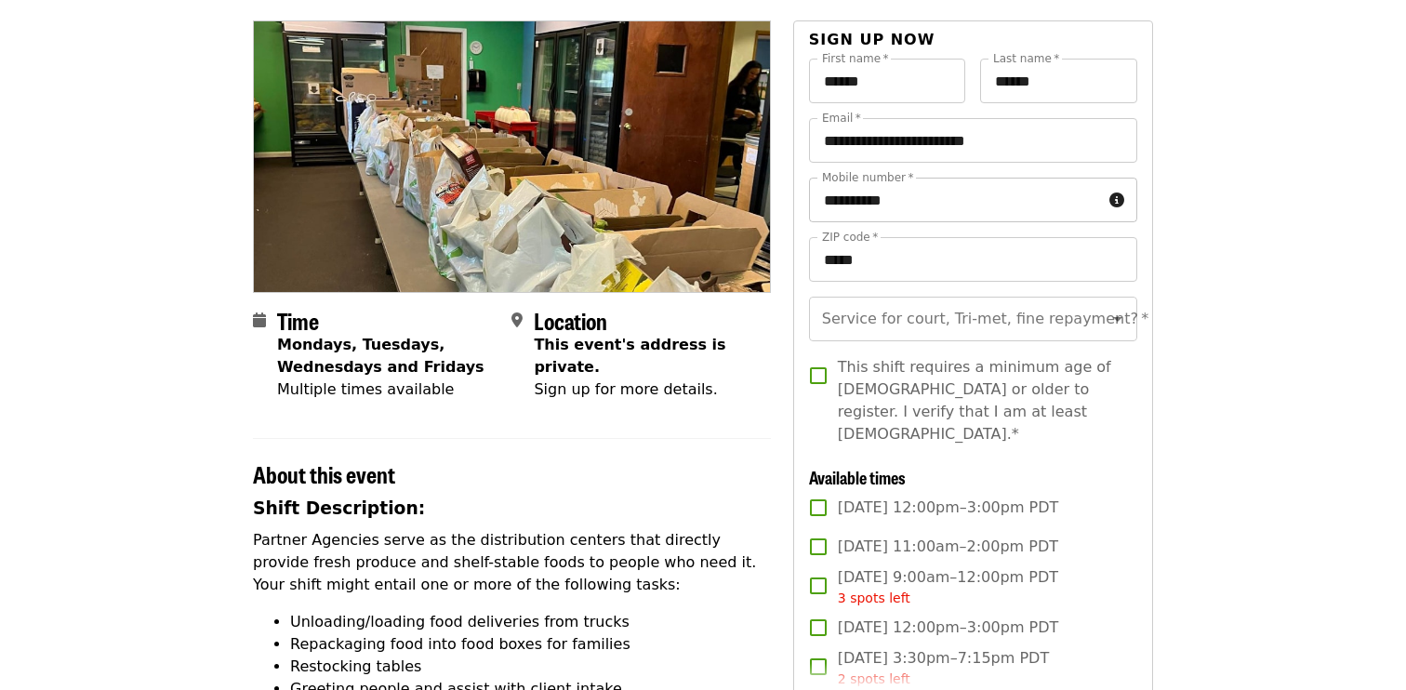
scroll to position [160, 0]
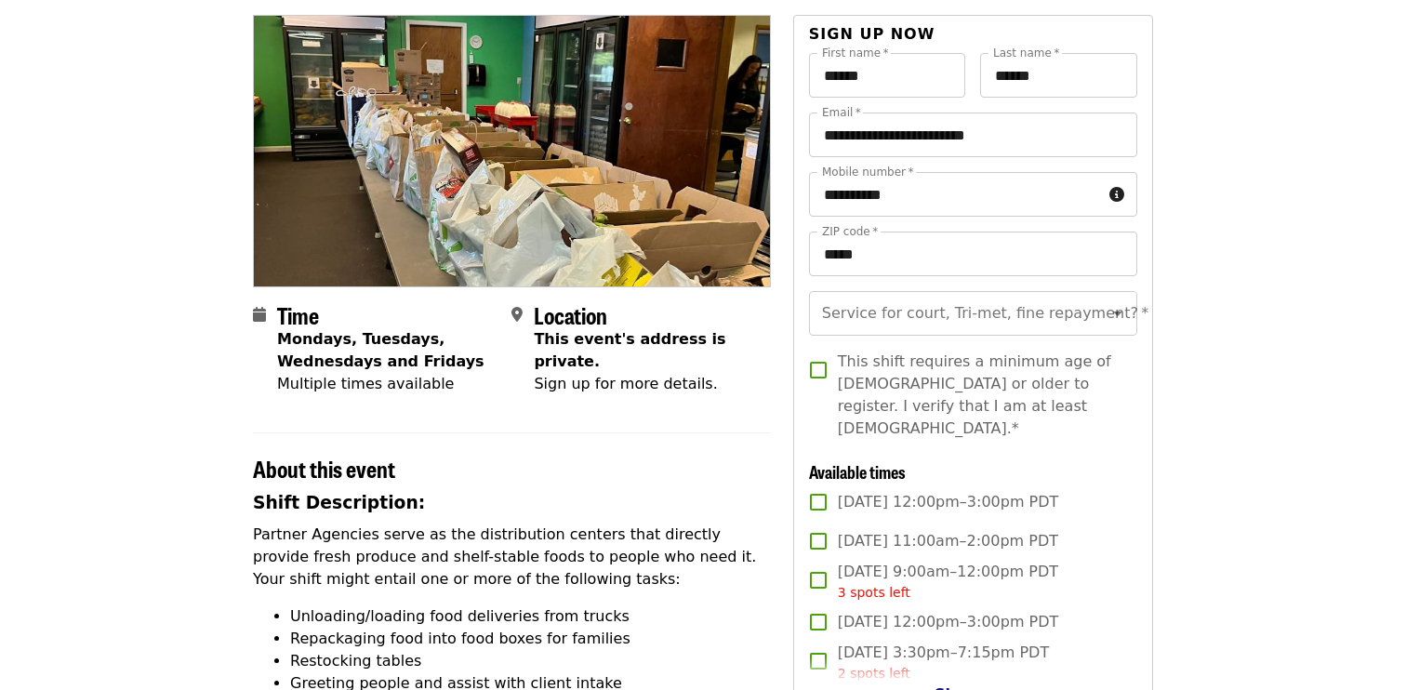
click at [989, 685] on span "Show more" at bounding box center [981, 694] width 94 height 18
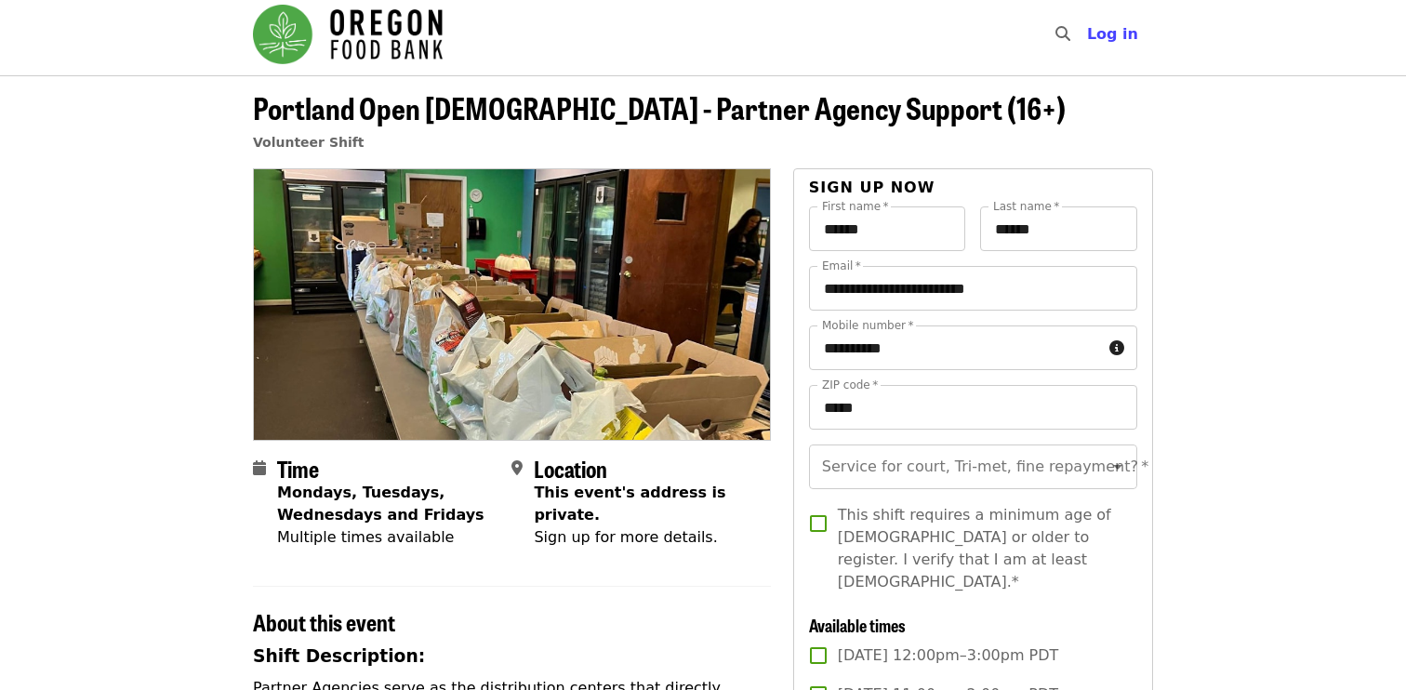
scroll to position [0, 0]
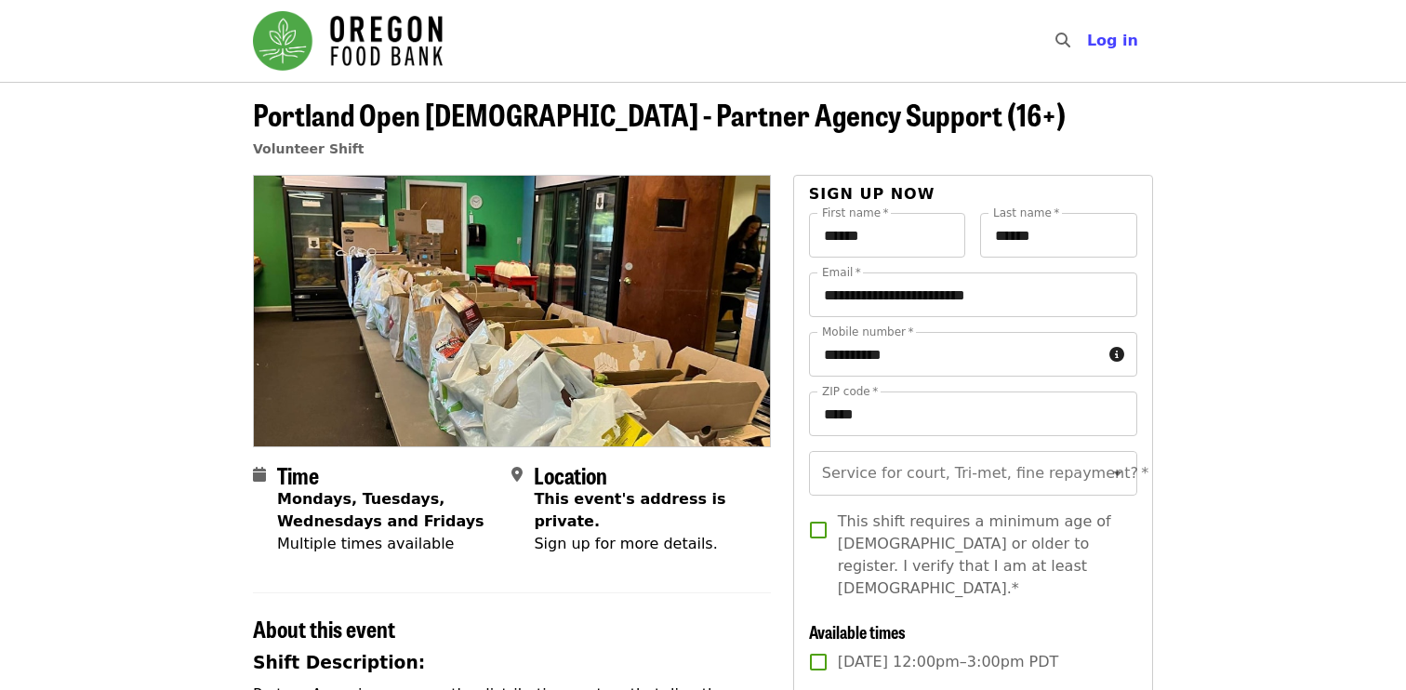
click at [292, 44] on img "Main navigation" at bounding box center [348, 40] width 190 height 59
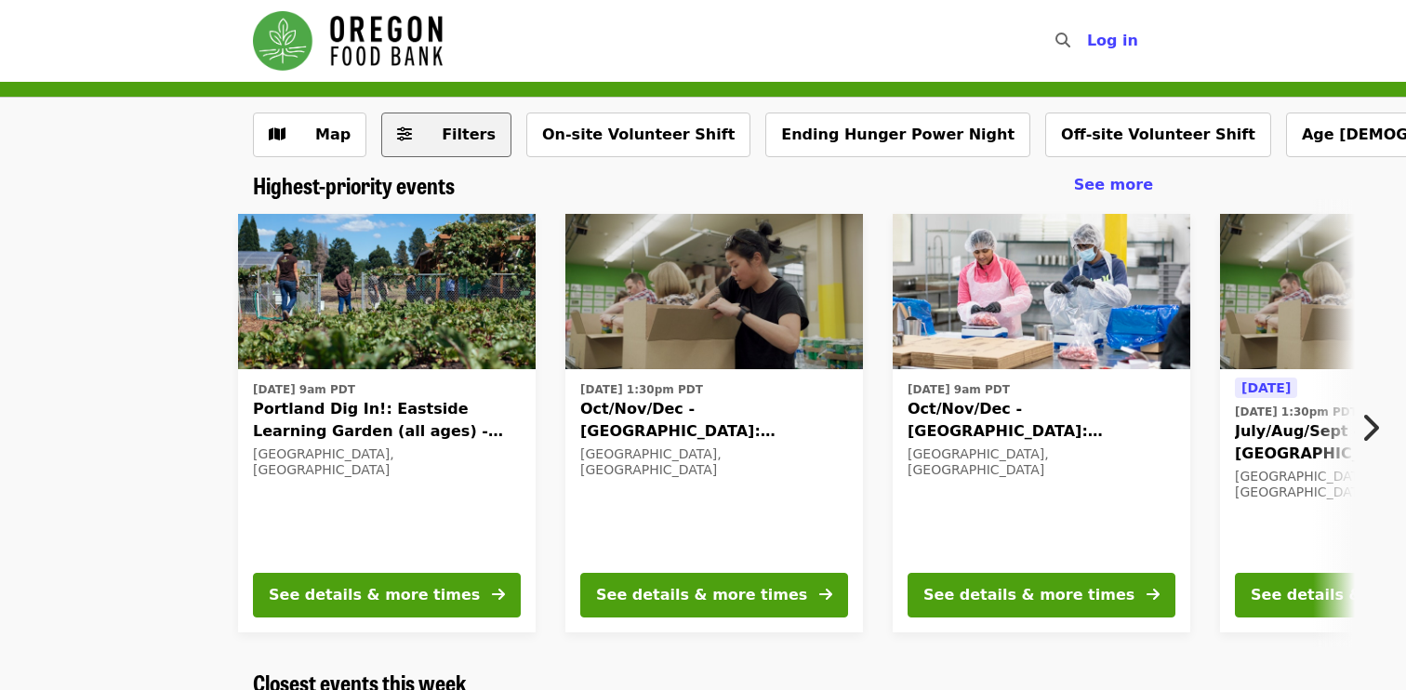
click at [445, 123] on button "Filters" at bounding box center [446, 134] width 130 height 45
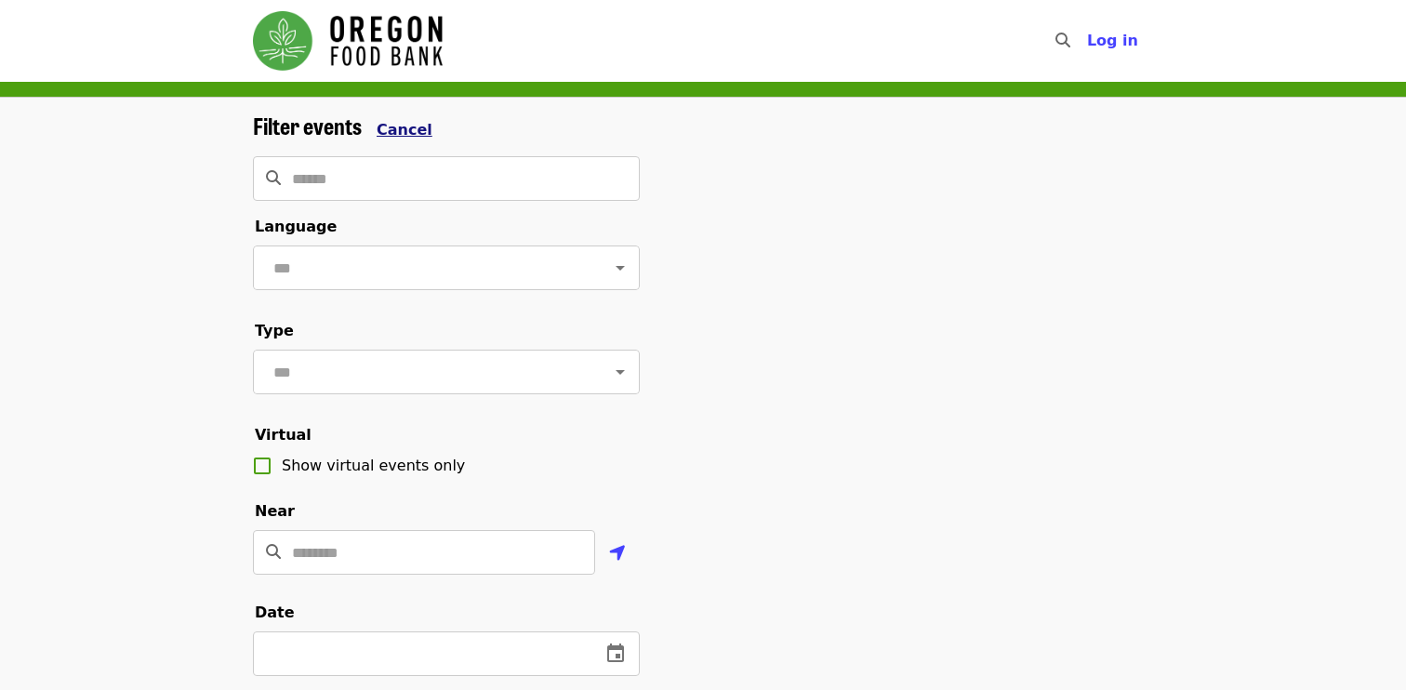
click at [413, 123] on span "Cancel" at bounding box center [404, 130] width 56 height 18
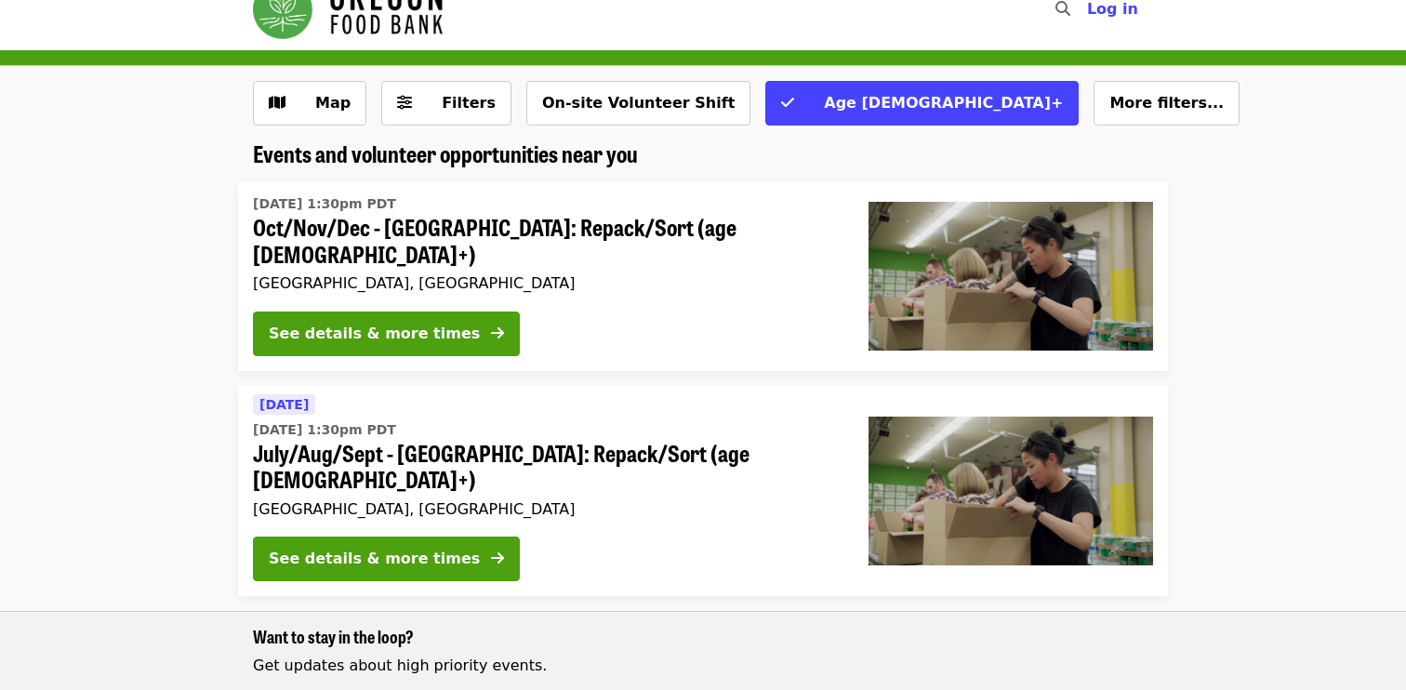
scroll to position [37, 0]
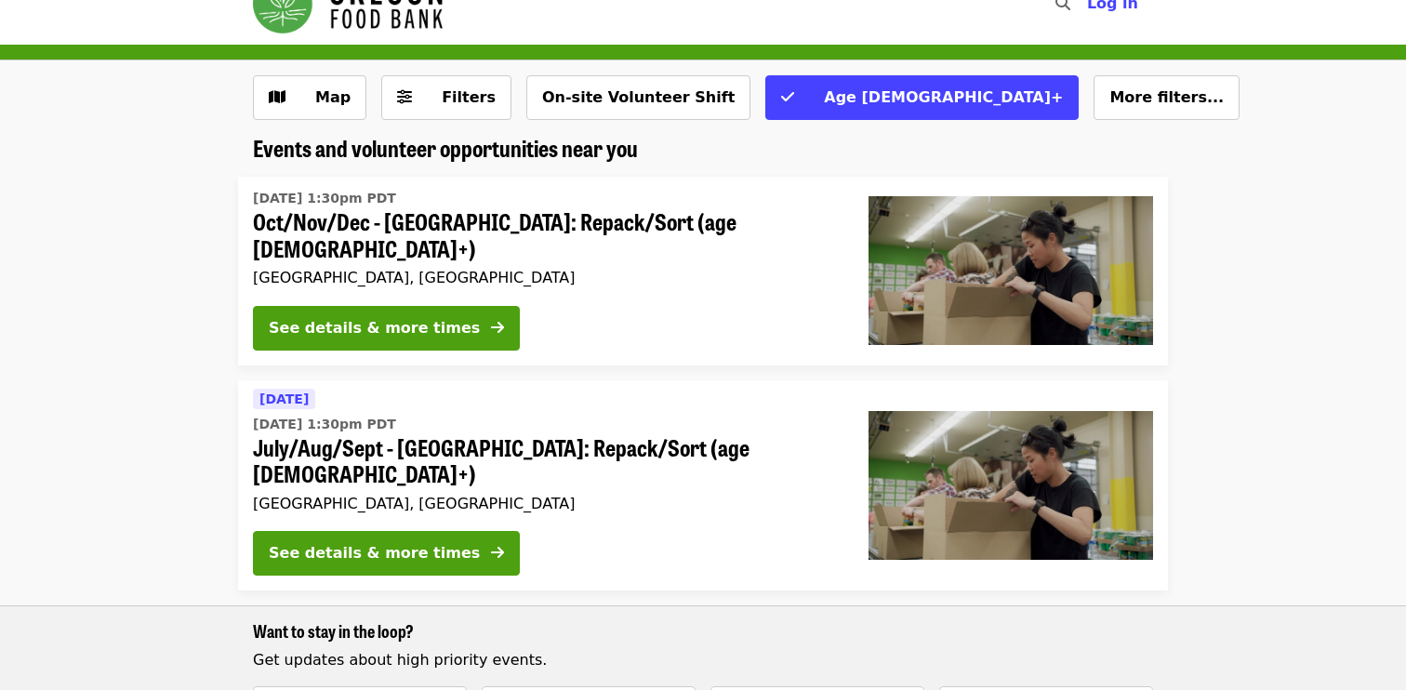
click at [476, 234] on div "Wed, Oct 1 @ 1:30pm PDT Oct/Nov/Dec - Portland: Repack/Sort (age 8+) Portland, …" at bounding box center [546, 237] width 586 height 107
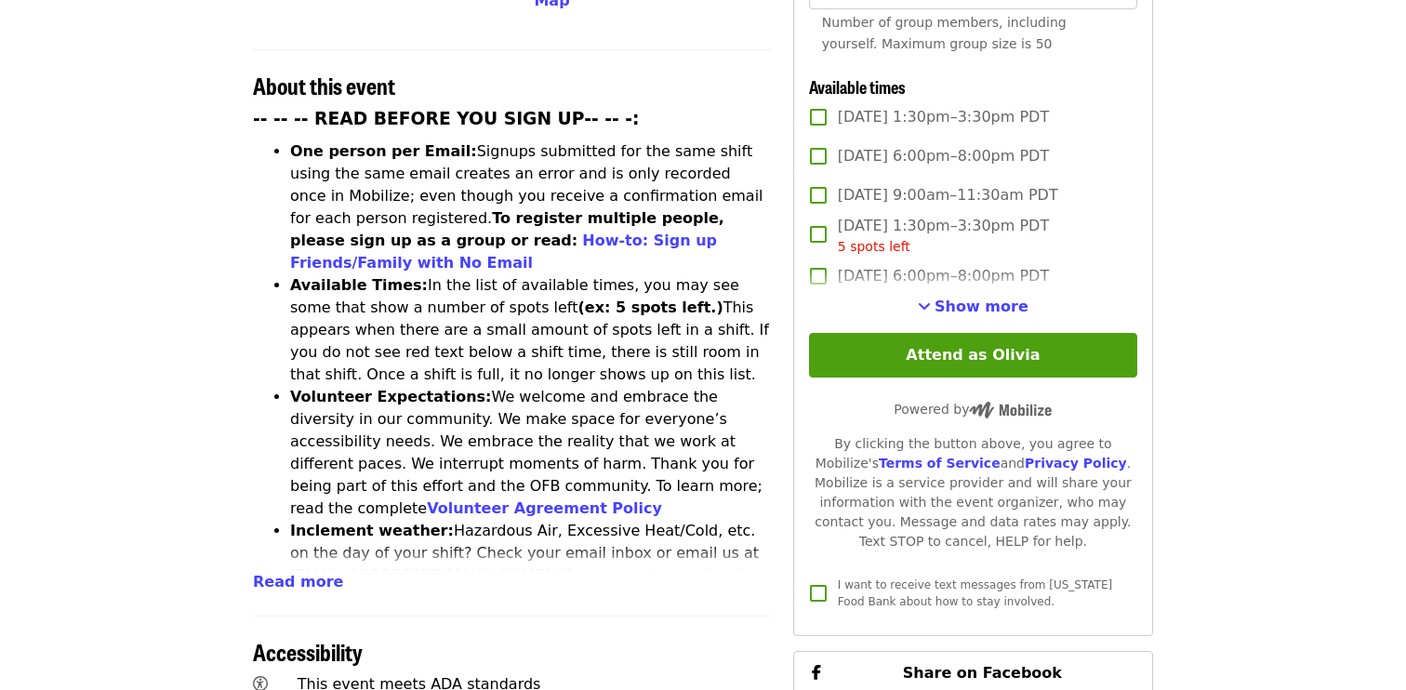
scroll to position [687, 0]
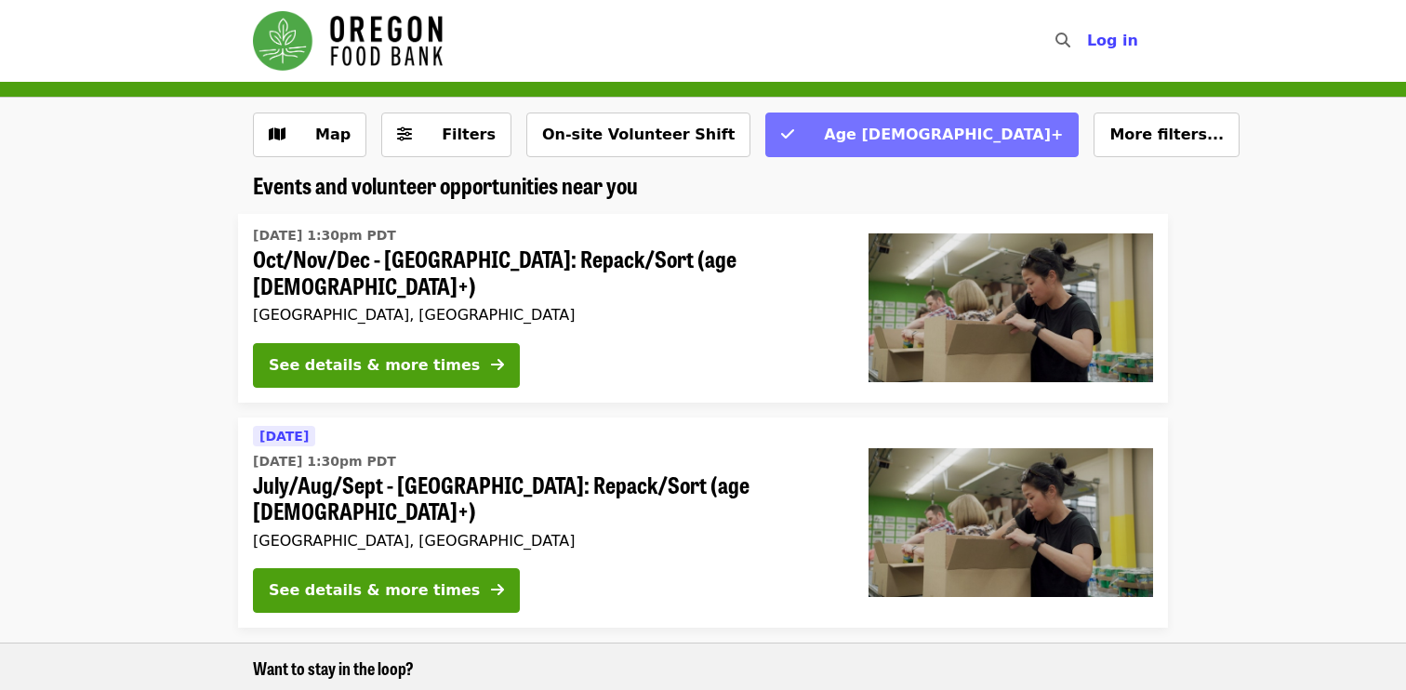
click at [814, 125] on span "Age [DEMOGRAPHIC_DATA]+" at bounding box center [933, 135] width 257 height 22
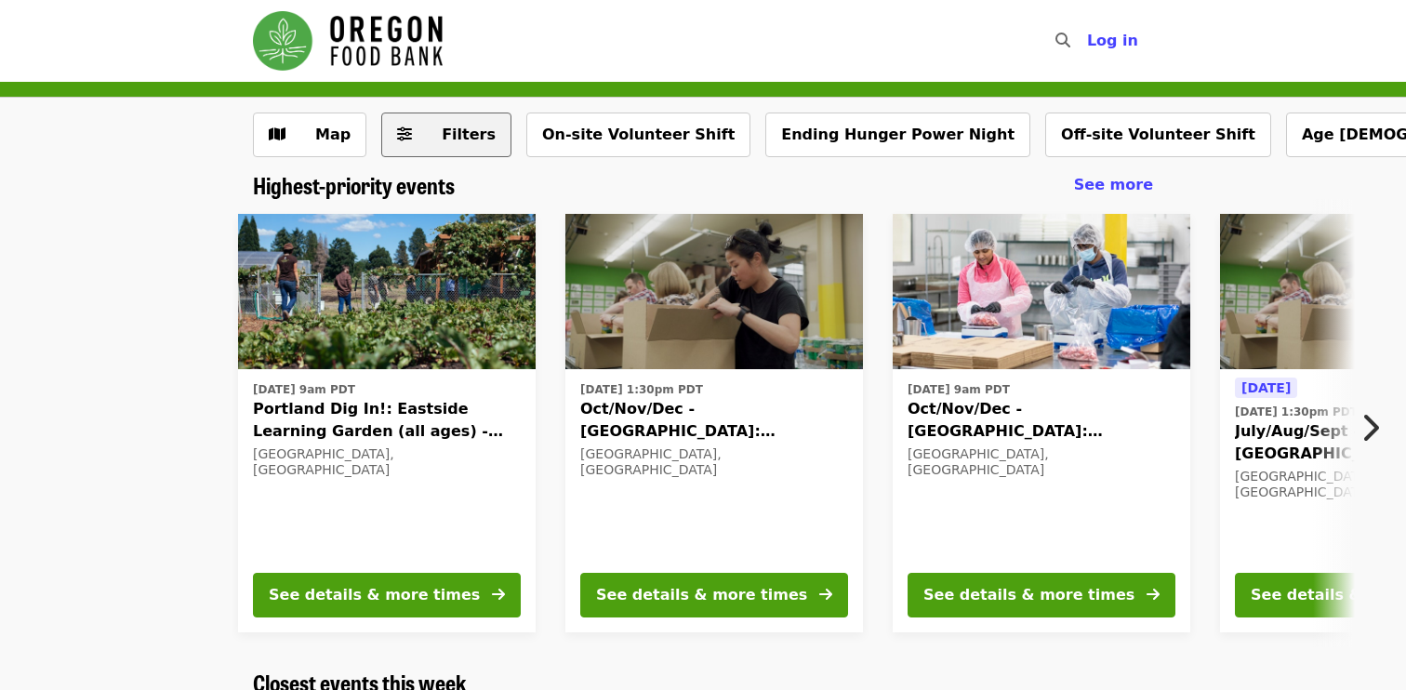
click at [446, 130] on span "Filters" at bounding box center [469, 134] width 54 height 18
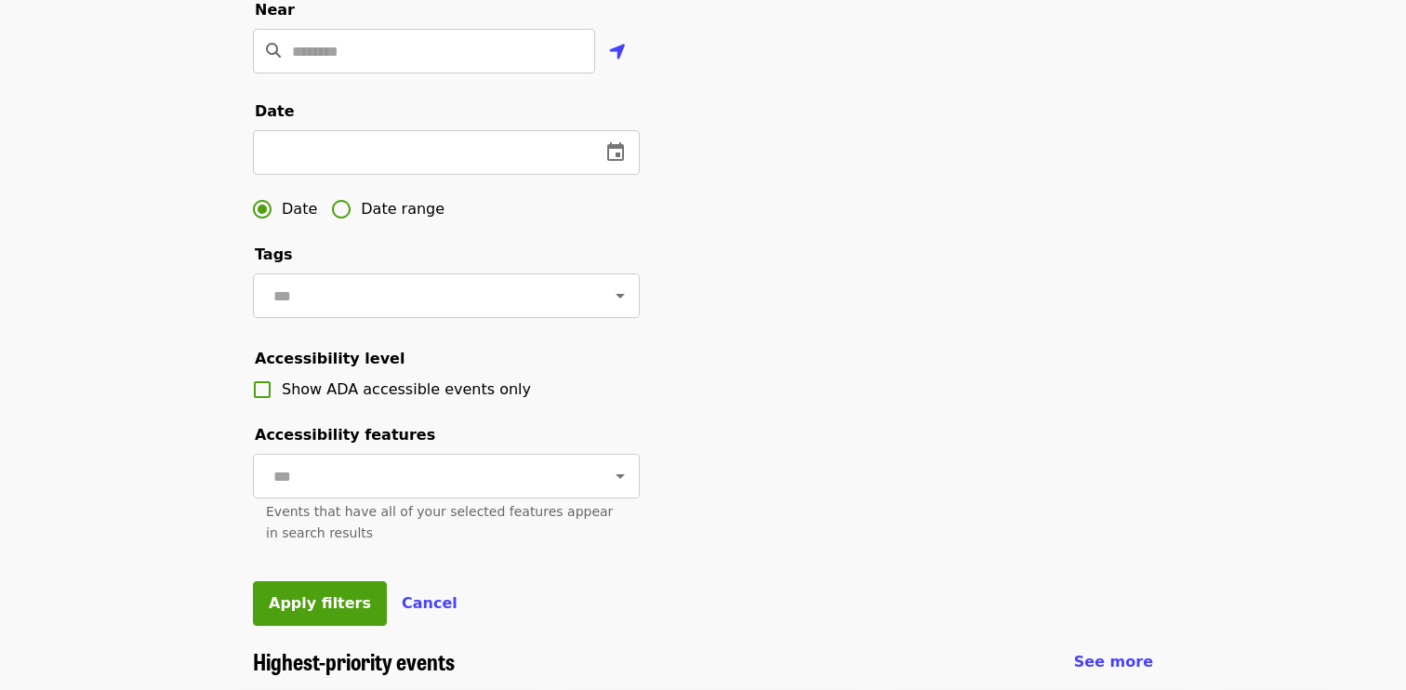
scroll to position [508, 0]
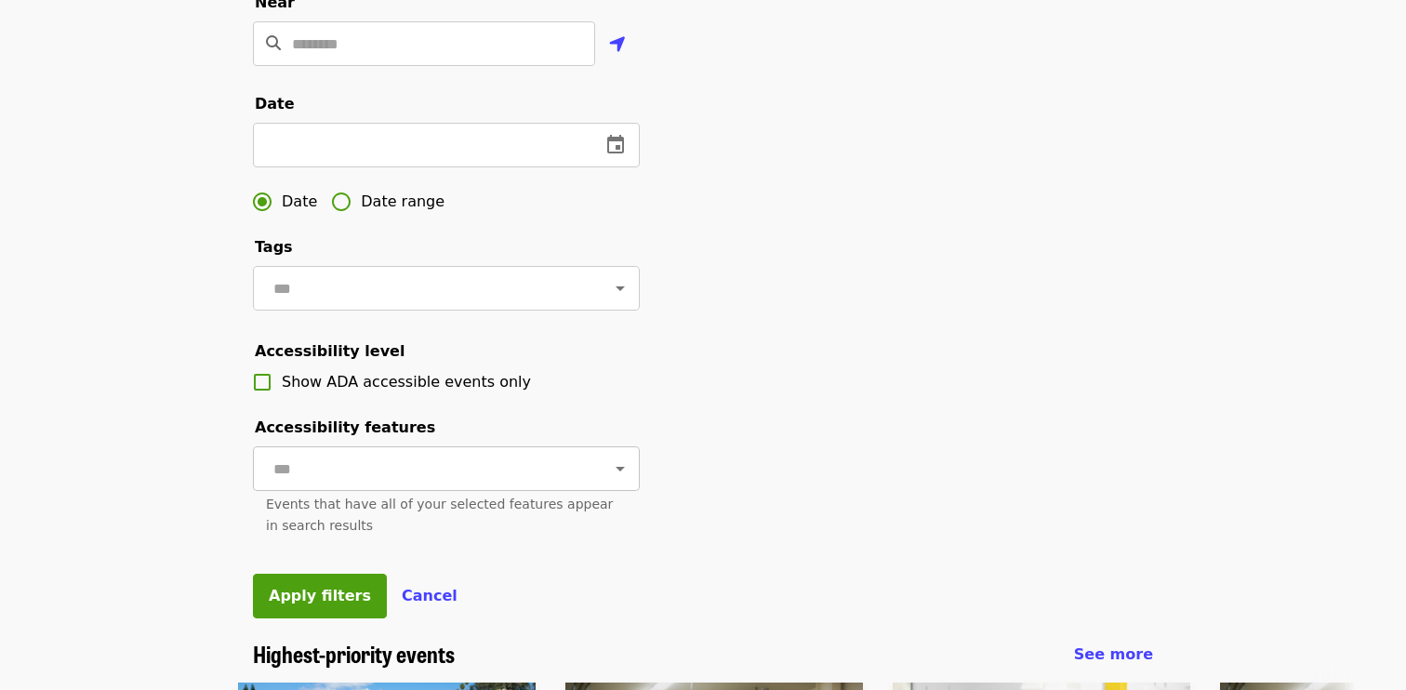
click at [322, 460] on input "text" at bounding box center [423, 468] width 311 height 35
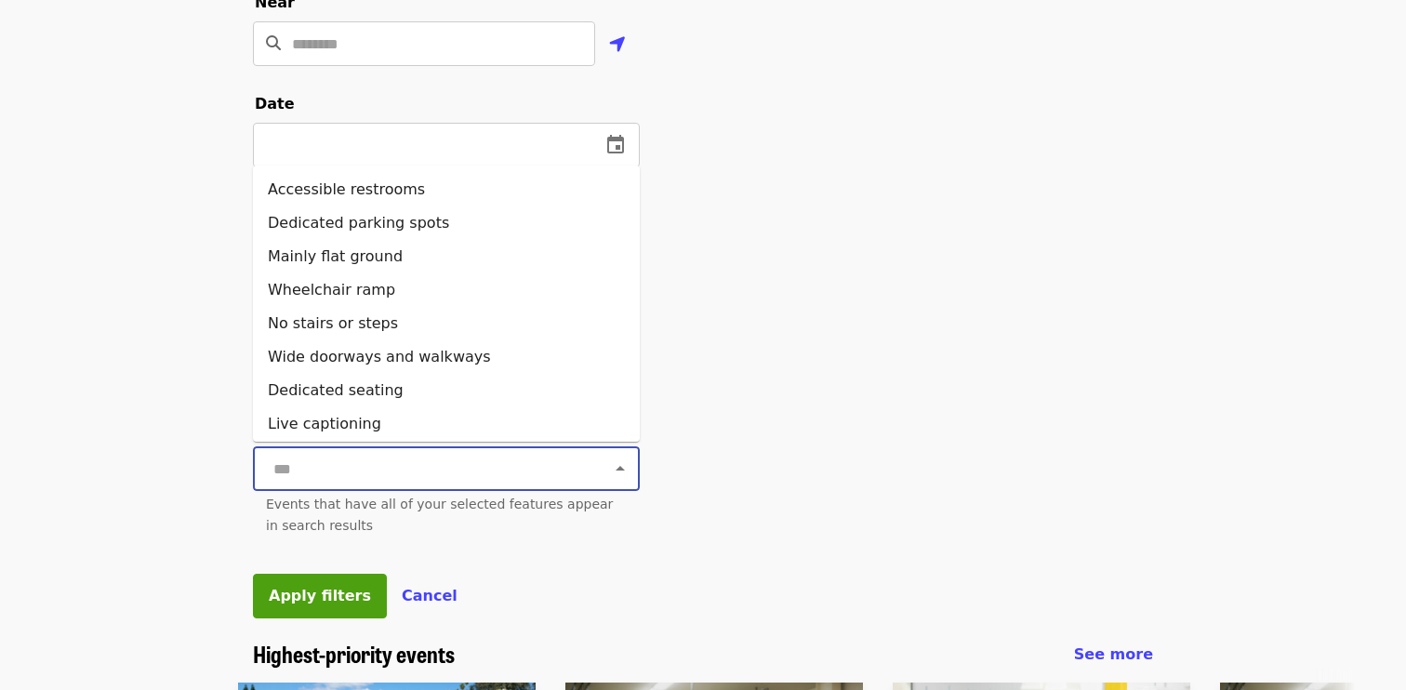
click at [205, 468] on div "Filter events Cancel ​ Language ​ Type ​ Virtual Show virtual events only Near …" at bounding box center [703, 114] width 1406 height 1051
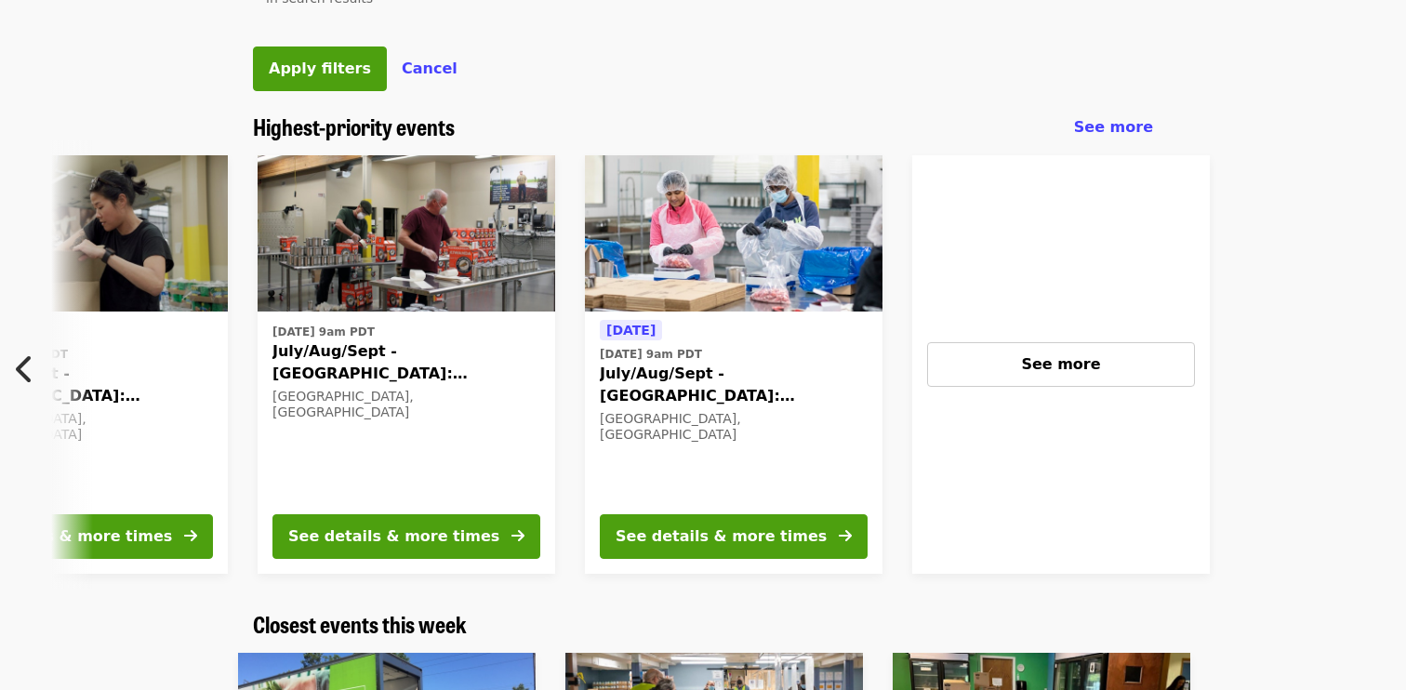
scroll to position [0, 1327]
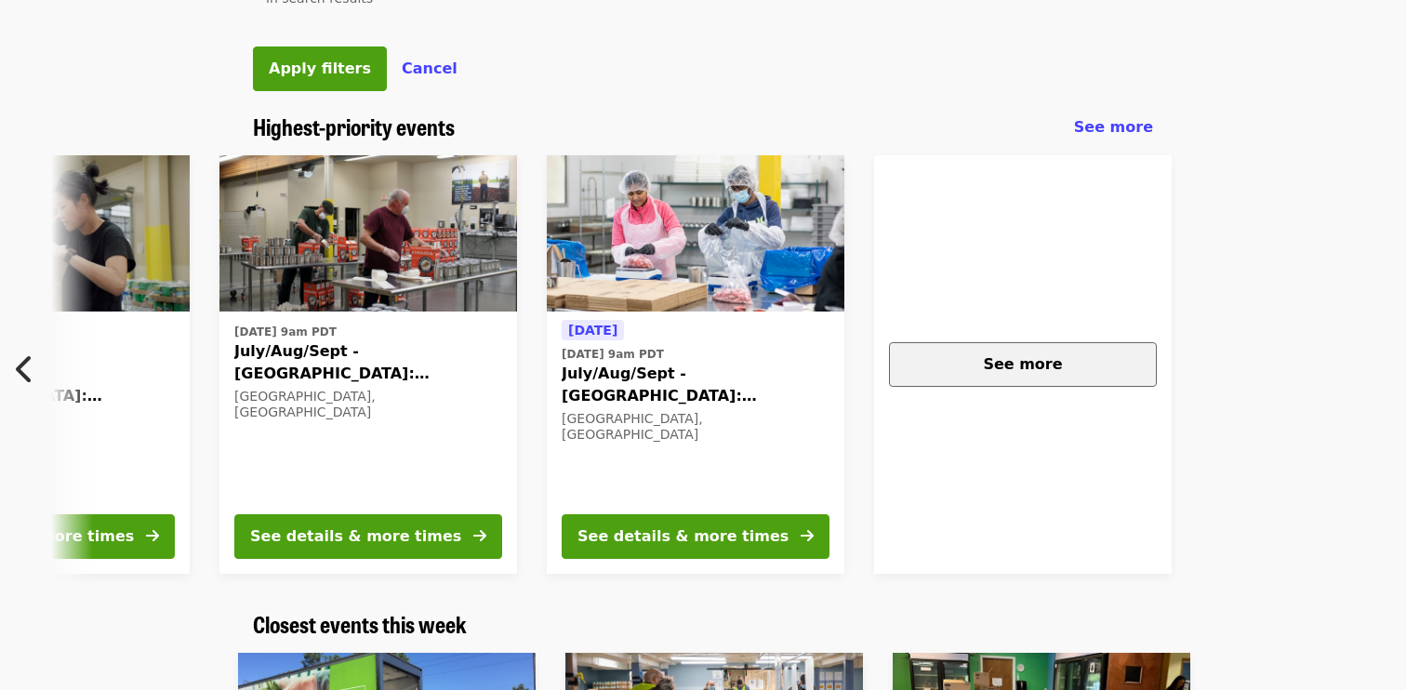
click at [1042, 378] on button "See more" at bounding box center [1023, 364] width 268 height 45
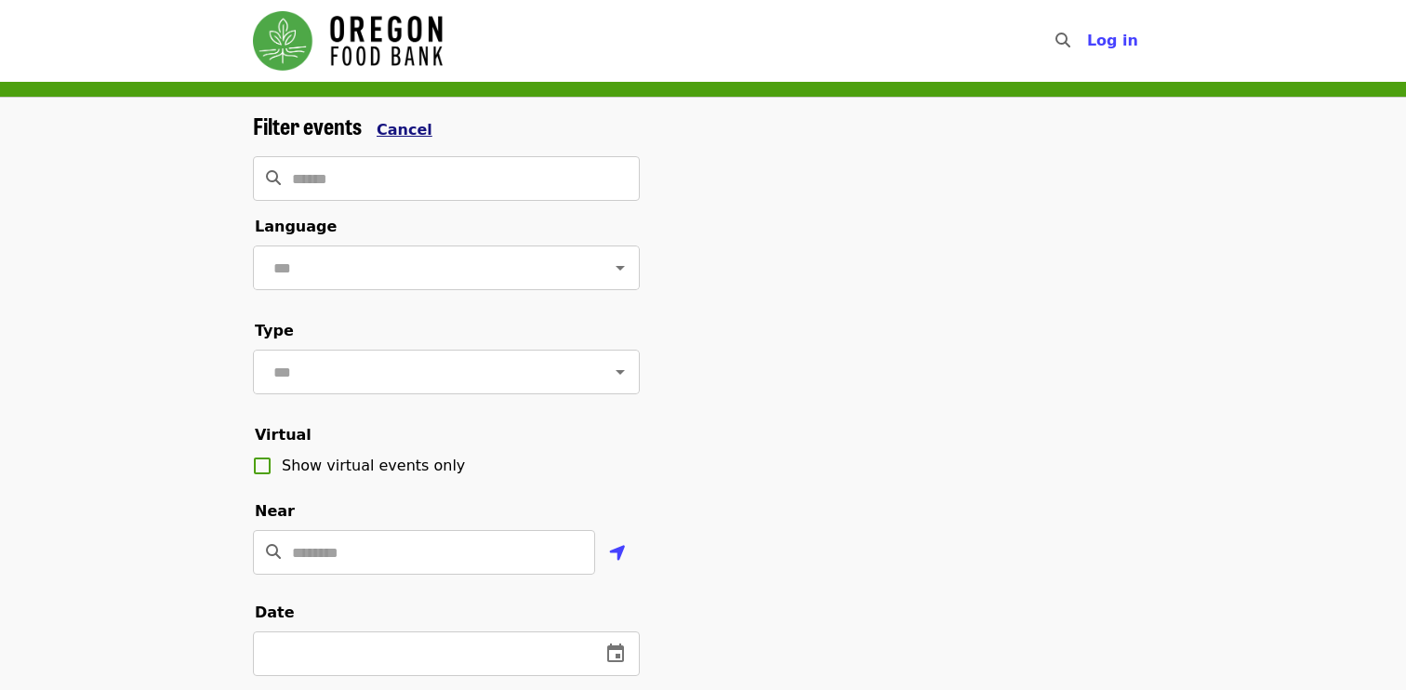
click at [403, 137] on span "Cancel" at bounding box center [404, 130] width 56 height 18
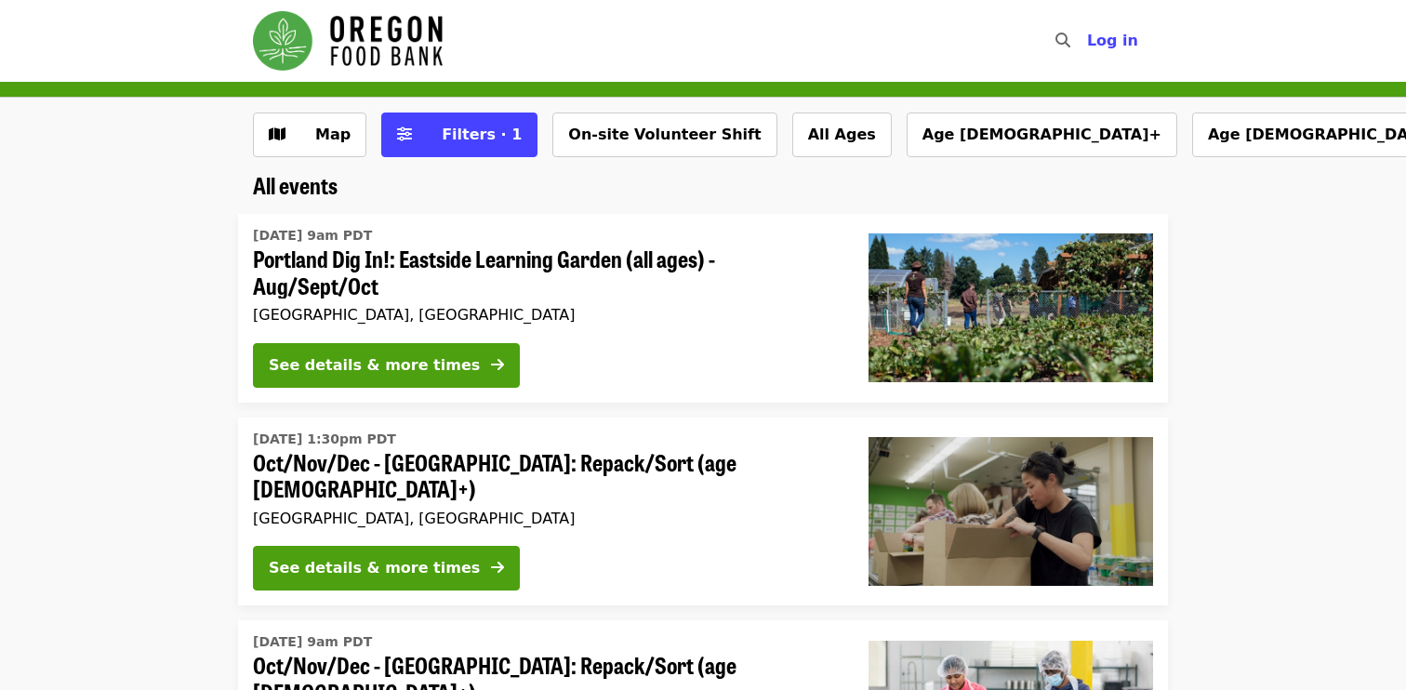
click at [548, 332] on div "Tue, Sep 2 @ 9am PDT Portland Dig In!: Eastside Learning Garden (all ages) - Au…" at bounding box center [545, 308] width 615 height 189
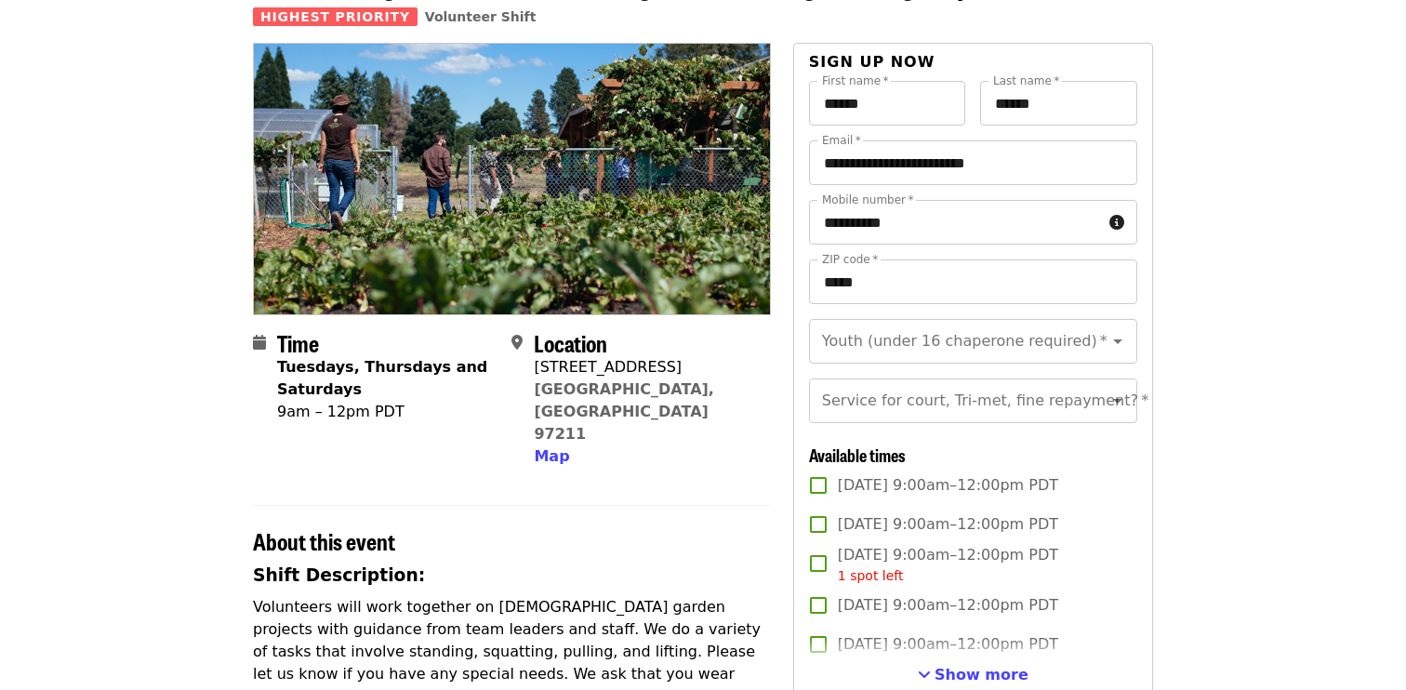
scroll to position [156, 0]
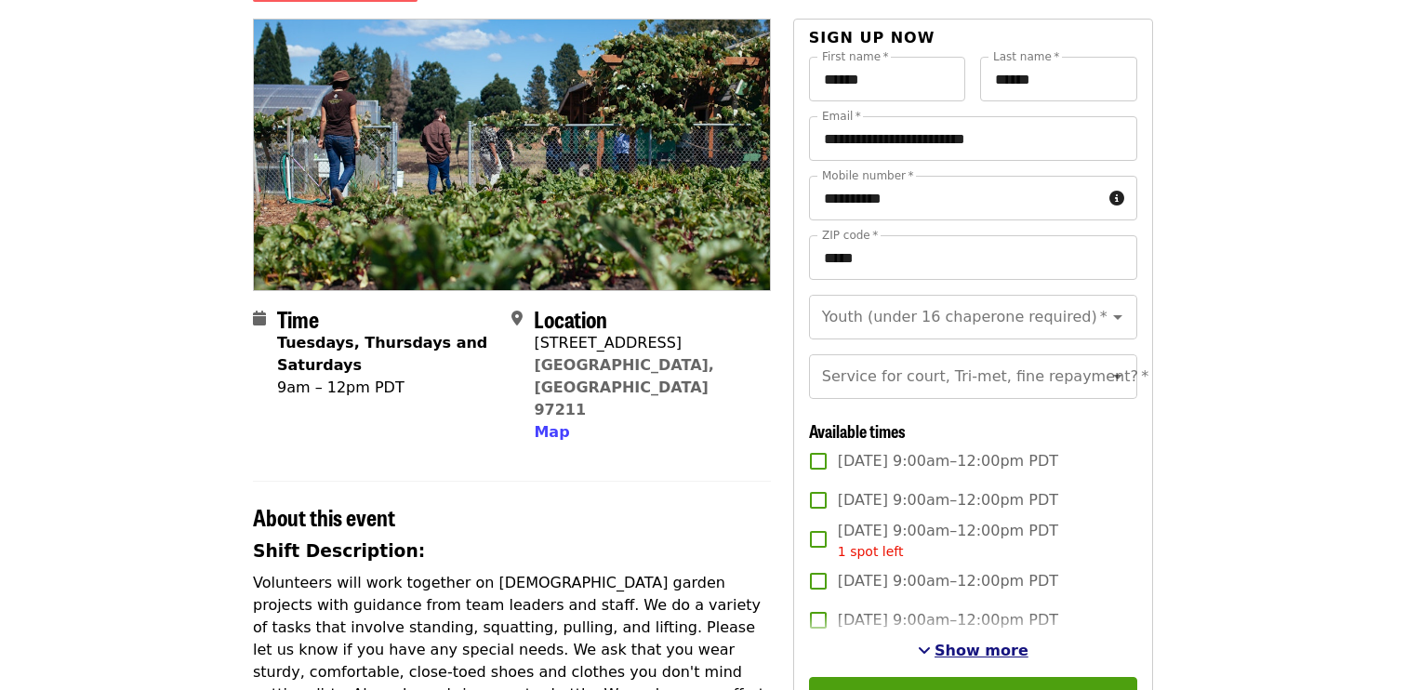
click at [1000, 657] on span "Show more" at bounding box center [981, 650] width 94 height 18
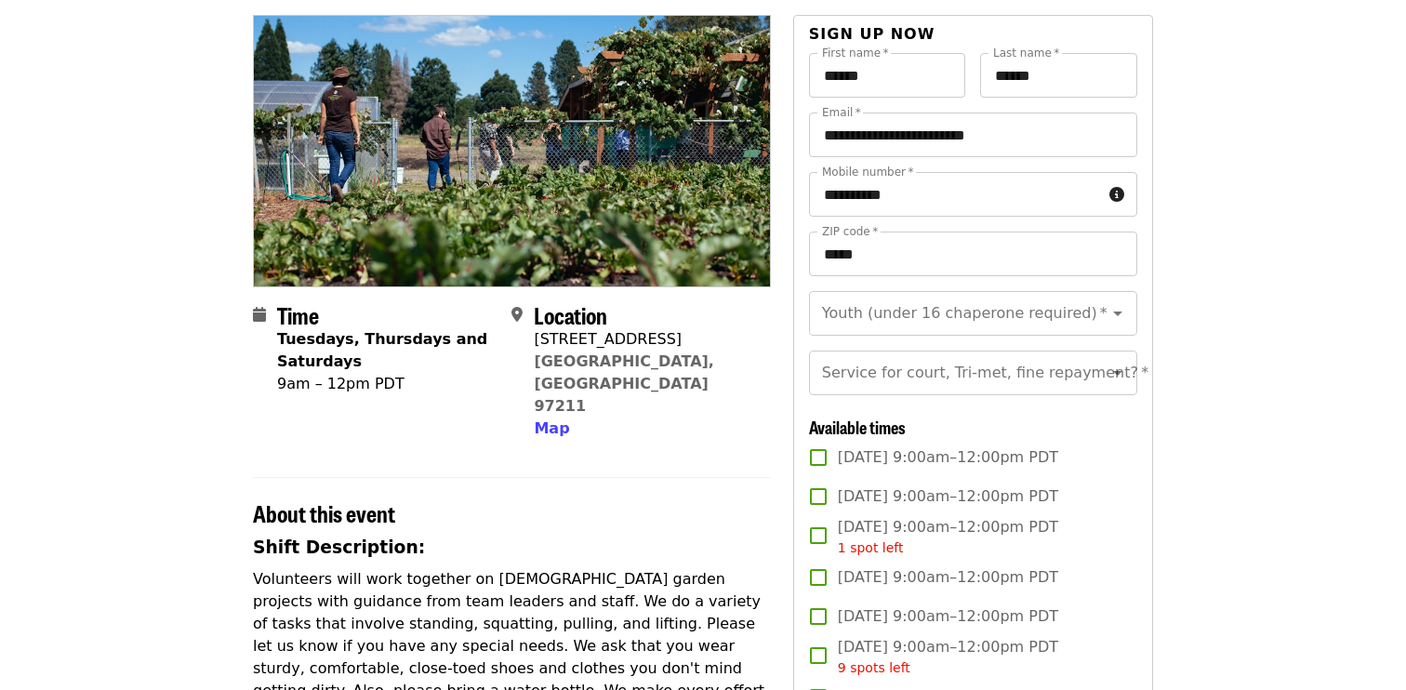
scroll to position [0, 0]
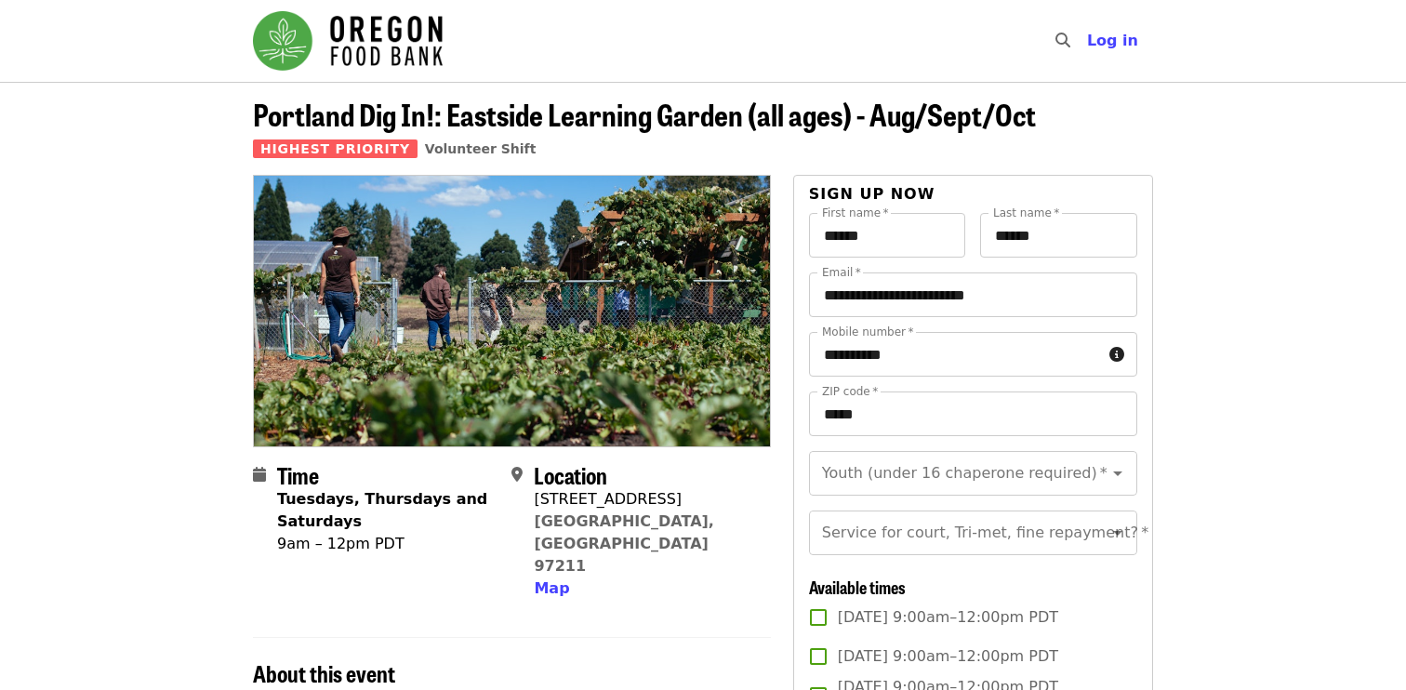
click at [264, 36] on img "Main navigation" at bounding box center [348, 40] width 190 height 59
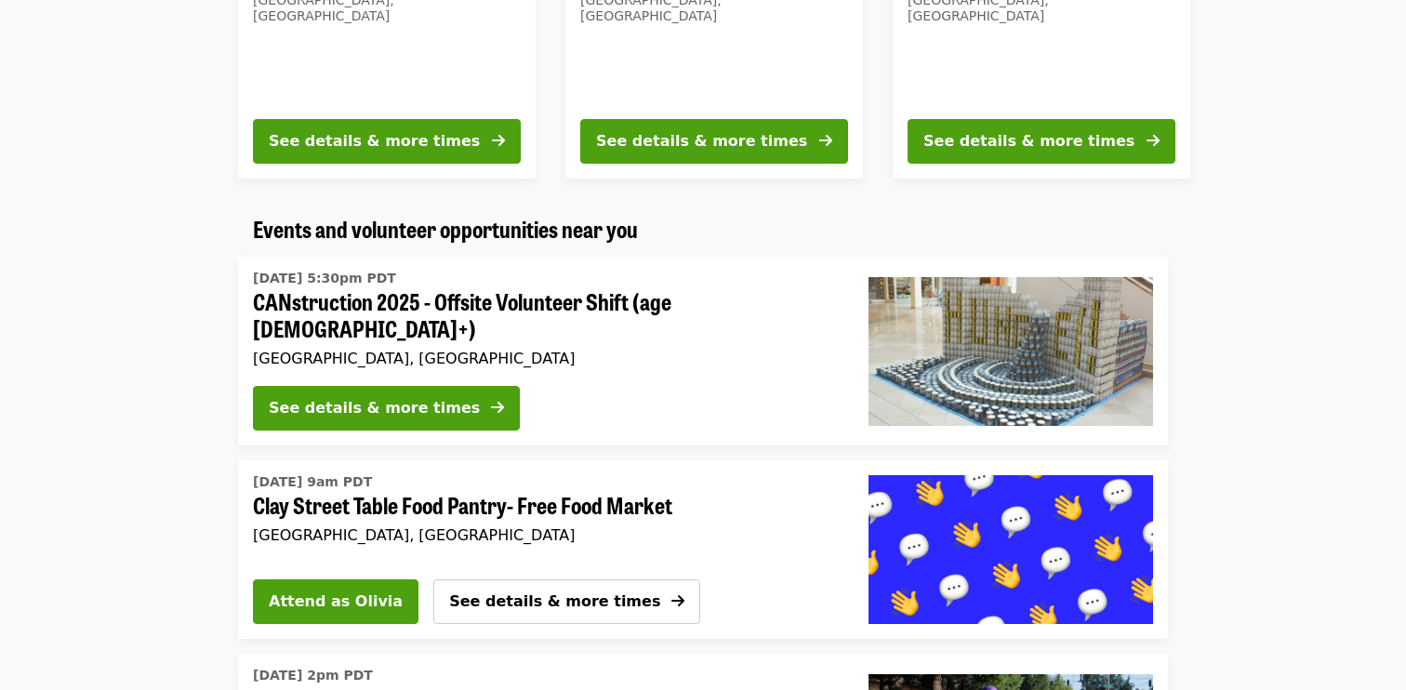
scroll to position [954, 0]
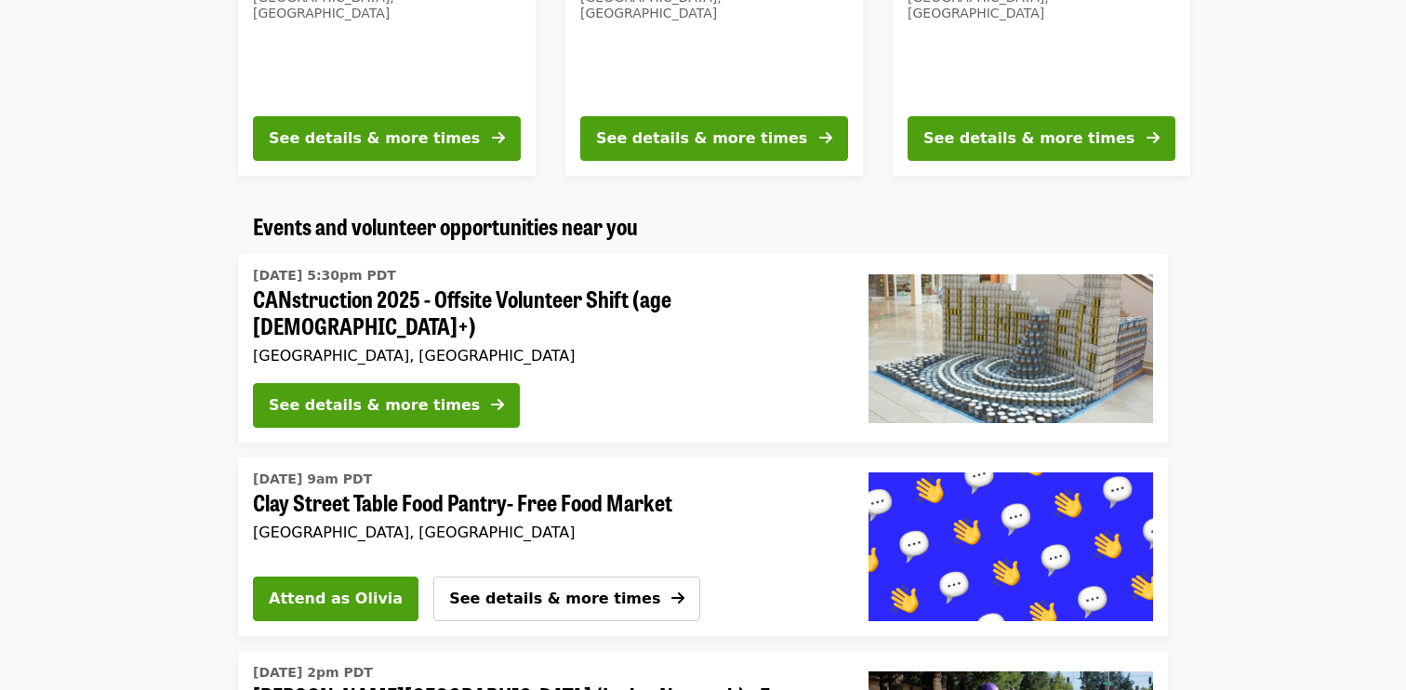
click at [745, 383] on div "See details & more times" at bounding box center [546, 409] width 586 height 52
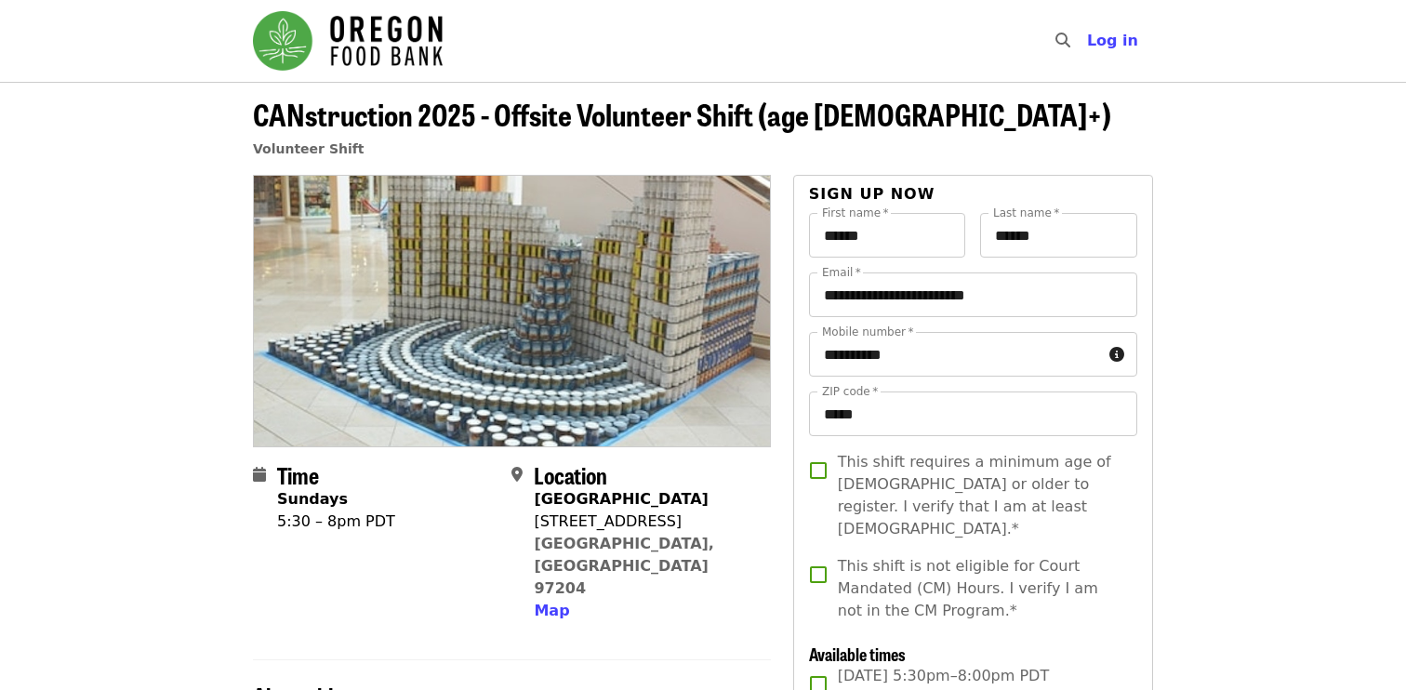
click at [298, 61] on img "Main navigation" at bounding box center [348, 40] width 190 height 59
